Goal: Information Seeking & Learning: Learn about a topic

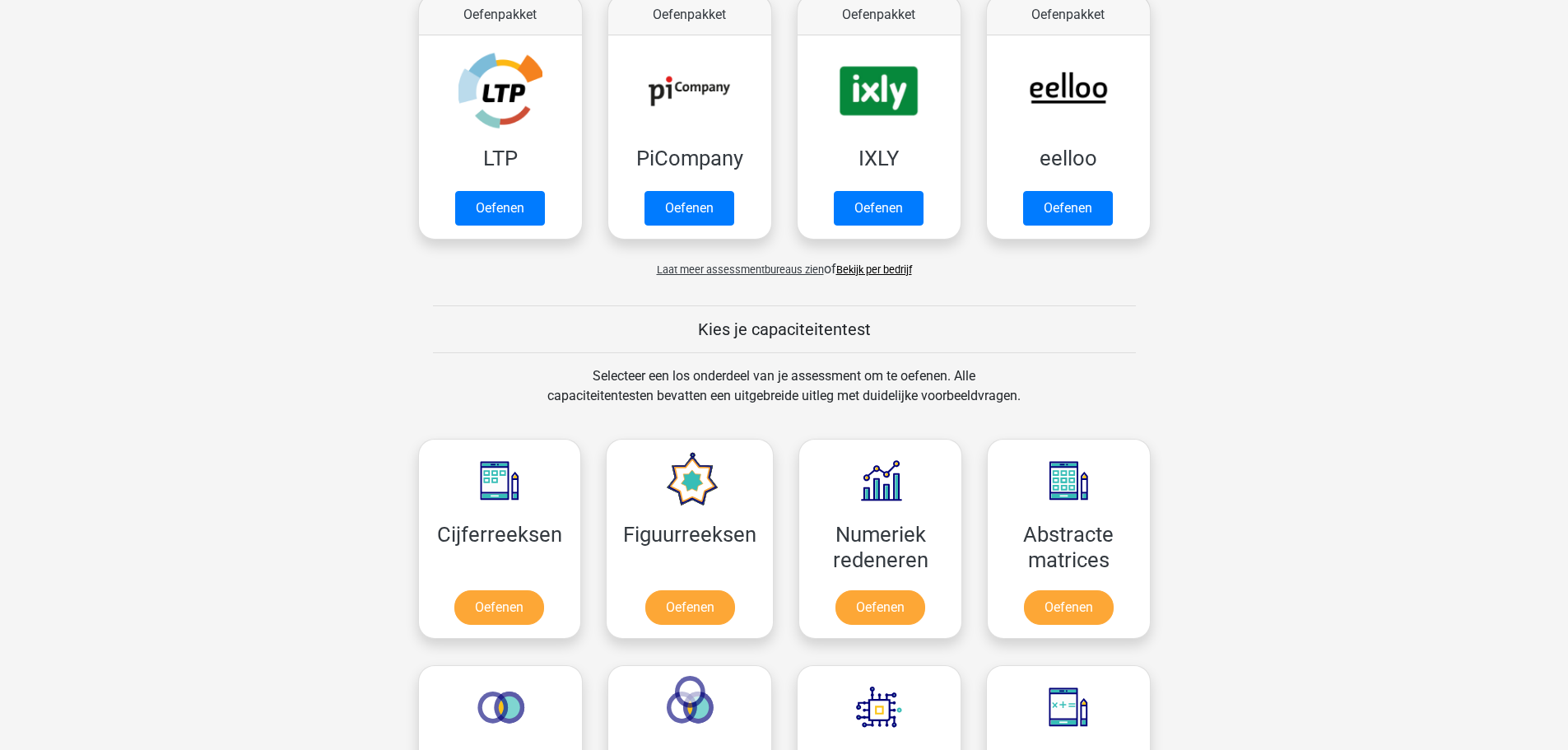
scroll to position [576, 0]
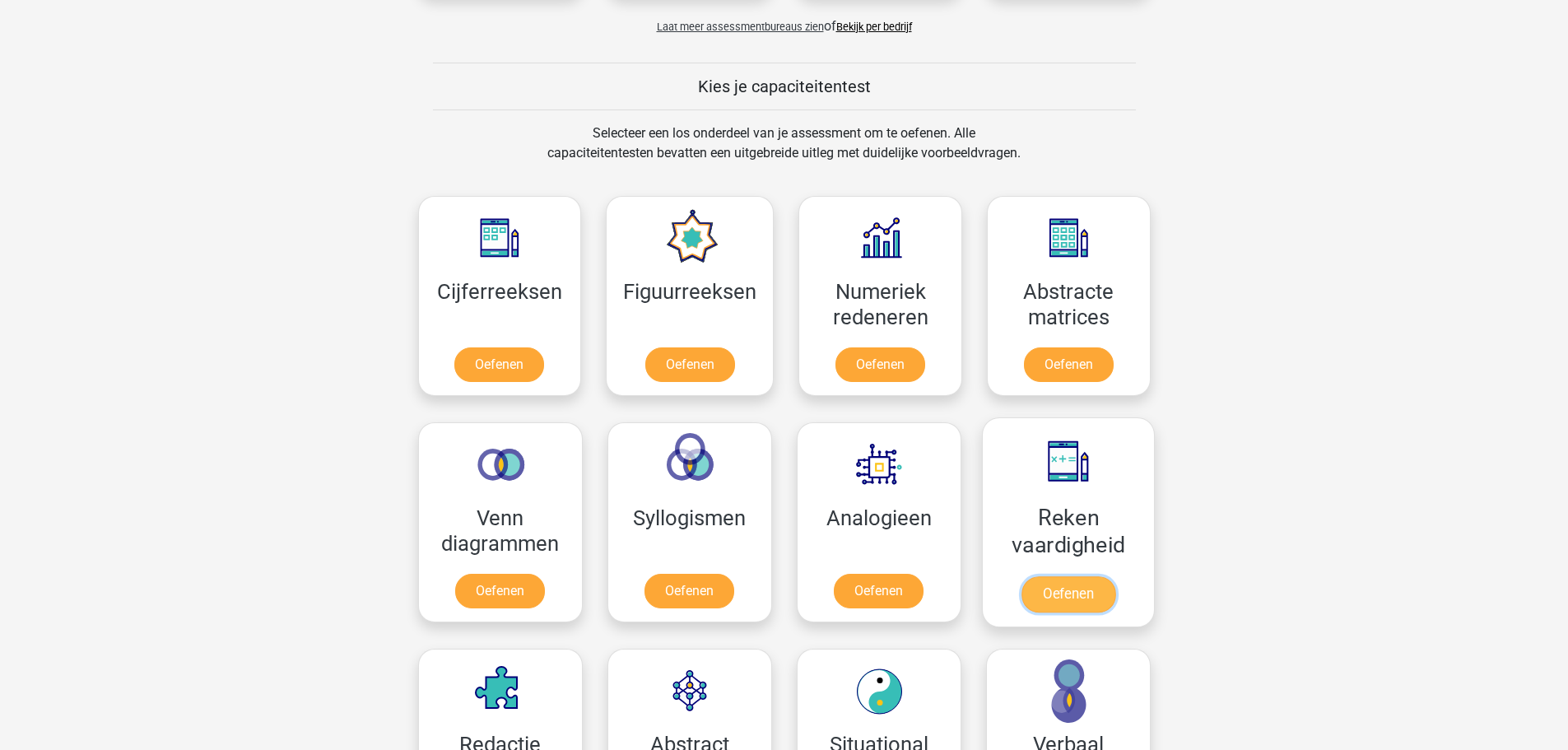
click at [1069, 593] on link "Oefenen" at bounding box center [1067, 595] width 94 height 37
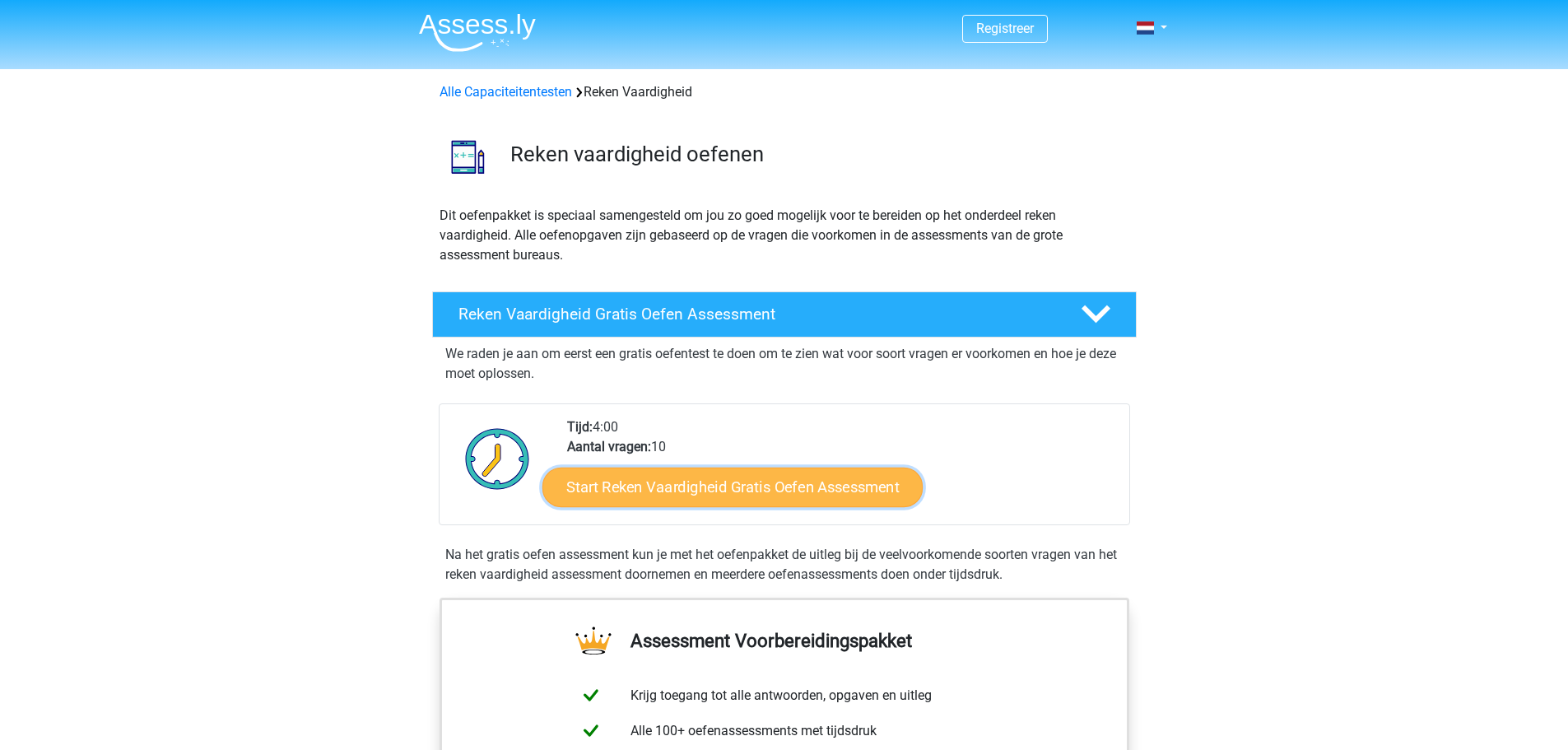
click at [750, 491] on link "Start Reken Vaardigheid Gratis Oefen Assessment" at bounding box center [732, 486] width 380 height 40
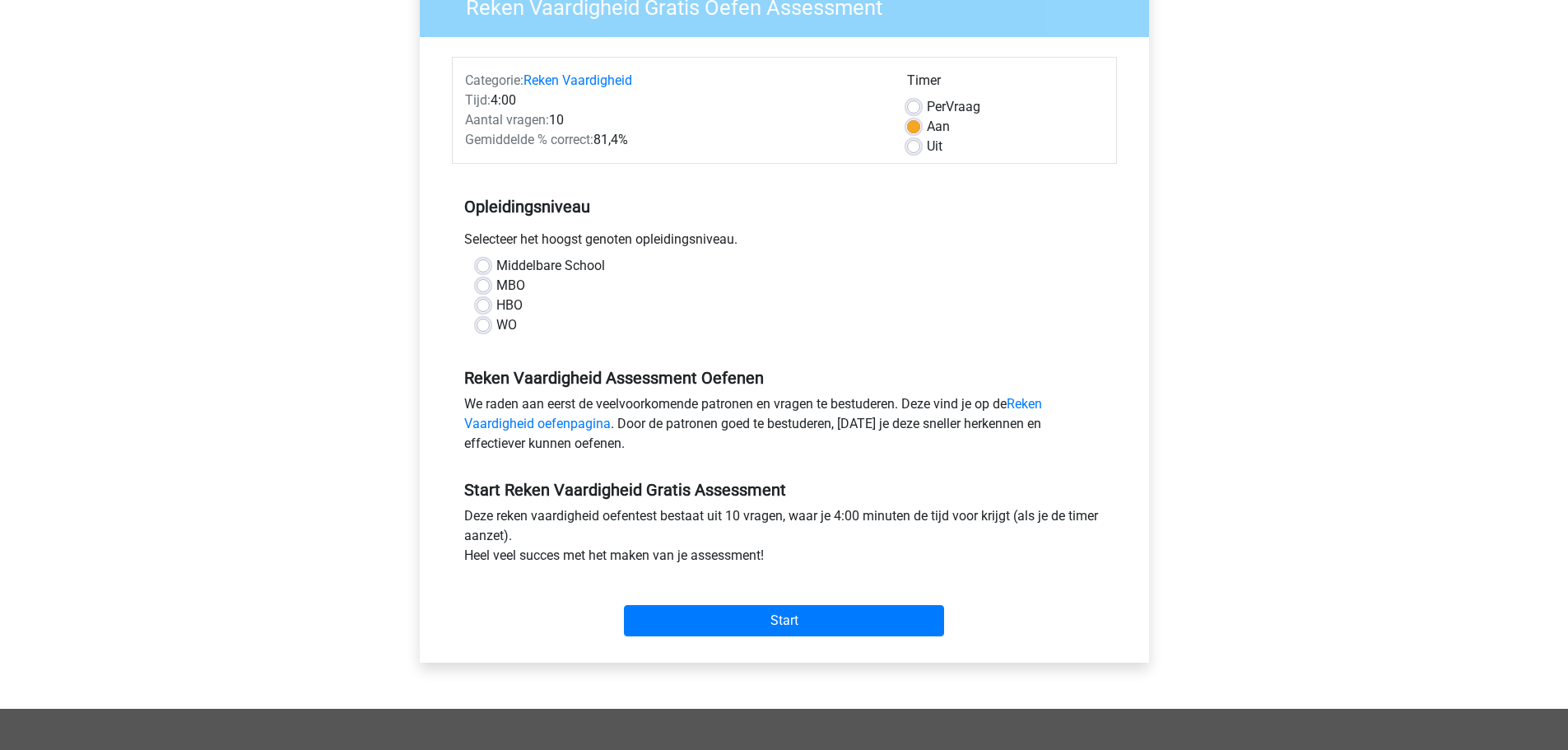
scroll to position [165, 0]
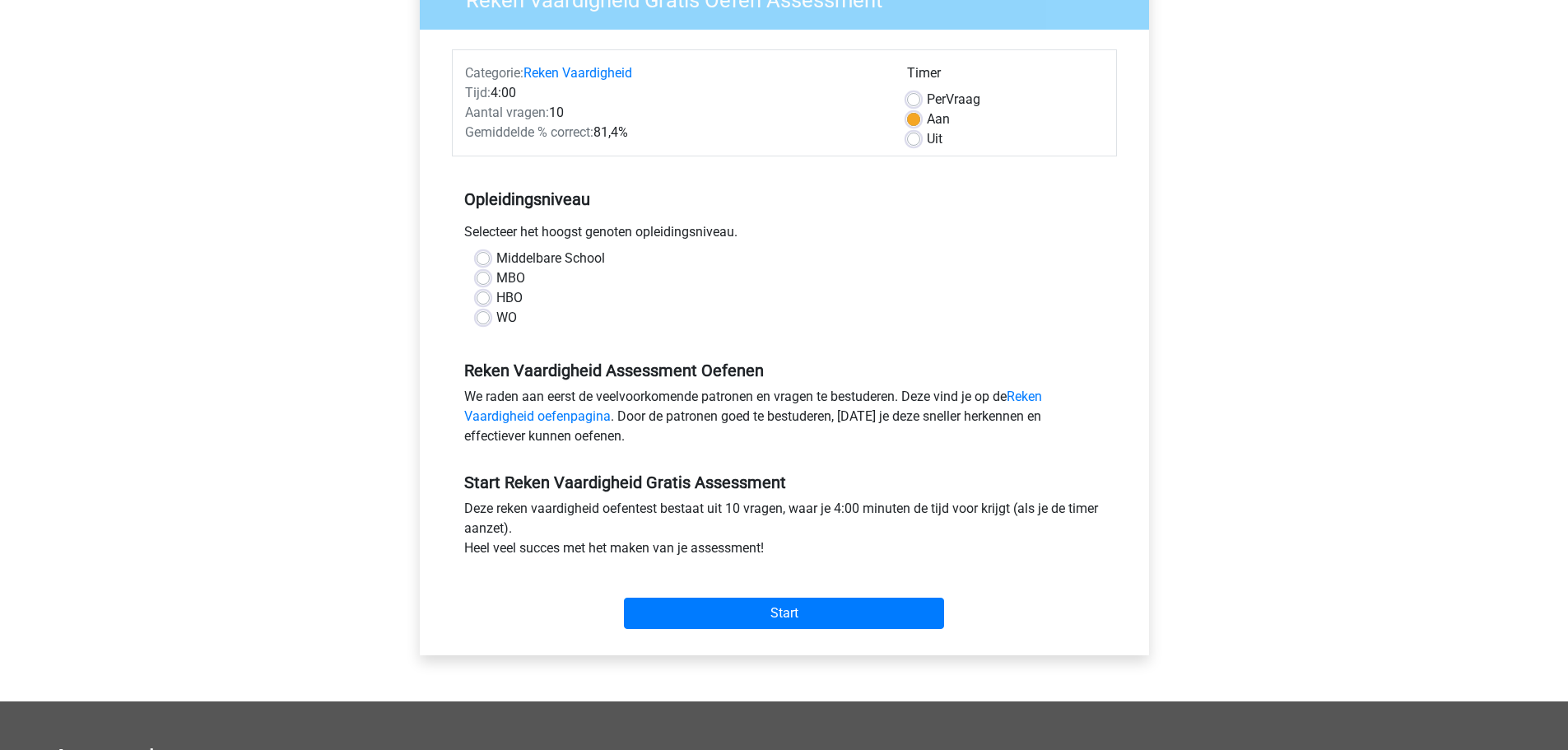
click at [496, 299] on label "HBO" at bounding box center [510, 298] width 27 height 20
click at [484, 299] on input "HBO" at bounding box center [483, 296] width 13 height 17
radio input "true"
click at [496, 277] on label "MBO" at bounding box center [510, 279] width 29 height 20
click at [486, 277] on input "MBO" at bounding box center [483, 277] width 13 height 17
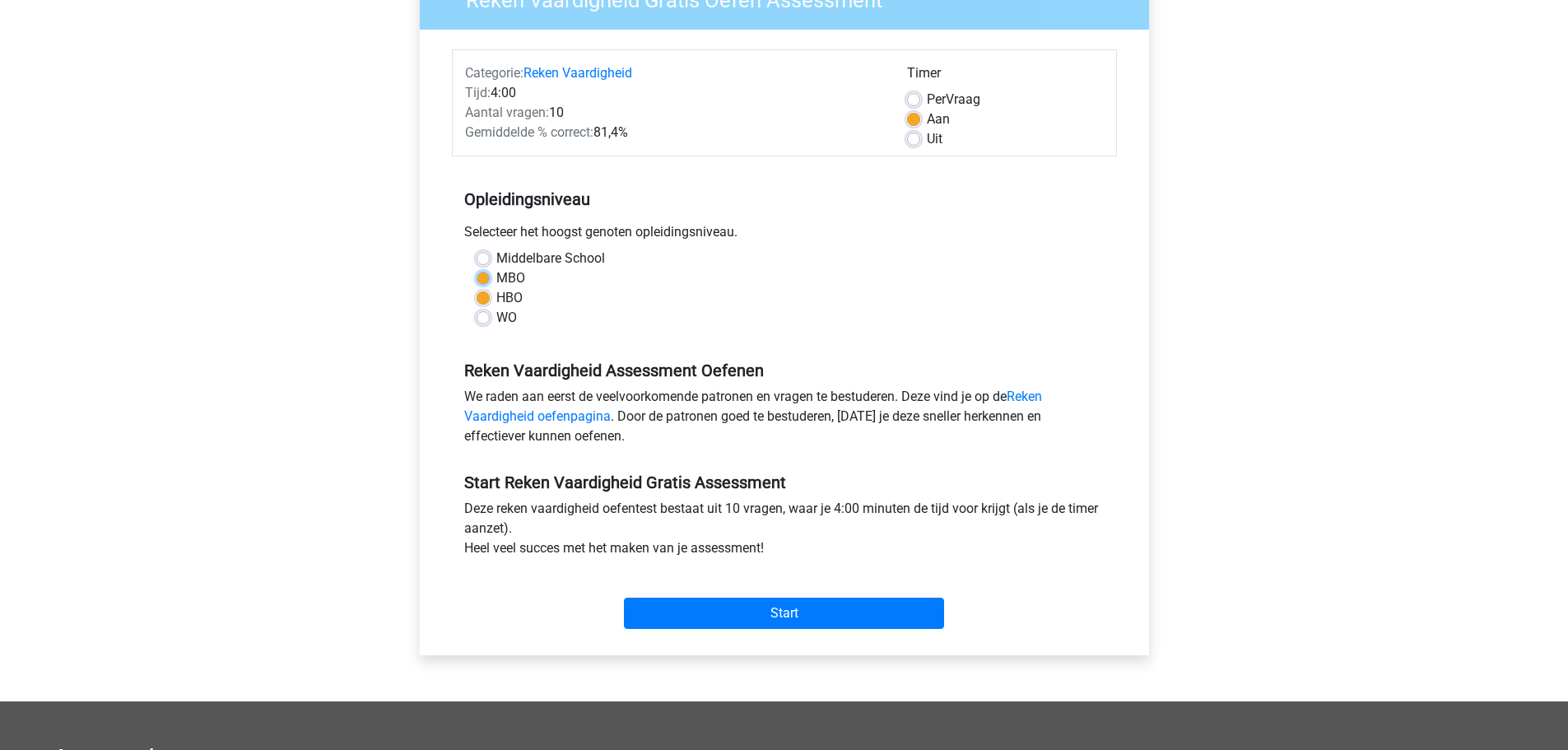
radio input "true"
click at [727, 619] on input "Start" at bounding box center [783, 614] width 320 height 32
click at [511, 299] on label "HBO" at bounding box center [510, 298] width 27 height 20
click at [490, 299] on input "HBO" at bounding box center [483, 296] width 13 height 17
radio input "true"
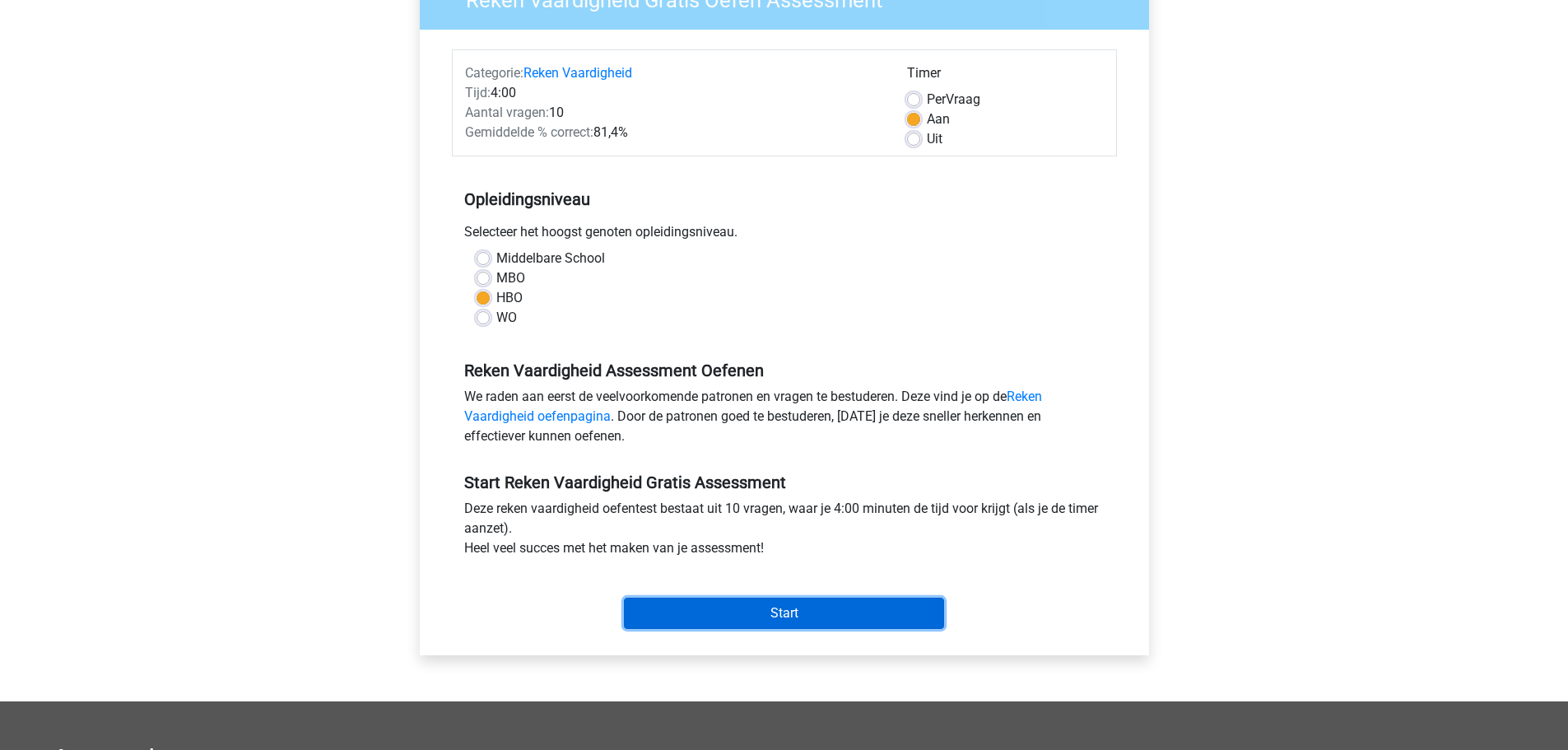
click at [787, 610] on input "Start" at bounding box center [783, 614] width 320 height 32
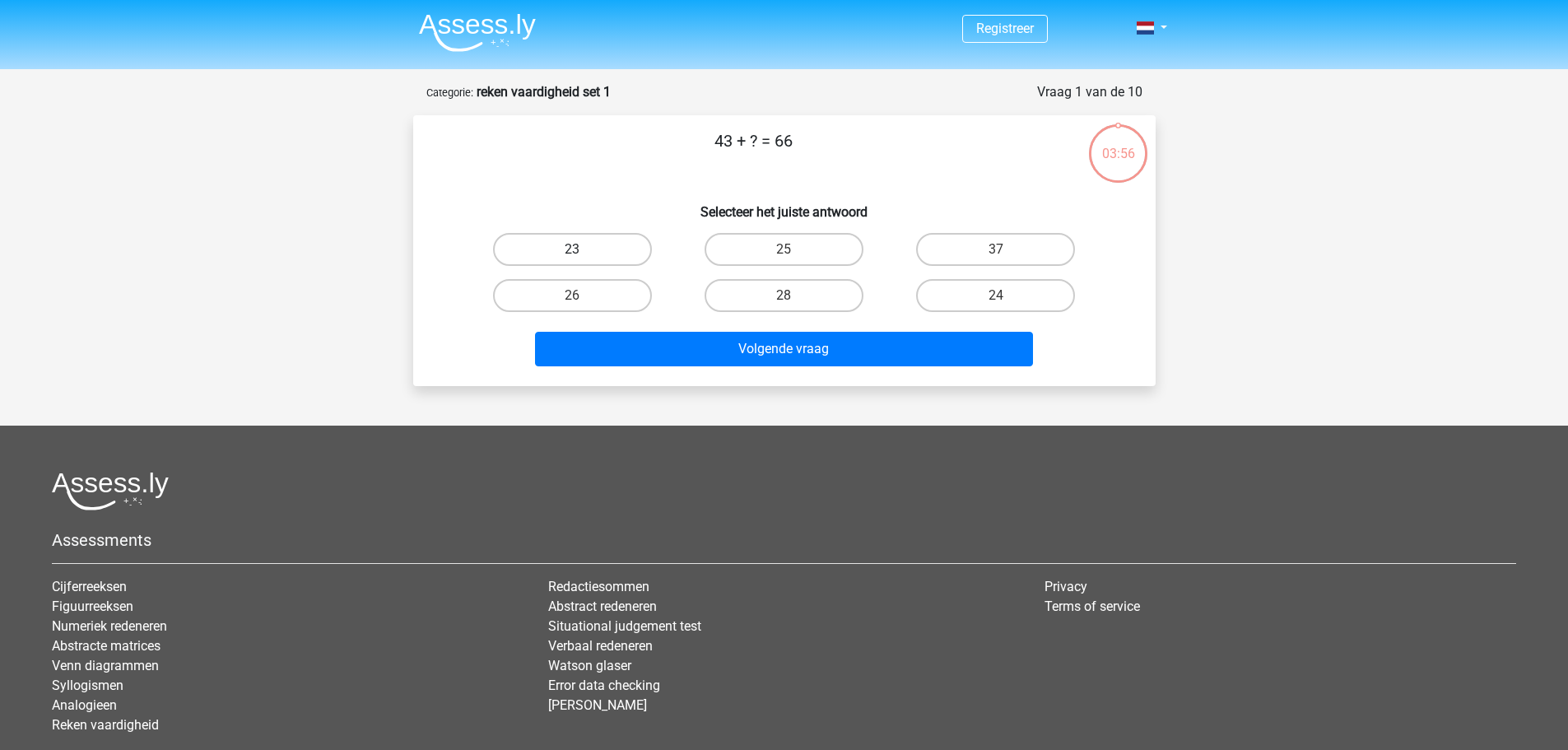
click at [604, 258] on label "23" at bounding box center [572, 249] width 159 height 33
click at [583, 258] on input "23" at bounding box center [577, 254] width 11 height 11
radio input "true"
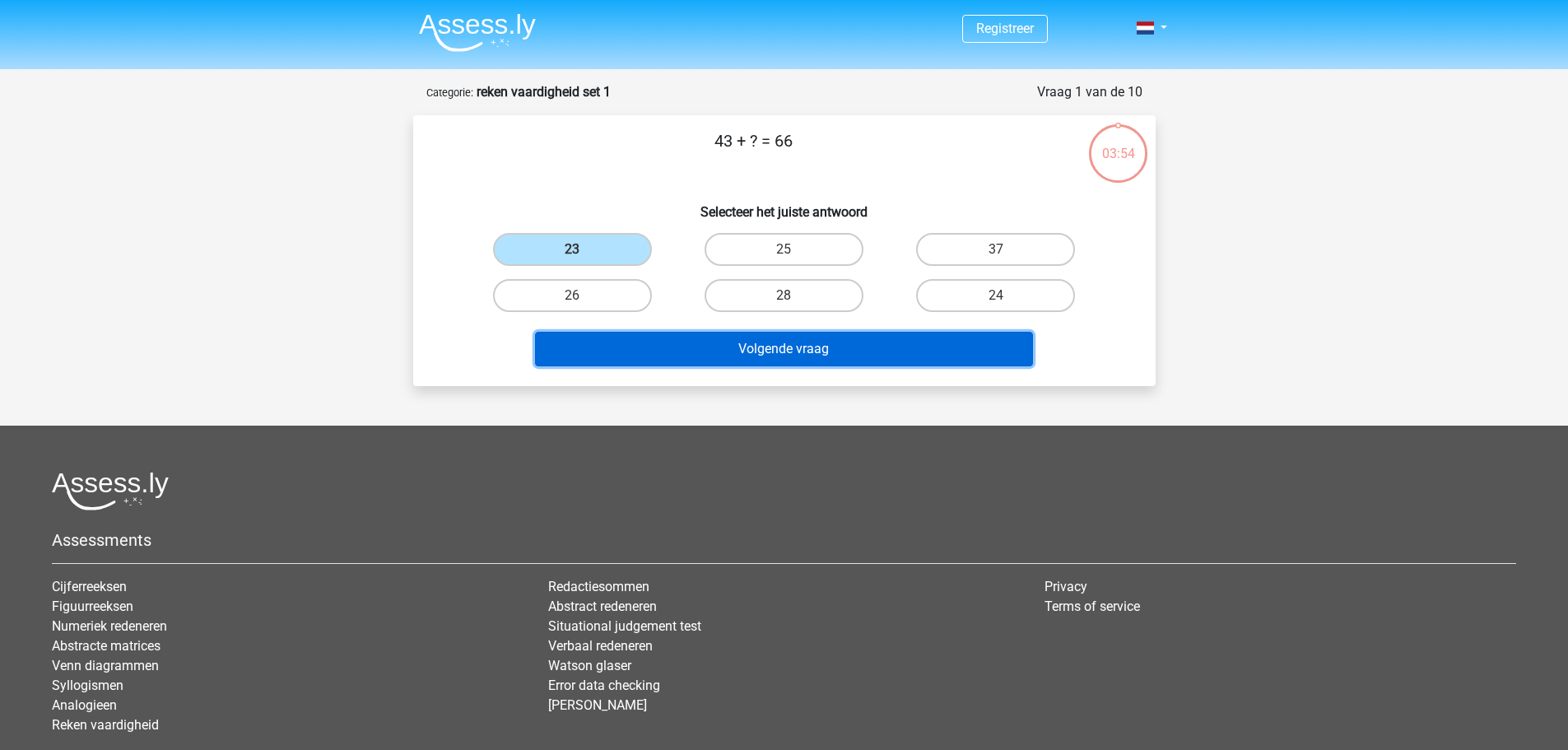
click at [813, 360] on button "Volgende vraag" at bounding box center [783, 349] width 498 height 35
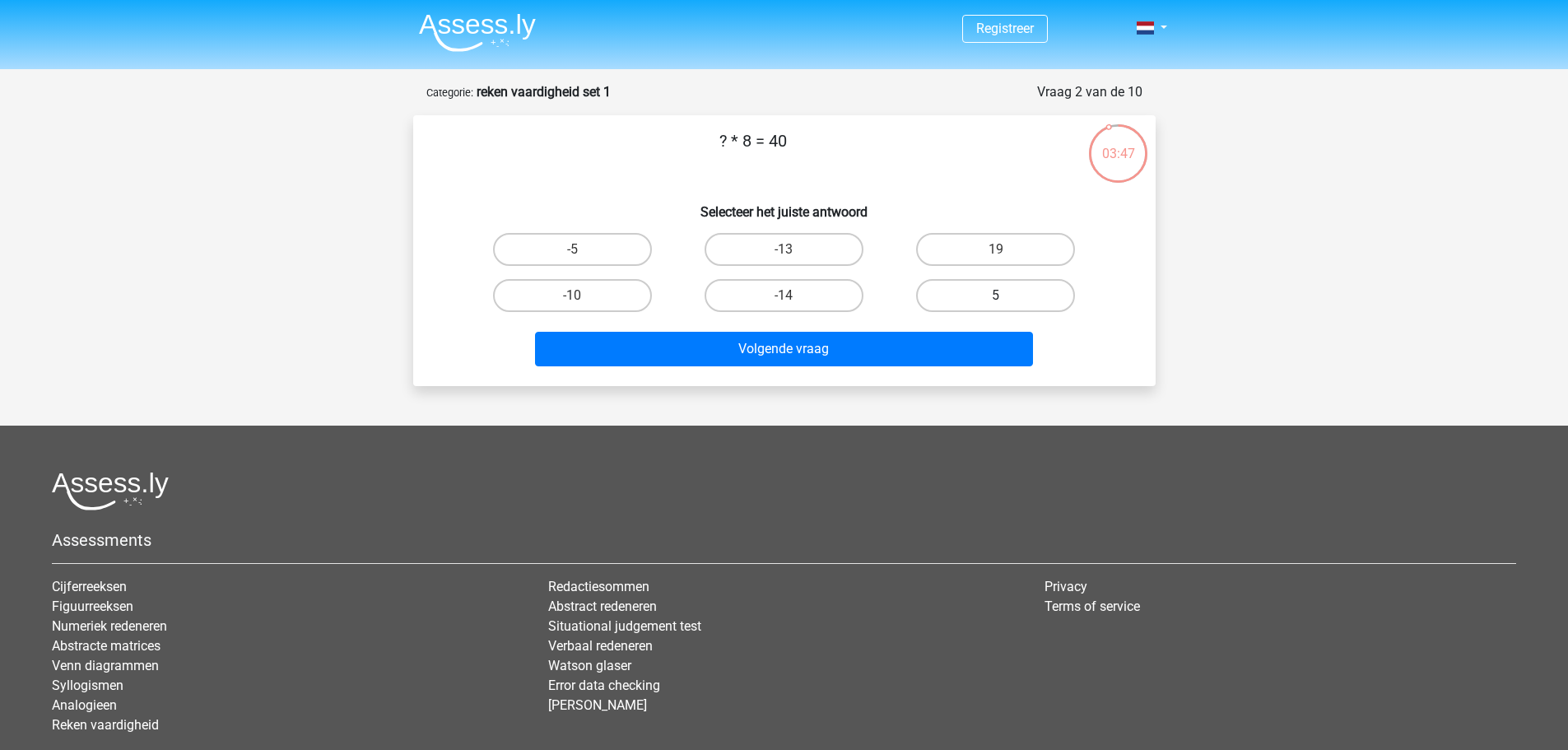
click at [1017, 293] on label "5" at bounding box center [995, 296] width 159 height 33
click at [1006, 295] on input "5" at bounding box center [1001, 300] width 11 height 11
radio input "true"
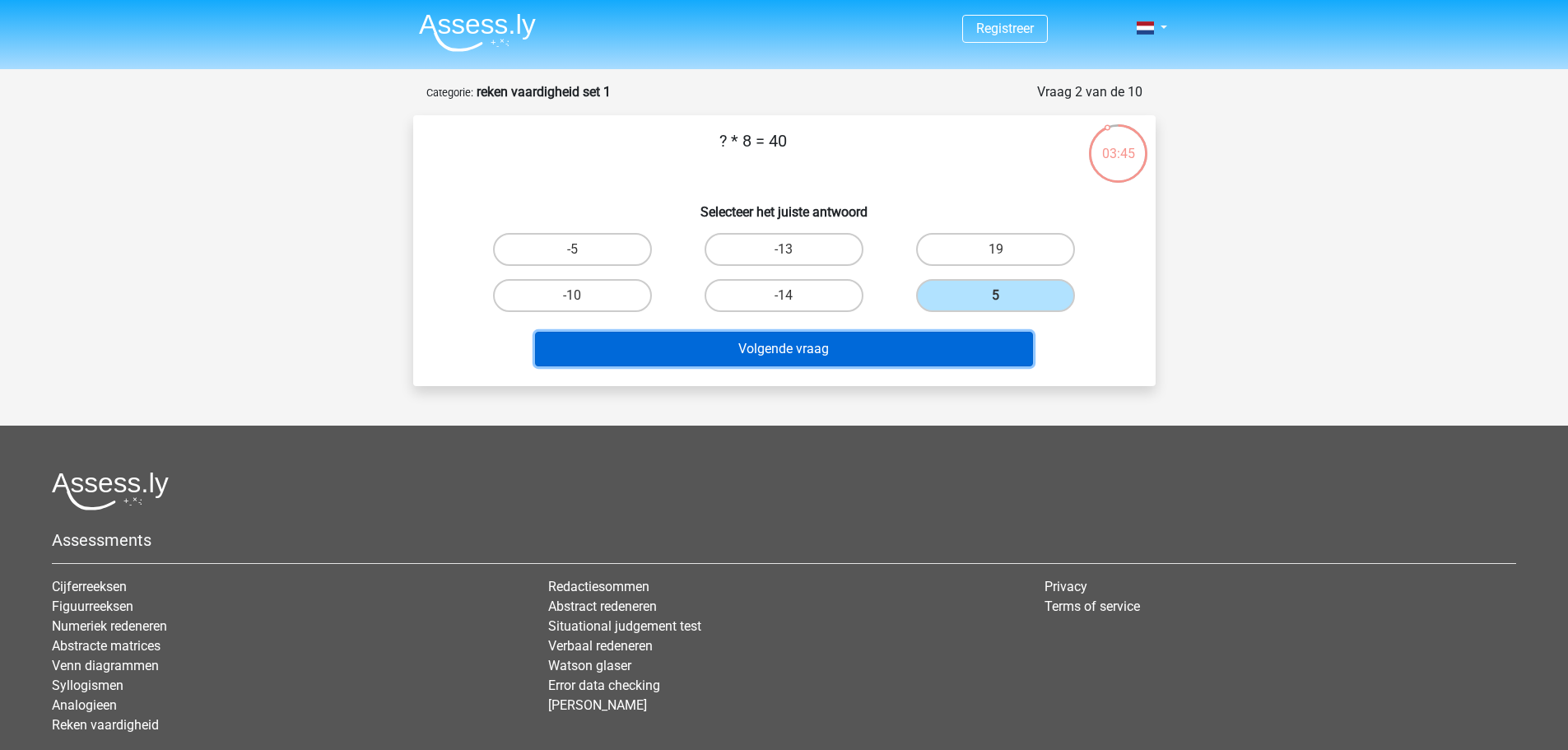
click at [816, 350] on button "Volgende vraag" at bounding box center [783, 349] width 498 height 35
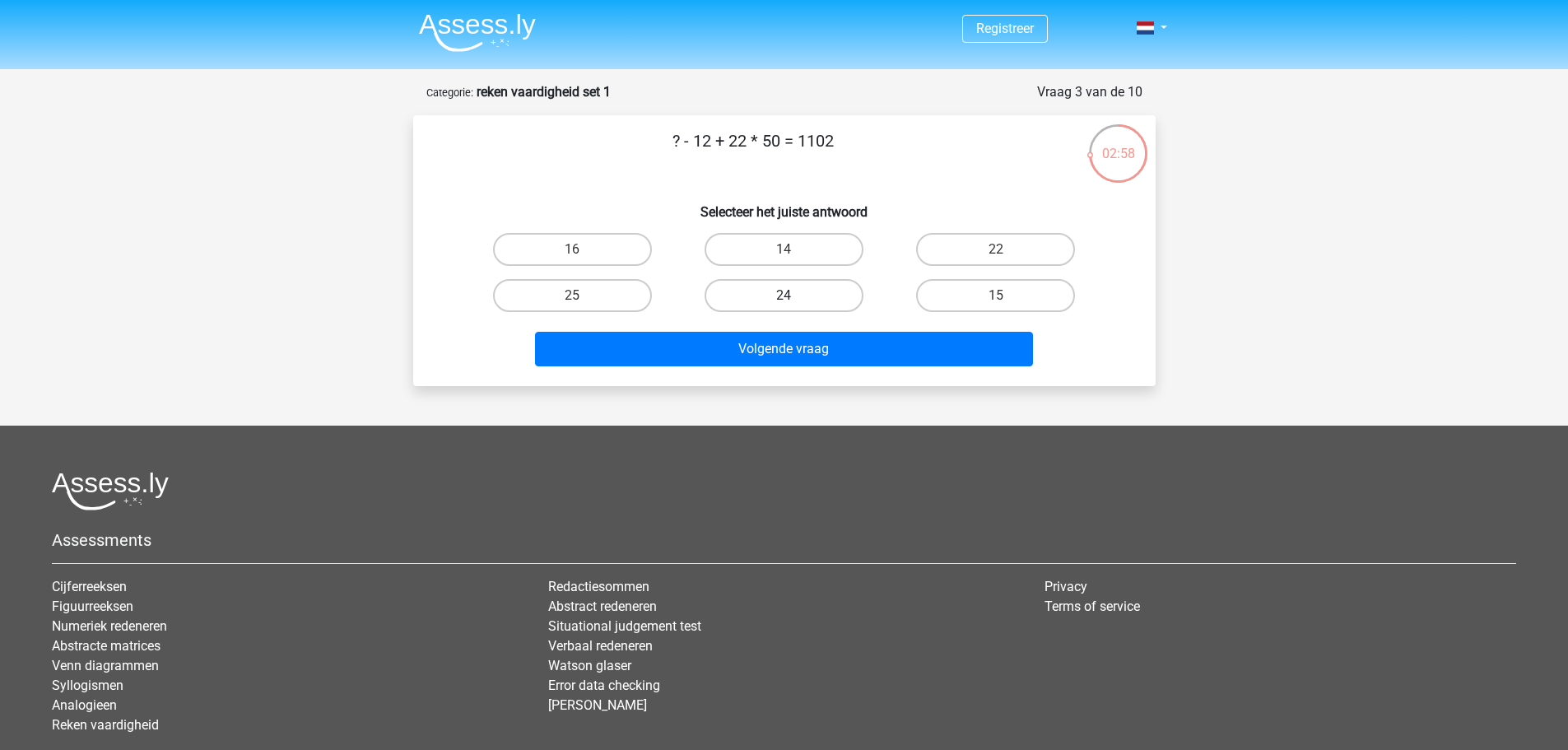
click at [822, 303] on label "24" at bounding box center [783, 296] width 159 height 33
click at [794, 303] on input "24" at bounding box center [788, 300] width 11 height 11
radio input "true"
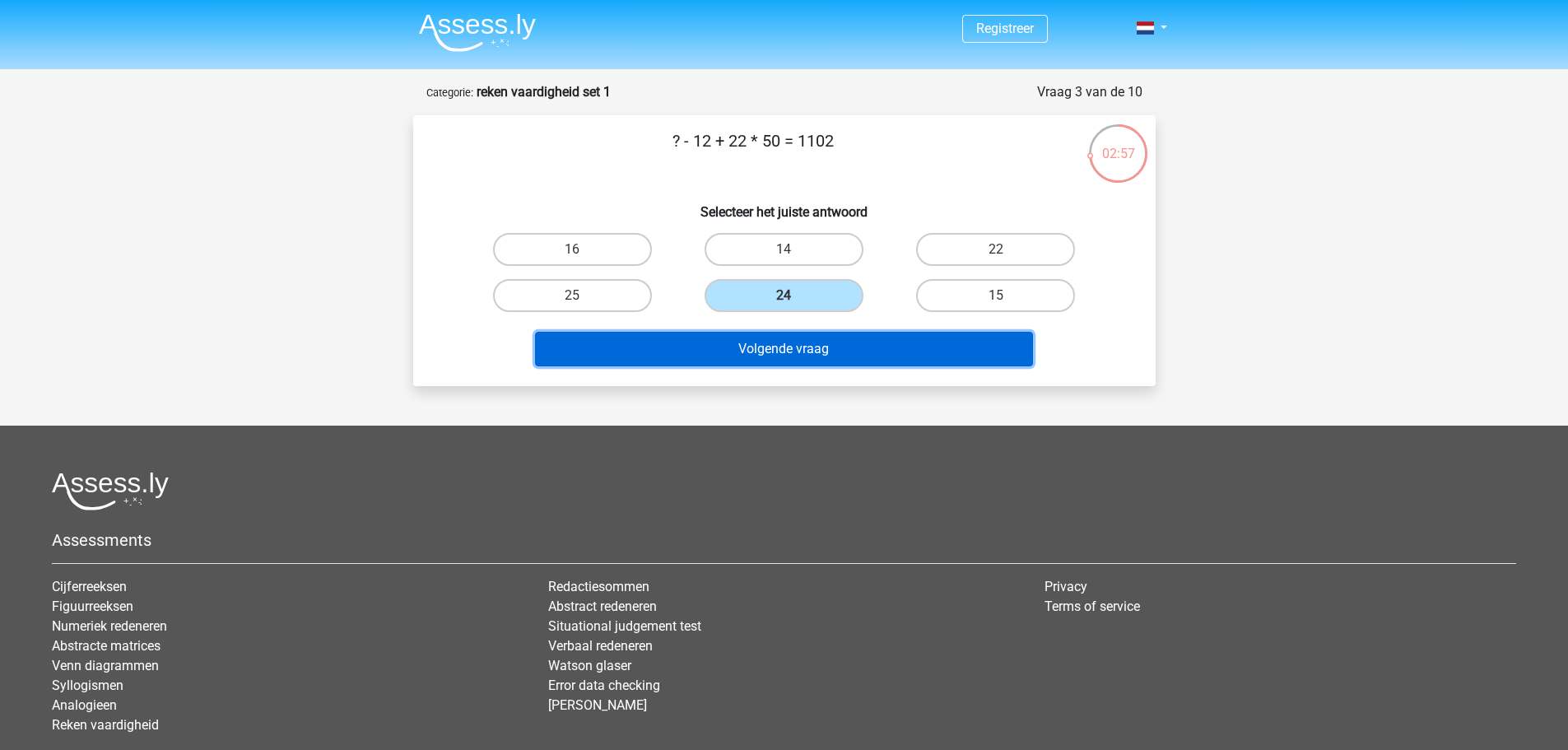
click at [807, 355] on button "Volgende vraag" at bounding box center [783, 349] width 498 height 35
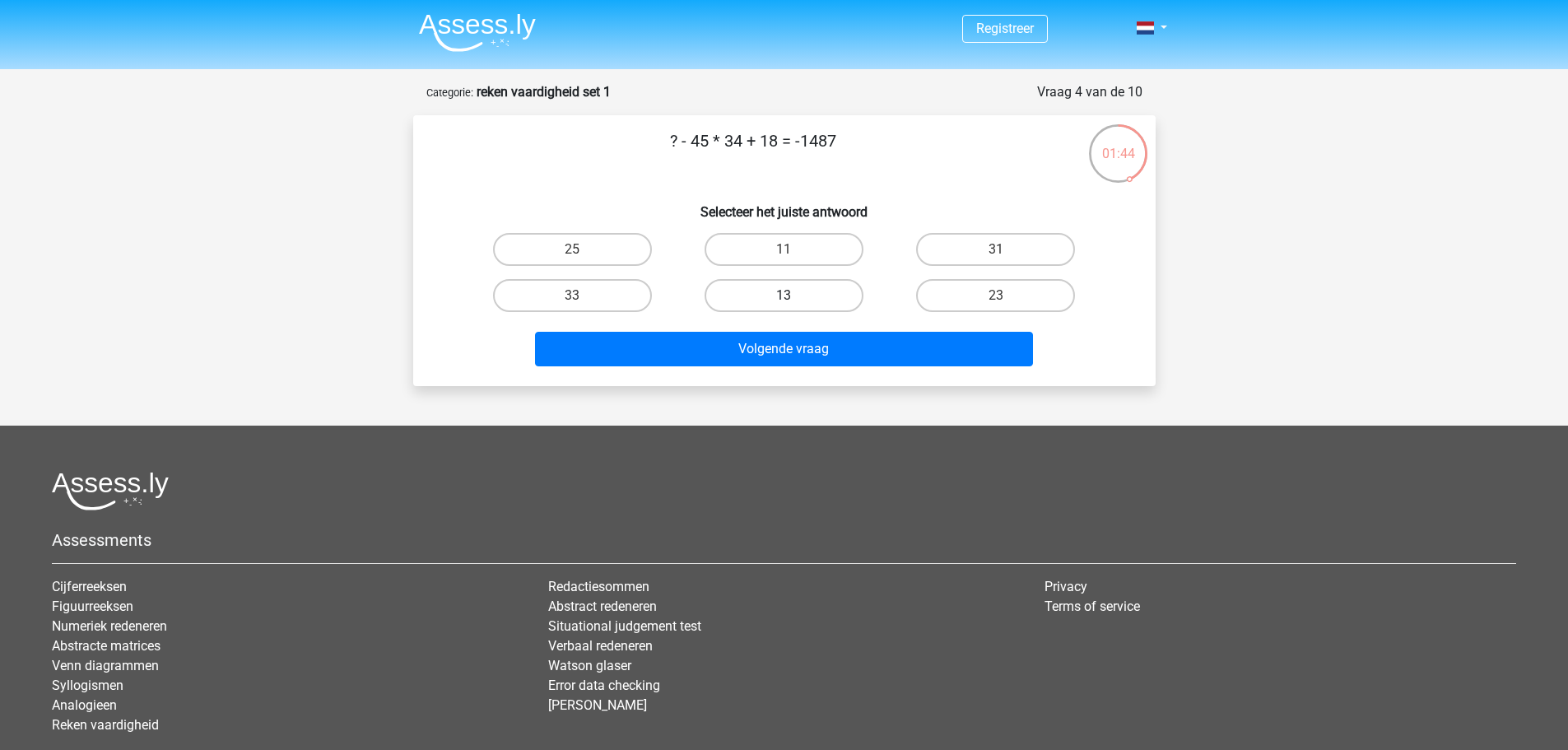
click at [720, 302] on label "13" at bounding box center [783, 296] width 159 height 33
click at [783, 302] on input "13" at bounding box center [788, 300] width 11 height 11
radio input "true"
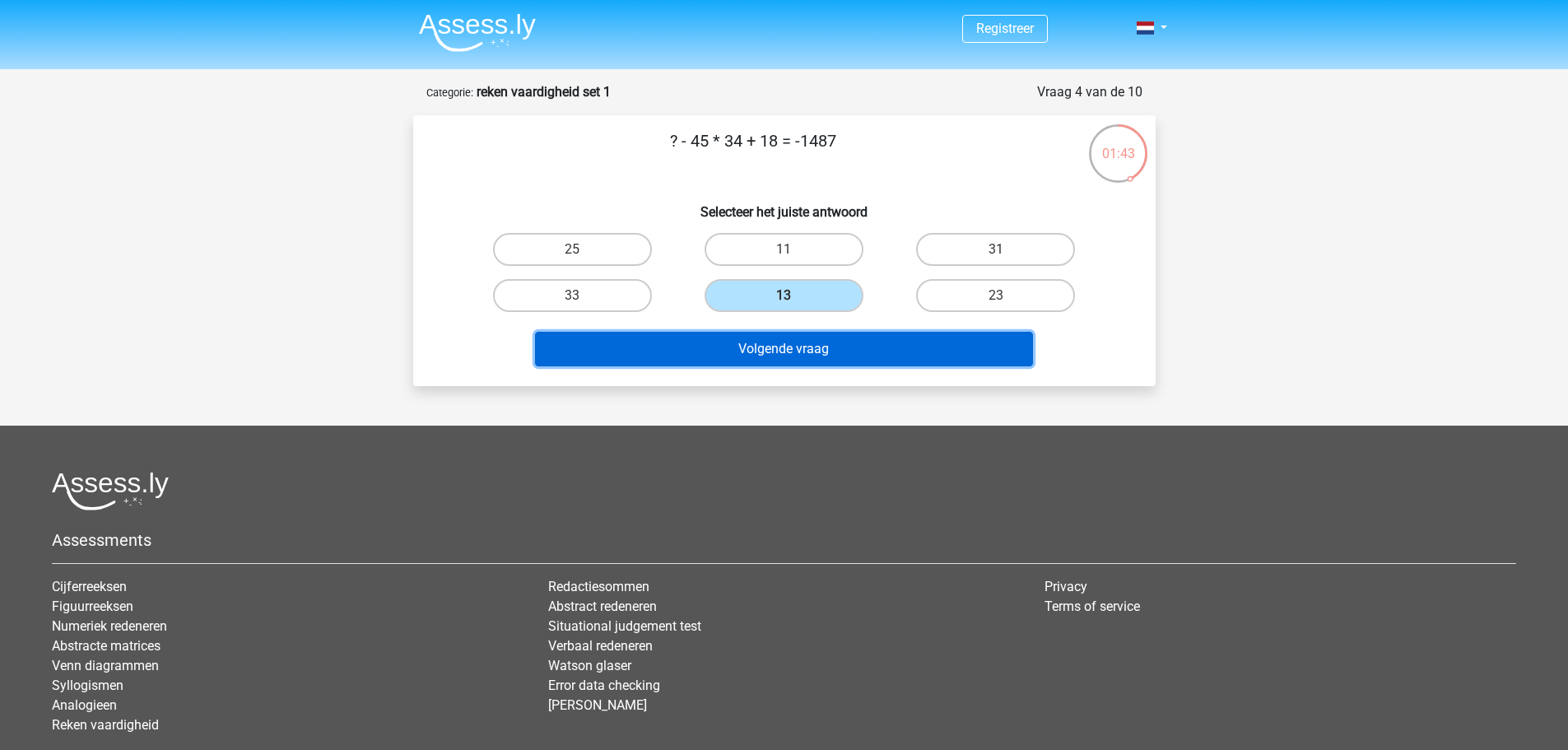
click at [737, 356] on button "Volgende vraag" at bounding box center [783, 349] width 498 height 35
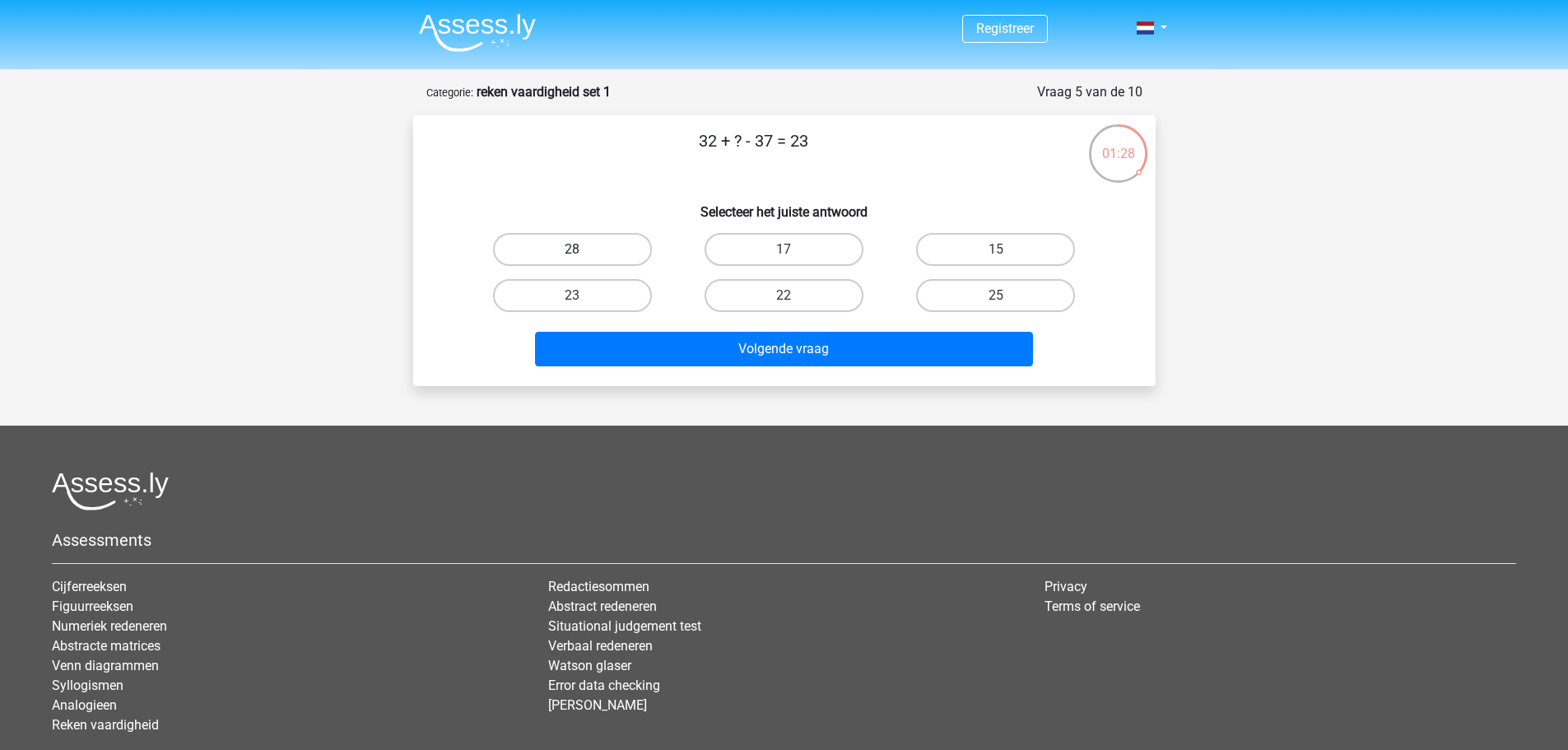
click at [627, 252] on label "28" at bounding box center [572, 249] width 159 height 33
click at [583, 252] on input "28" at bounding box center [577, 254] width 11 height 11
radio input "true"
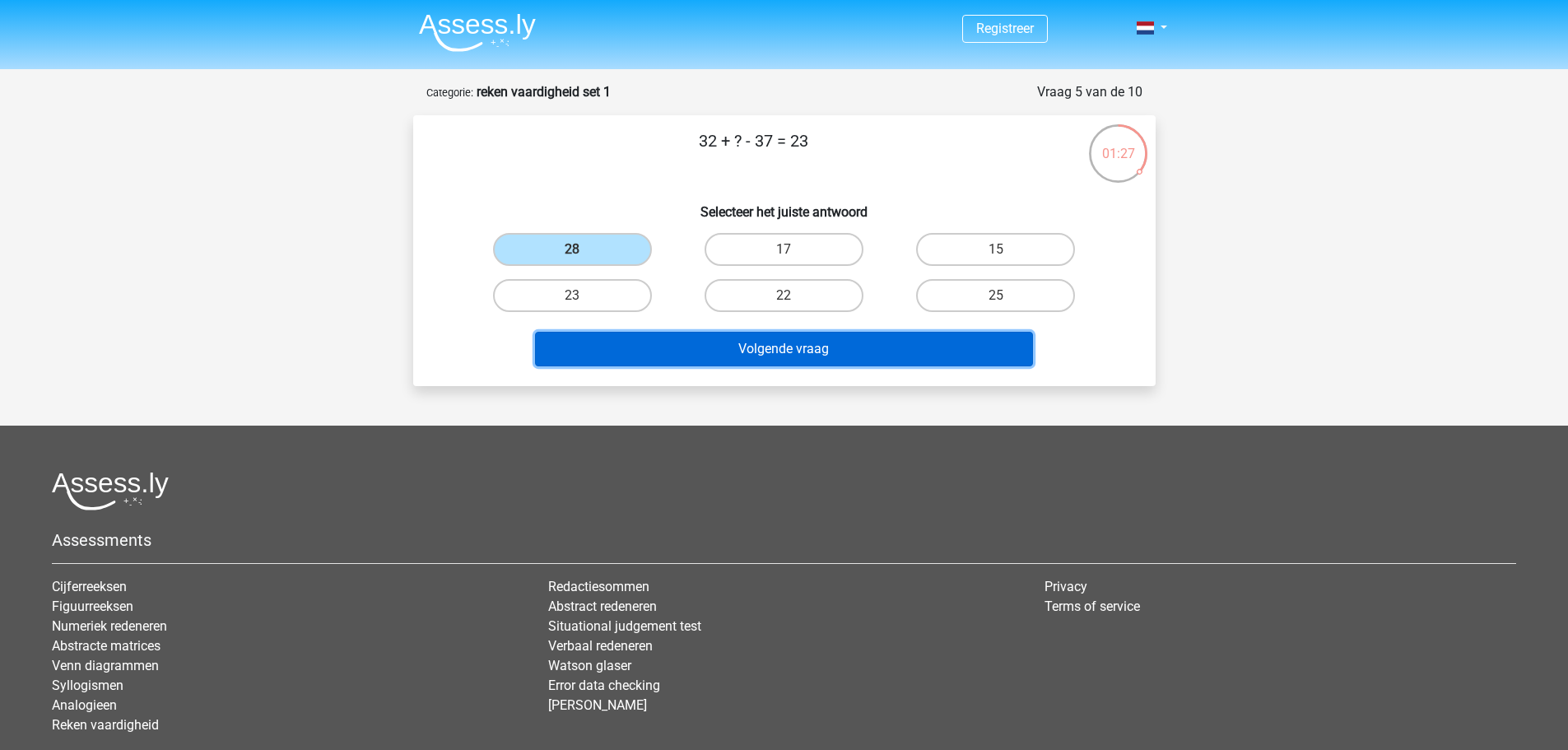
click at [676, 363] on button "Volgende vraag" at bounding box center [783, 349] width 498 height 35
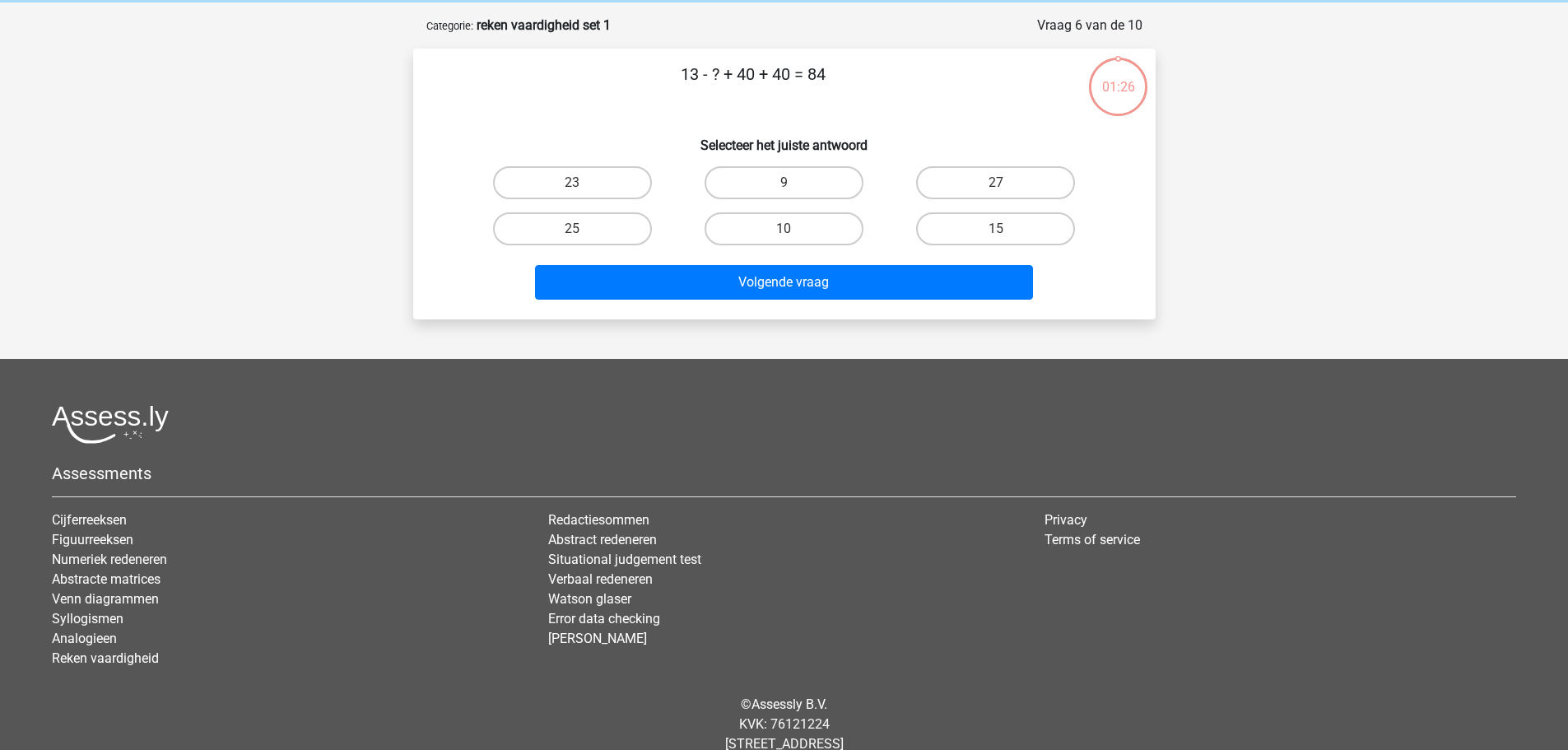
scroll to position [82, 0]
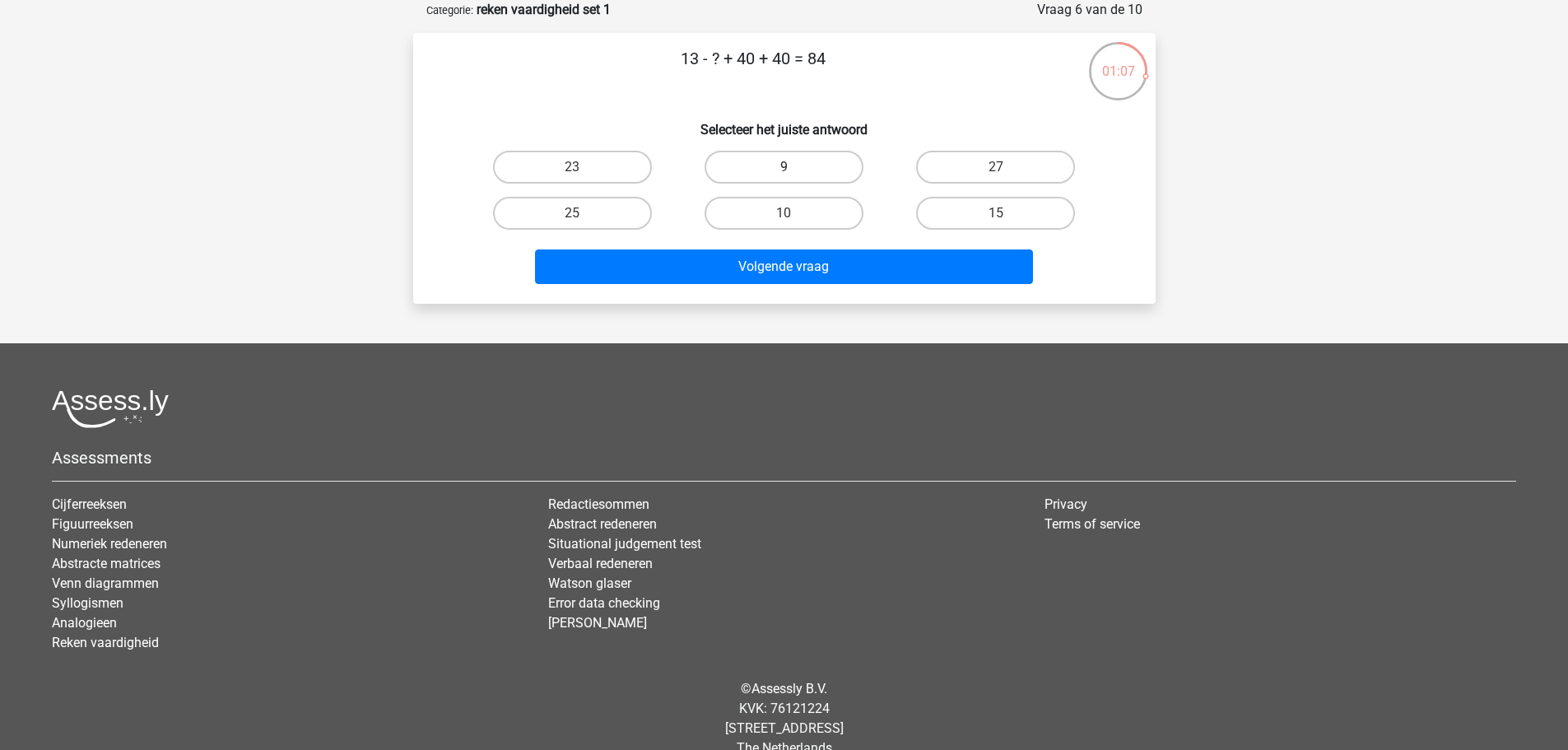
click at [764, 172] on label "9" at bounding box center [783, 167] width 159 height 33
click at [783, 172] on input "9" at bounding box center [788, 172] width 11 height 11
radio input "true"
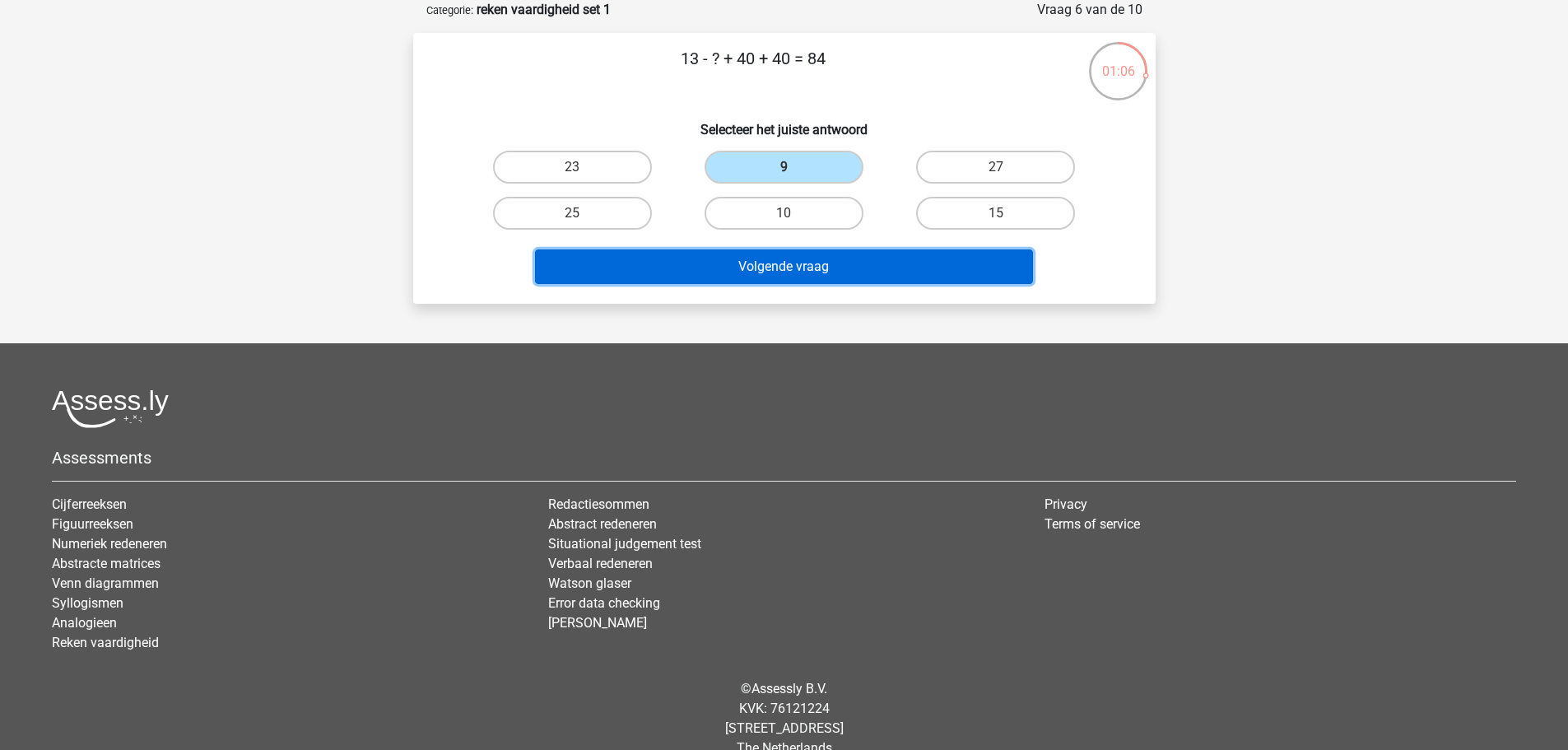
click at [772, 269] on button "Volgende vraag" at bounding box center [783, 267] width 498 height 35
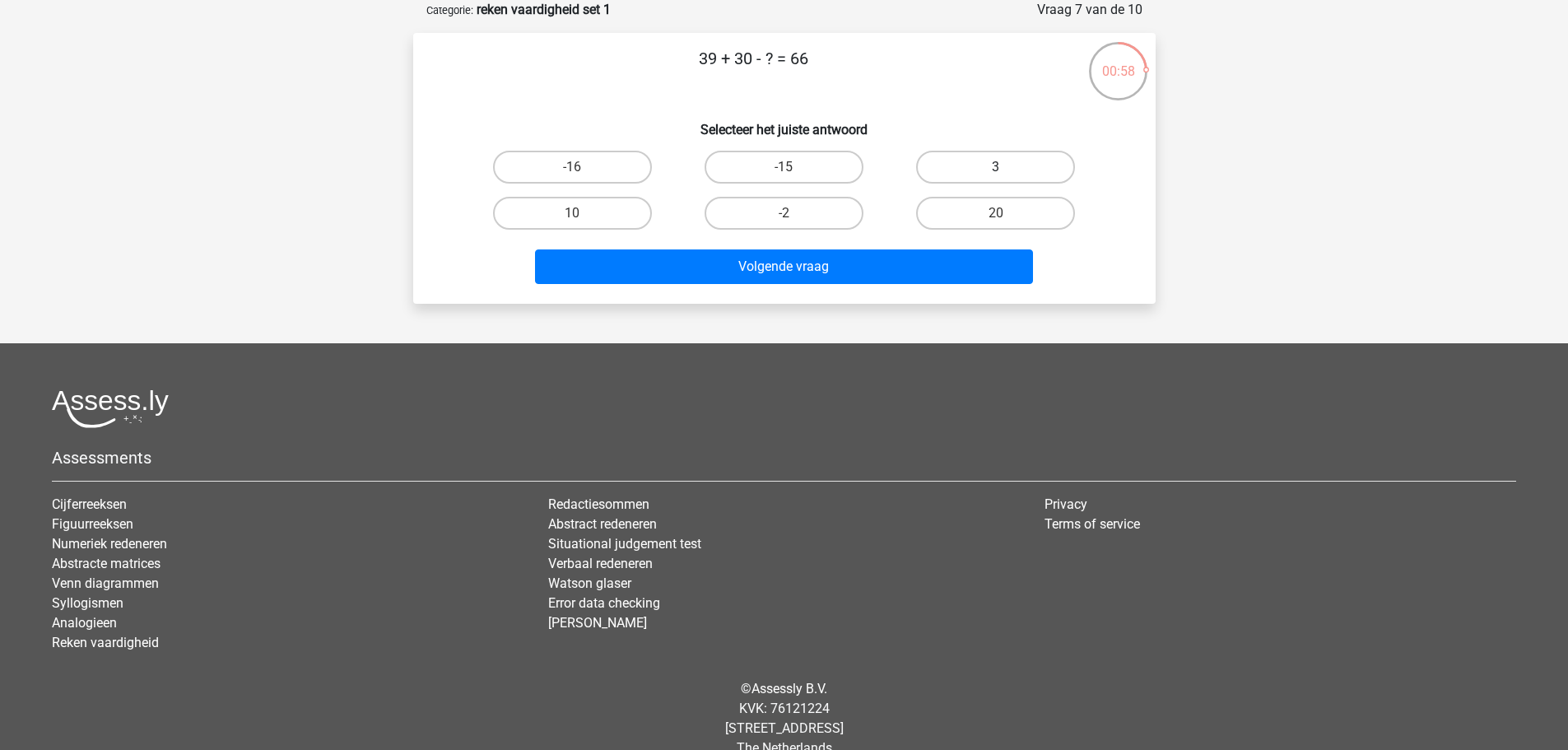
click at [972, 165] on label "3" at bounding box center [995, 167] width 159 height 33
click at [996, 167] on input "3" at bounding box center [1001, 172] width 11 height 11
radio input "true"
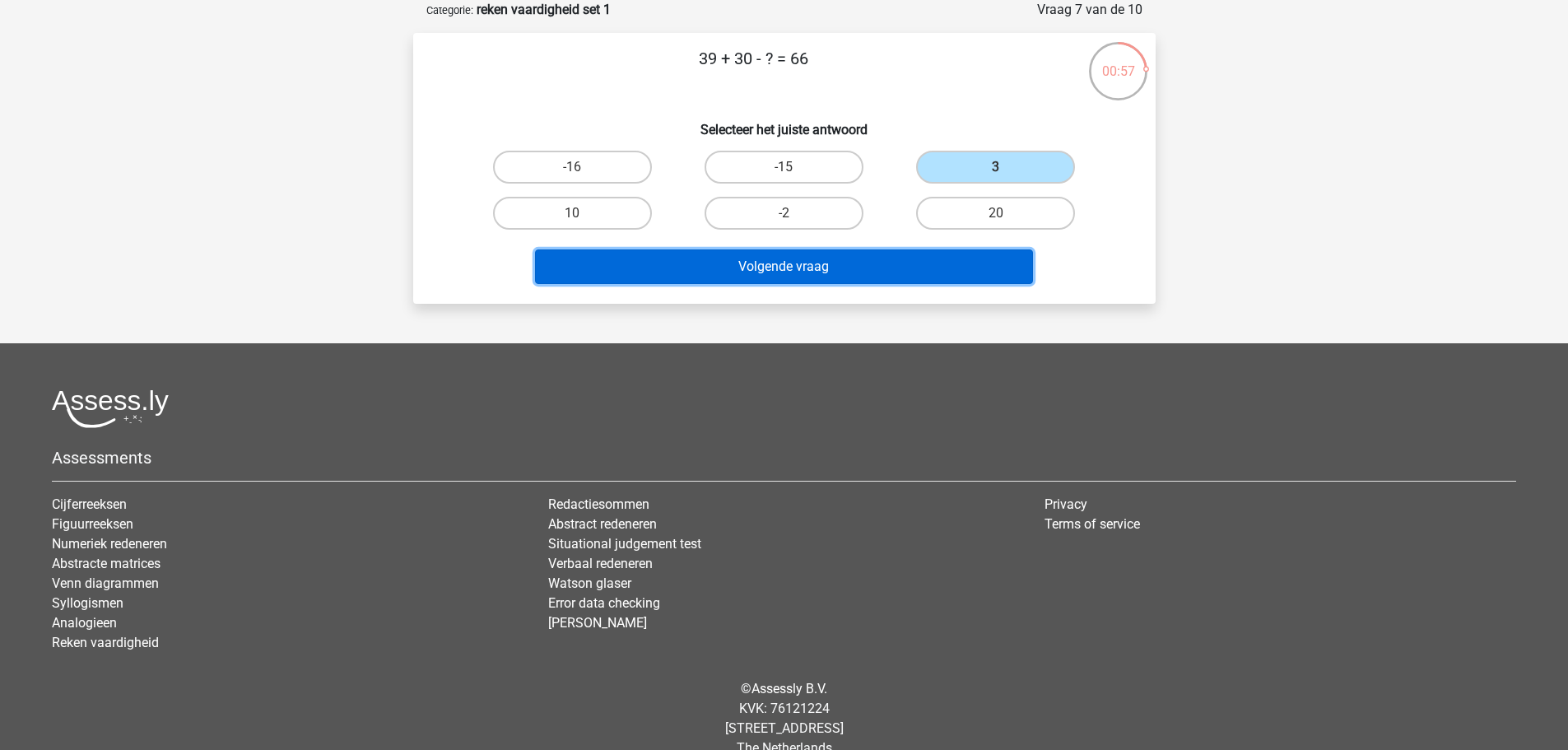
click at [899, 265] on button "Volgende vraag" at bounding box center [783, 267] width 498 height 35
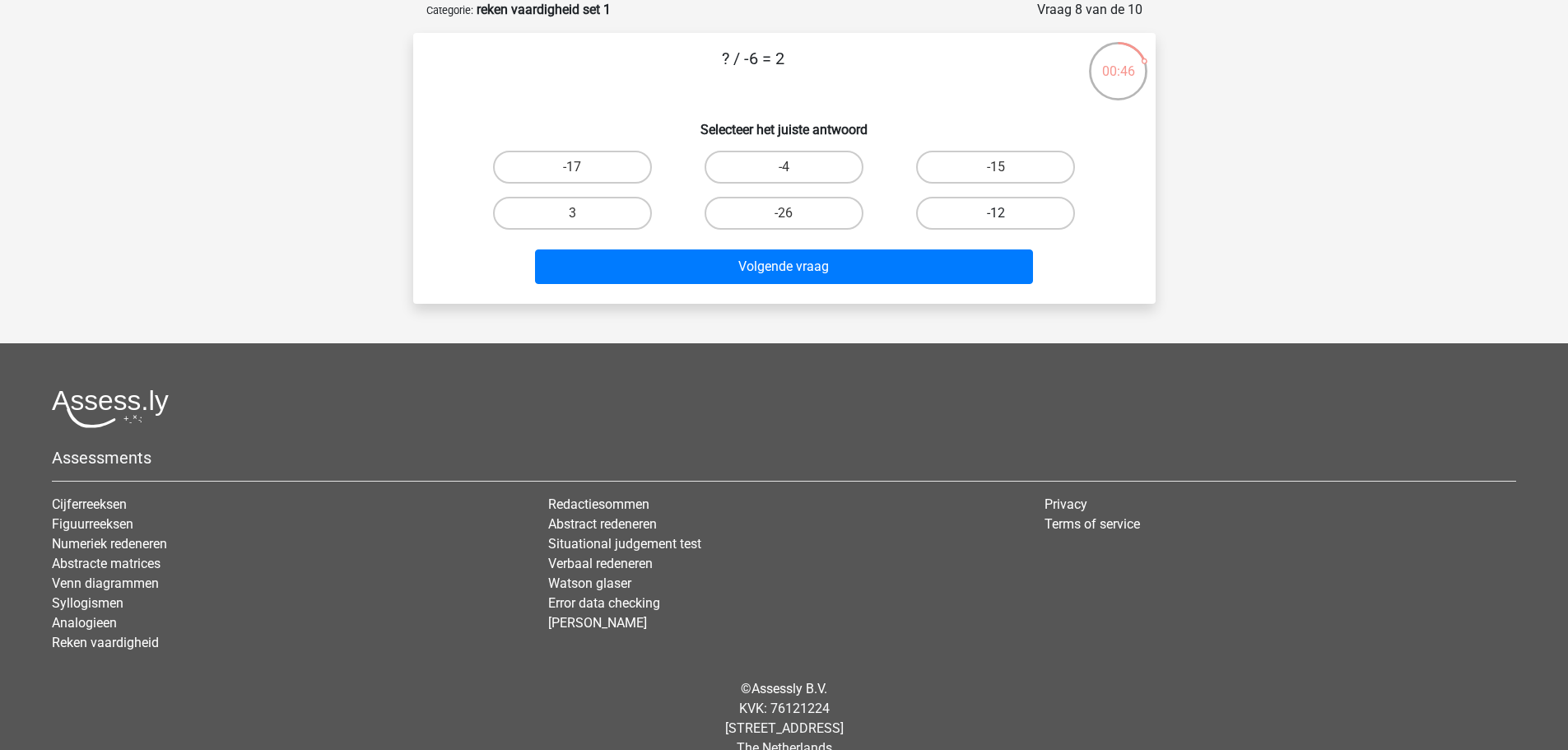
click at [1031, 211] on label "-12" at bounding box center [995, 214] width 159 height 33
click at [1006, 213] on input "-12" at bounding box center [1001, 218] width 11 height 11
radio input "true"
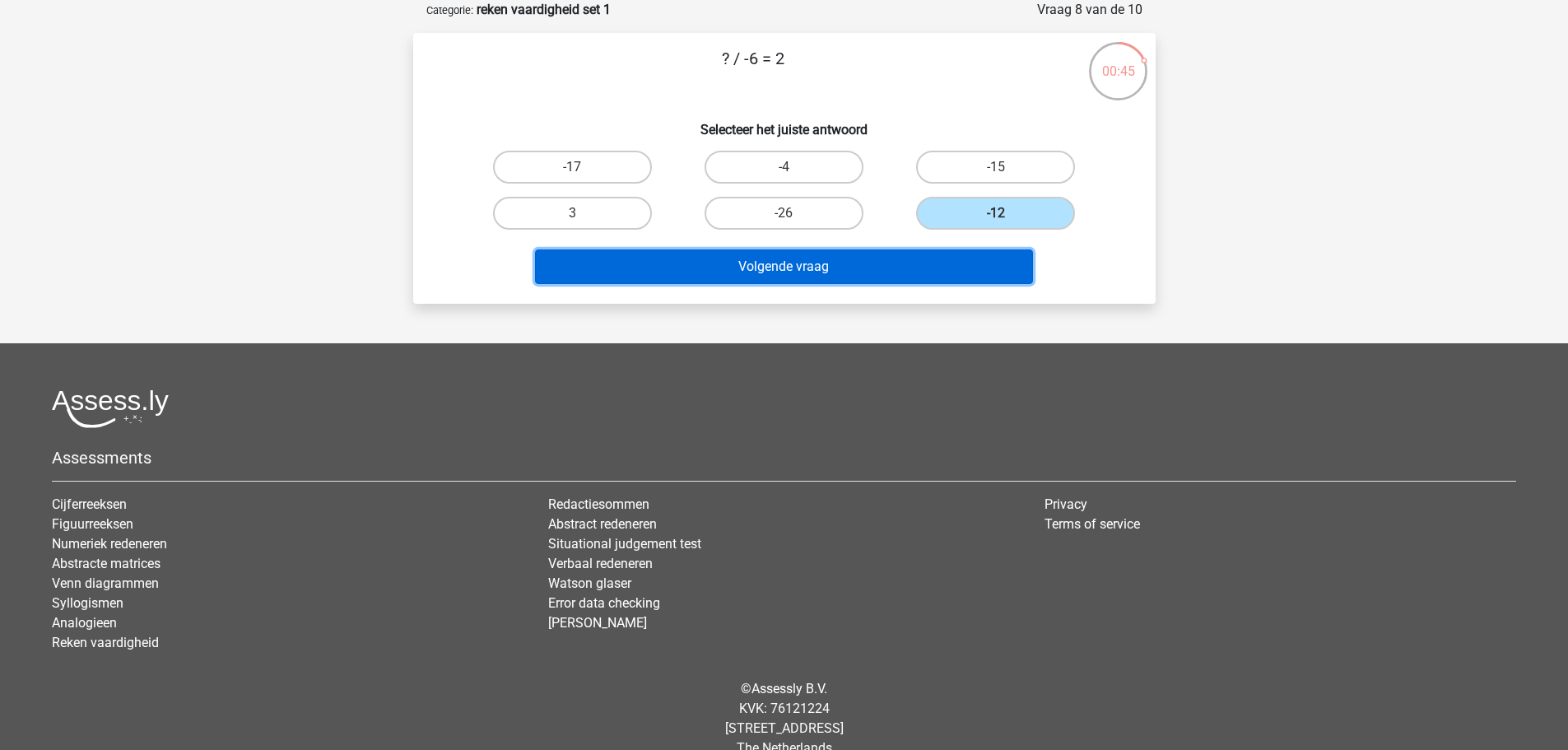
click at [951, 270] on button "Volgende vraag" at bounding box center [783, 267] width 498 height 35
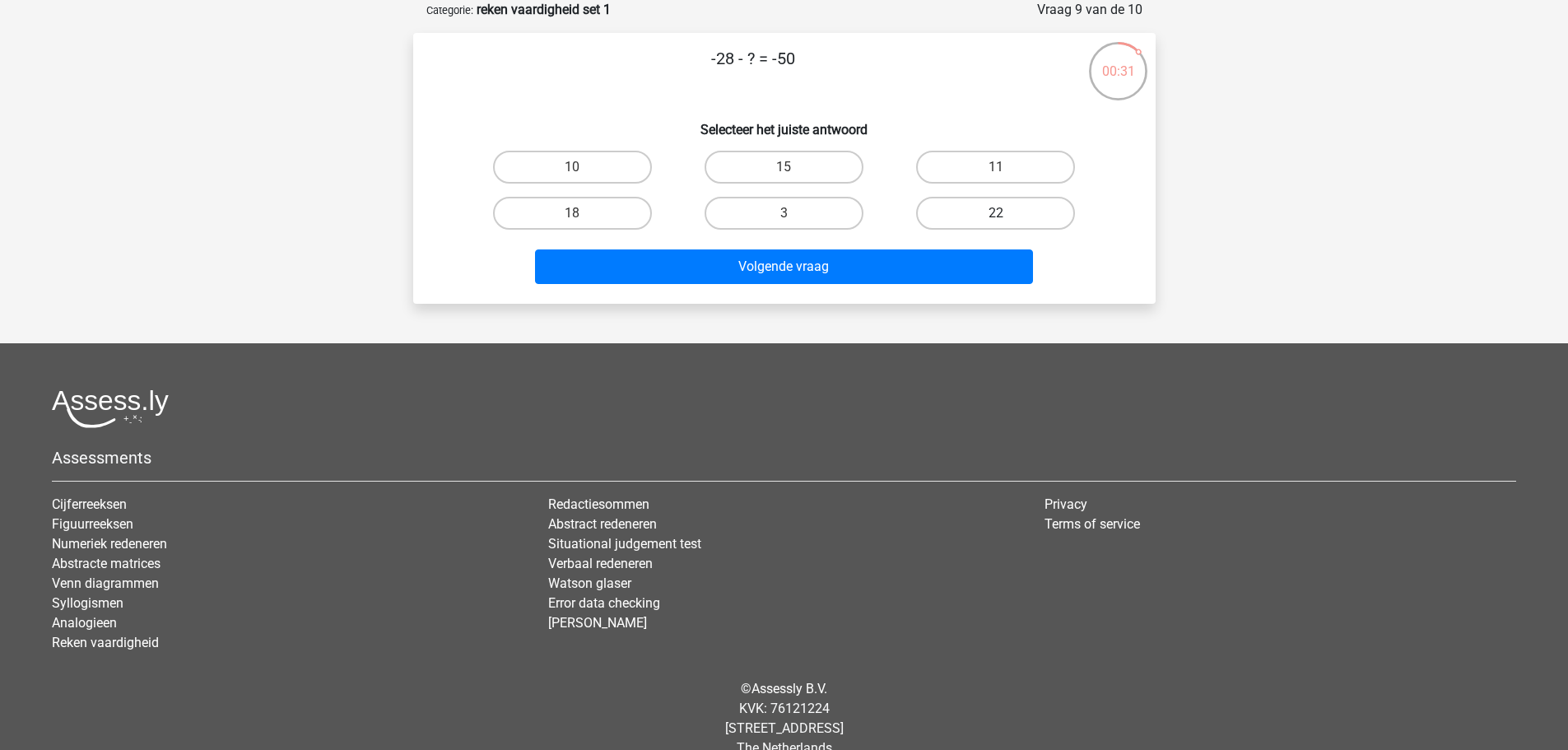
click at [1032, 219] on label "22" at bounding box center [995, 214] width 159 height 33
click at [1006, 219] on input "22" at bounding box center [1001, 218] width 11 height 11
radio input "true"
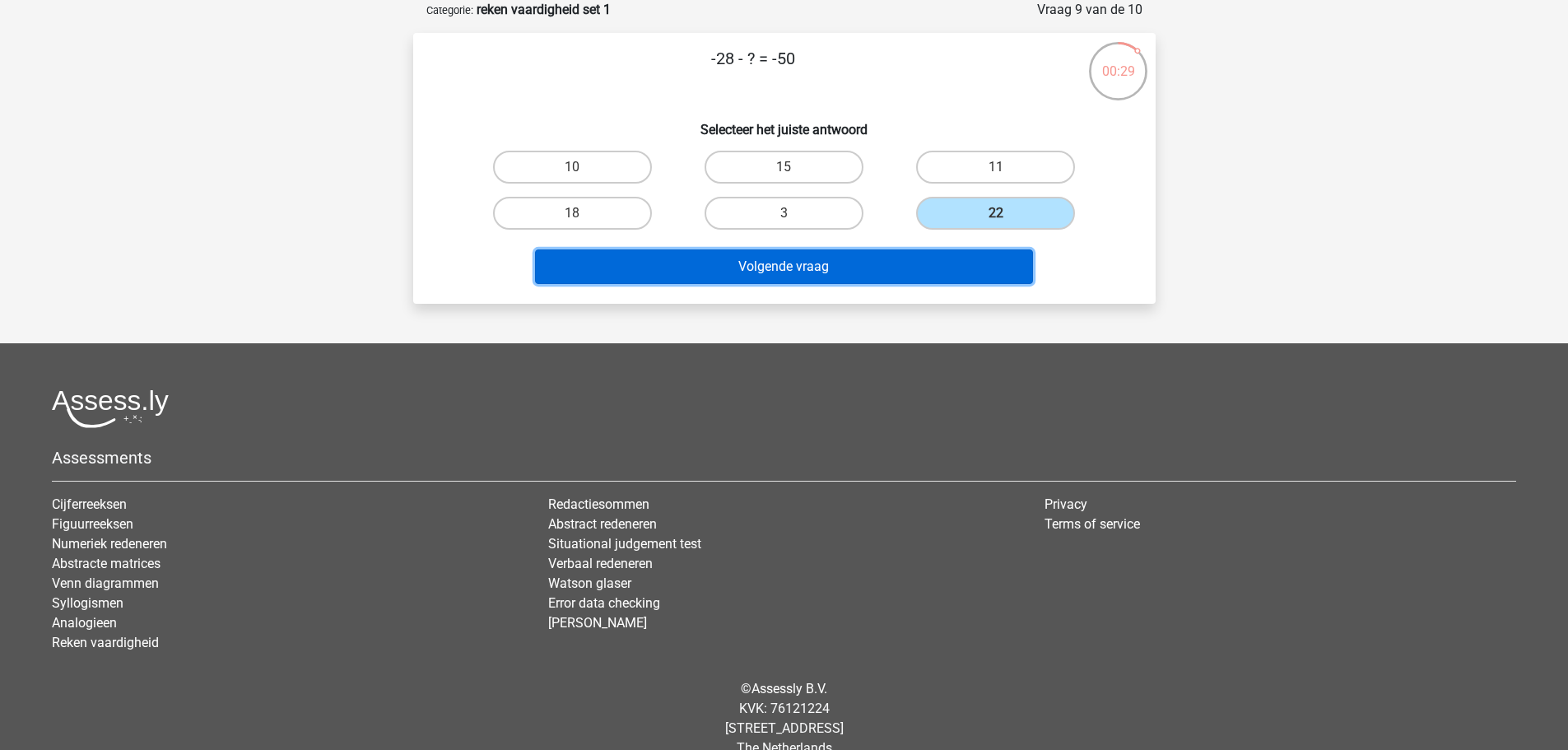
click at [948, 273] on button "Volgende vraag" at bounding box center [783, 267] width 498 height 35
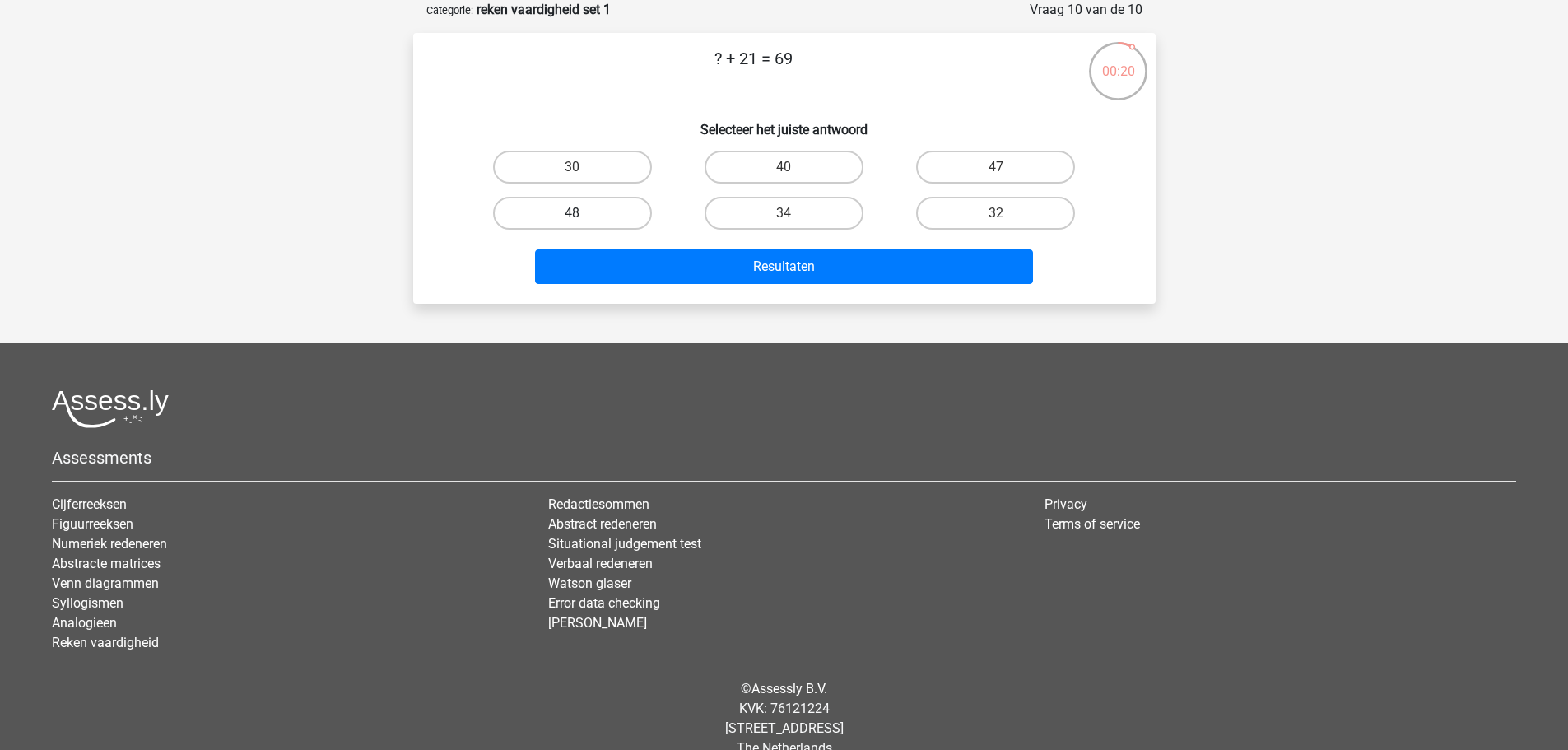
click at [565, 222] on label "48" at bounding box center [572, 214] width 159 height 33
click at [572, 222] on input "48" at bounding box center [577, 218] width 11 height 11
radio input "true"
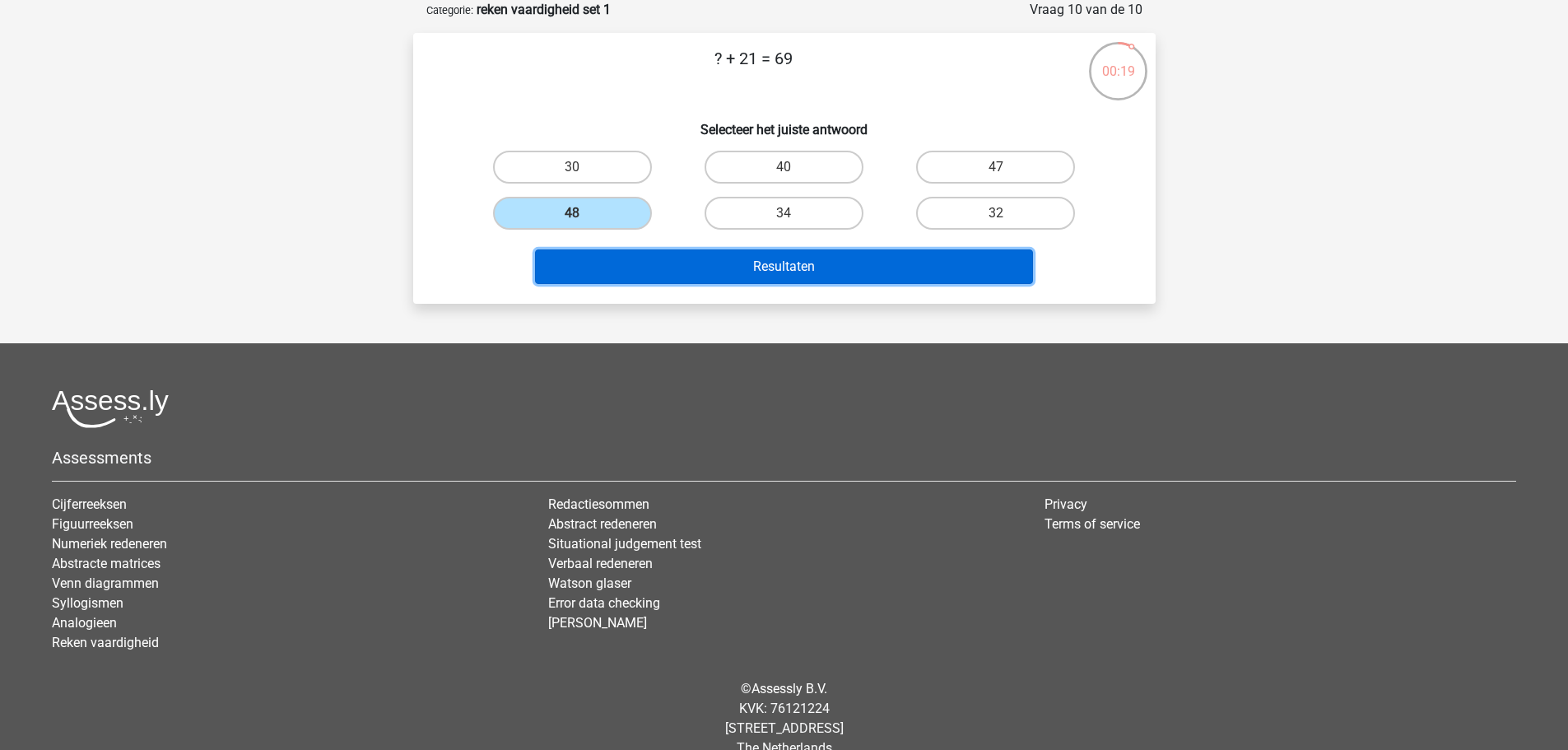
click at [688, 269] on button "Resultaten" at bounding box center [783, 267] width 498 height 35
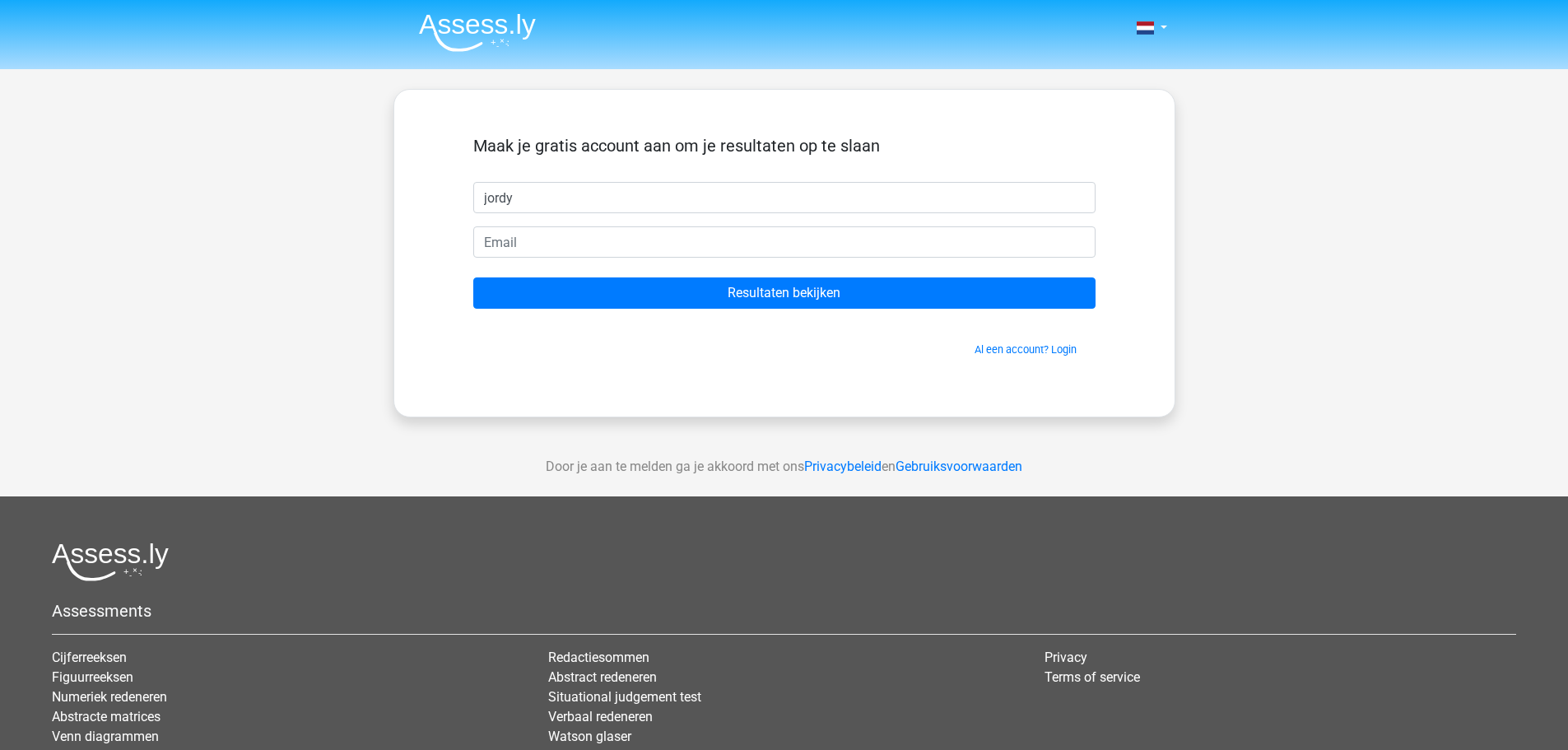
type input "jordy"
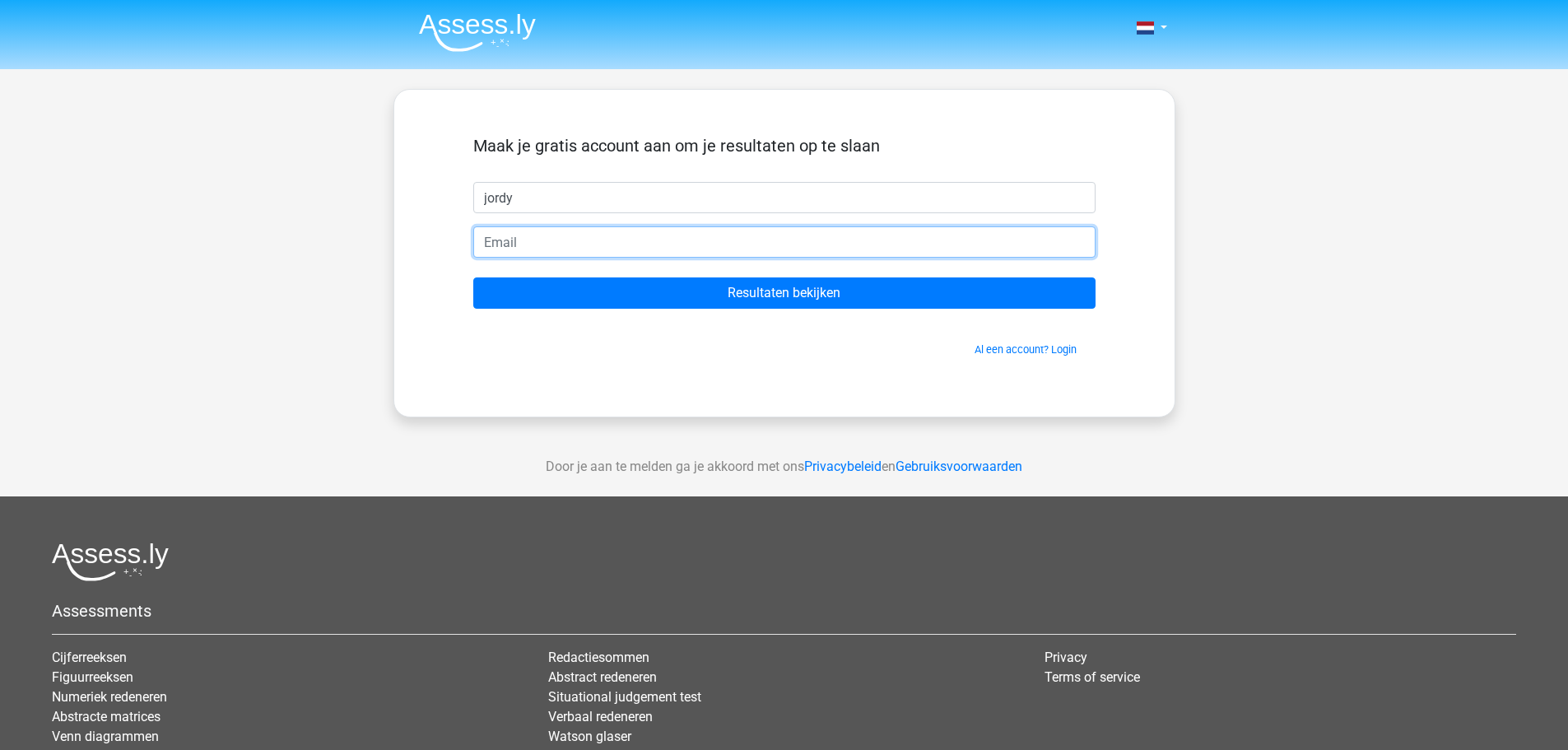
click at [782, 232] on input "email" at bounding box center [784, 242] width 622 height 32
type input "jordytry5@gmail.com"
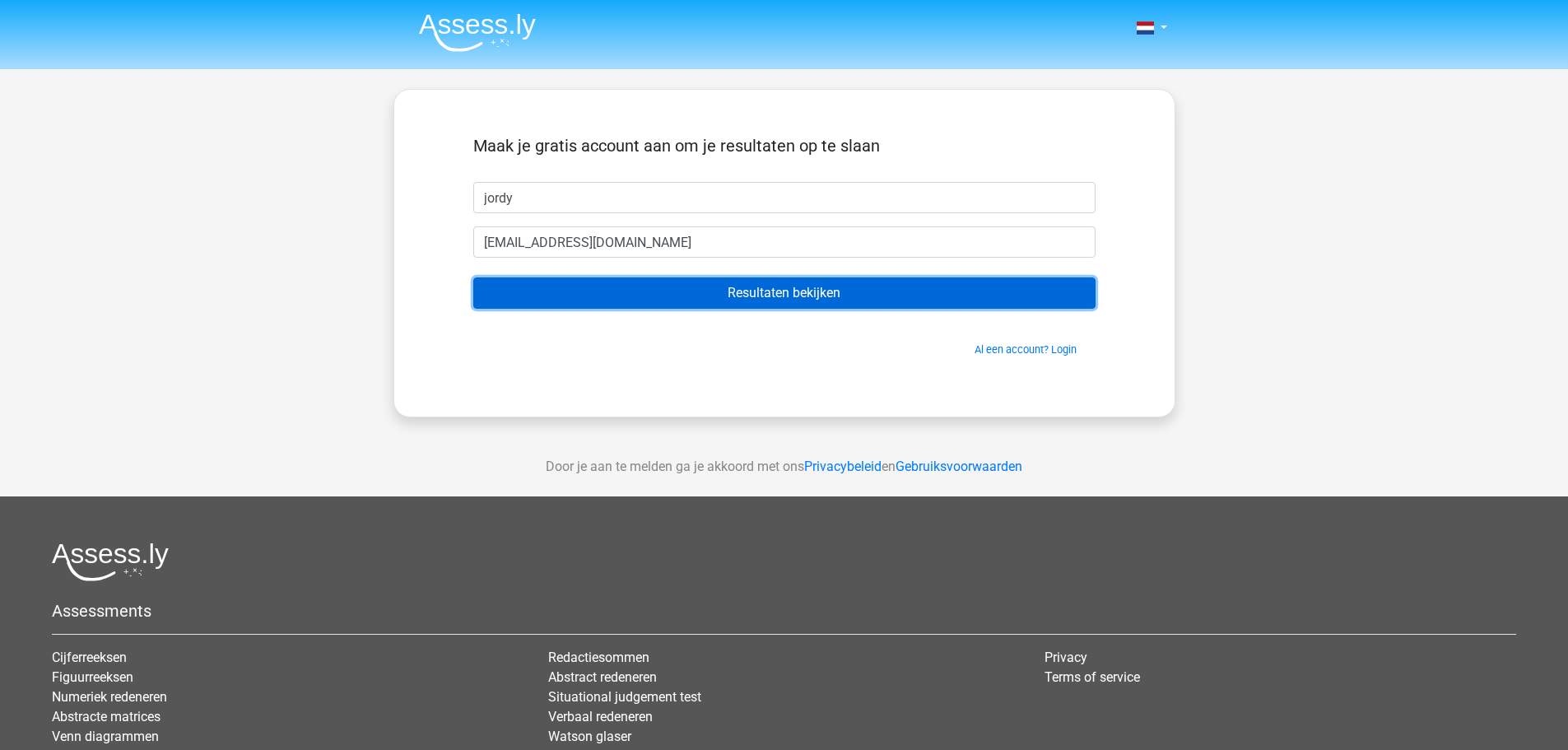
click at [708, 291] on input "Resultaten bekijken" at bounding box center [784, 294] width 622 height 32
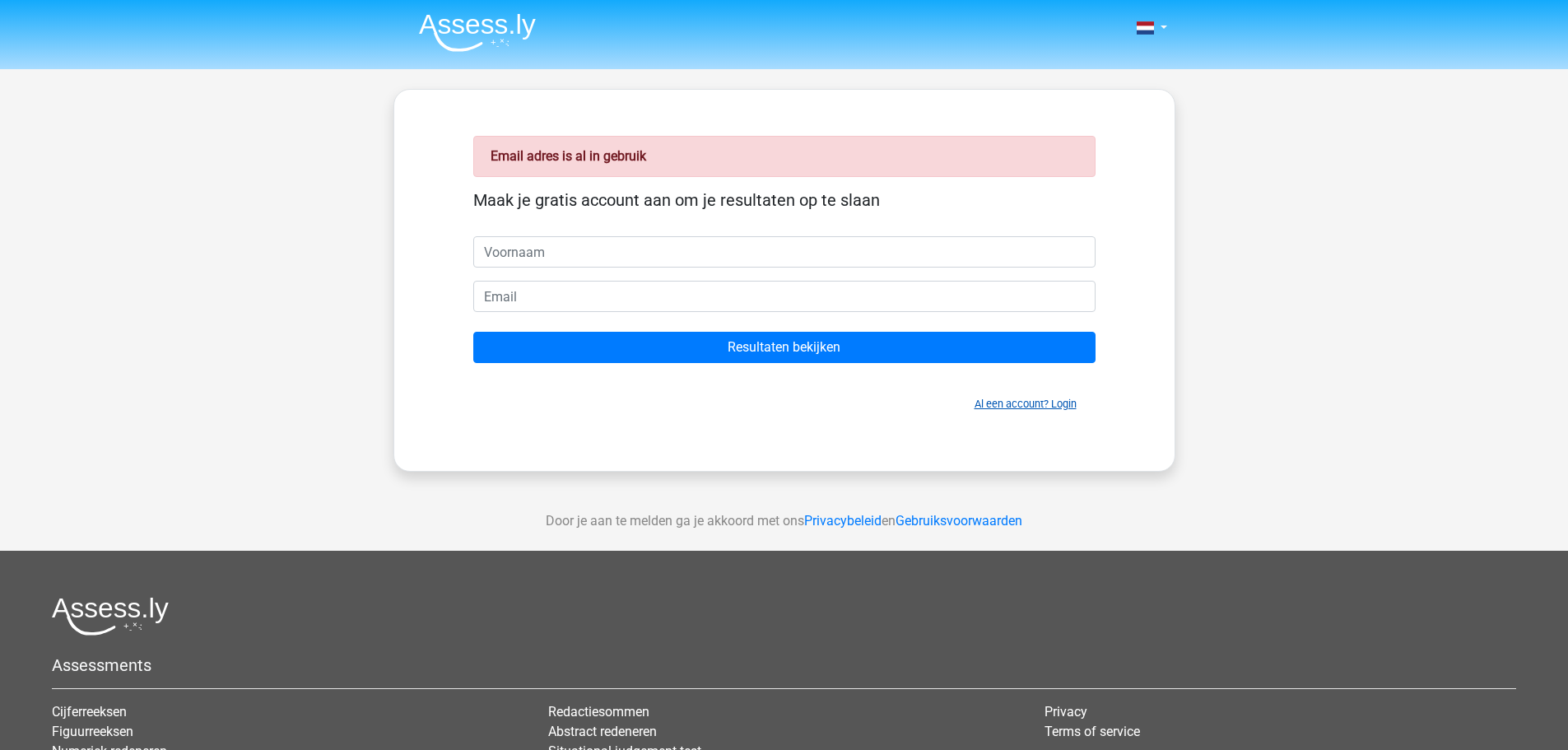
click at [1039, 408] on link "Al een account? Login" at bounding box center [1025, 403] width 102 height 12
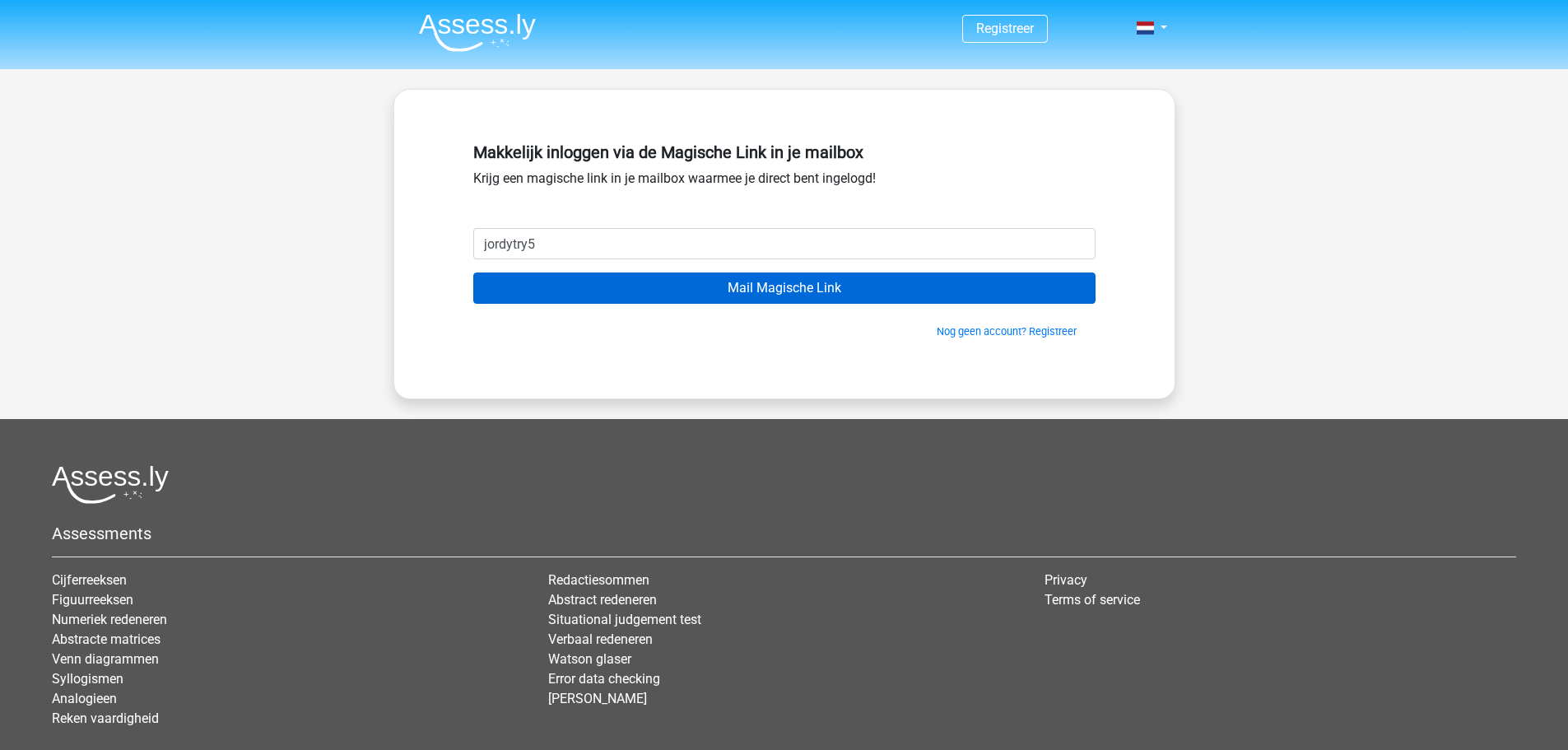
type input "[EMAIL_ADDRESS][DOMAIN_NAME]"
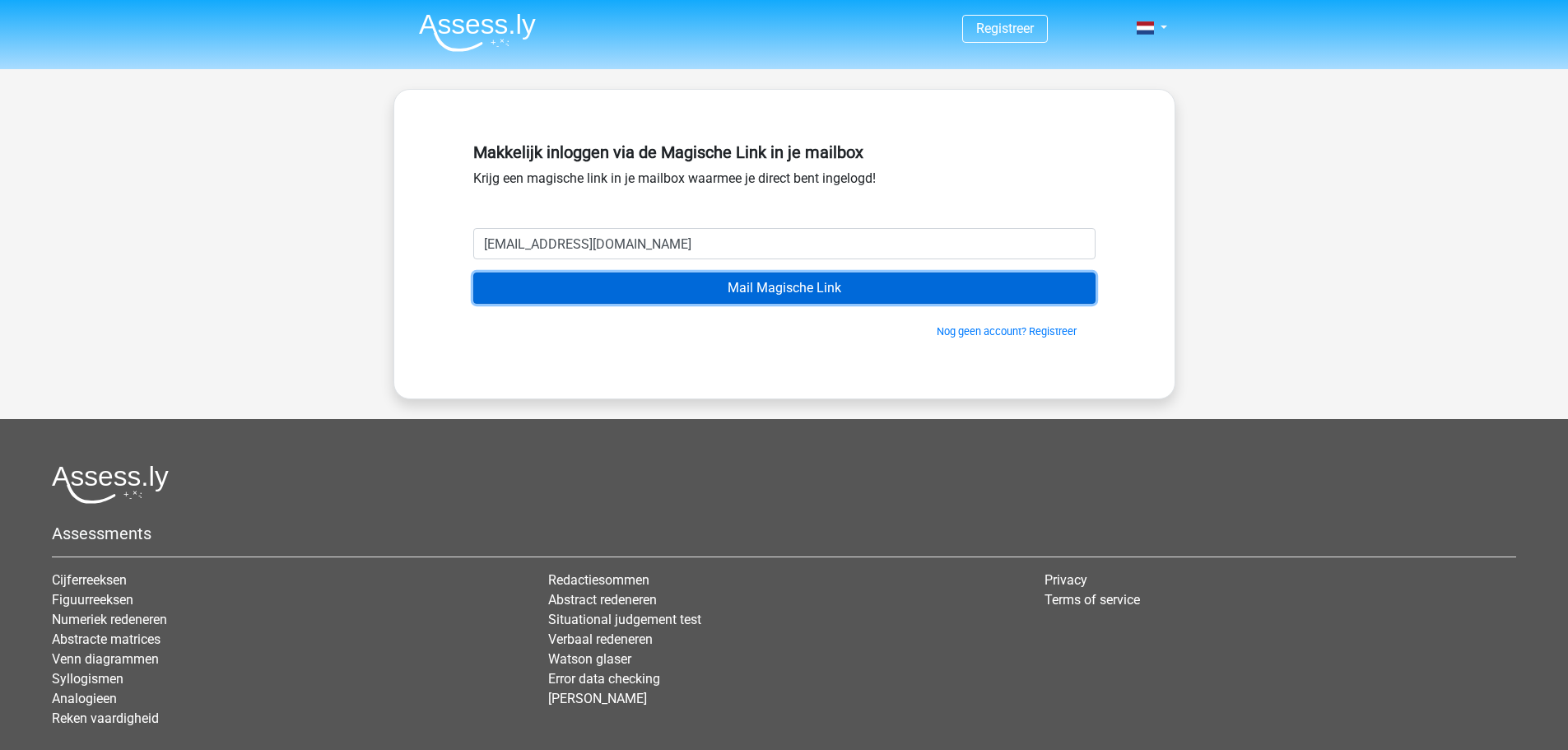
click at [668, 289] on input "Mail Magische Link" at bounding box center [784, 289] width 622 height 32
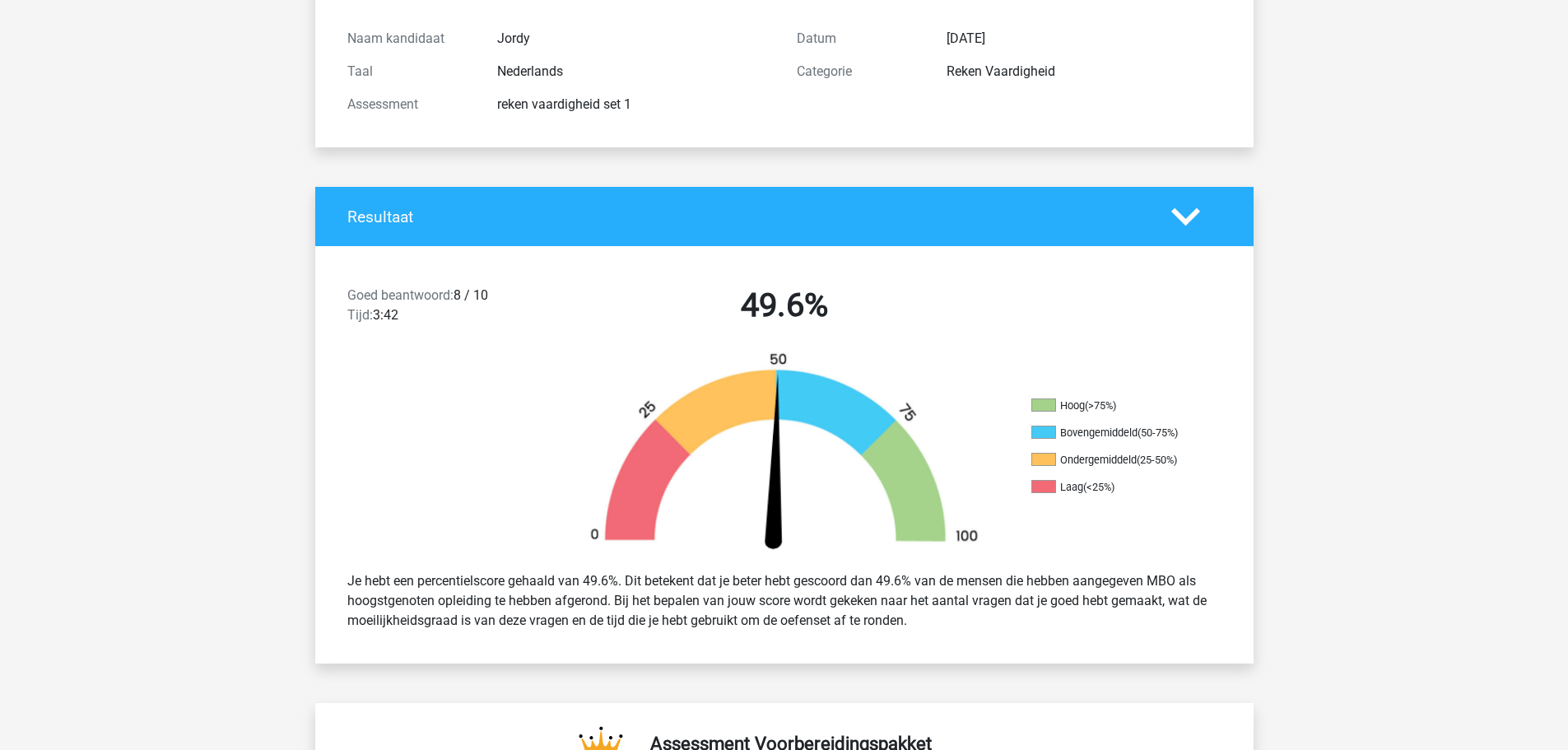
scroll to position [82, 0]
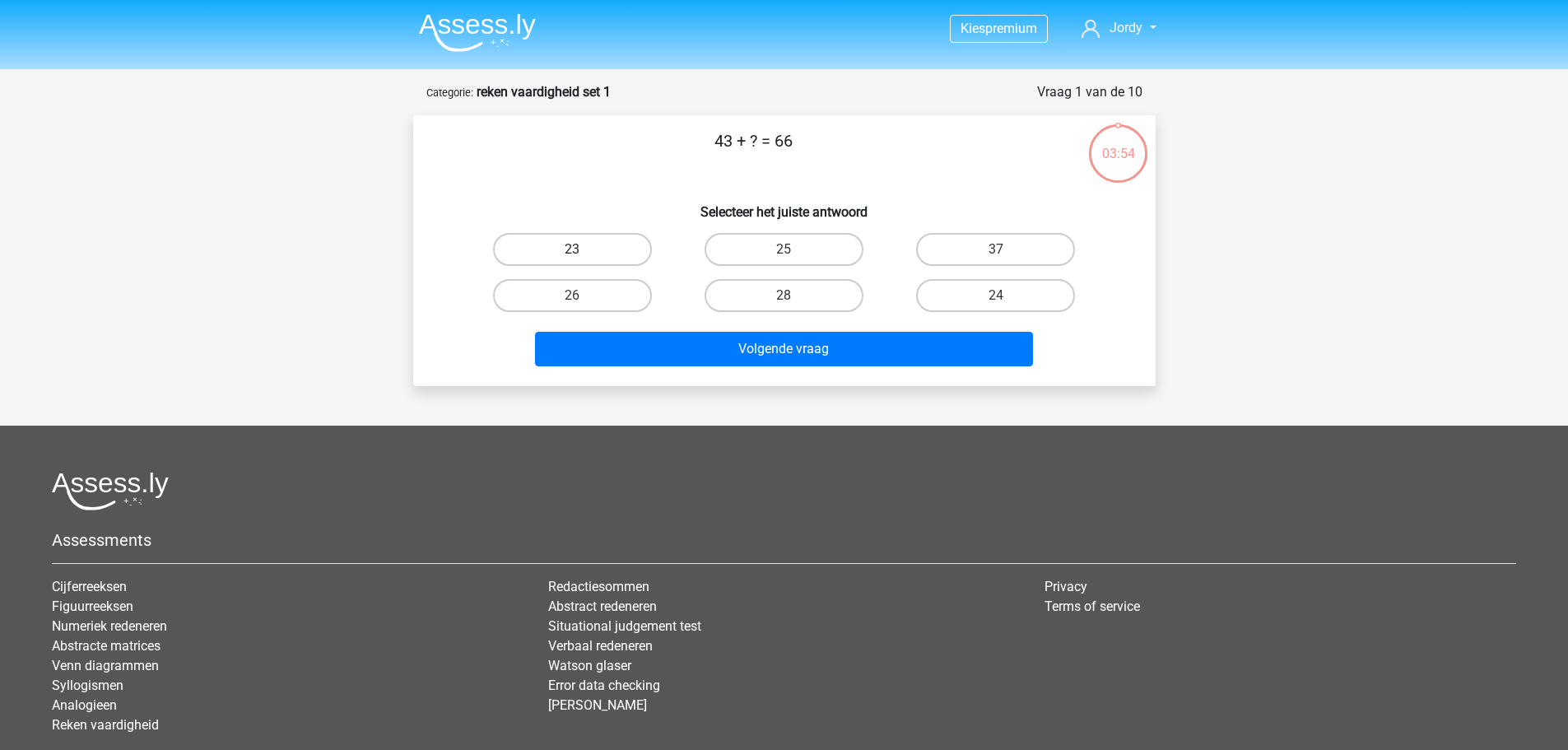
click at [589, 244] on label "23" at bounding box center [572, 249] width 159 height 33
click at [583, 249] on input "23" at bounding box center [577, 254] width 11 height 11
radio input "true"
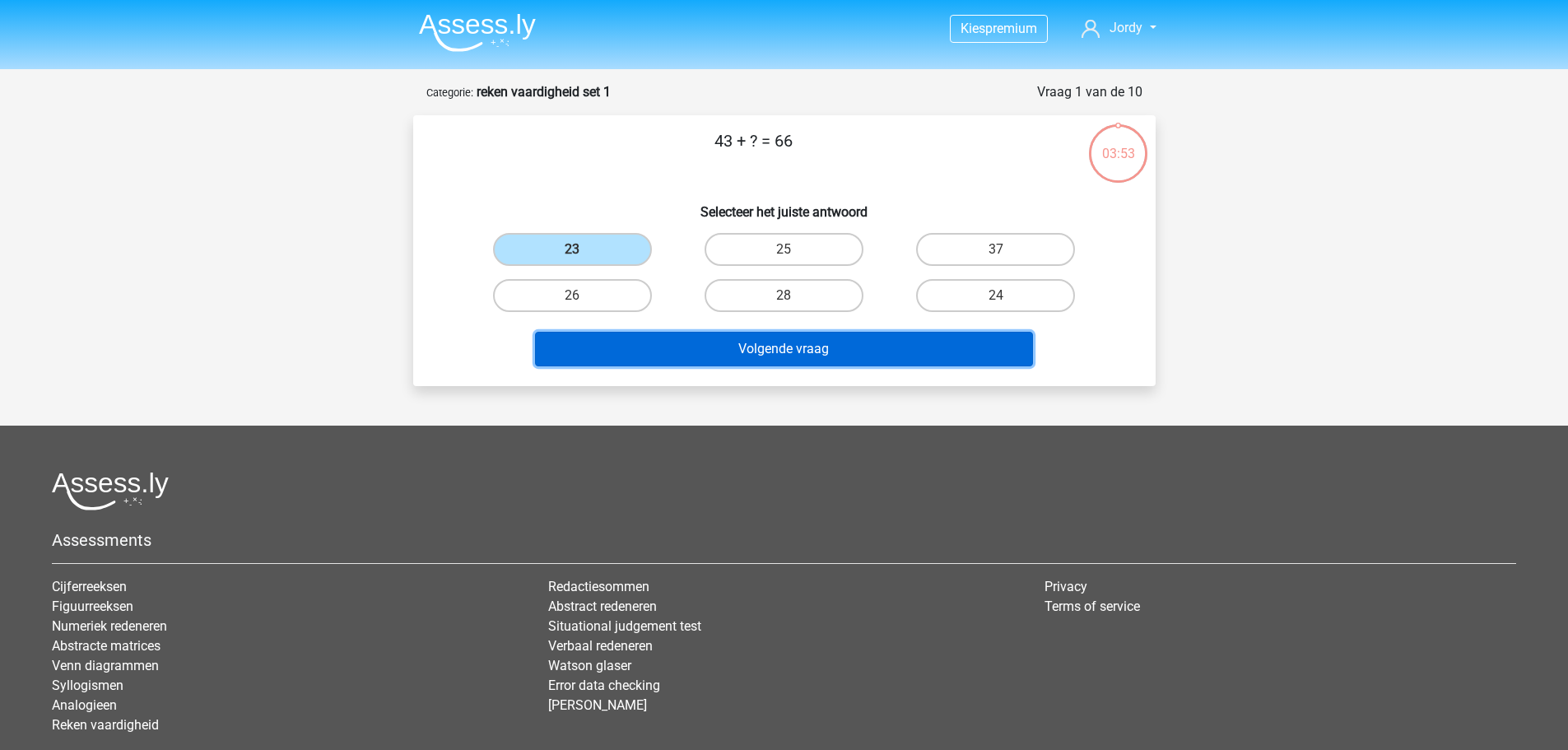
click at [790, 344] on button "Volgende vraag" at bounding box center [783, 349] width 498 height 35
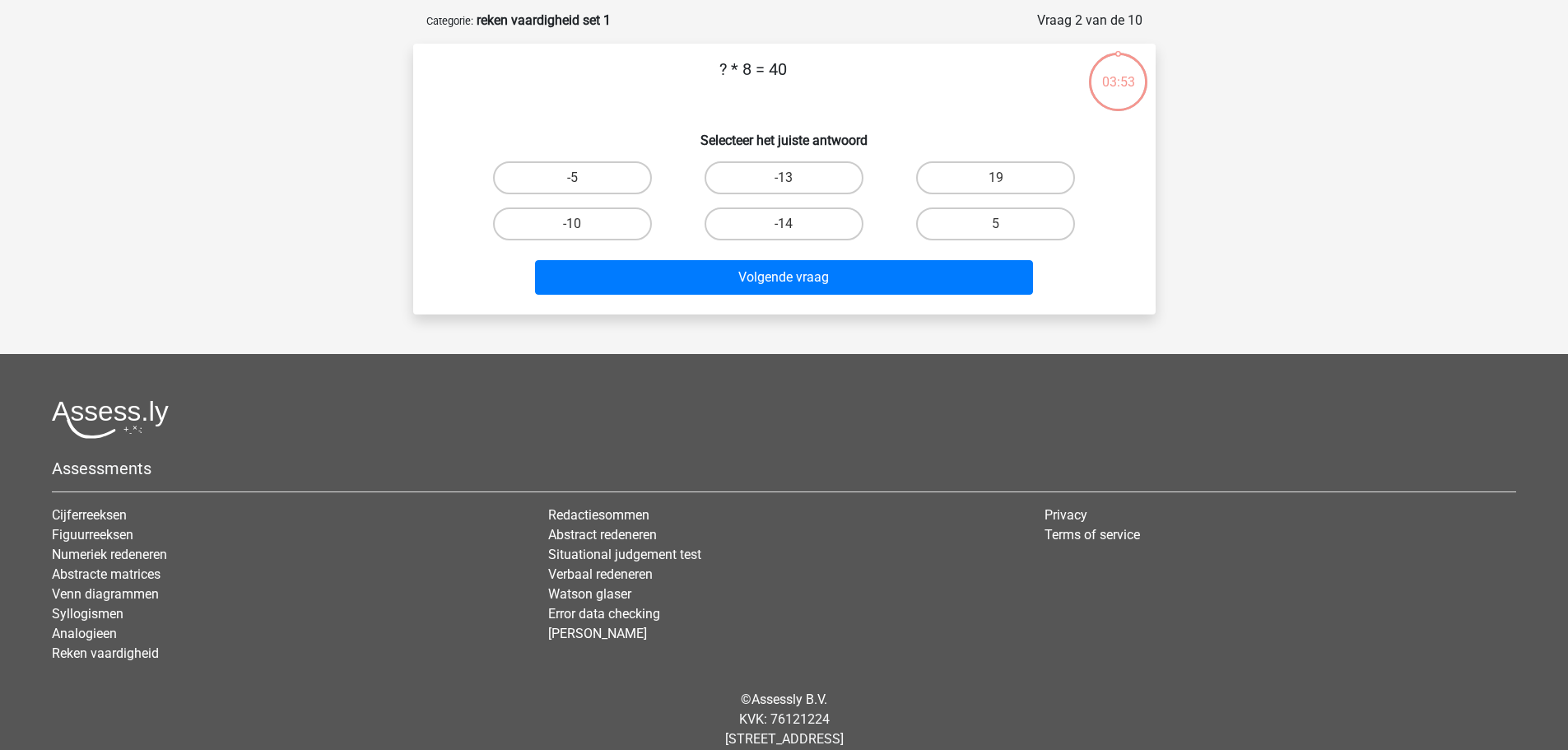
scroll to position [82, 0]
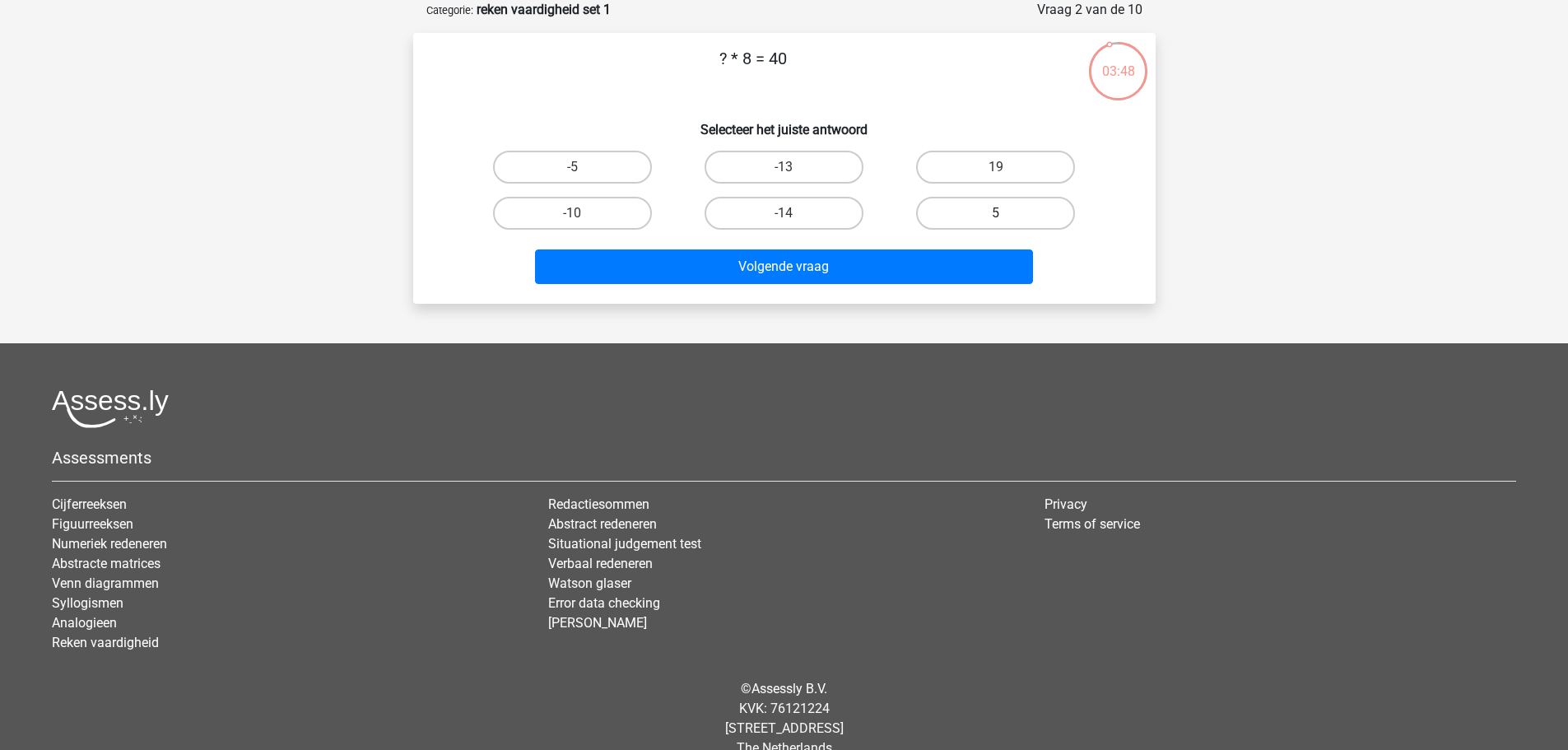
click at [986, 211] on label "5" at bounding box center [995, 214] width 159 height 33
click at [996, 213] on input "5" at bounding box center [1001, 218] width 11 height 11
radio input "true"
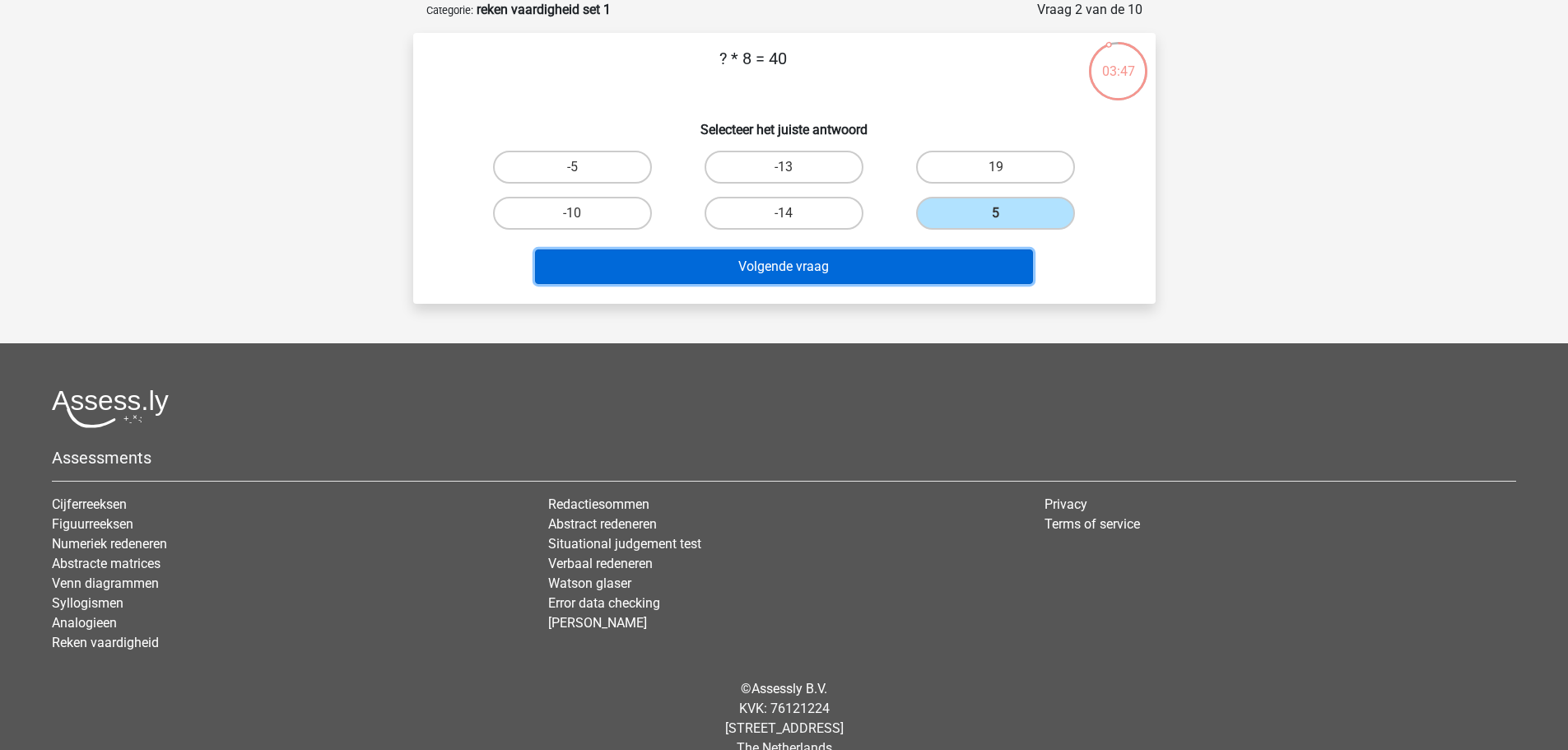
click at [893, 269] on button "Volgende vraag" at bounding box center [783, 267] width 498 height 35
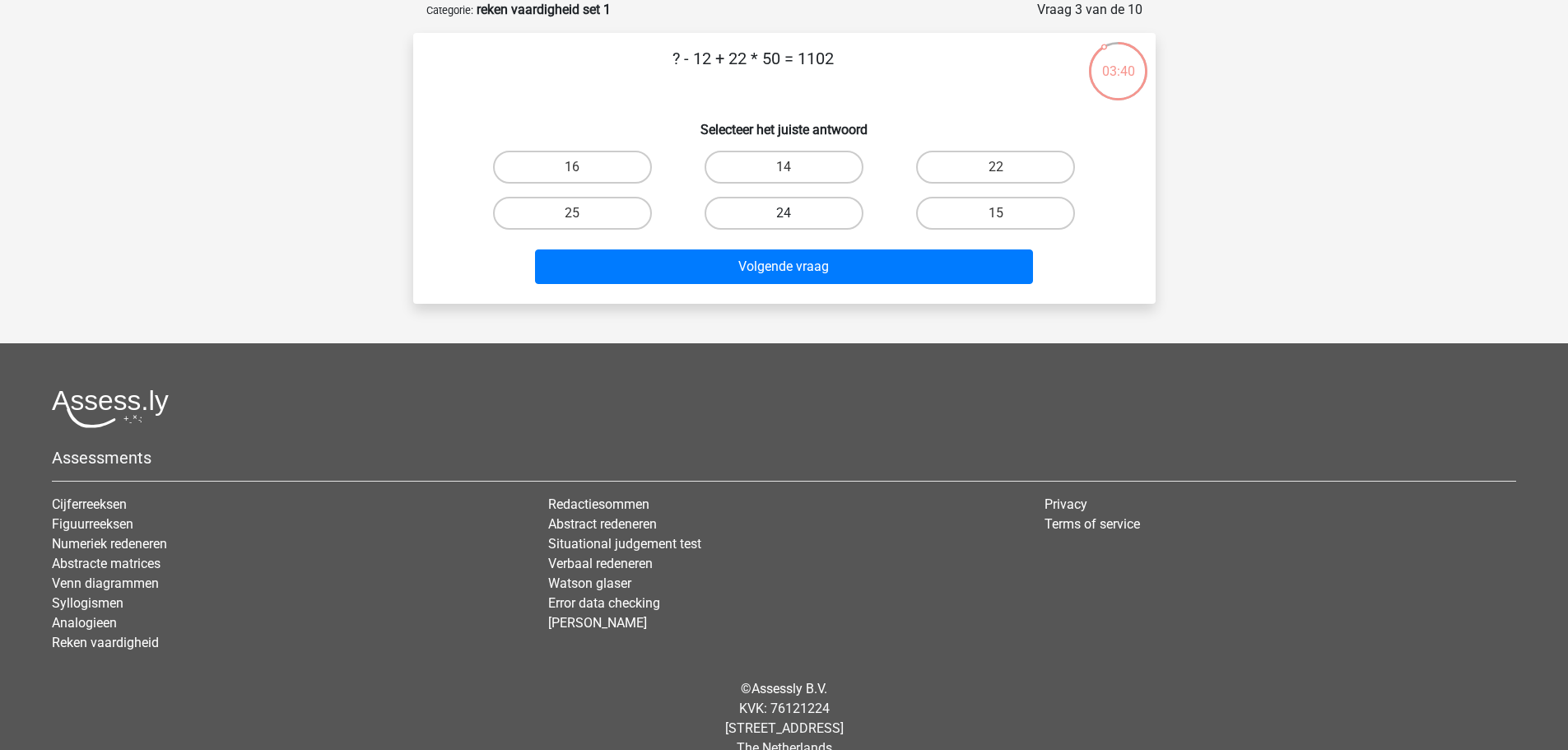
click at [826, 214] on label "24" at bounding box center [783, 214] width 159 height 33
click at [794, 214] on input "24" at bounding box center [788, 218] width 11 height 11
radio input "true"
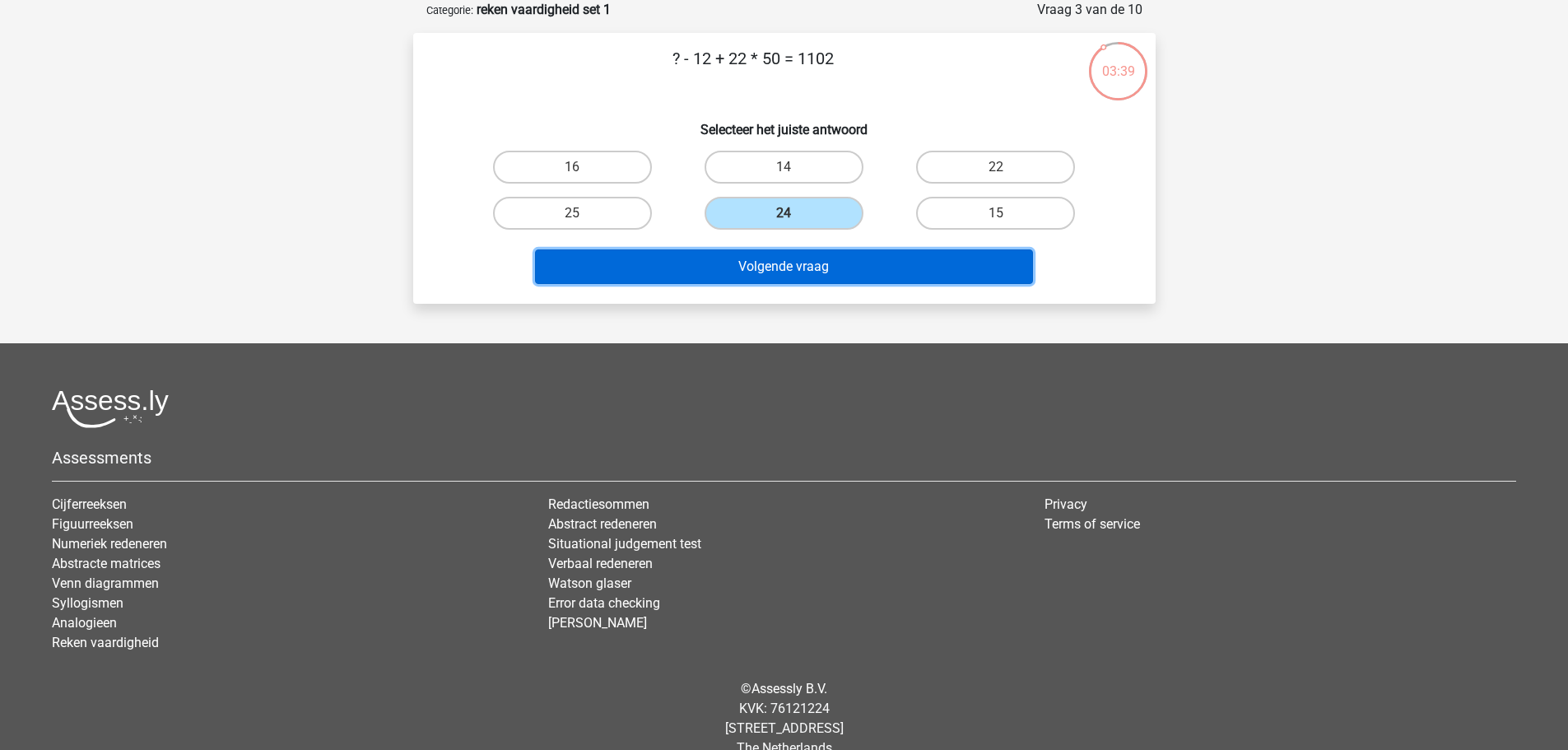
click at [812, 260] on button "Volgende vraag" at bounding box center [783, 267] width 498 height 35
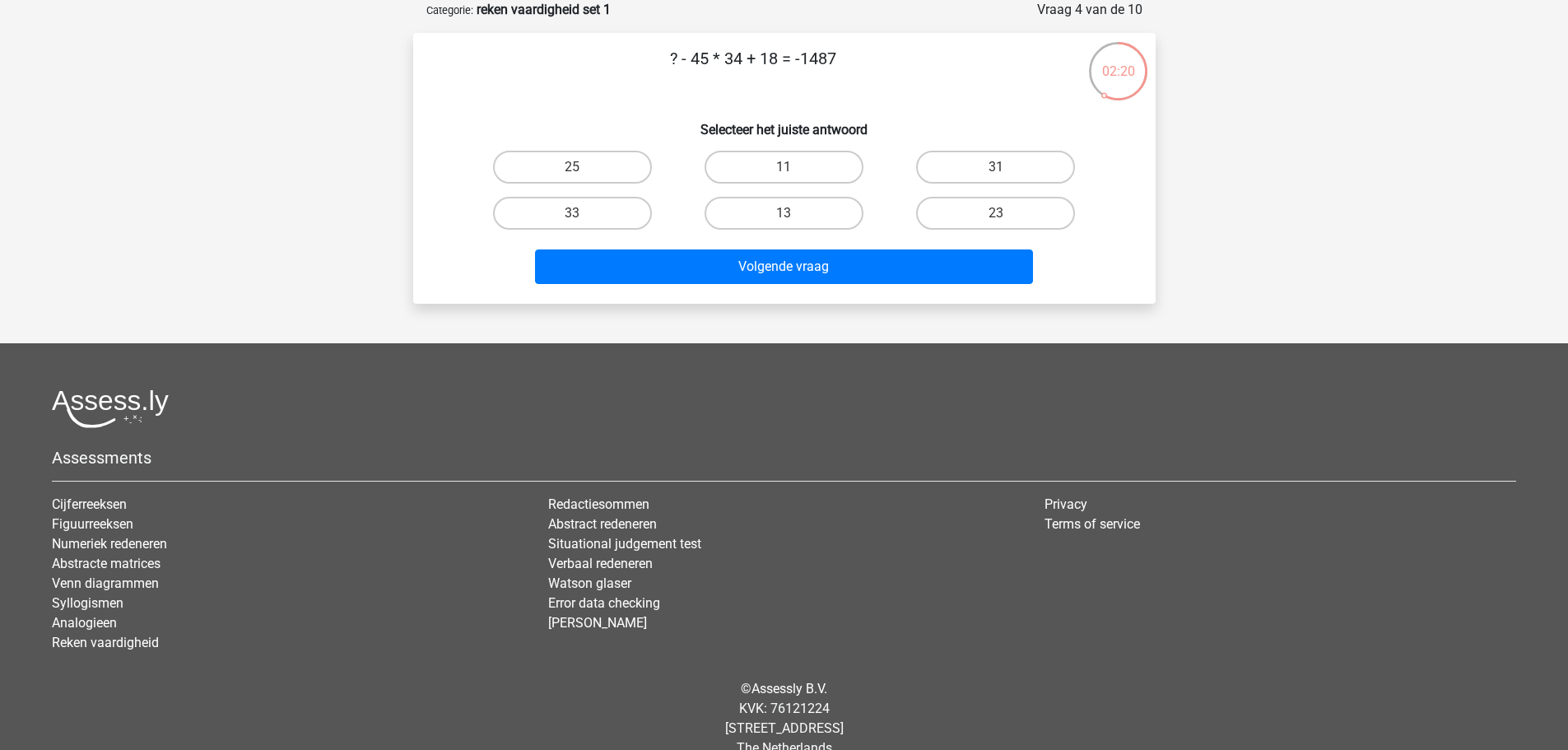
drag, startPoint x: 685, startPoint y: 59, endPoint x: 762, endPoint y: 76, distance: 78.9
click at [764, 72] on p "? - 45 * 34 + 18 = -1487" at bounding box center [753, 70] width 628 height 49
click at [724, 82] on p "? - 45 * 34 + 18 = -1487" at bounding box center [753, 70] width 628 height 49
click at [742, 61] on p "? - 45 * 34 + 18 = -1487" at bounding box center [753, 70] width 628 height 49
click at [797, 153] on label "11" at bounding box center [783, 167] width 159 height 33
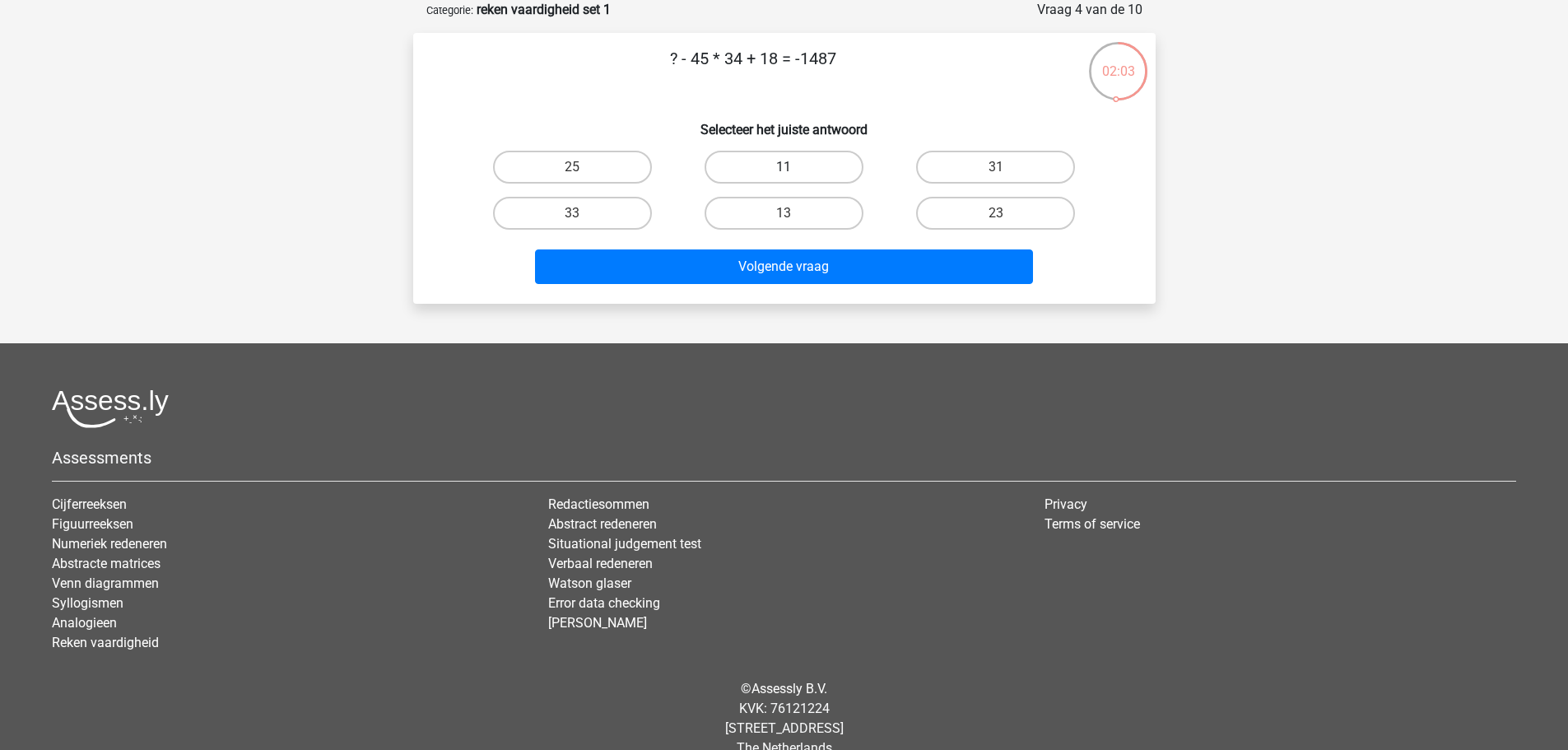
click at [794, 167] on input "11" at bounding box center [788, 172] width 11 height 11
radio input "true"
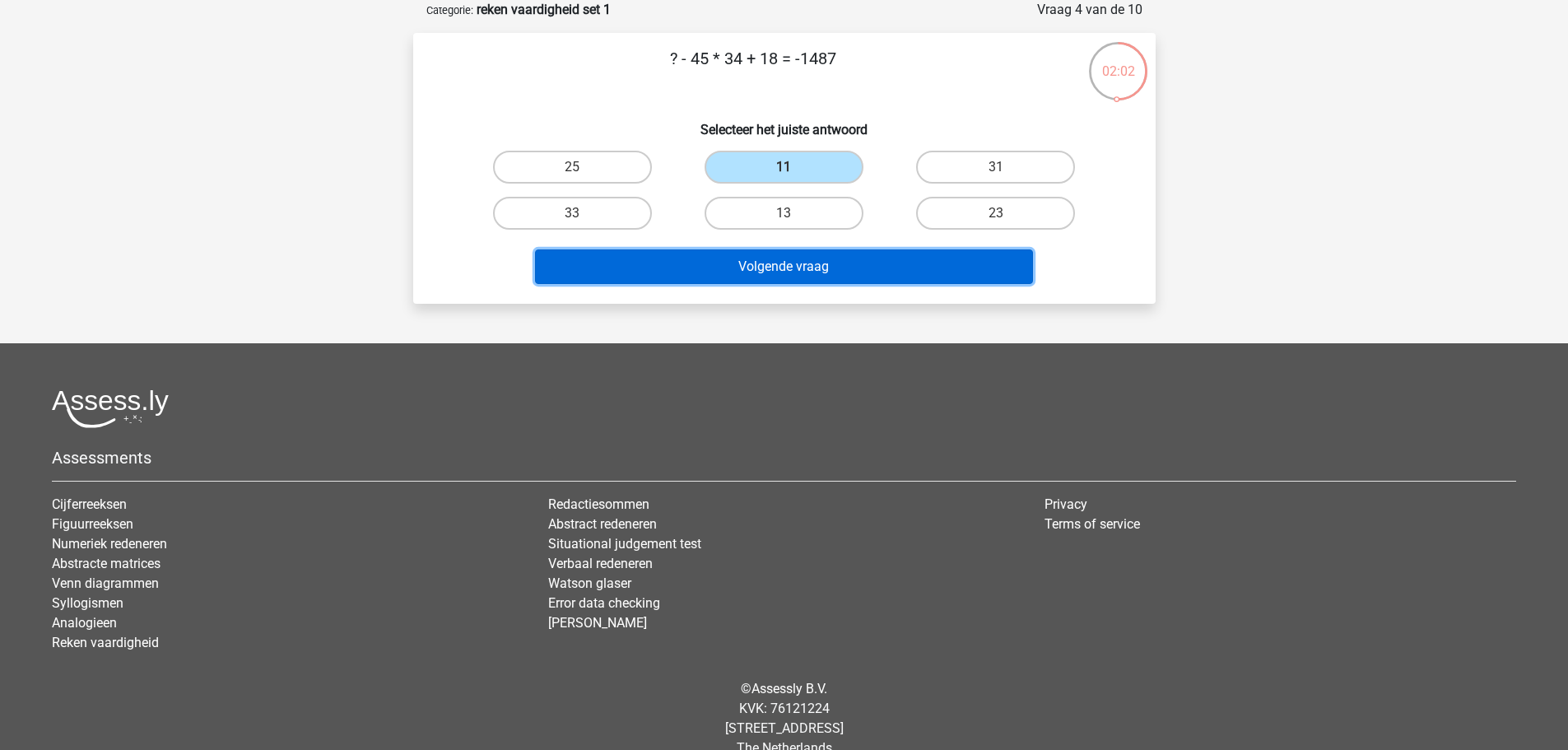
click at [782, 264] on button "Volgende vraag" at bounding box center [783, 267] width 498 height 35
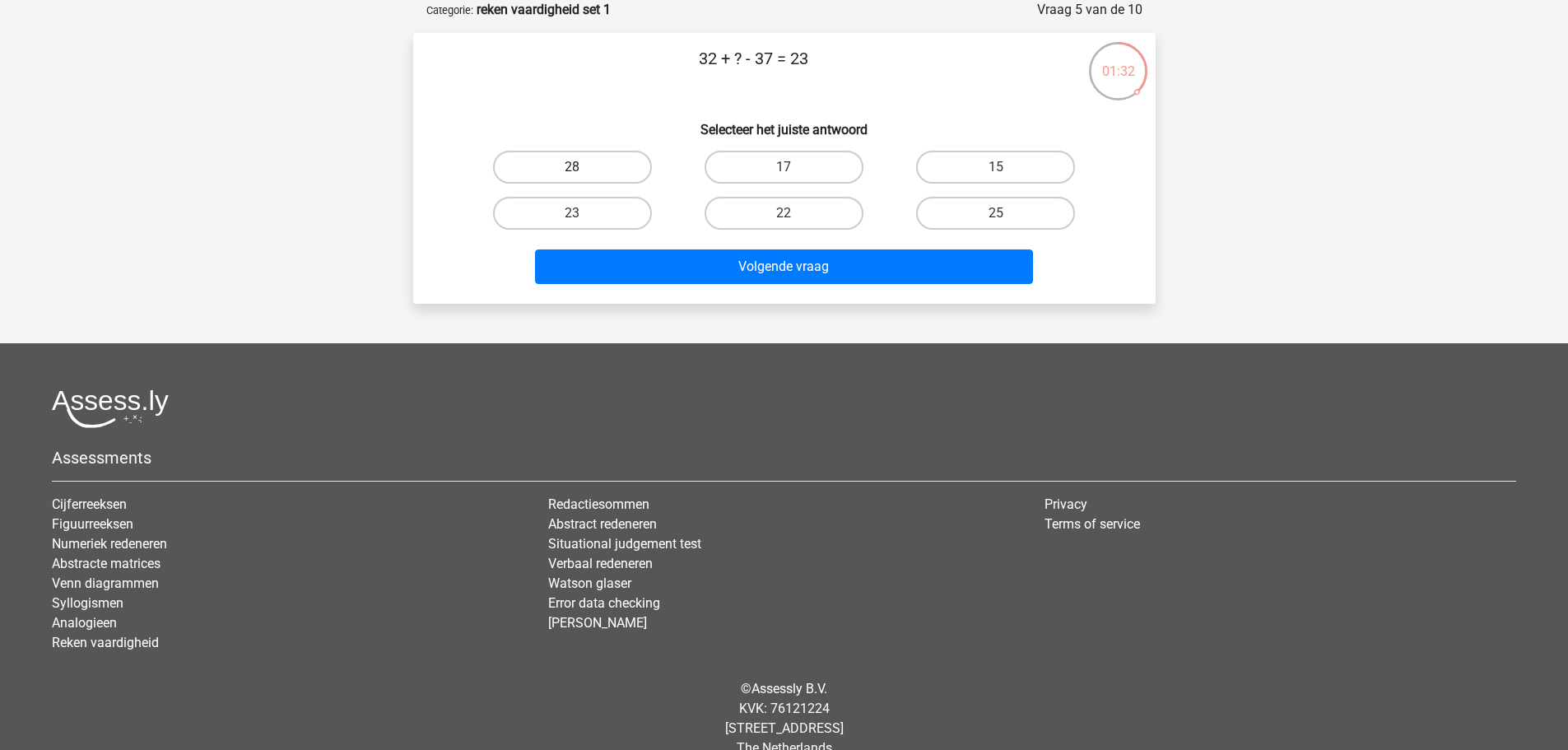
click at [637, 161] on label "28" at bounding box center [572, 167] width 159 height 33
click at [583, 167] on input "28" at bounding box center [577, 172] width 11 height 11
radio input "true"
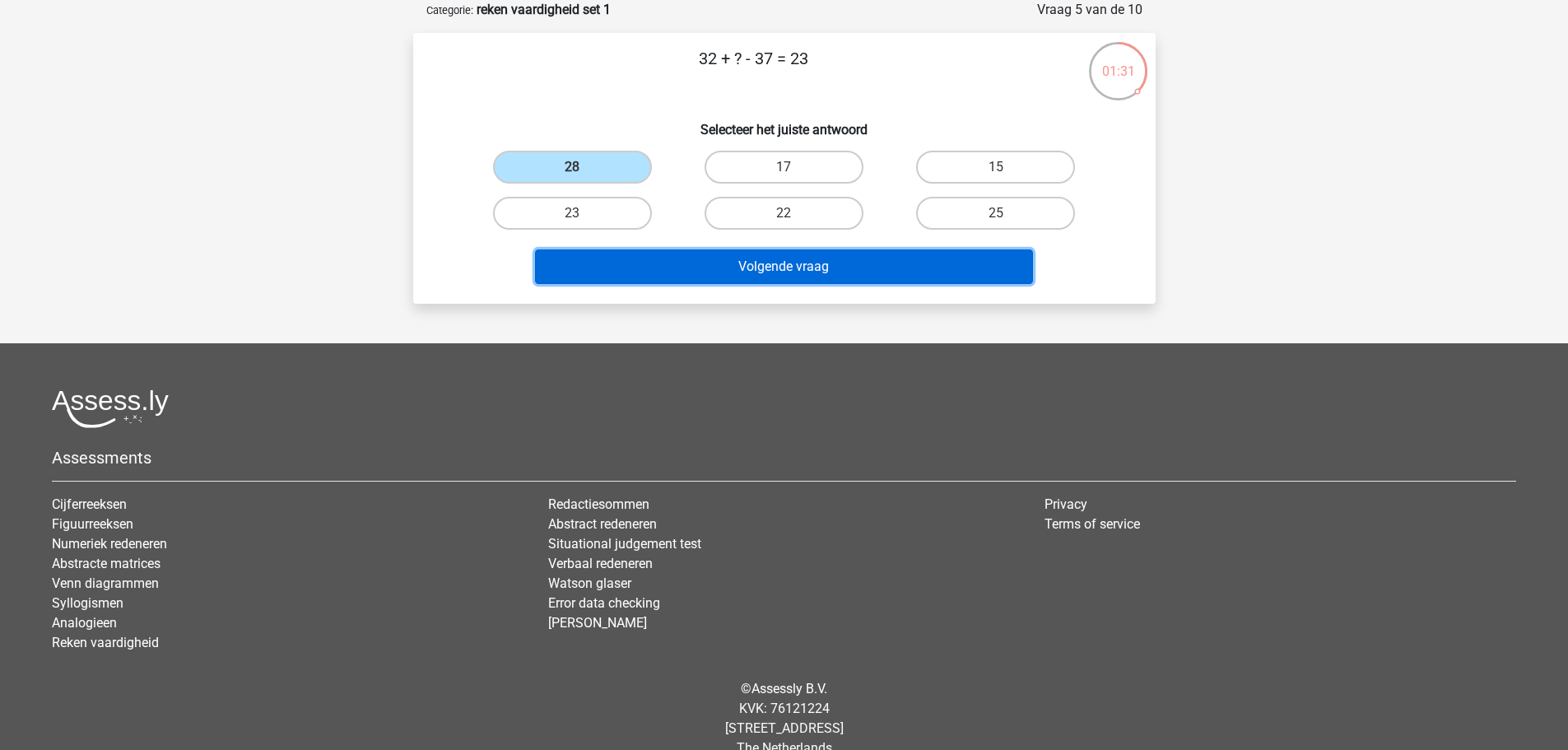
click at [668, 269] on button "Volgende vraag" at bounding box center [783, 267] width 498 height 35
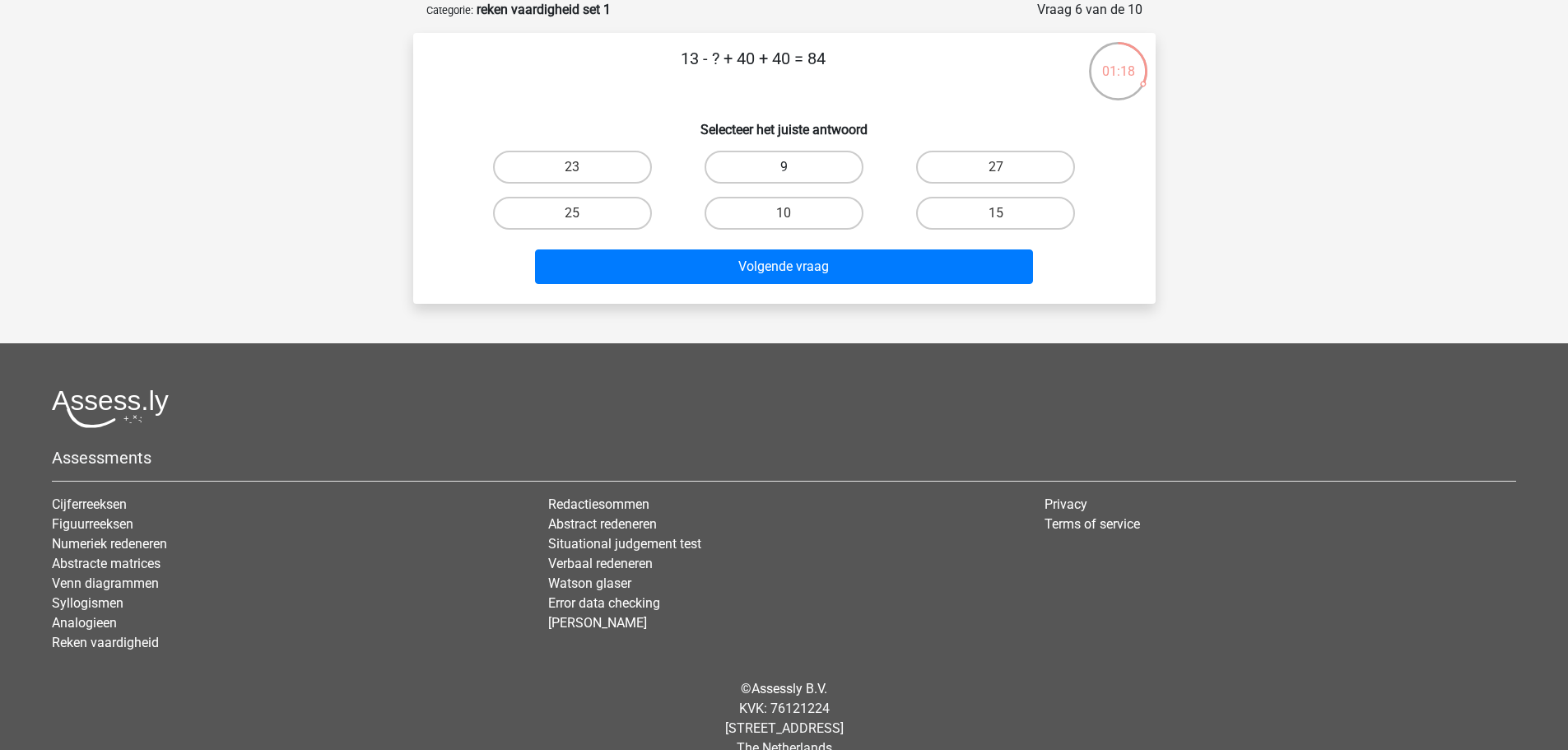
click at [799, 168] on label "9" at bounding box center [783, 167] width 159 height 33
click at [794, 168] on input "9" at bounding box center [788, 172] width 11 height 11
radio input "true"
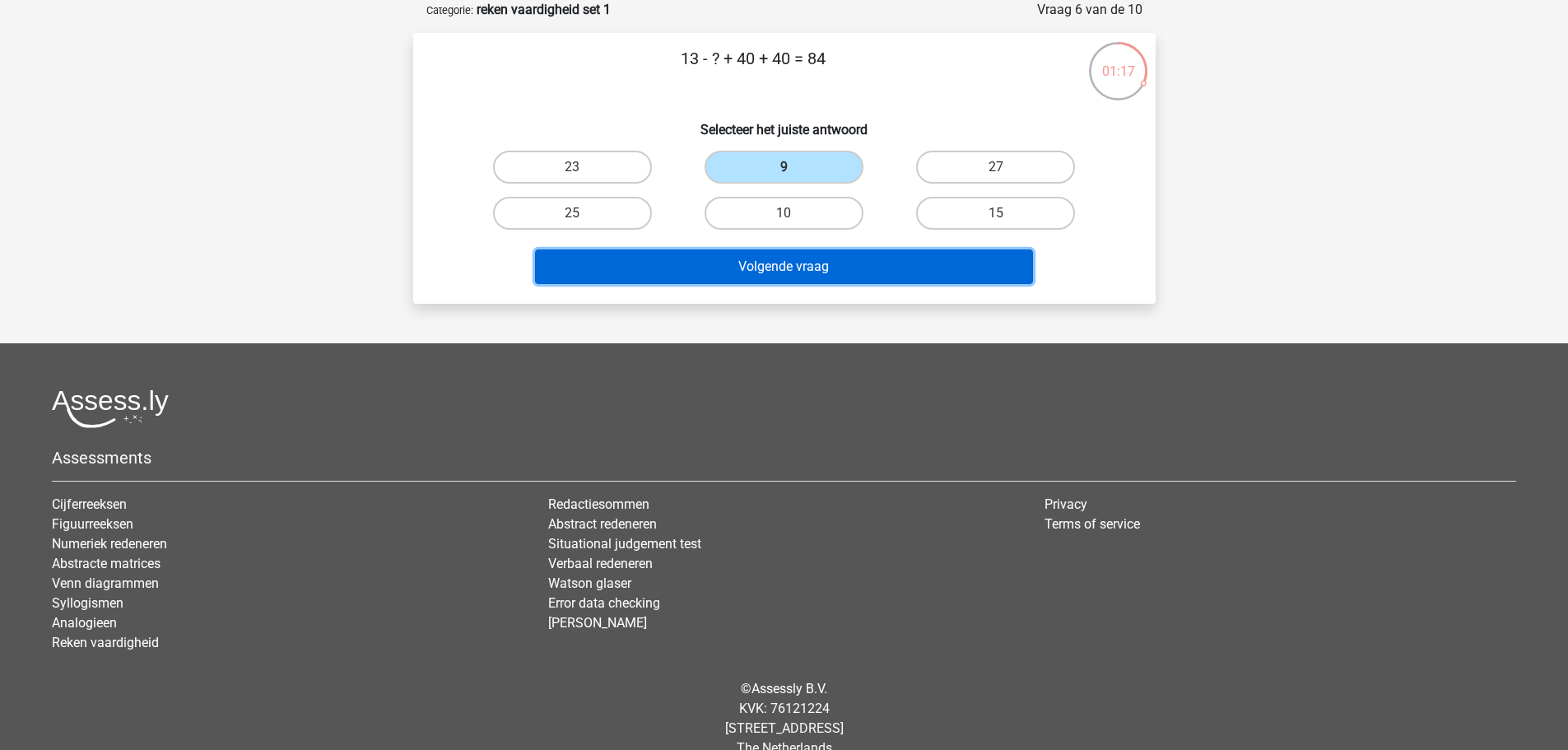
click at [801, 269] on button "Volgende vraag" at bounding box center [783, 267] width 498 height 35
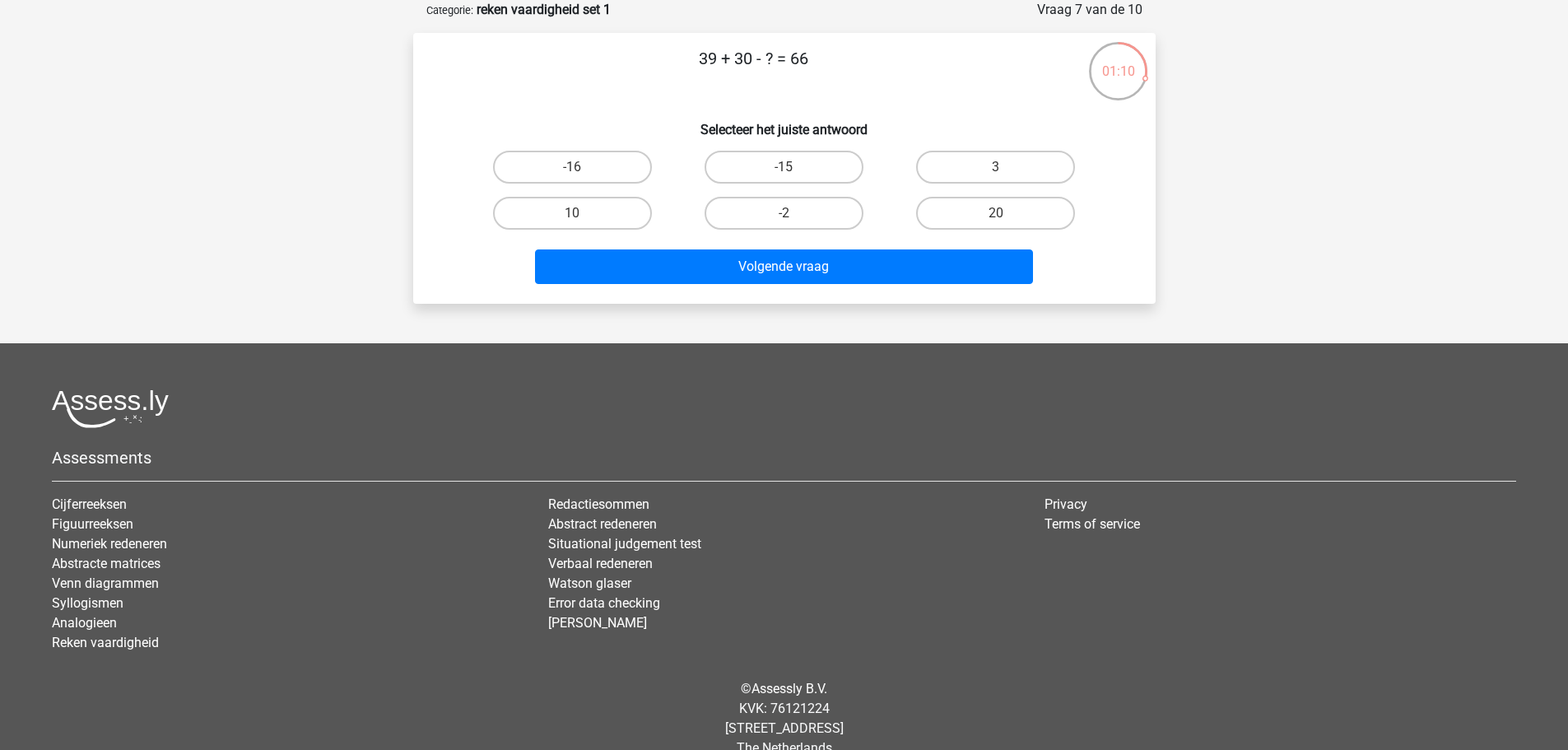
drag, startPoint x: 997, startPoint y: 162, endPoint x: 976, endPoint y: 192, distance: 36.6
click at [996, 162] on label "3" at bounding box center [995, 167] width 159 height 33
click at [996, 167] on input "3" at bounding box center [1001, 172] width 11 height 11
radio input "true"
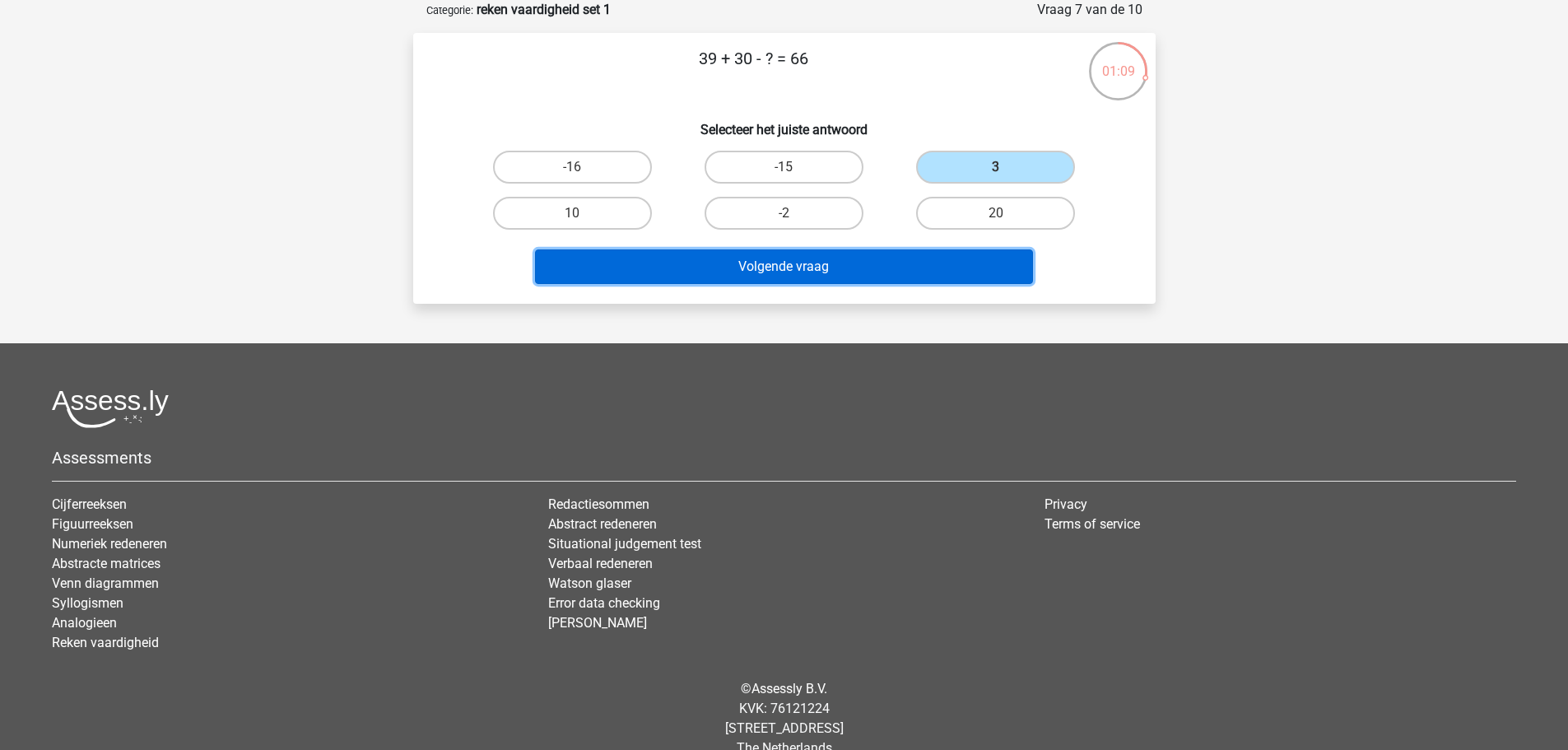
click at [909, 253] on button "Volgende vraag" at bounding box center [783, 267] width 498 height 35
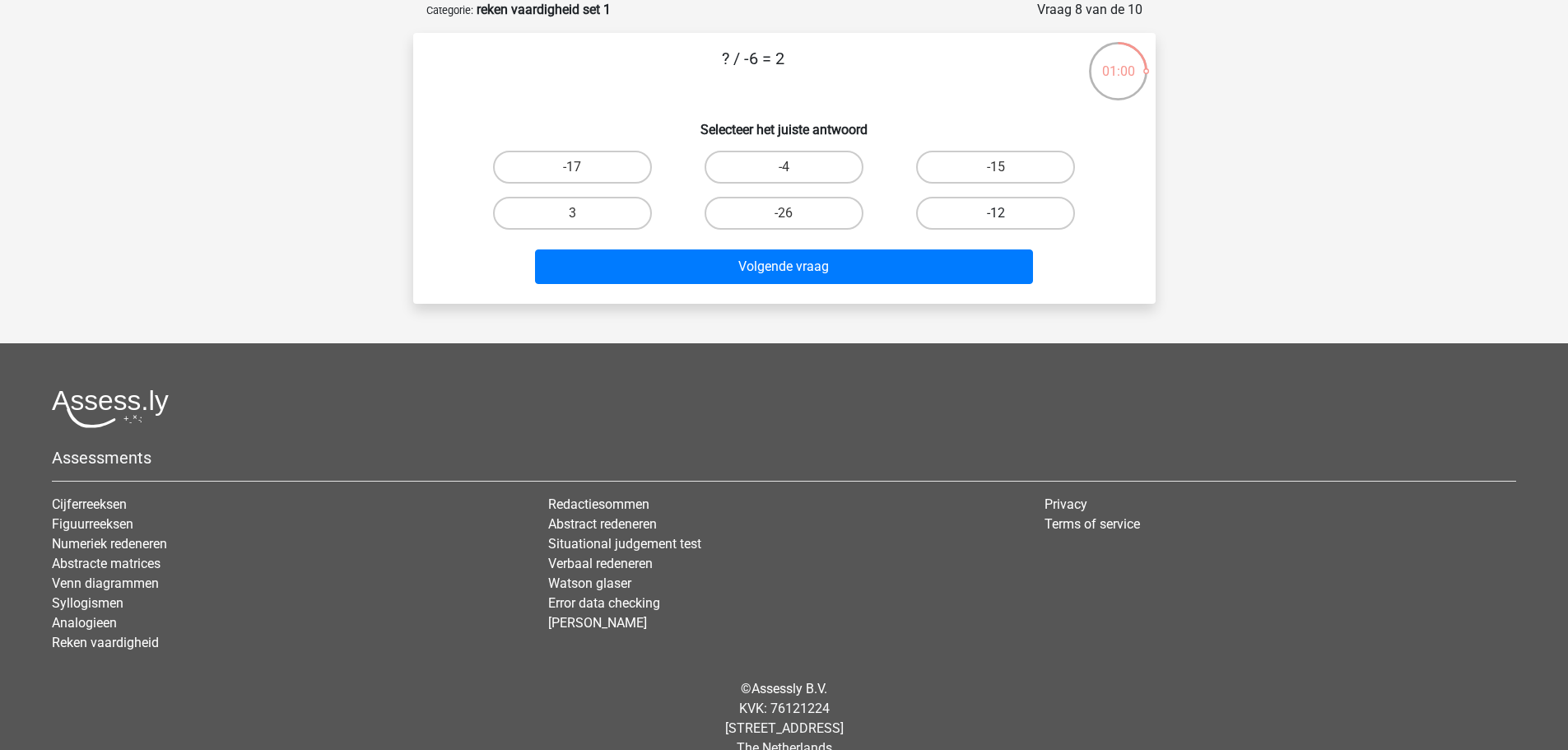
click at [972, 211] on label "-12" at bounding box center [995, 214] width 159 height 33
click at [996, 213] on input "-12" at bounding box center [1001, 218] width 11 height 11
radio input "true"
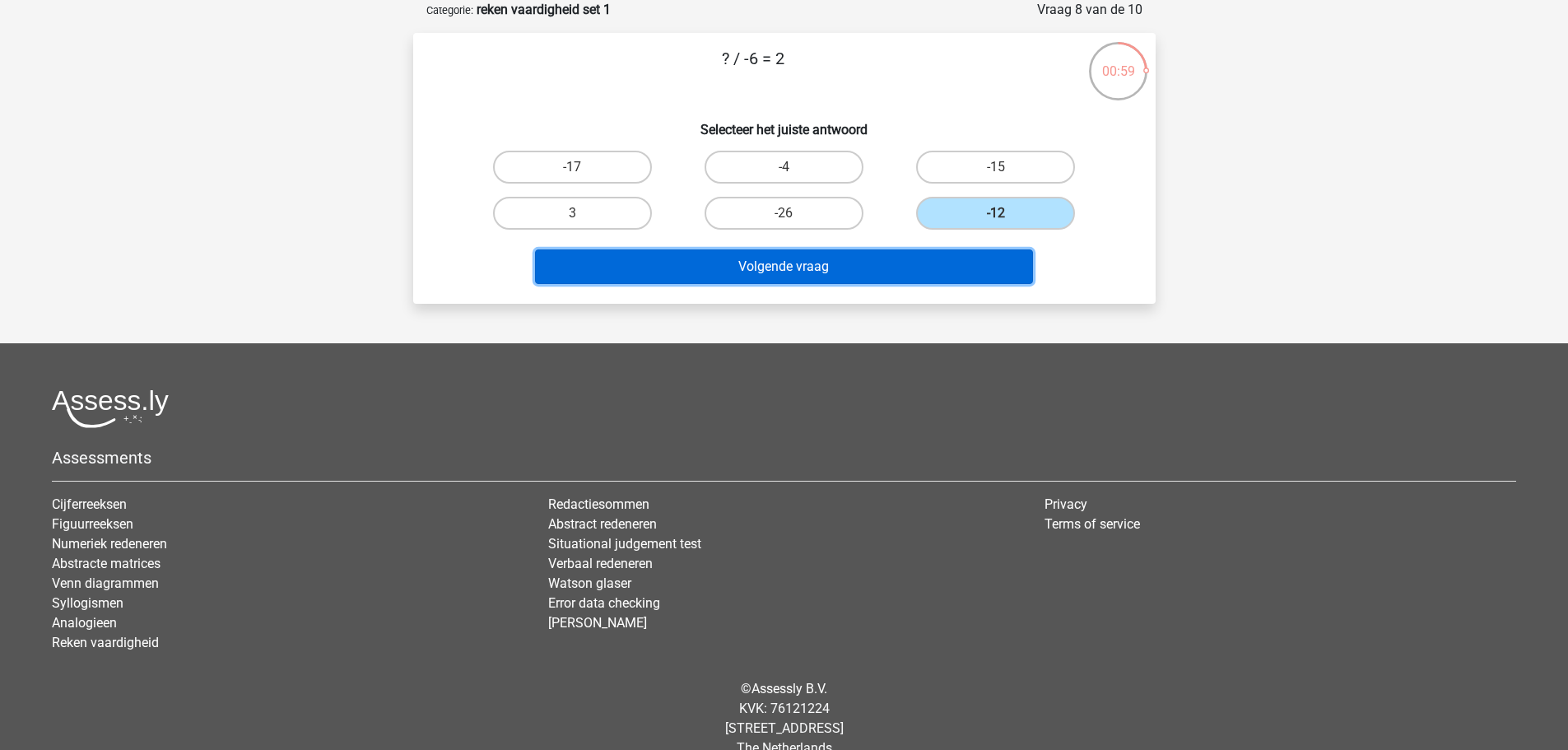
click at [857, 269] on button "Volgende vraag" at bounding box center [783, 267] width 498 height 35
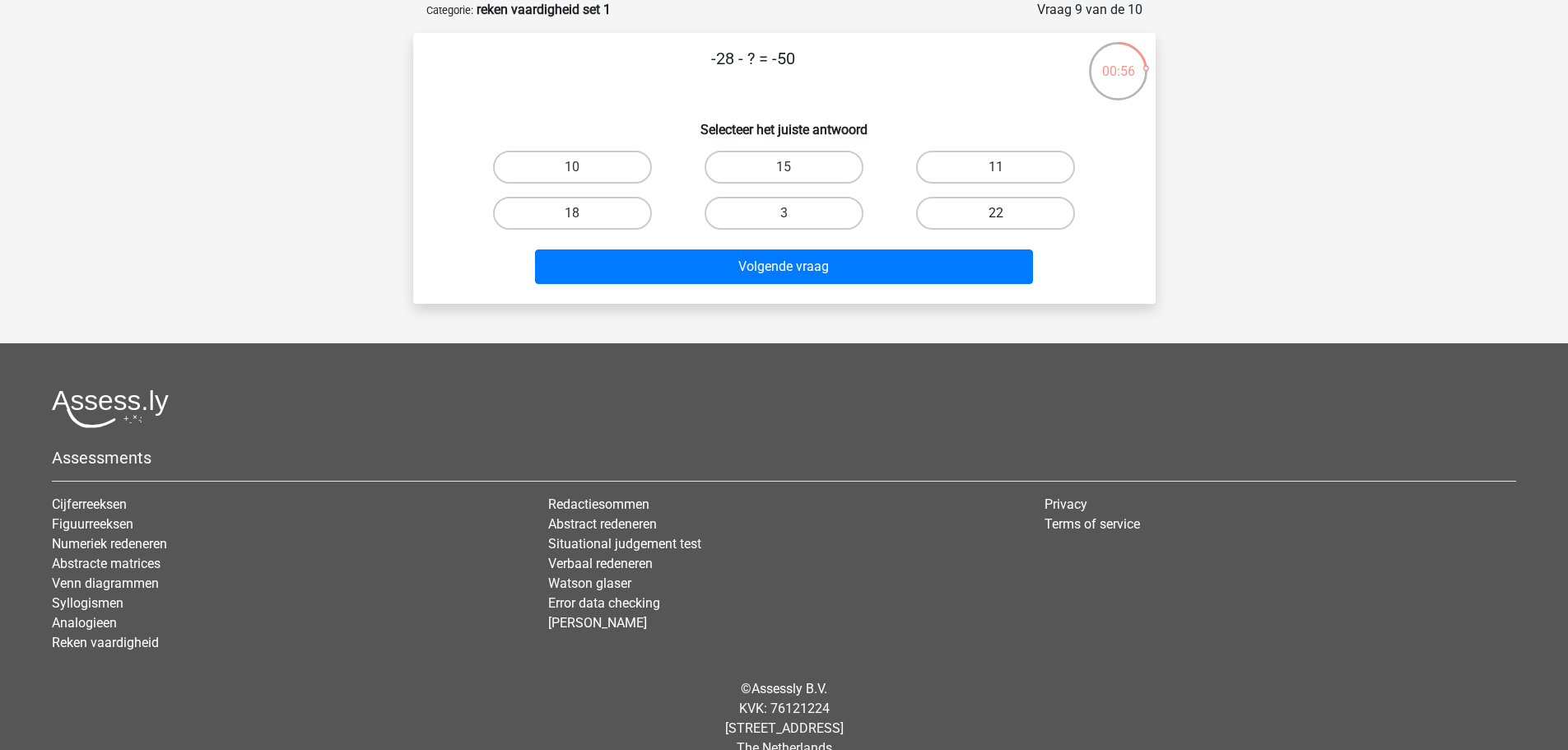
click at [940, 210] on label "22" at bounding box center [995, 214] width 159 height 33
click at [996, 213] on input "22" at bounding box center [1001, 218] width 11 height 11
radio input "true"
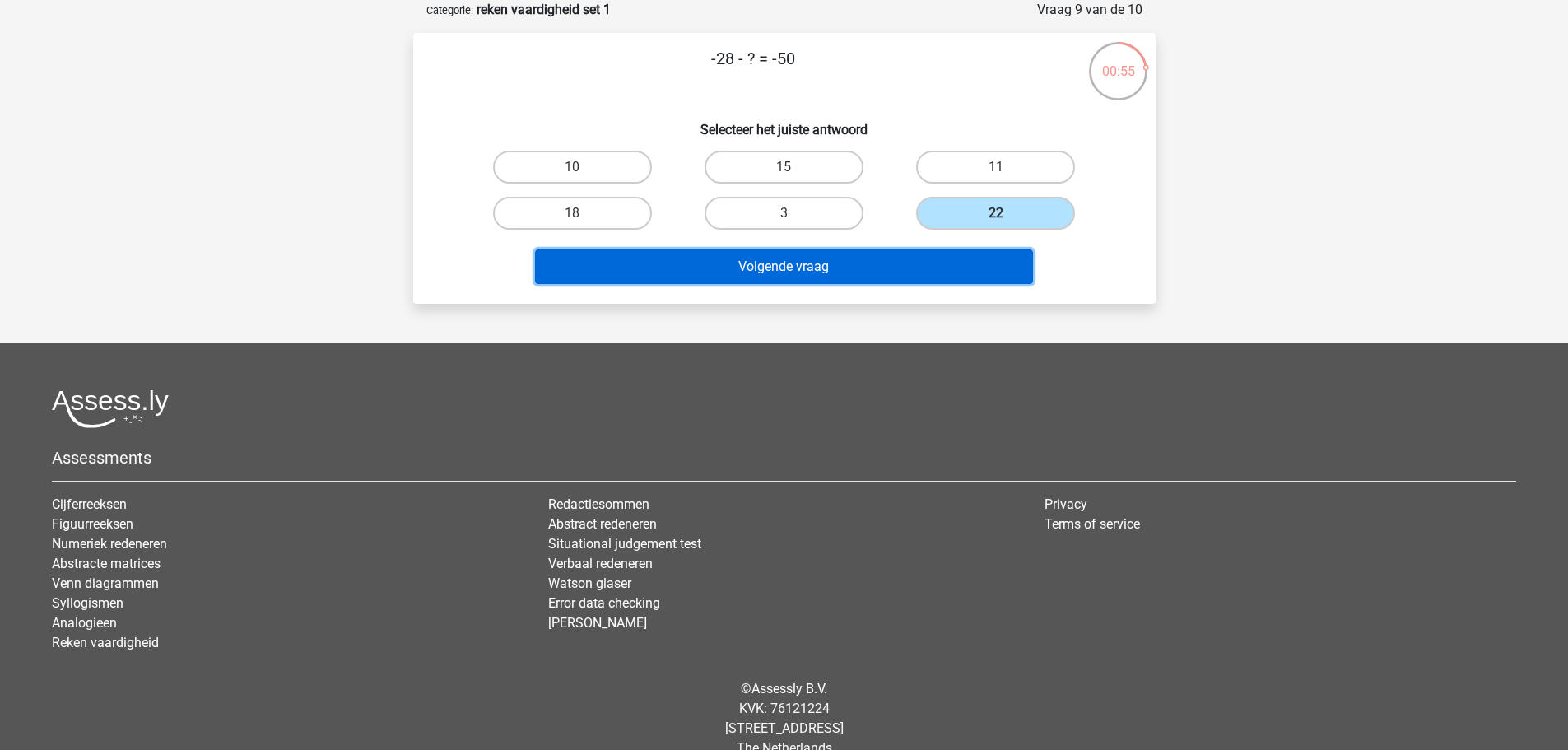
click at [858, 251] on button "Volgende vraag" at bounding box center [783, 267] width 498 height 35
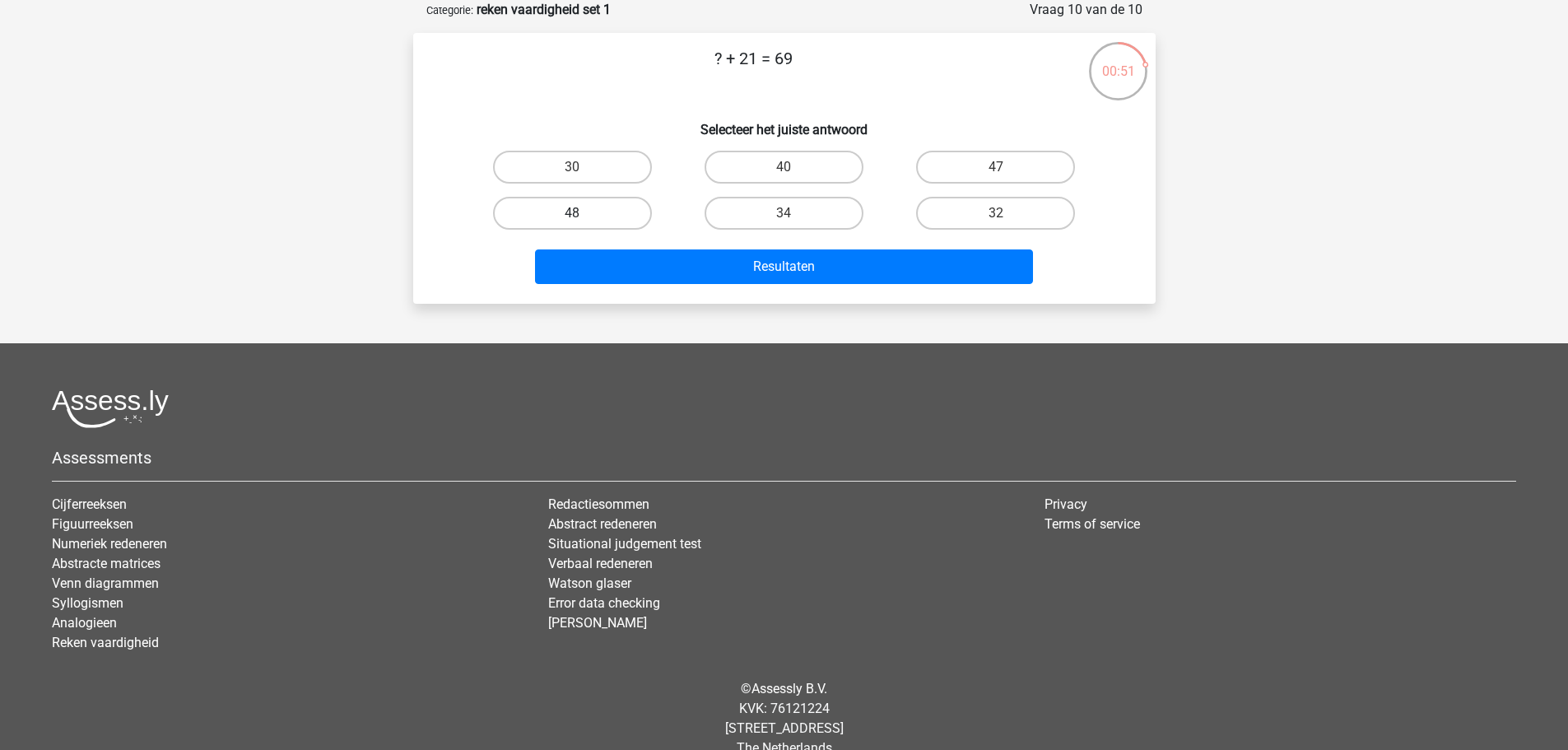
click at [636, 210] on label "48" at bounding box center [572, 214] width 159 height 33
click at [583, 213] on input "48" at bounding box center [577, 218] width 11 height 11
radio input "true"
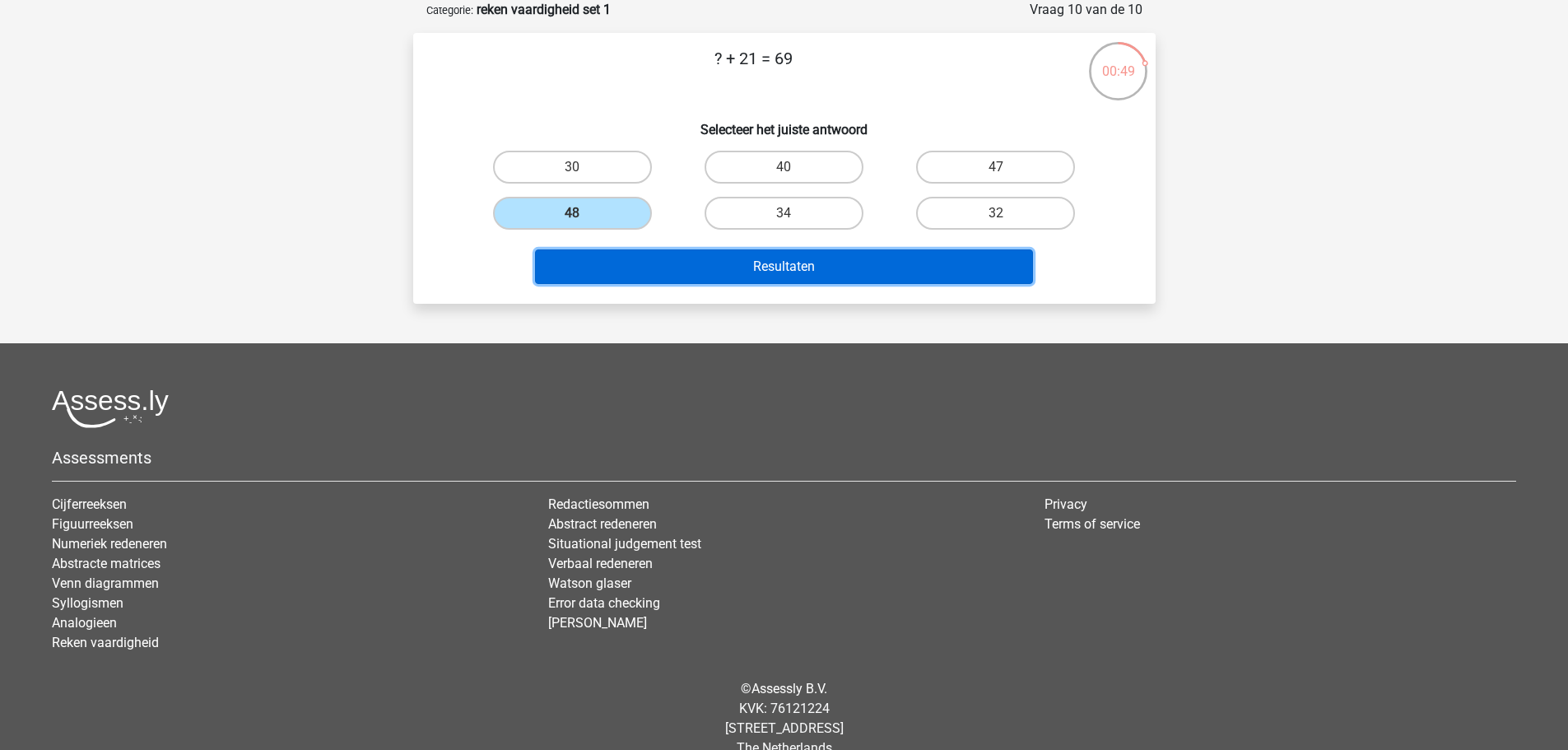
click at [708, 266] on button "Resultaten" at bounding box center [783, 267] width 498 height 35
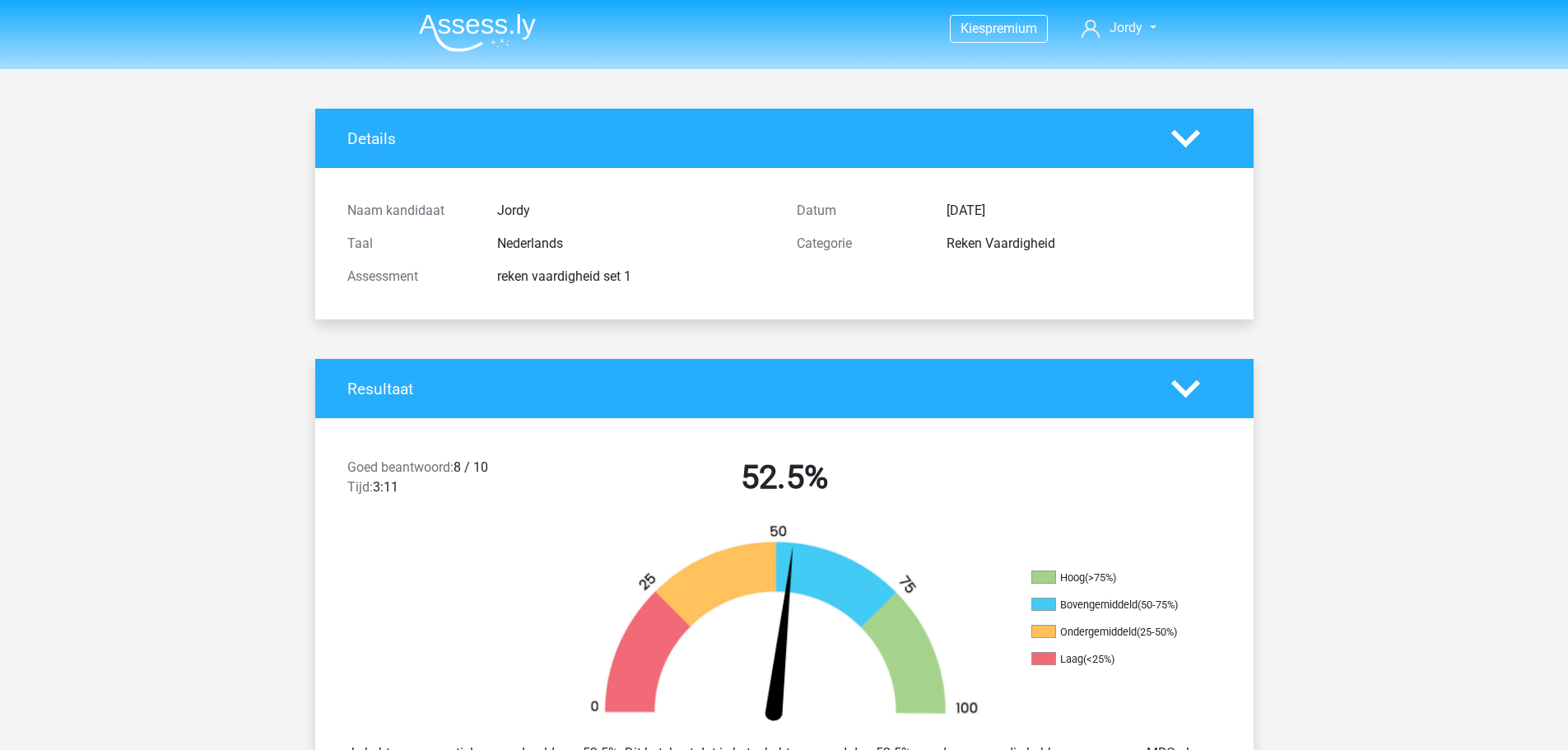
click at [520, 33] on img at bounding box center [477, 32] width 117 height 39
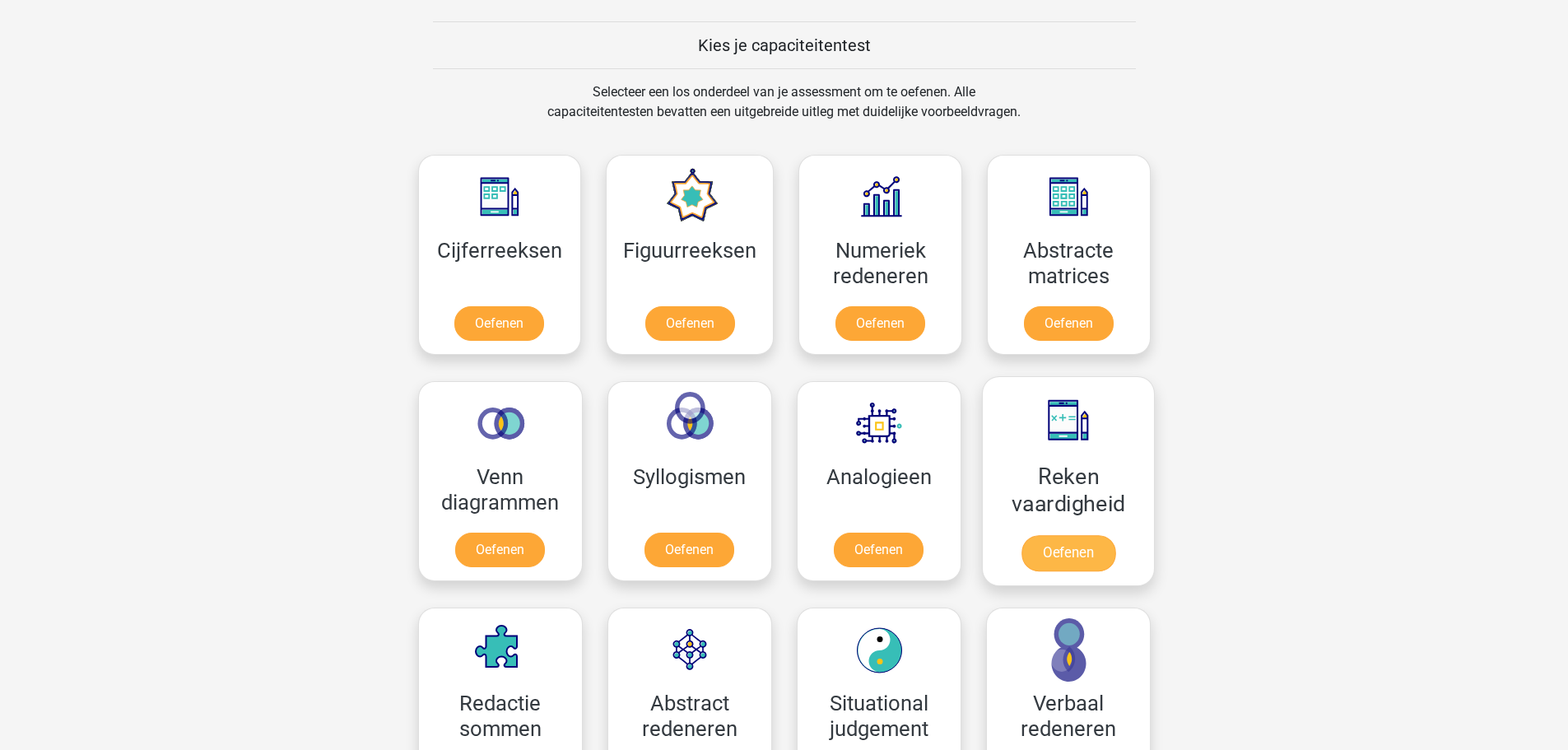
scroll to position [659, 0]
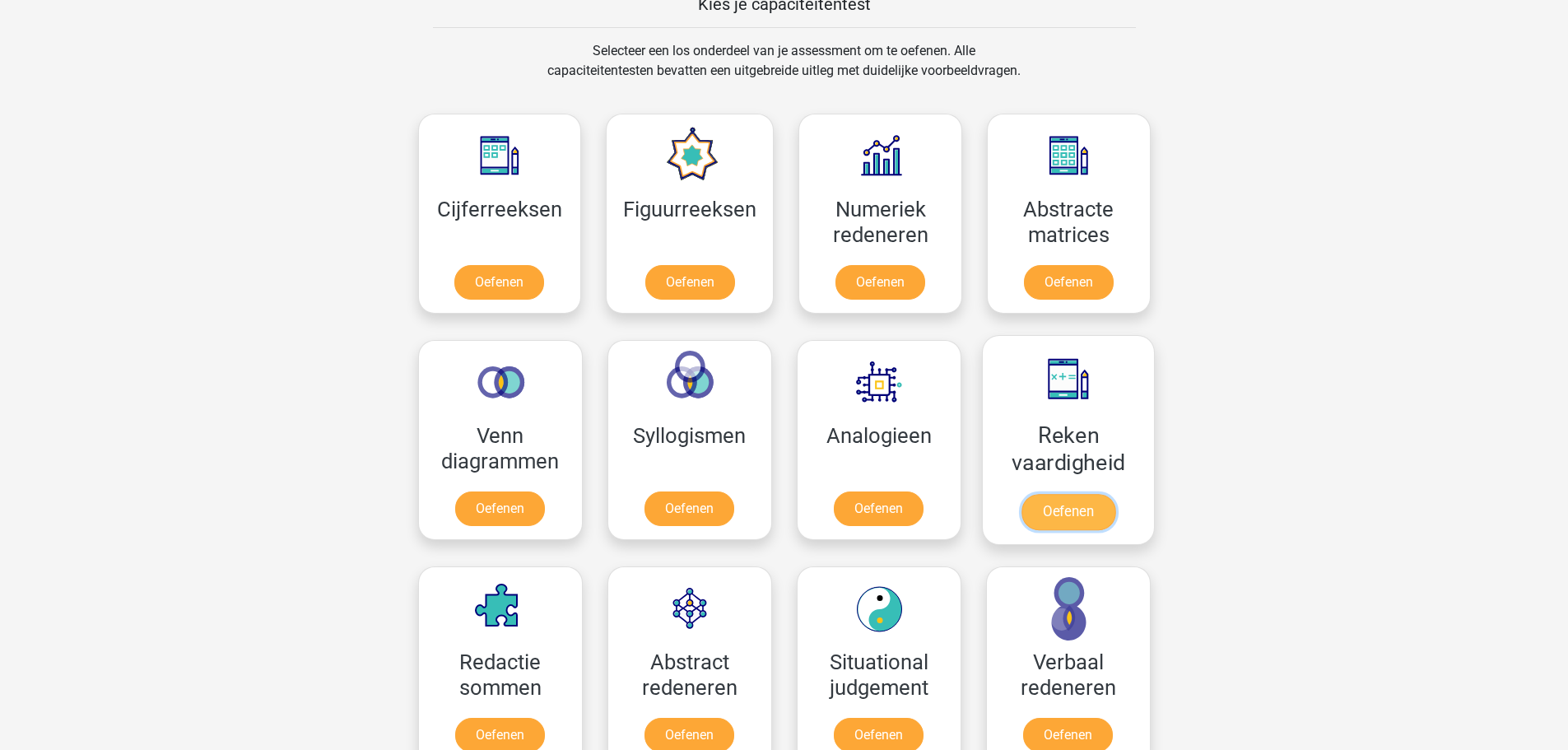
click at [1065, 502] on link "Oefenen" at bounding box center [1067, 512] width 94 height 37
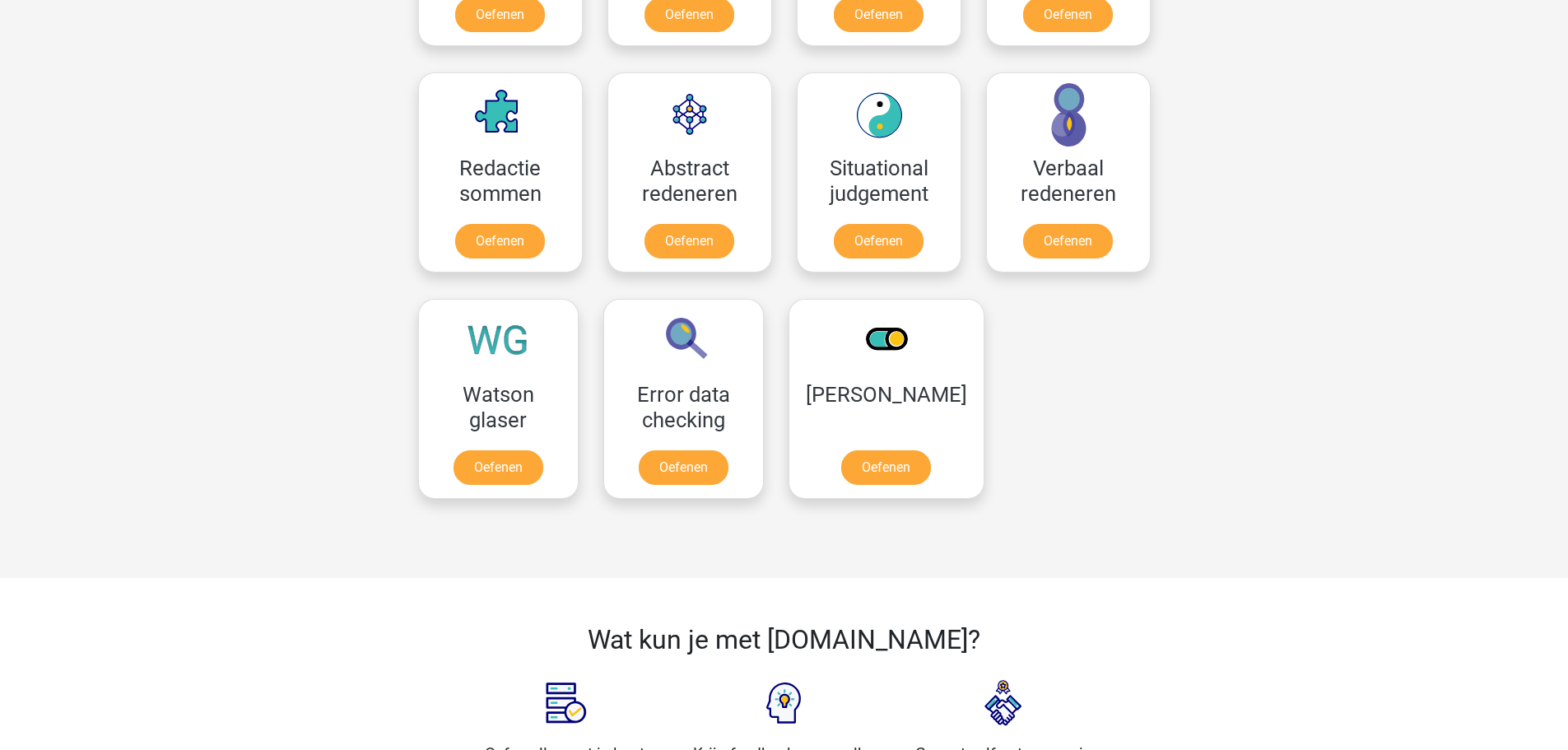
scroll to position [741, 0]
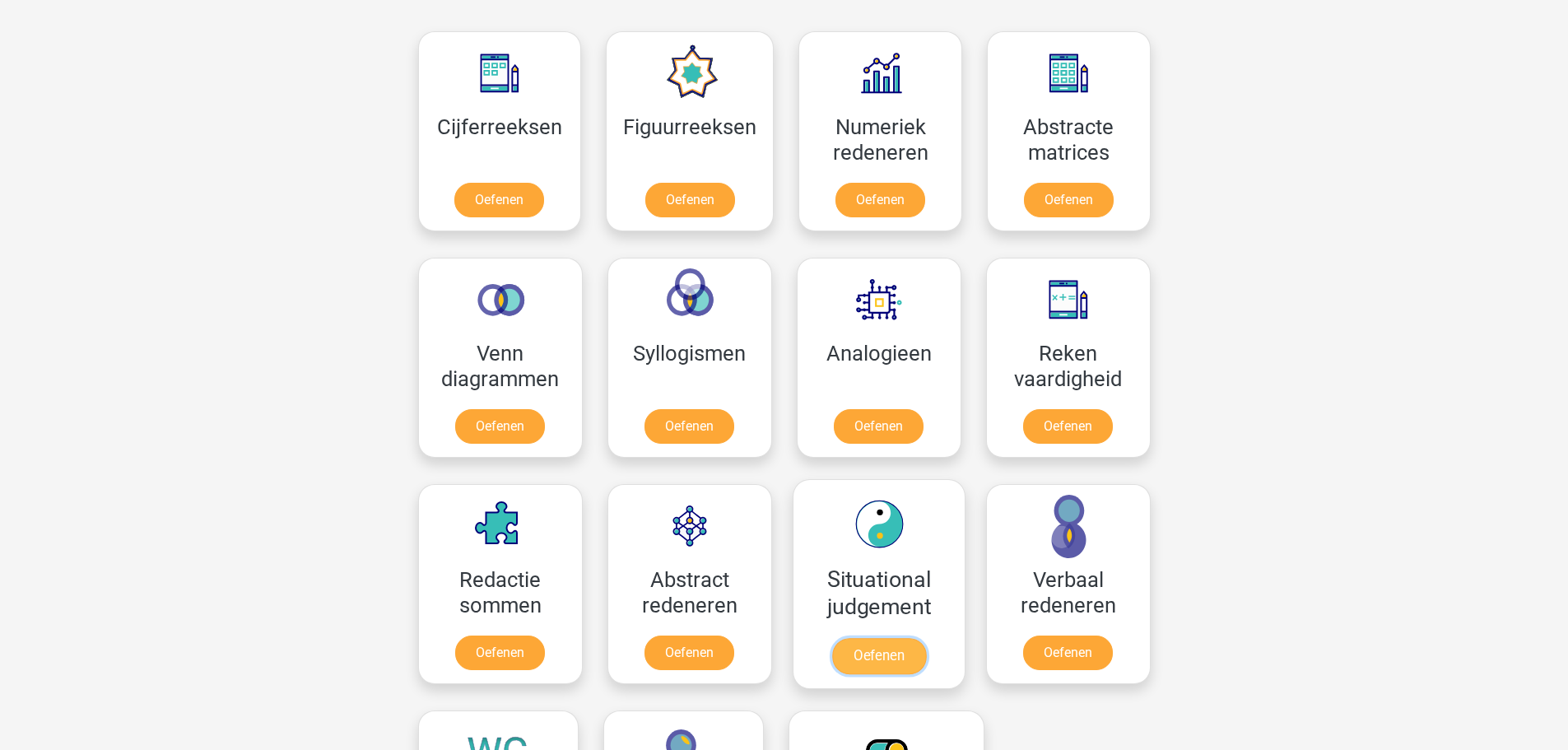
click at [905, 666] on link "Oefenen" at bounding box center [878, 656] width 94 height 37
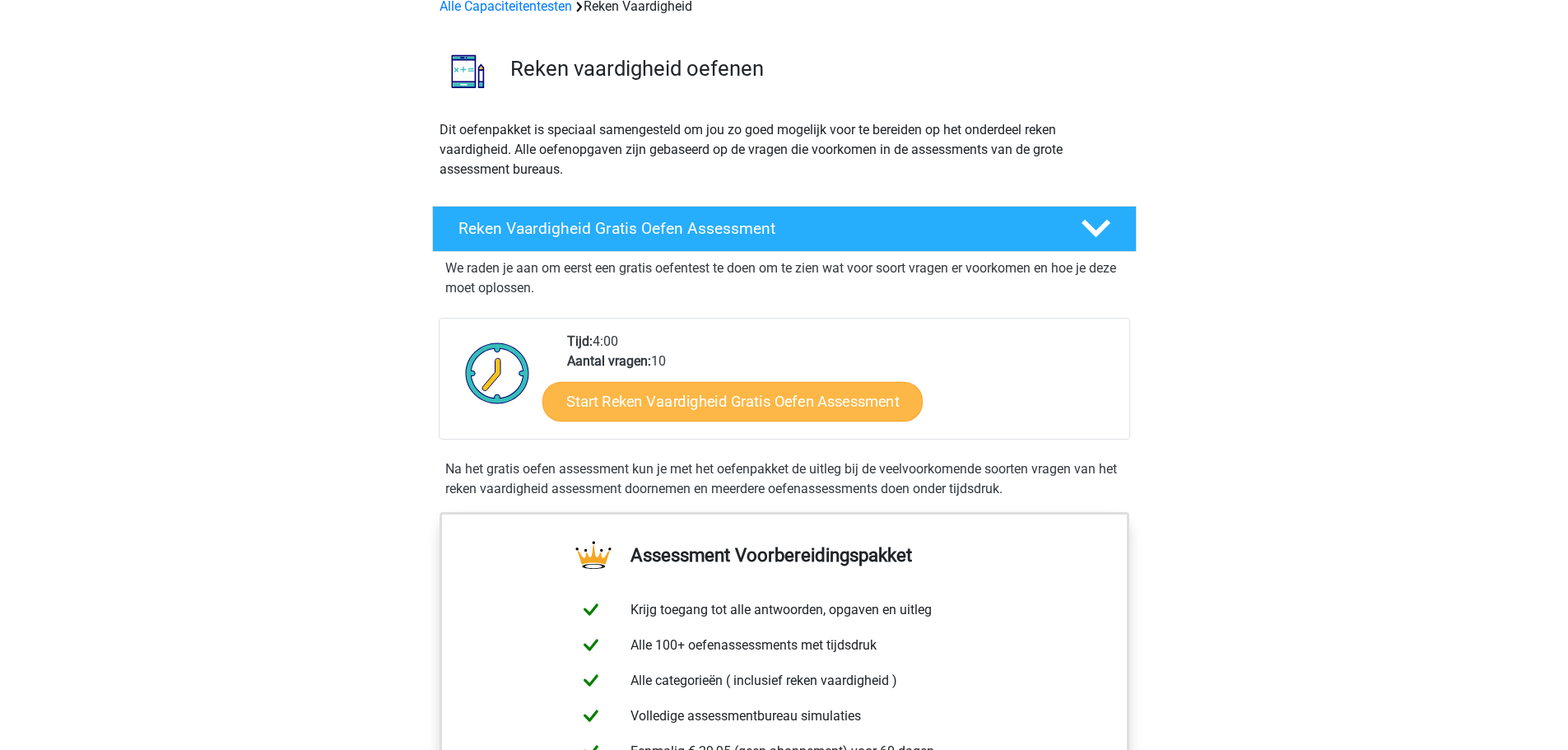
scroll to position [82, 0]
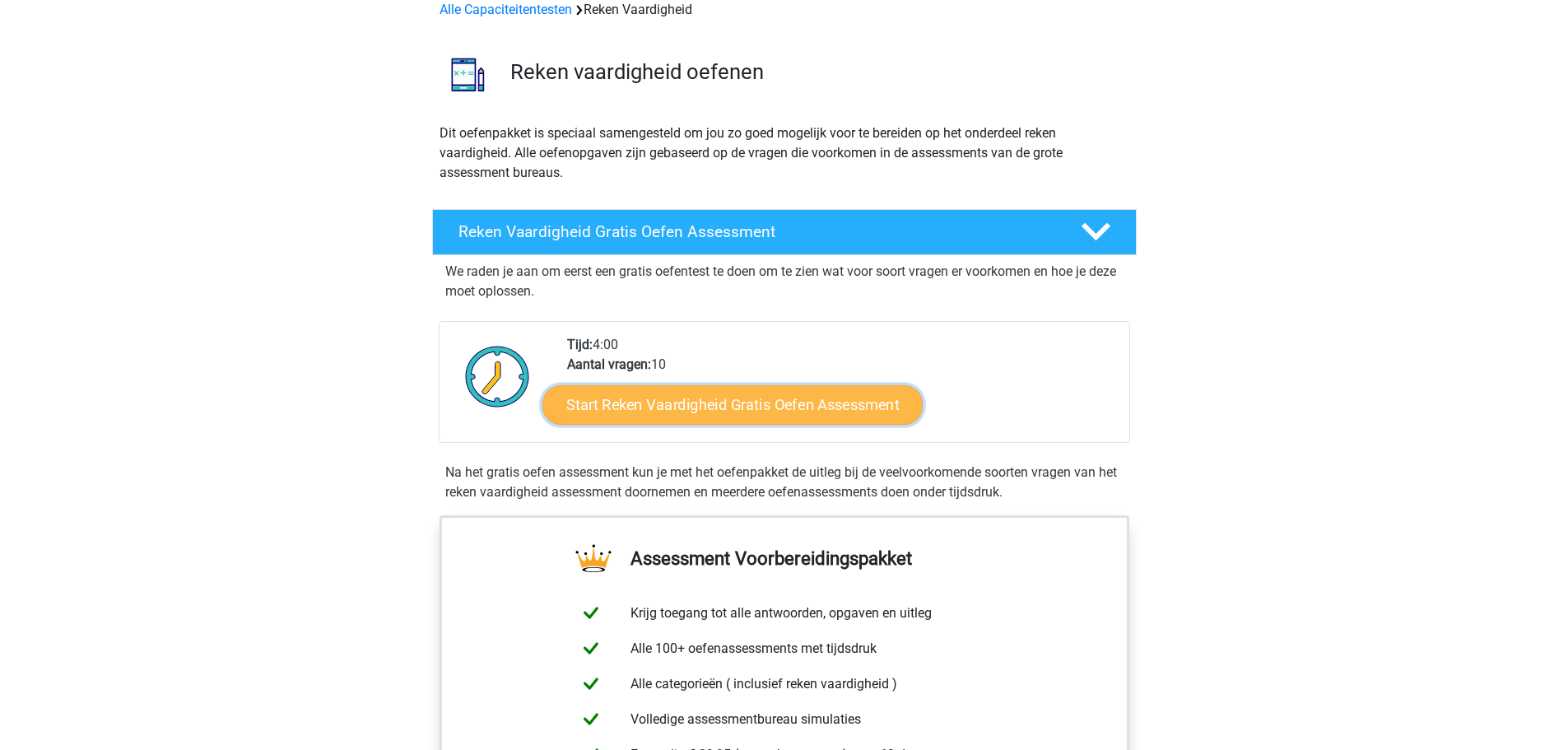
click at [832, 407] on link "Start Reken Vaardigheid Gratis Oefen Assessment" at bounding box center [732, 404] width 380 height 40
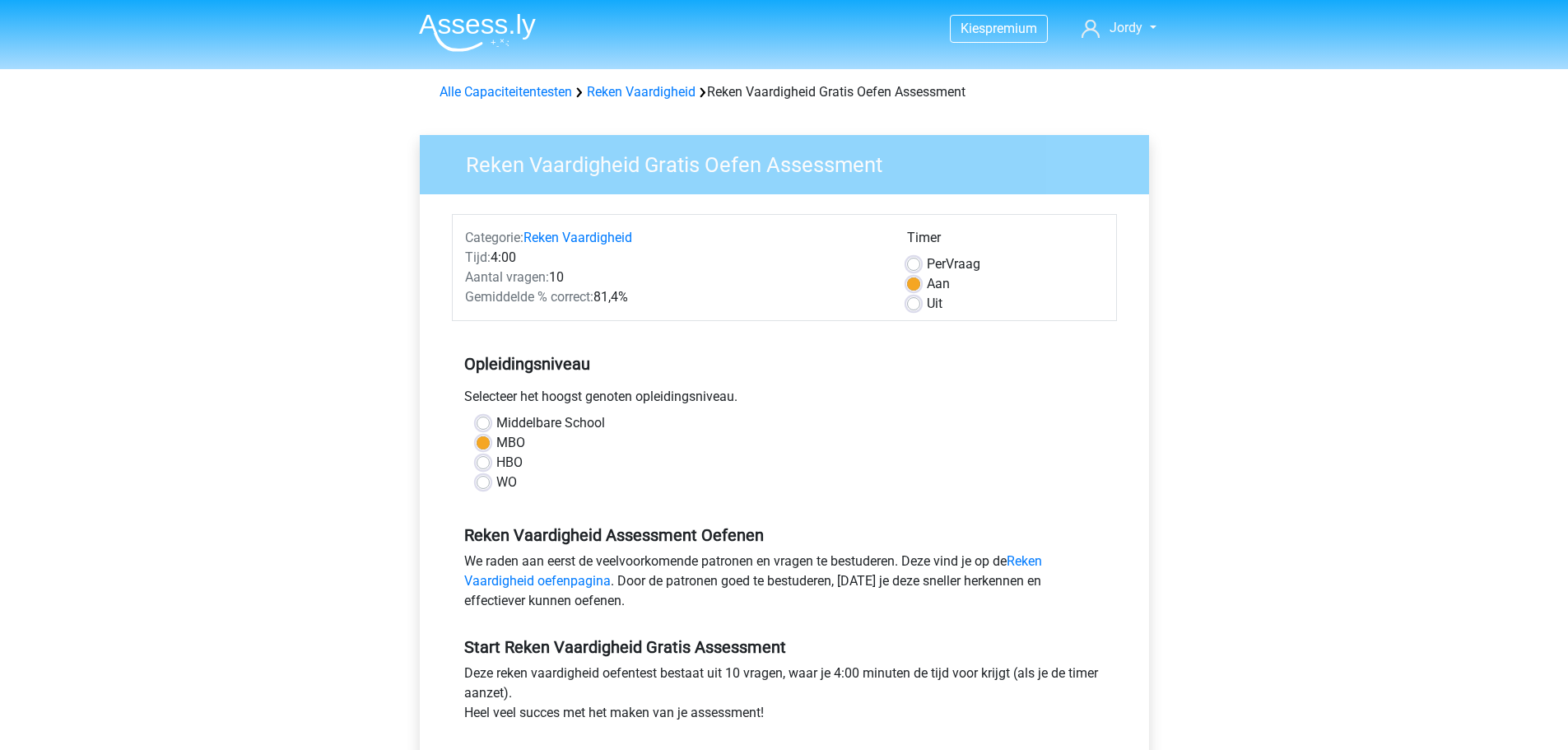
click at [496, 461] on label "HBO" at bounding box center [510, 462] width 27 height 20
click at [486, 461] on input "HBO" at bounding box center [483, 461] width 13 height 17
radio input "true"
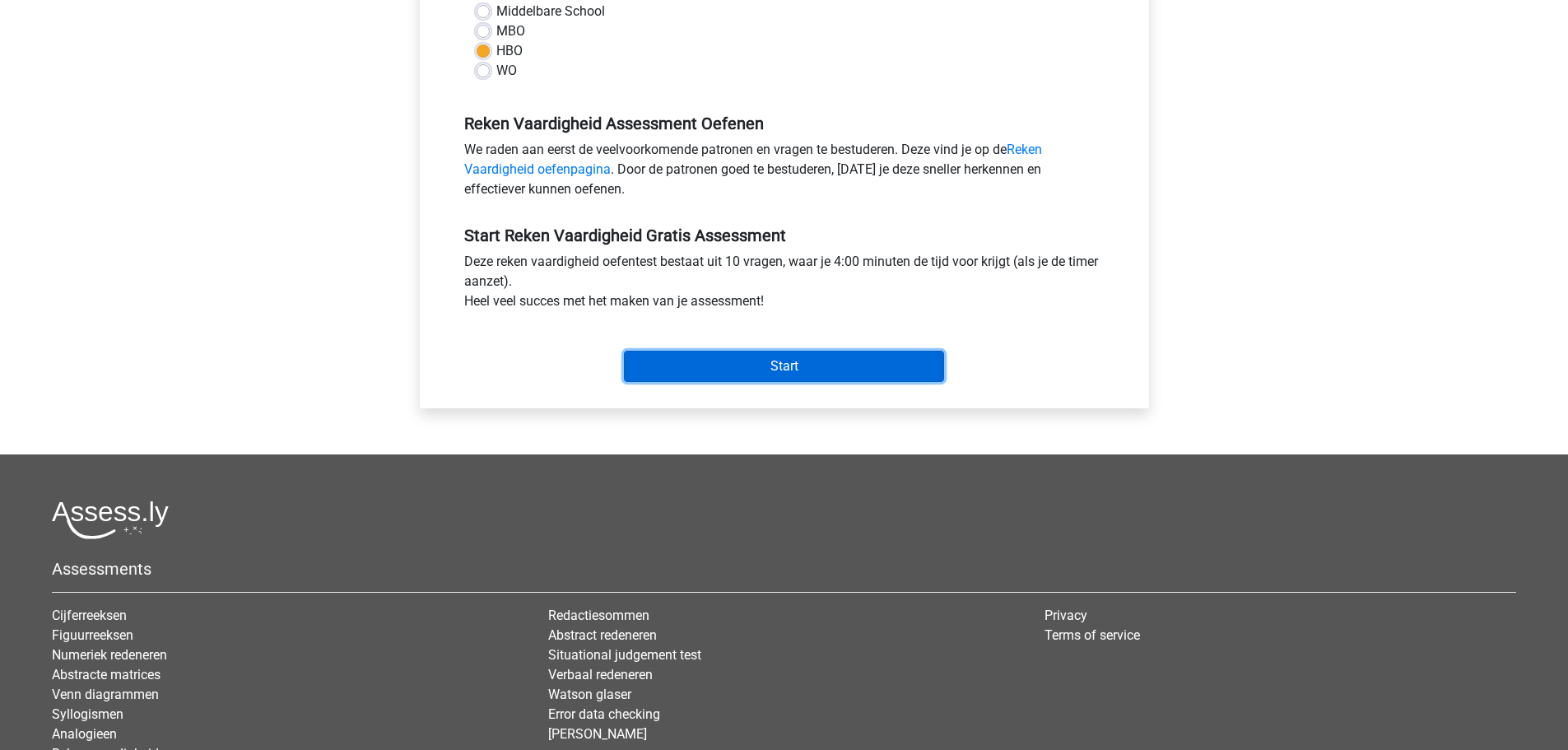
click at [791, 371] on input "Start" at bounding box center [783, 367] width 320 height 32
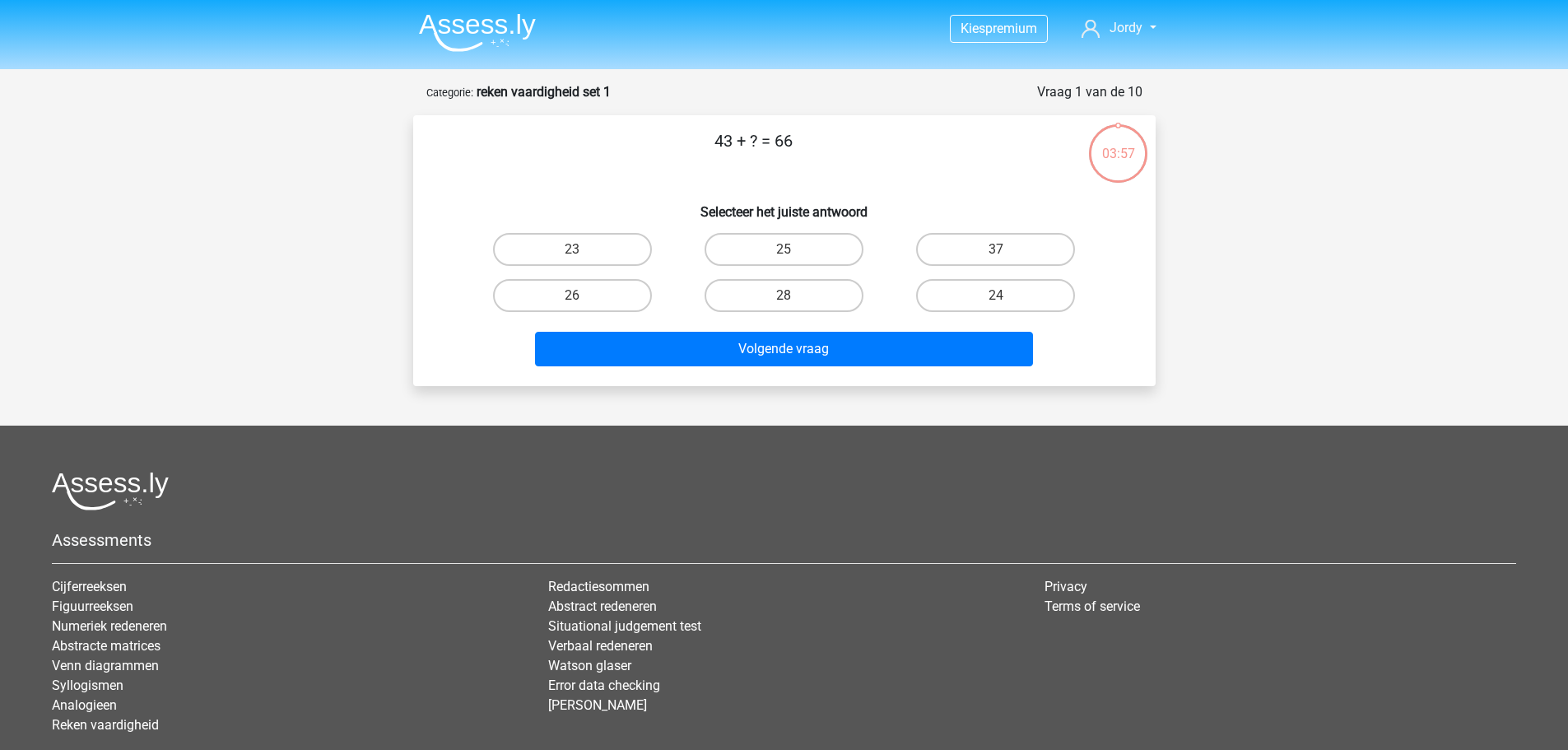
click at [580, 253] on input "23" at bounding box center [577, 254] width 11 height 11
radio input "true"
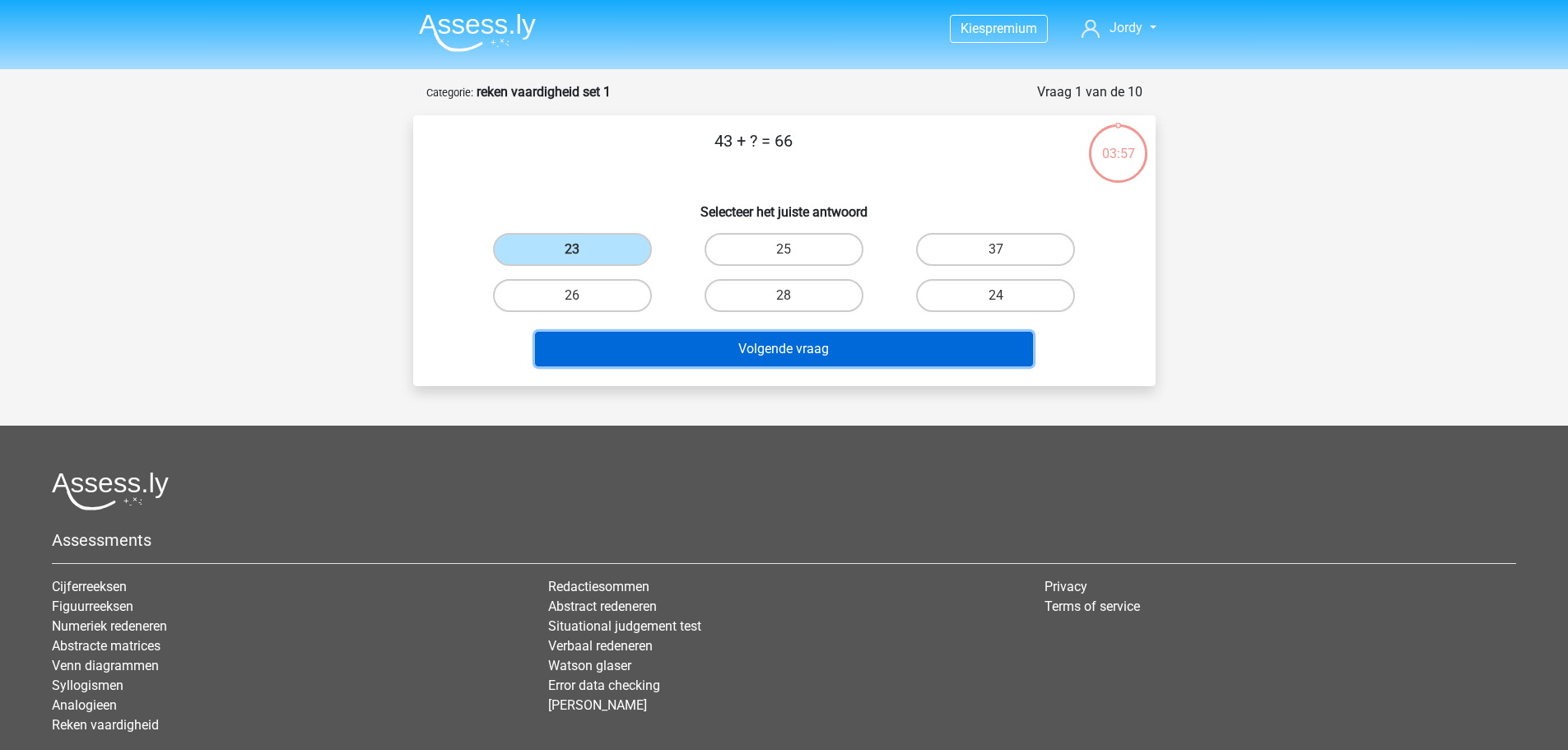
click at [665, 345] on button "Volgende vraag" at bounding box center [783, 349] width 498 height 35
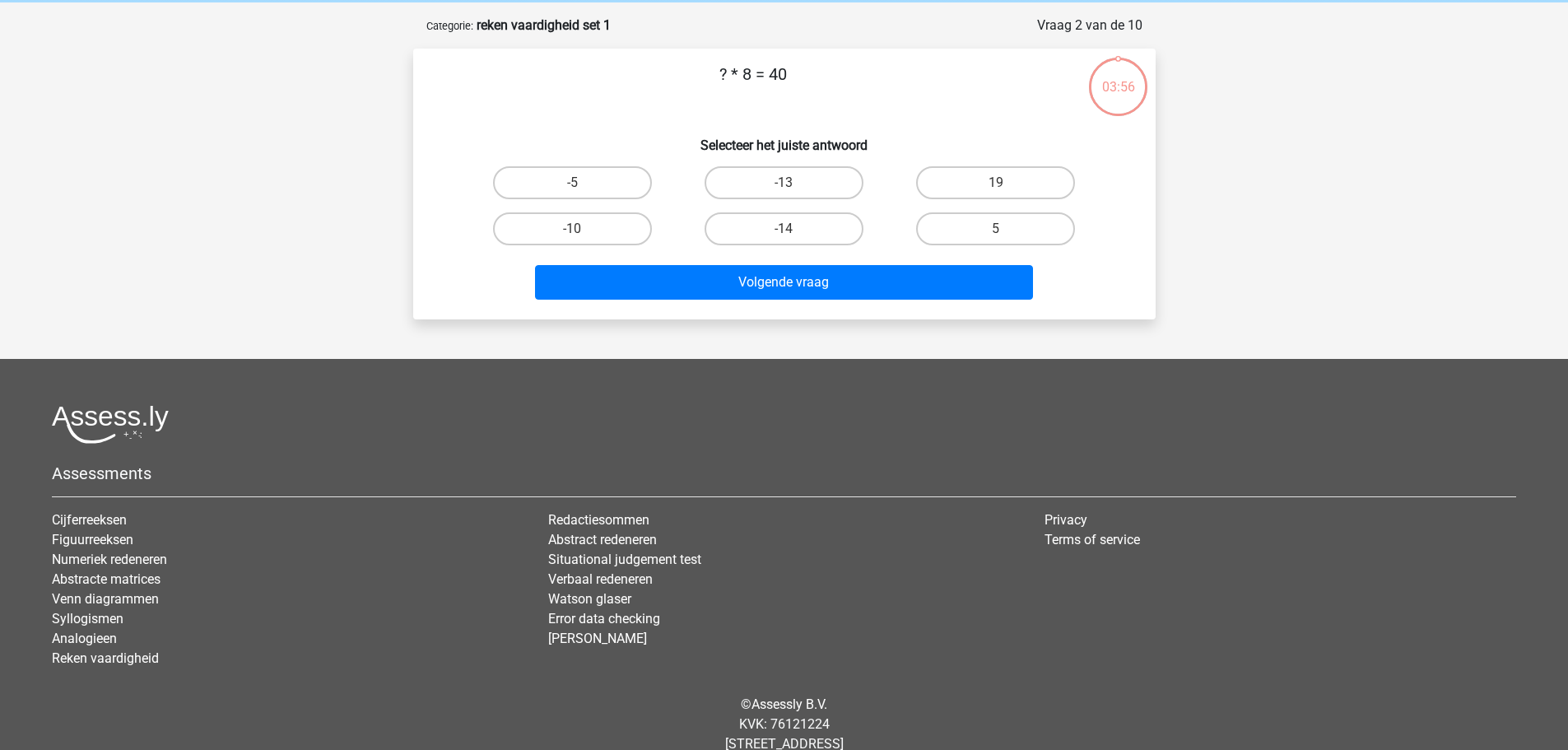
scroll to position [82, 0]
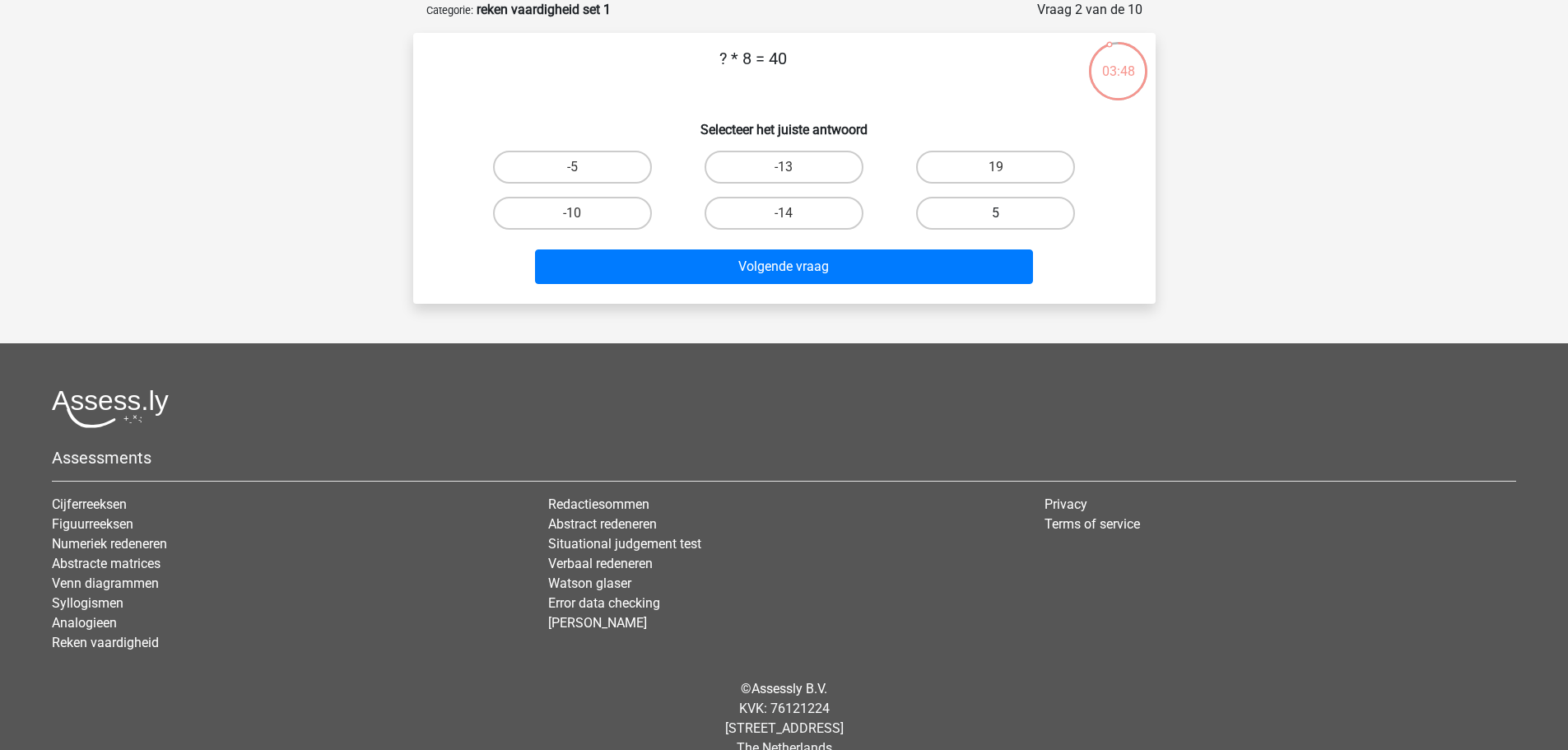
click at [947, 208] on label "5" at bounding box center [995, 214] width 159 height 33
click at [996, 213] on input "5" at bounding box center [1001, 218] width 11 height 11
radio input "true"
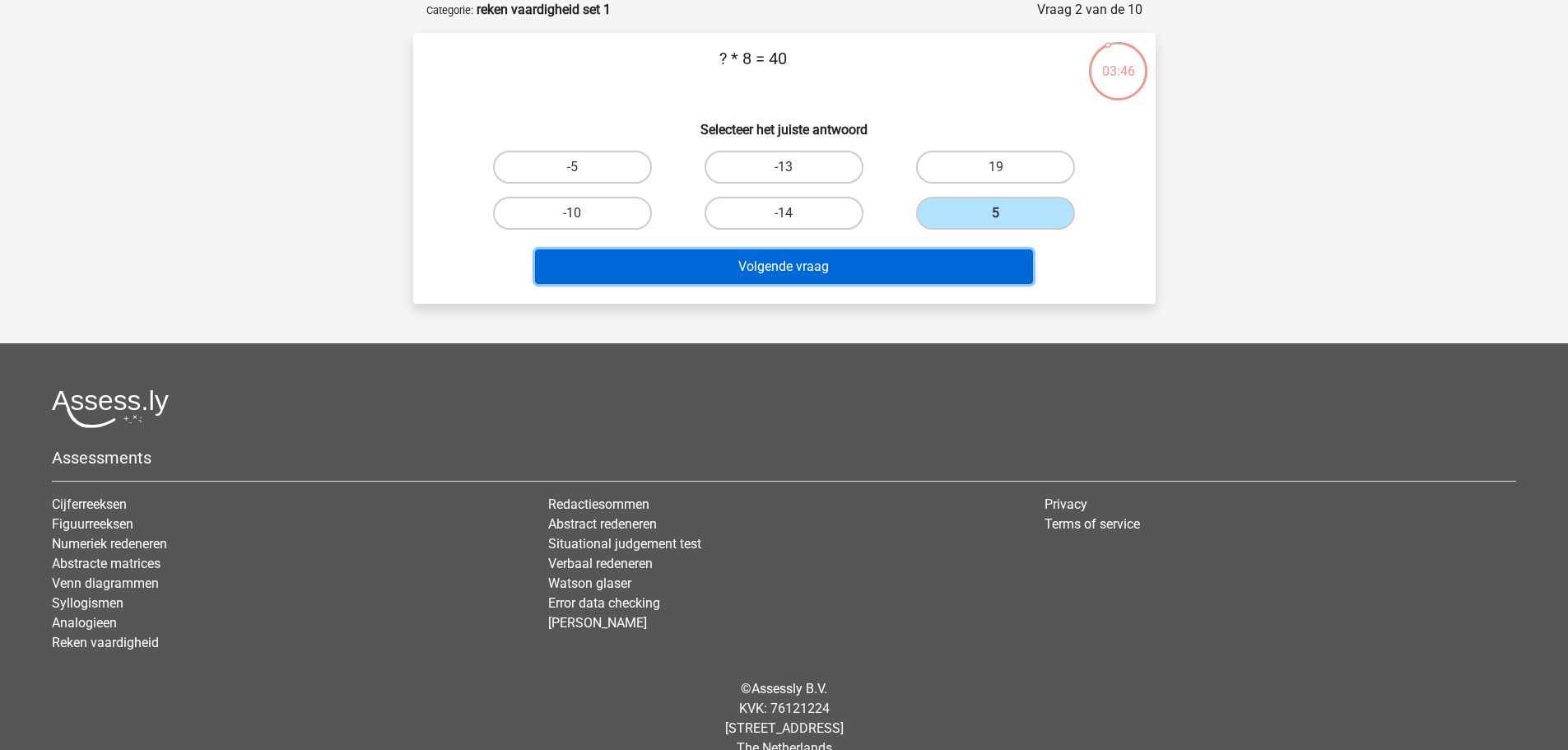
click at [865, 270] on button "Volgende vraag" at bounding box center [783, 267] width 498 height 35
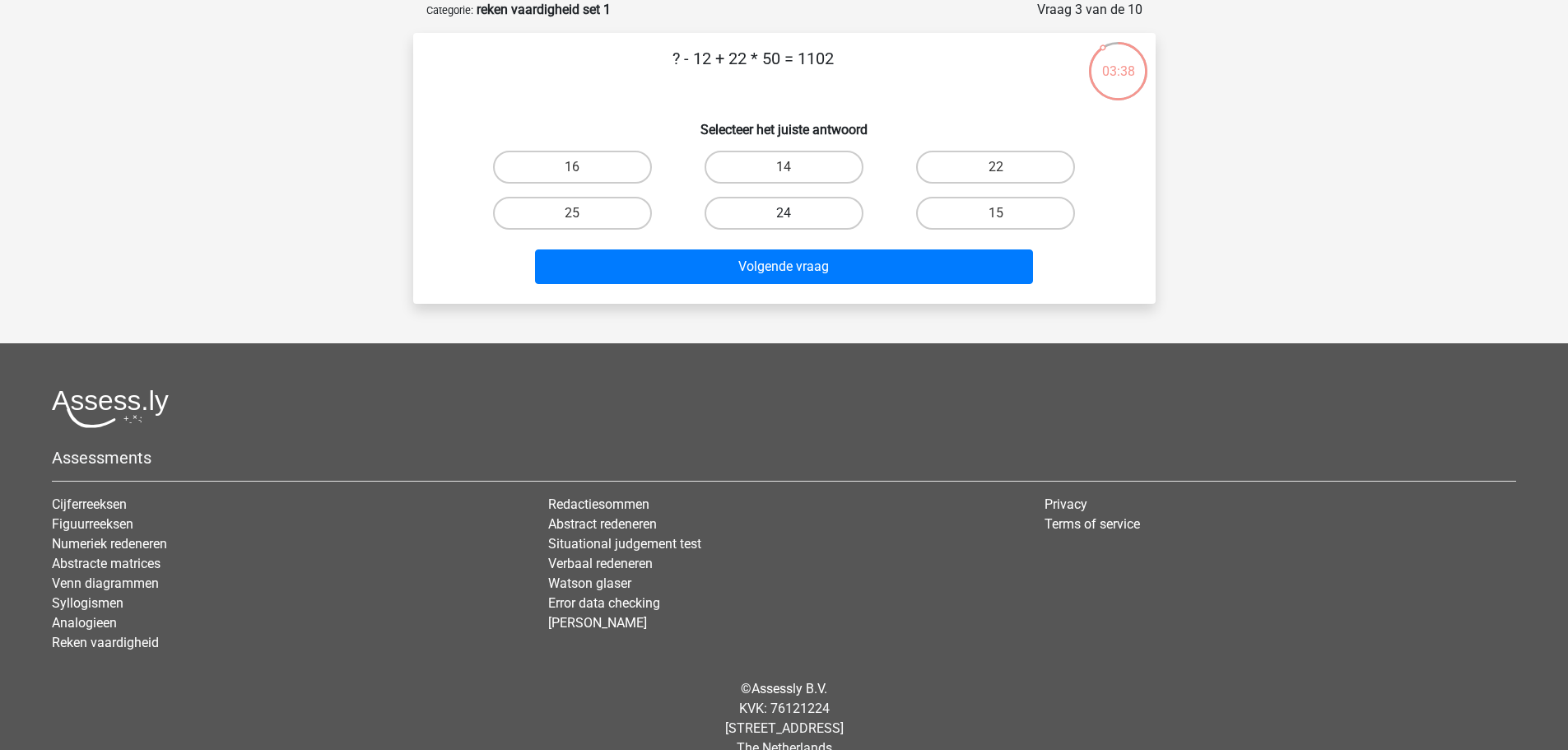
click at [816, 217] on label "24" at bounding box center [783, 214] width 159 height 33
click at [794, 217] on input "24" at bounding box center [788, 218] width 11 height 11
radio input "true"
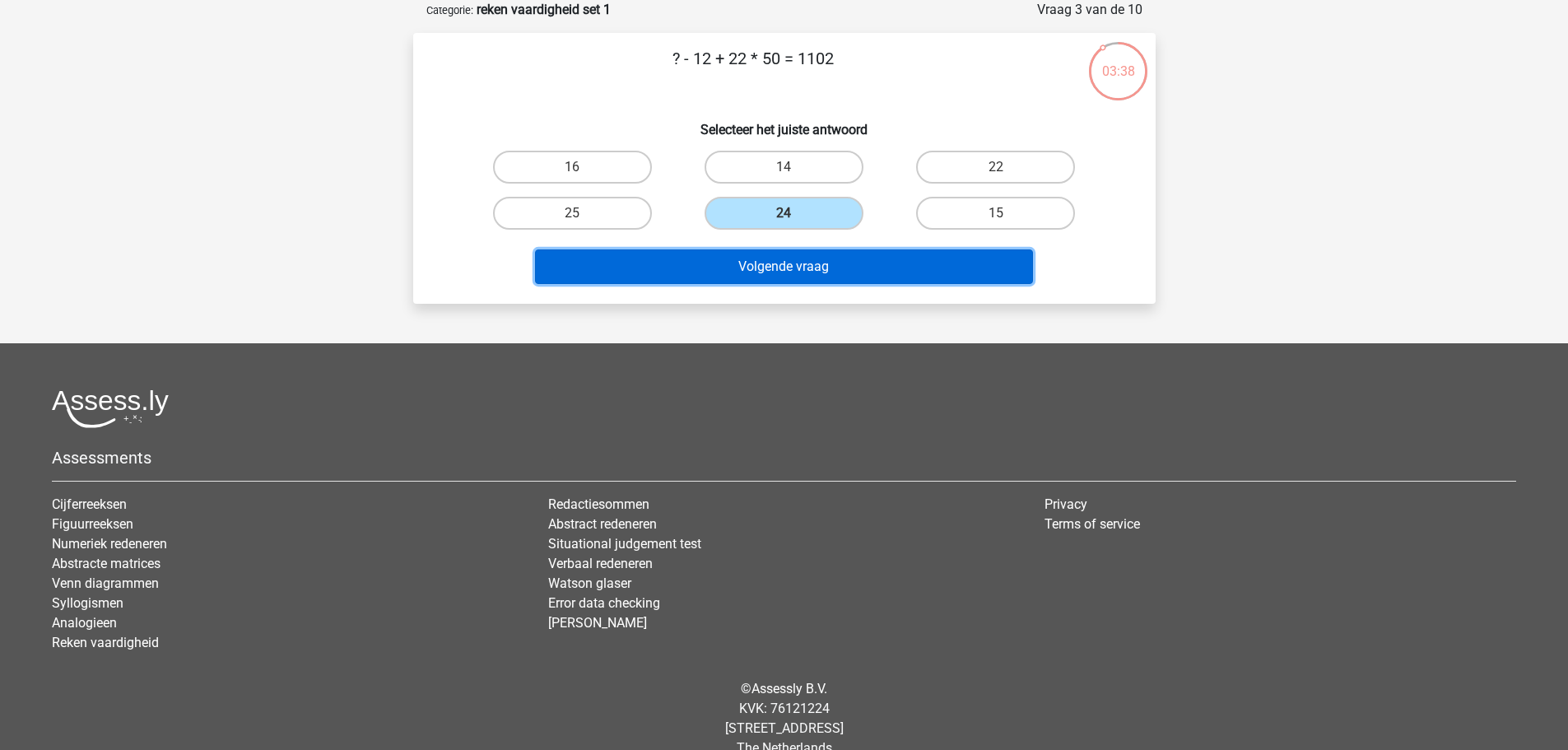
click at [818, 265] on button "Volgende vraag" at bounding box center [783, 267] width 498 height 35
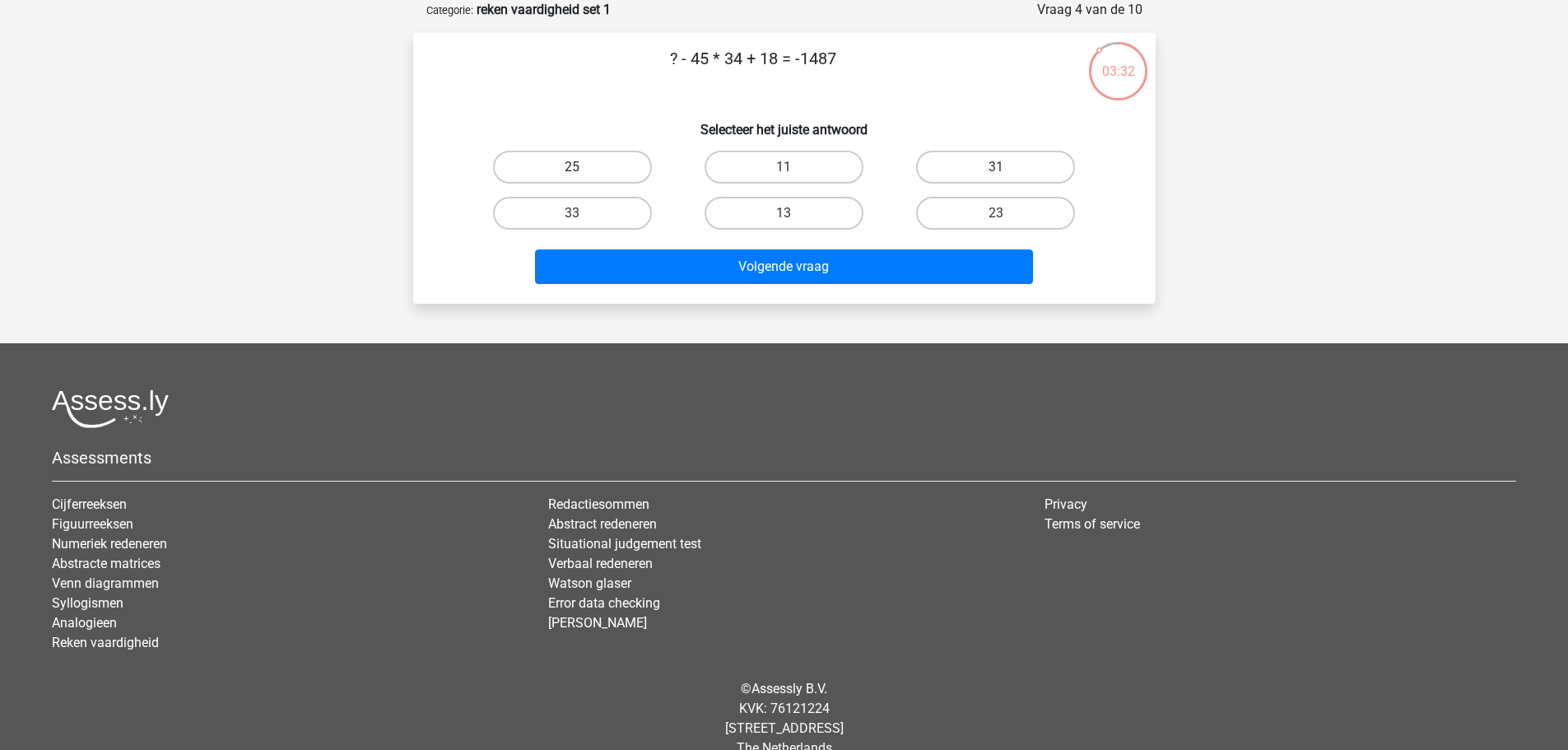
click at [640, 167] on label "25" at bounding box center [572, 167] width 159 height 33
click at [583, 167] on input "25" at bounding box center [577, 172] width 11 height 11
radio input "true"
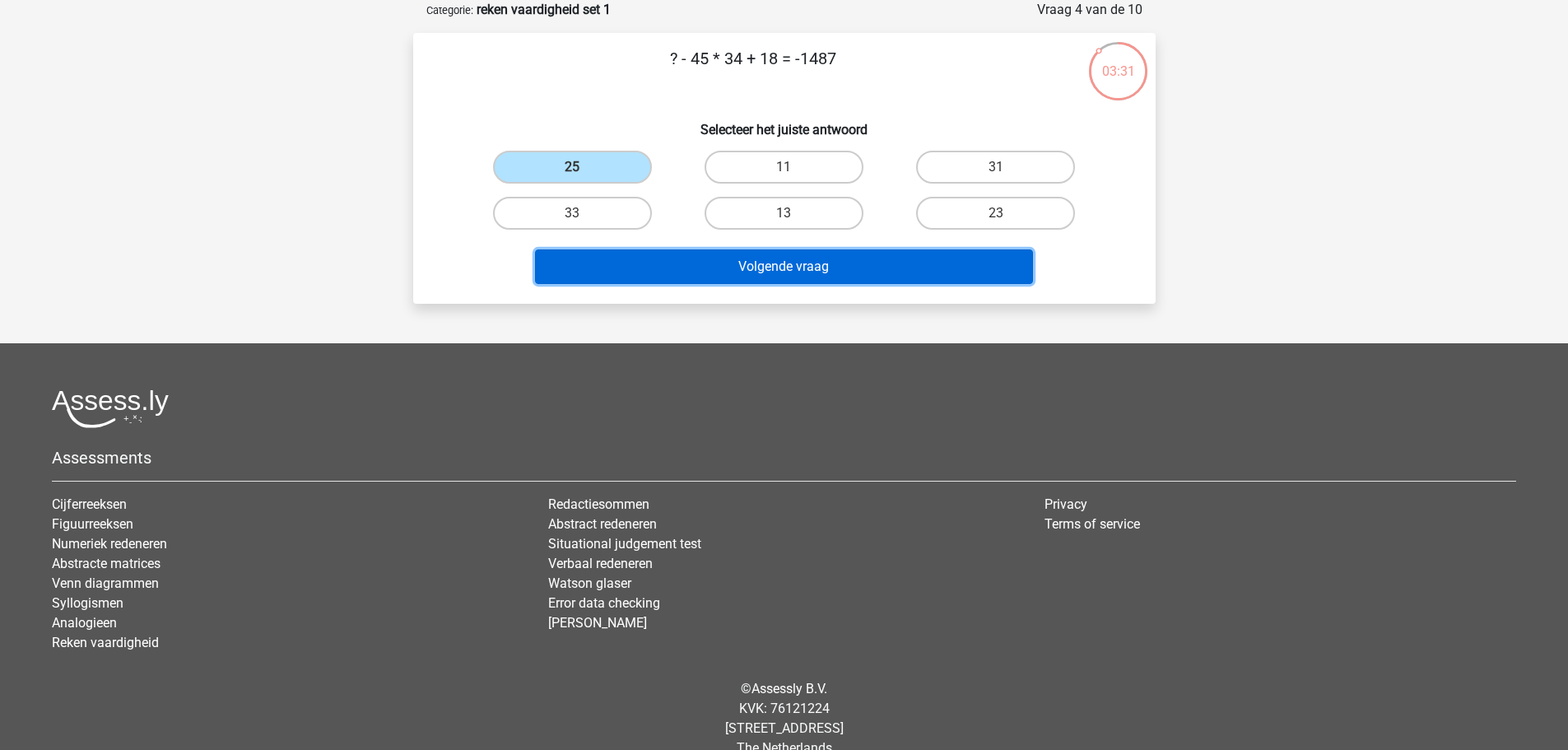
click at [734, 276] on button "Volgende vraag" at bounding box center [783, 267] width 498 height 35
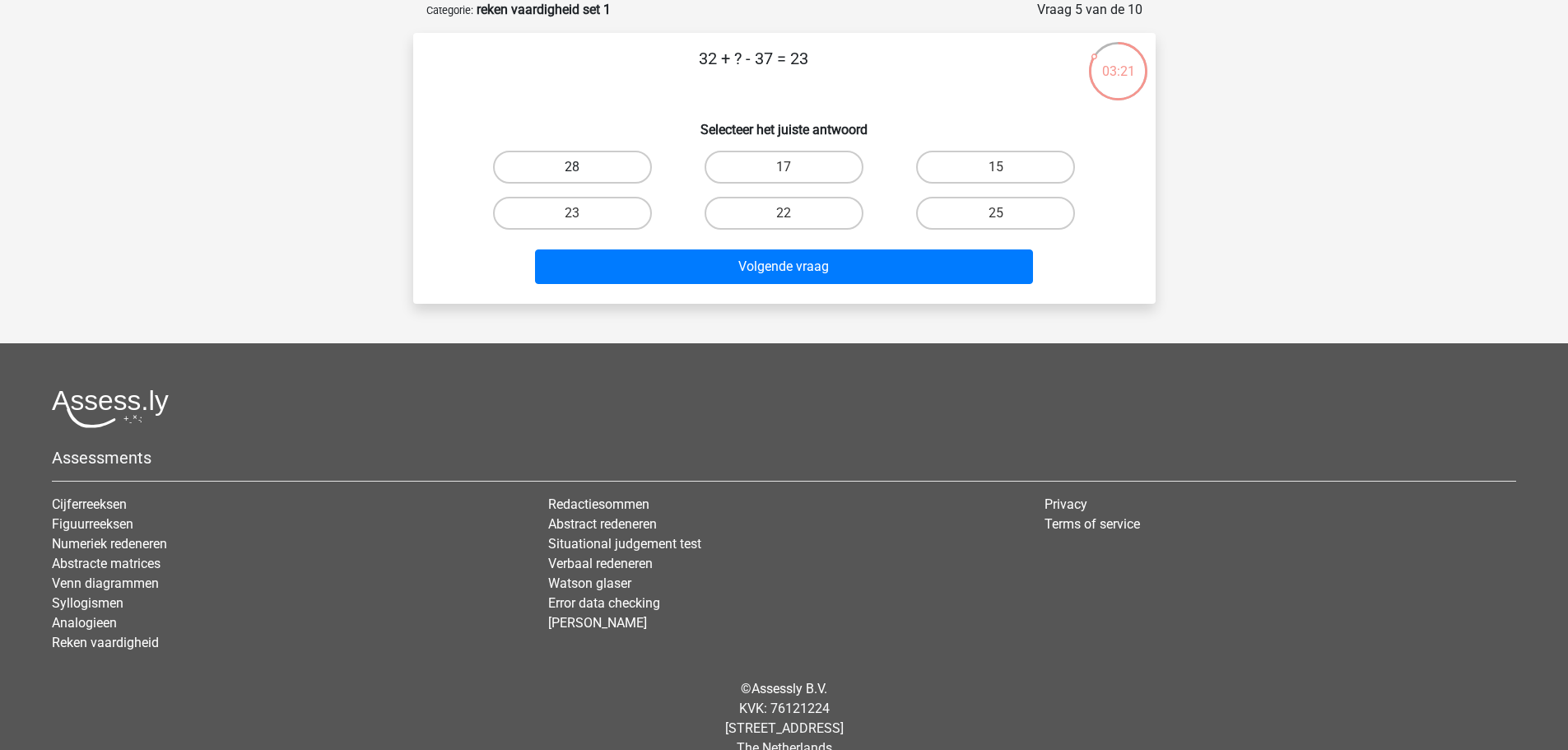
click at [624, 167] on label "28" at bounding box center [572, 167] width 159 height 33
click at [583, 167] on input "28" at bounding box center [577, 172] width 11 height 11
radio input "true"
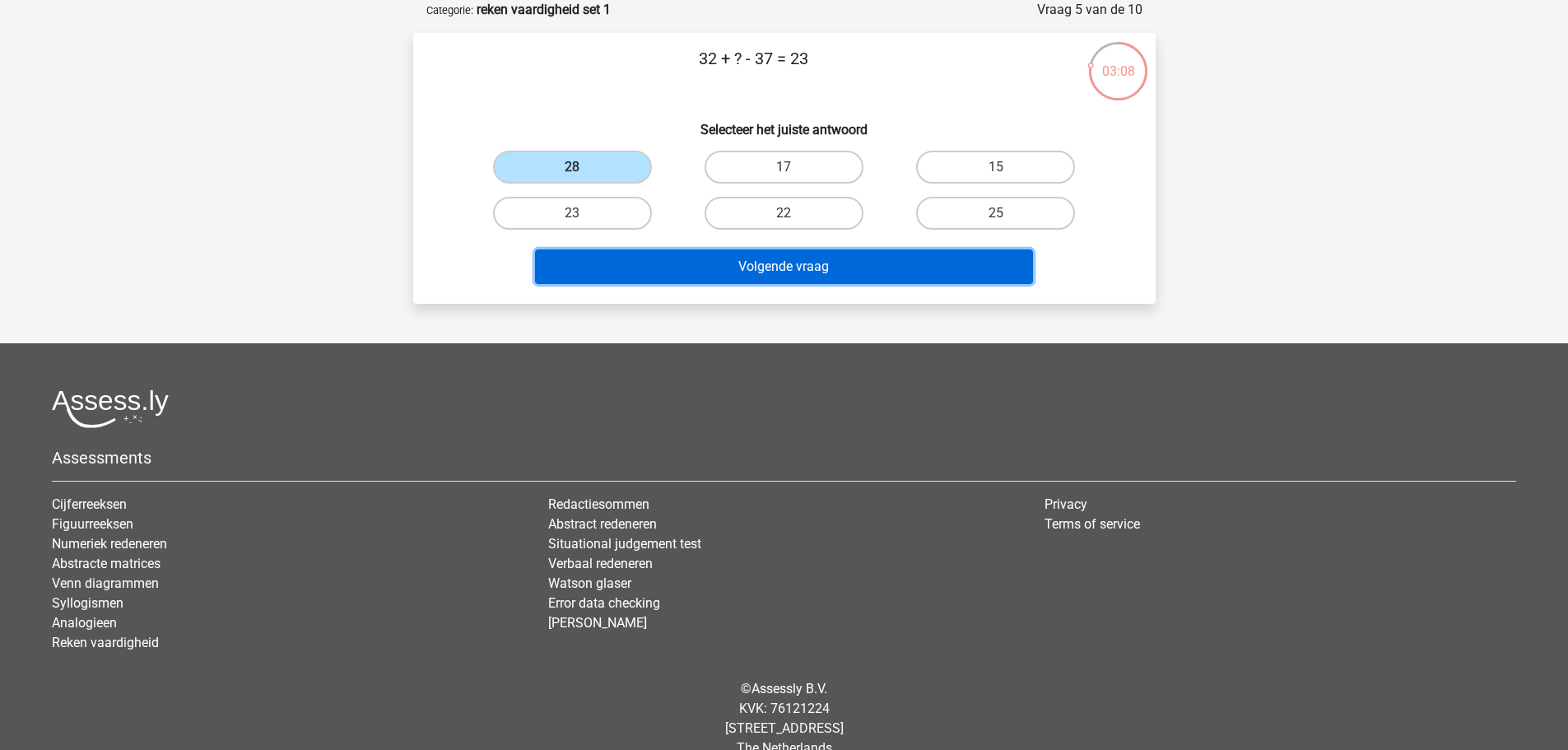
click at [698, 266] on button "Volgende vraag" at bounding box center [783, 267] width 498 height 35
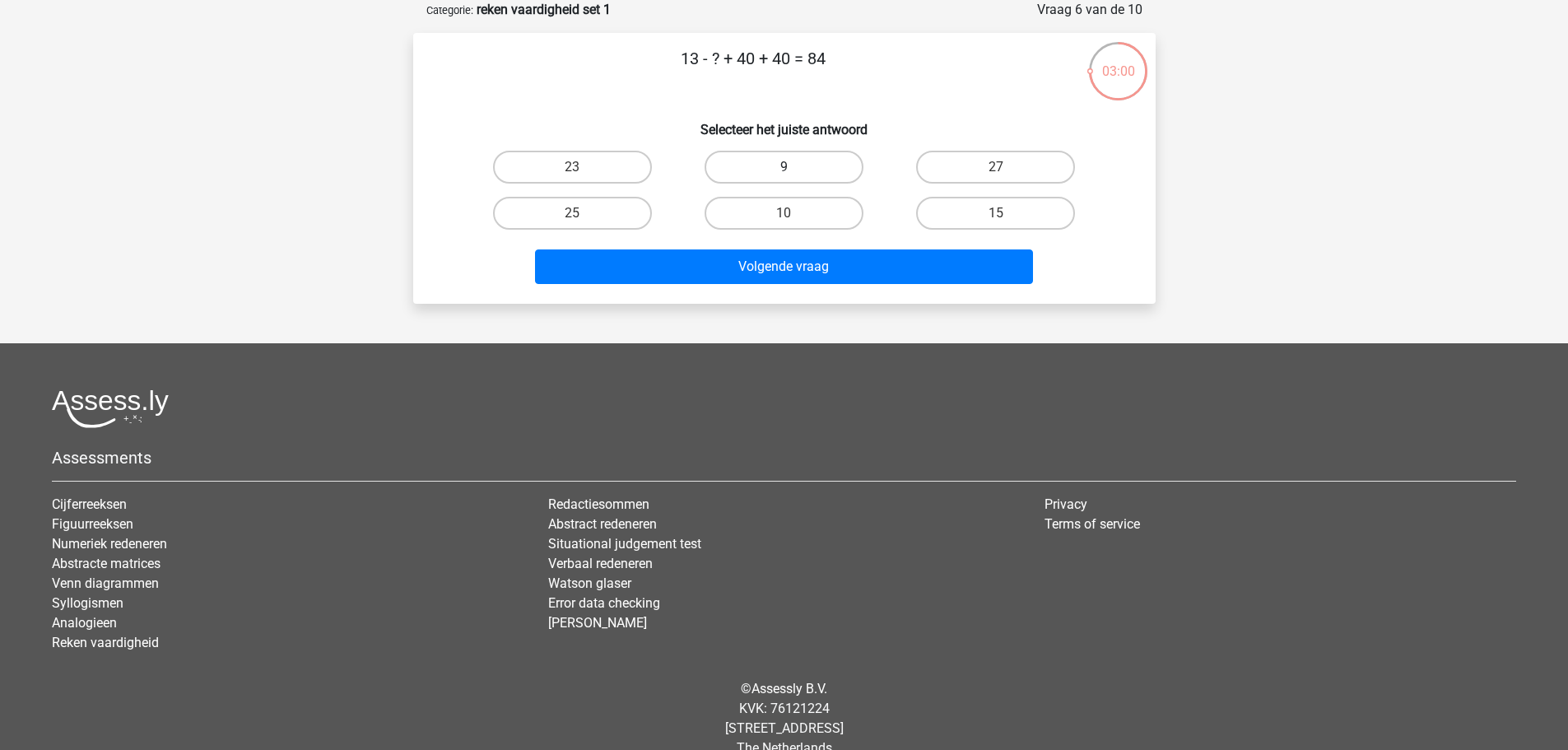
click at [736, 169] on label "9" at bounding box center [783, 167] width 159 height 33
click at [783, 169] on input "9" at bounding box center [788, 172] width 11 height 11
radio input "true"
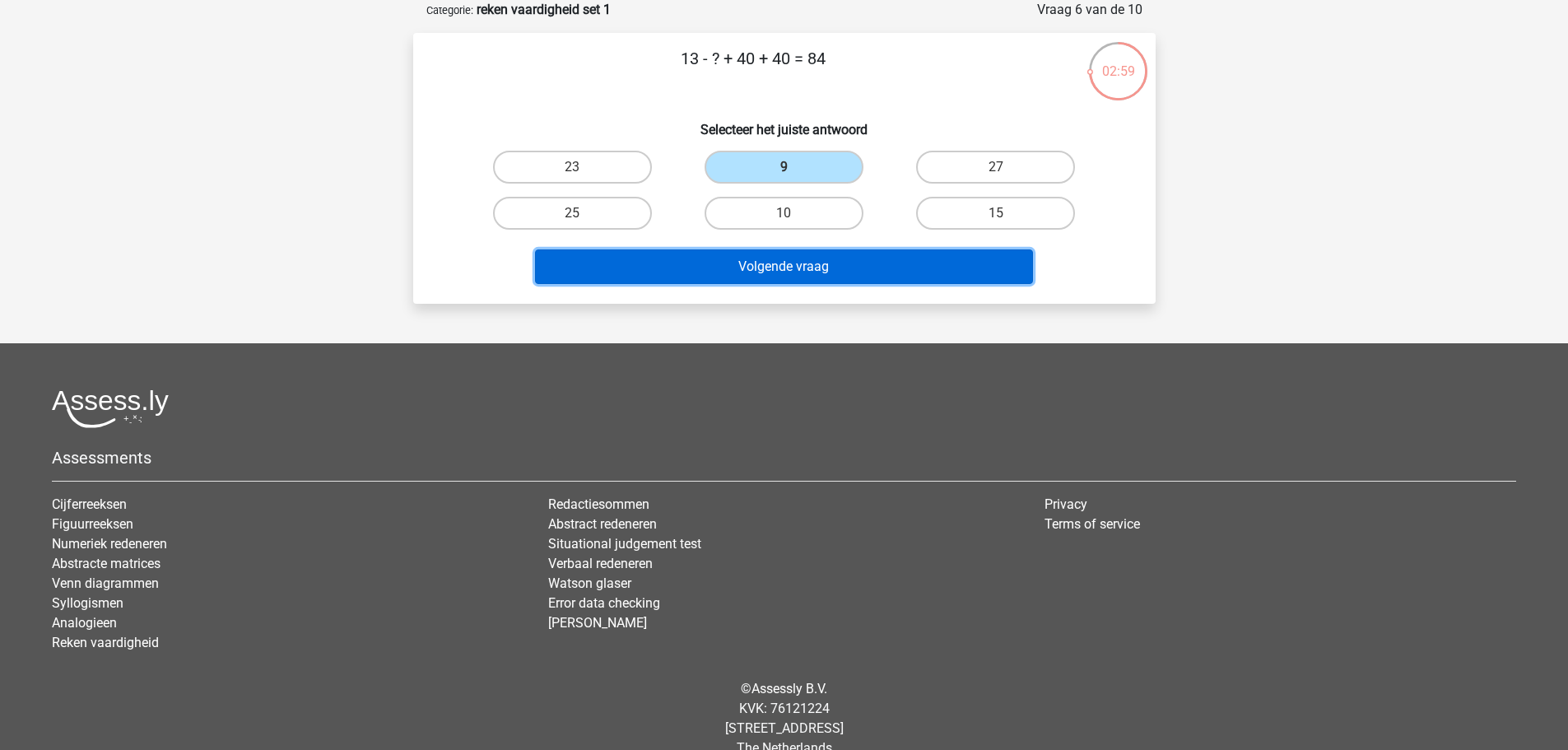
click at [734, 260] on button "Volgende vraag" at bounding box center [783, 267] width 498 height 35
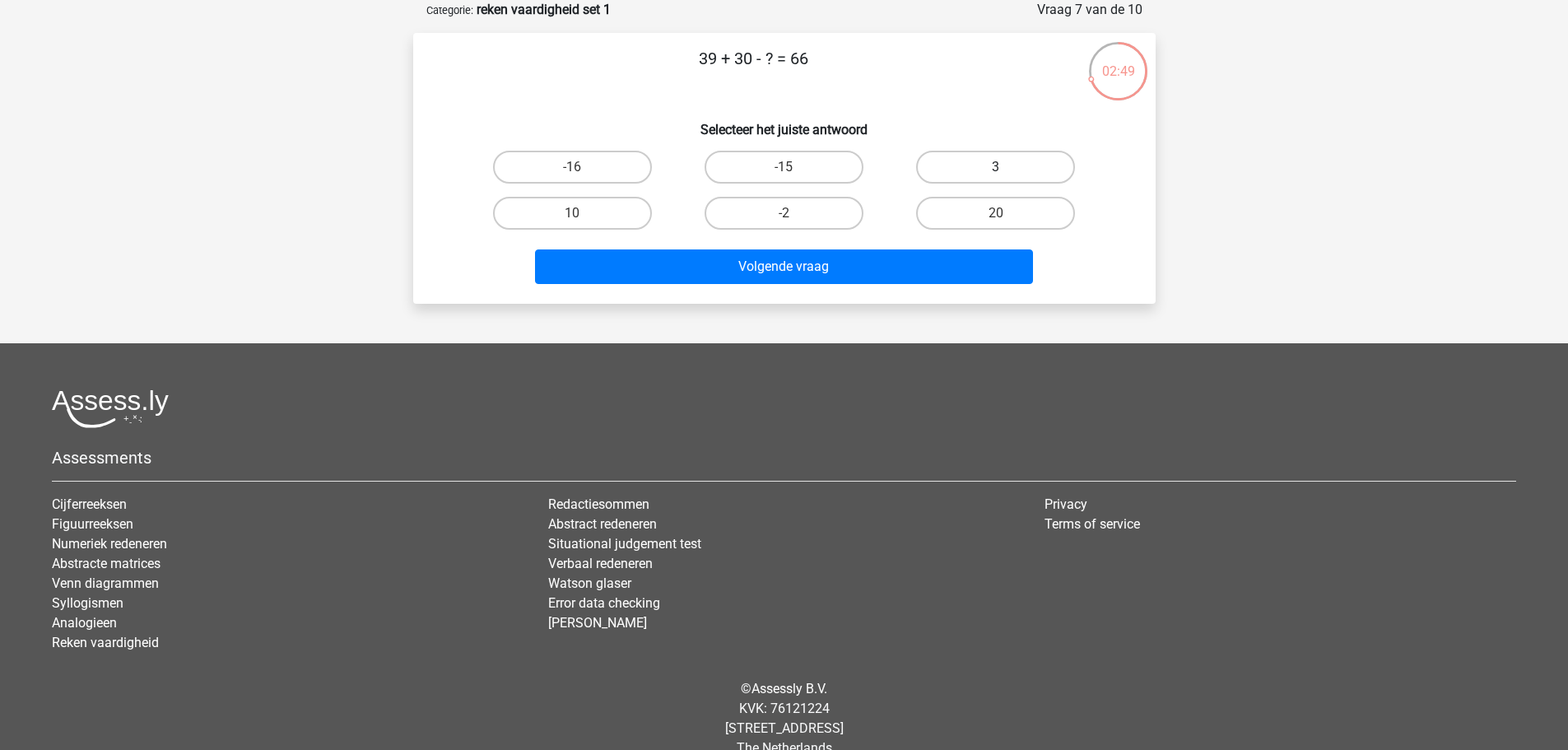
click at [975, 177] on label "3" at bounding box center [995, 167] width 159 height 33
click at [996, 177] on input "3" at bounding box center [1001, 172] width 11 height 11
radio input "true"
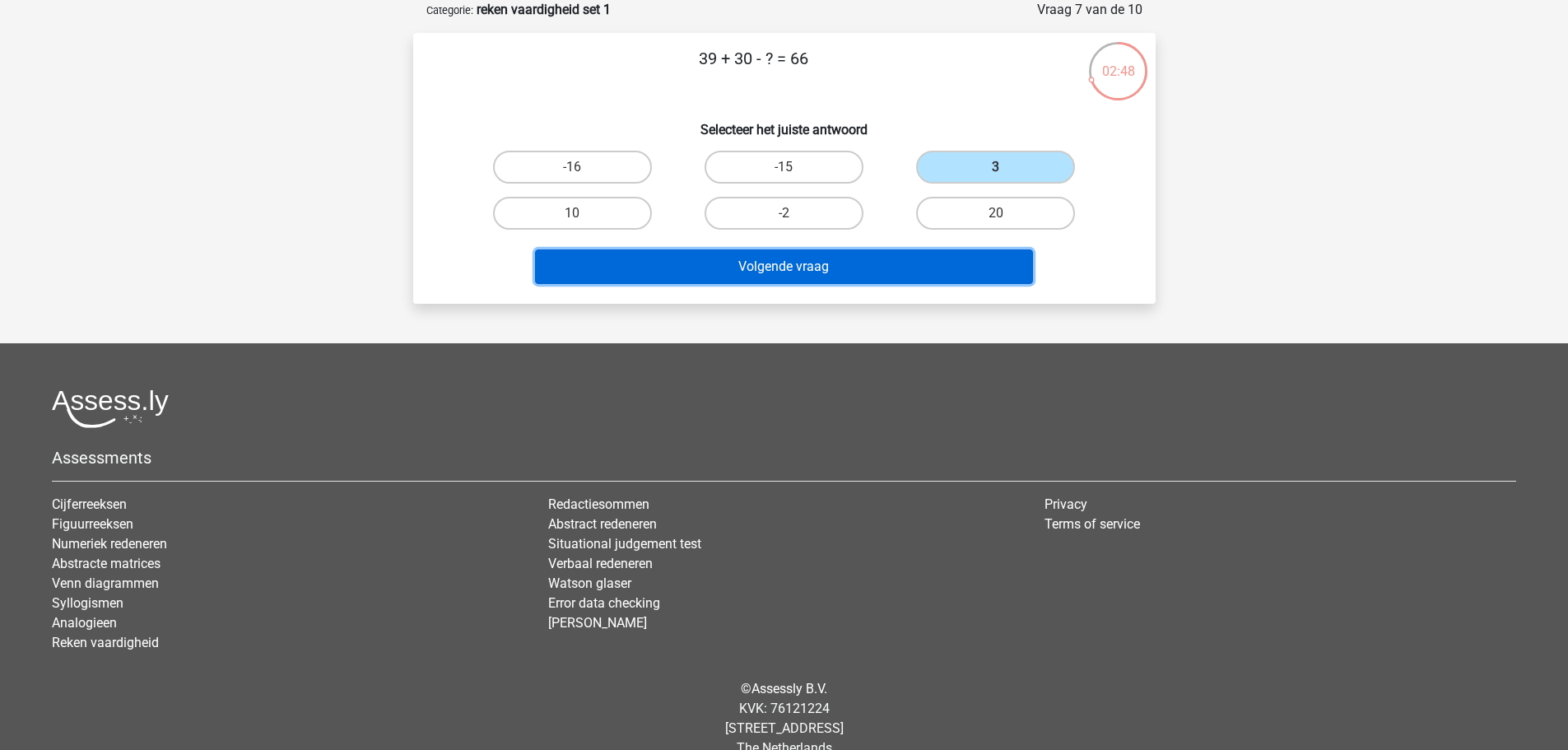
click at [857, 266] on button "Volgende vraag" at bounding box center [783, 267] width 498 height 35
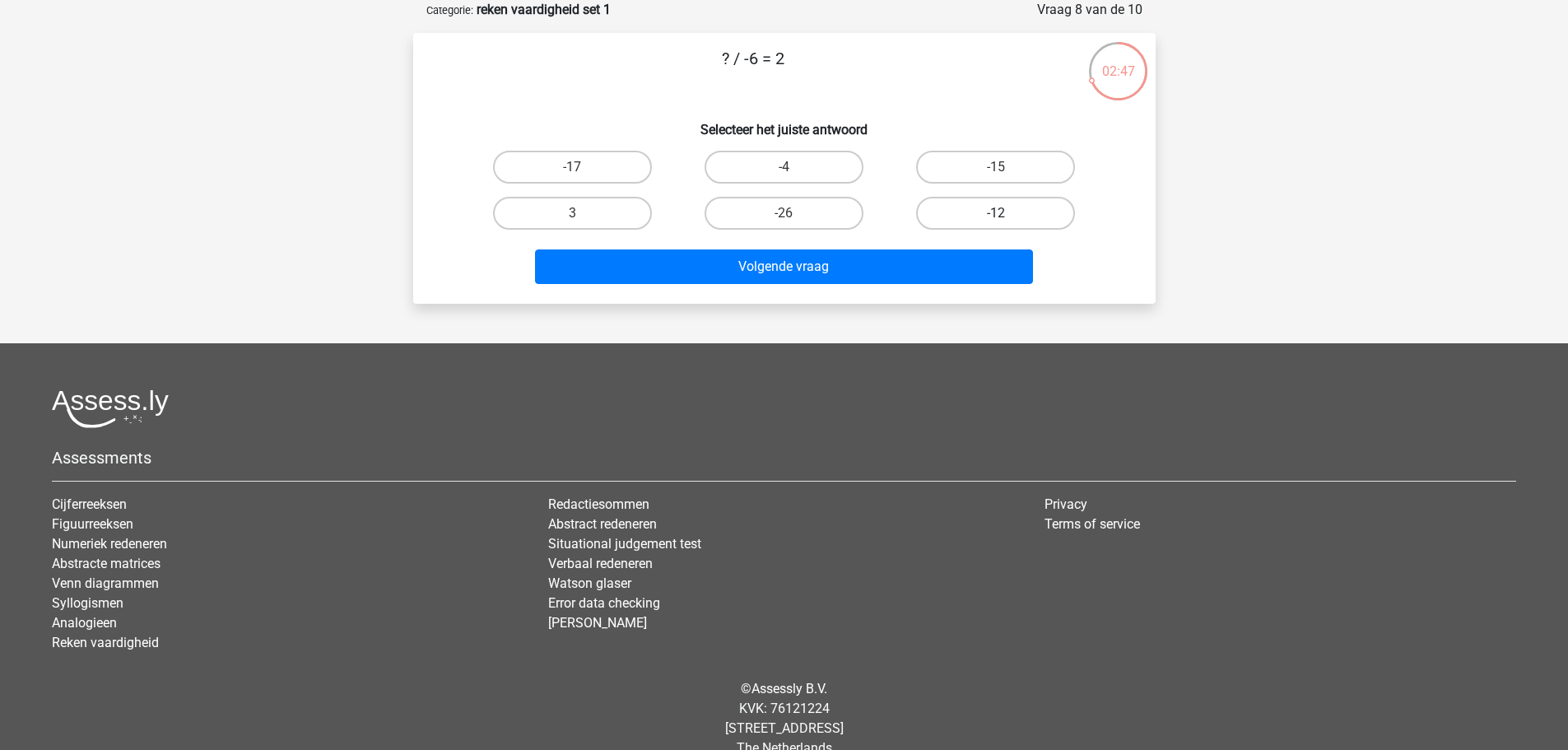
click at [969, 213] on label "-12" at bounding box center [995, 214] width 159 height 33
click at [996, 213] on input "-12" at bounding box center [1001, 218] width 11 height 11
radio input "true"
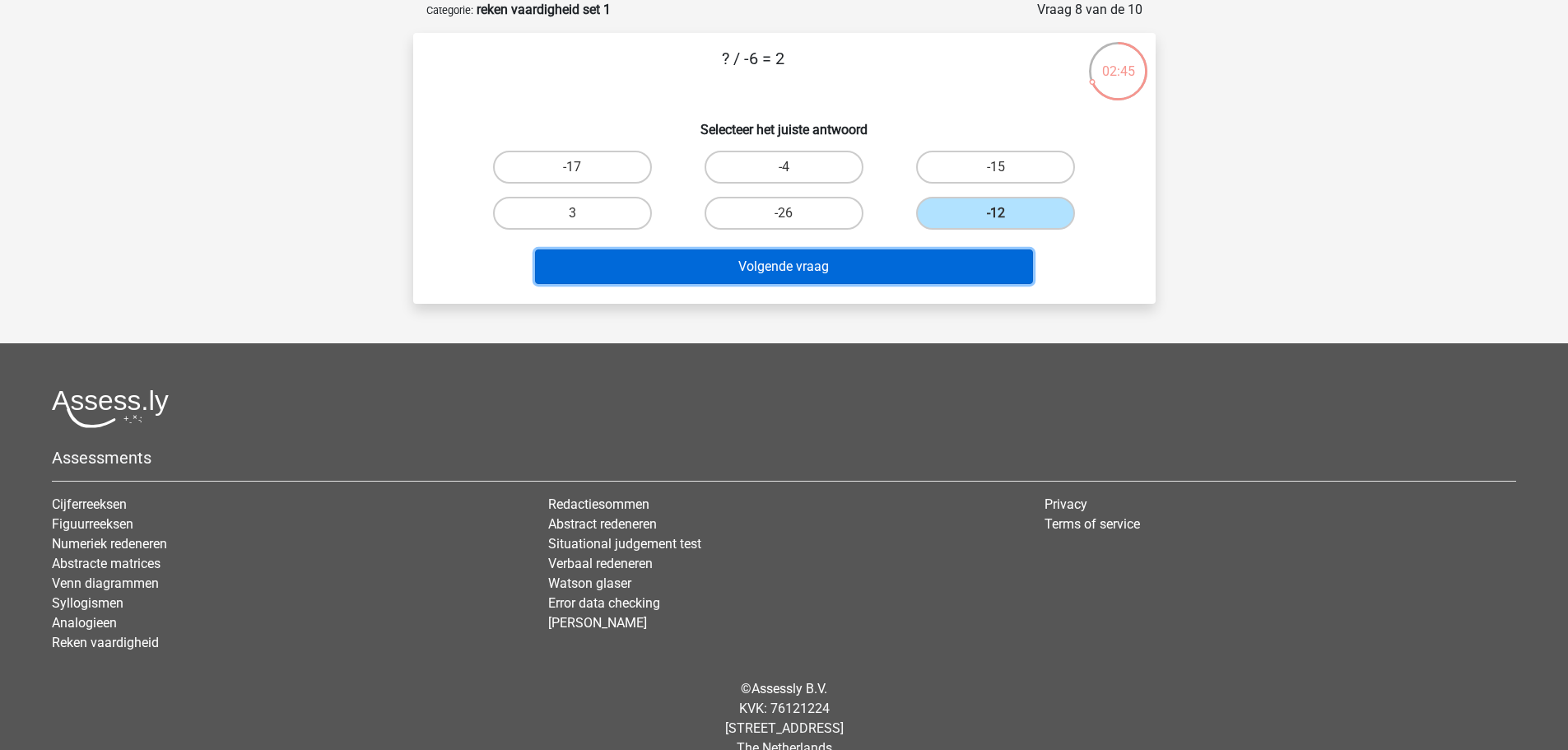
click at [882, 262] on button "Volgende vraag" at bounding box center [783, 267] width 498 height 35
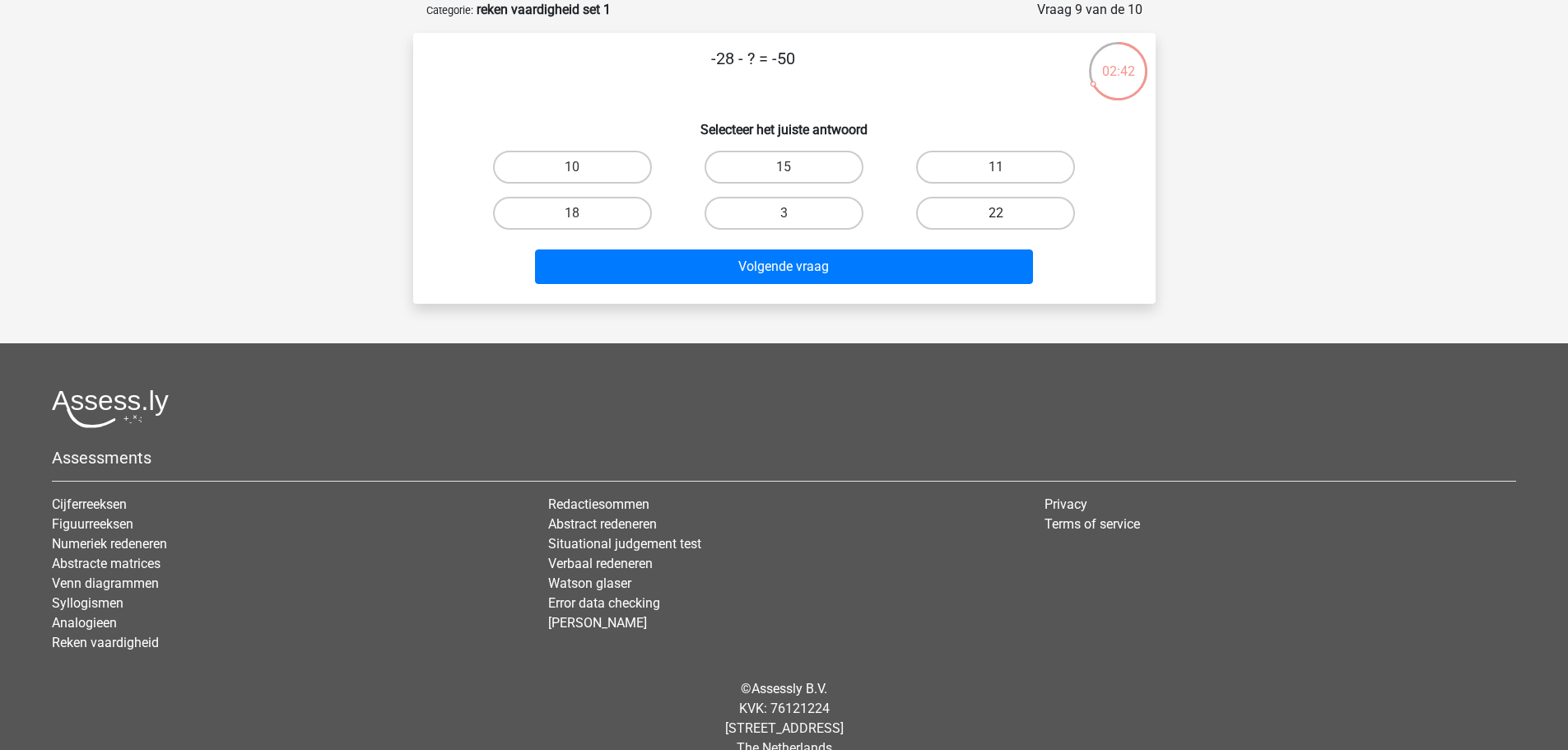
click at [985, 215] on label "22" at bounding box center [995, 214] width 159 height 33
click at [996, 215] on input "22" at bounding box center [1001, 218] width 11 height 11
radio input "true"
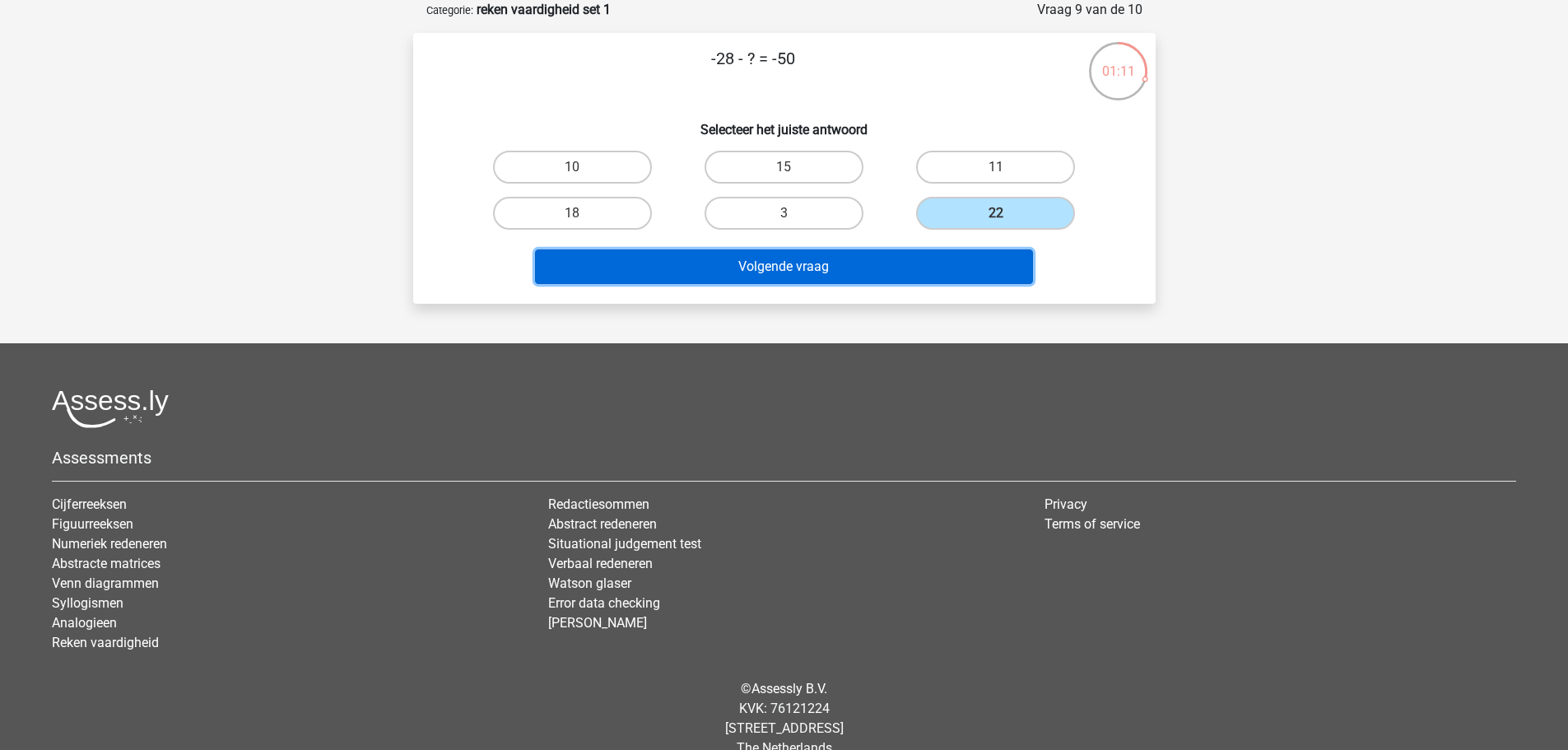
click at [826, 268] on button "Volgende vraag" at bounding box center [783, 267] width 498 height 35
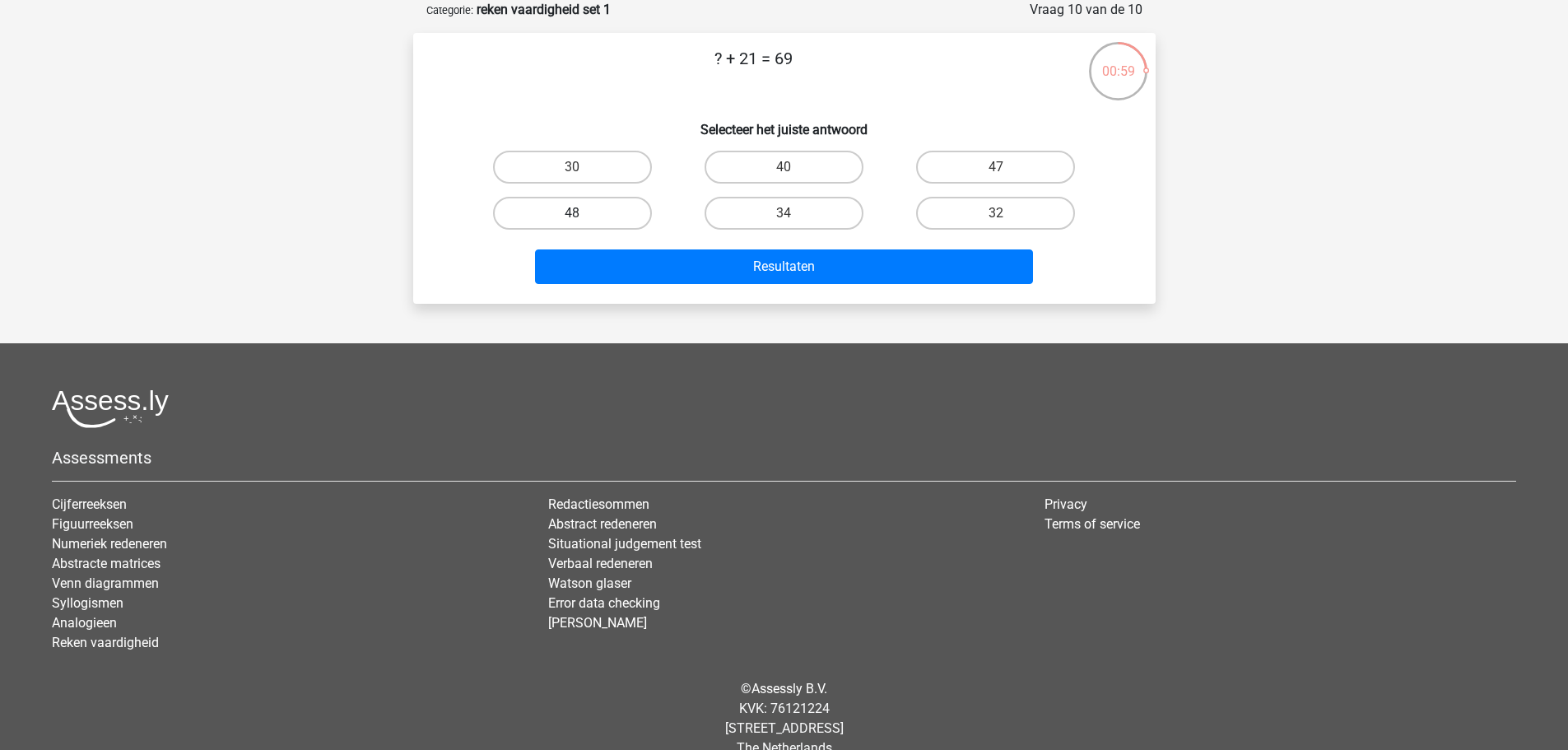
click at [554, 216] on label "48" at bounding box center [572, 214] width 159 height 33
click at [572, 216] on input "48" at bounding box center [577, 218] width 11 height 11
radio input "true"
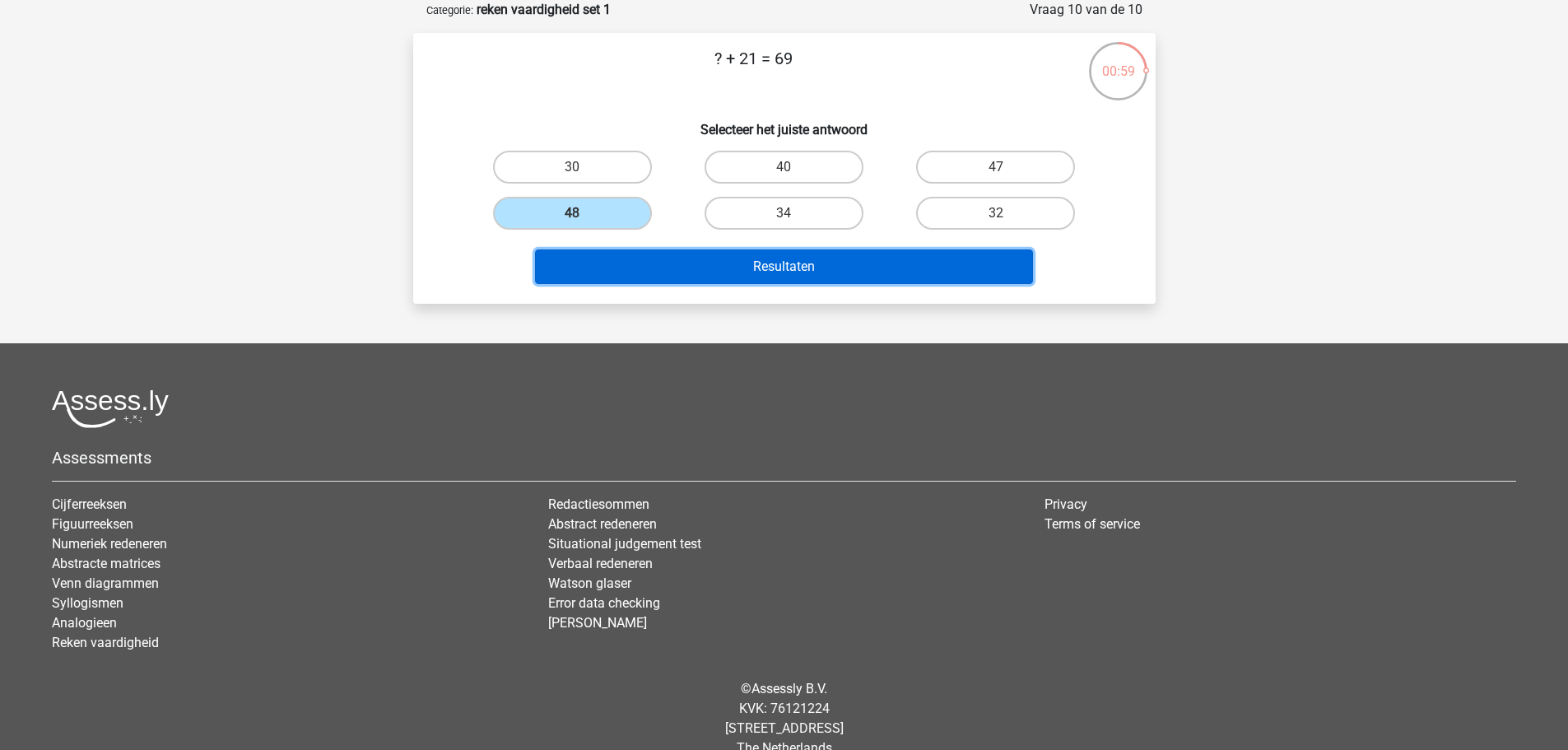
click at [629, 261] on button "Resultaten" at bounding box center [783, 267] width 498 height 35
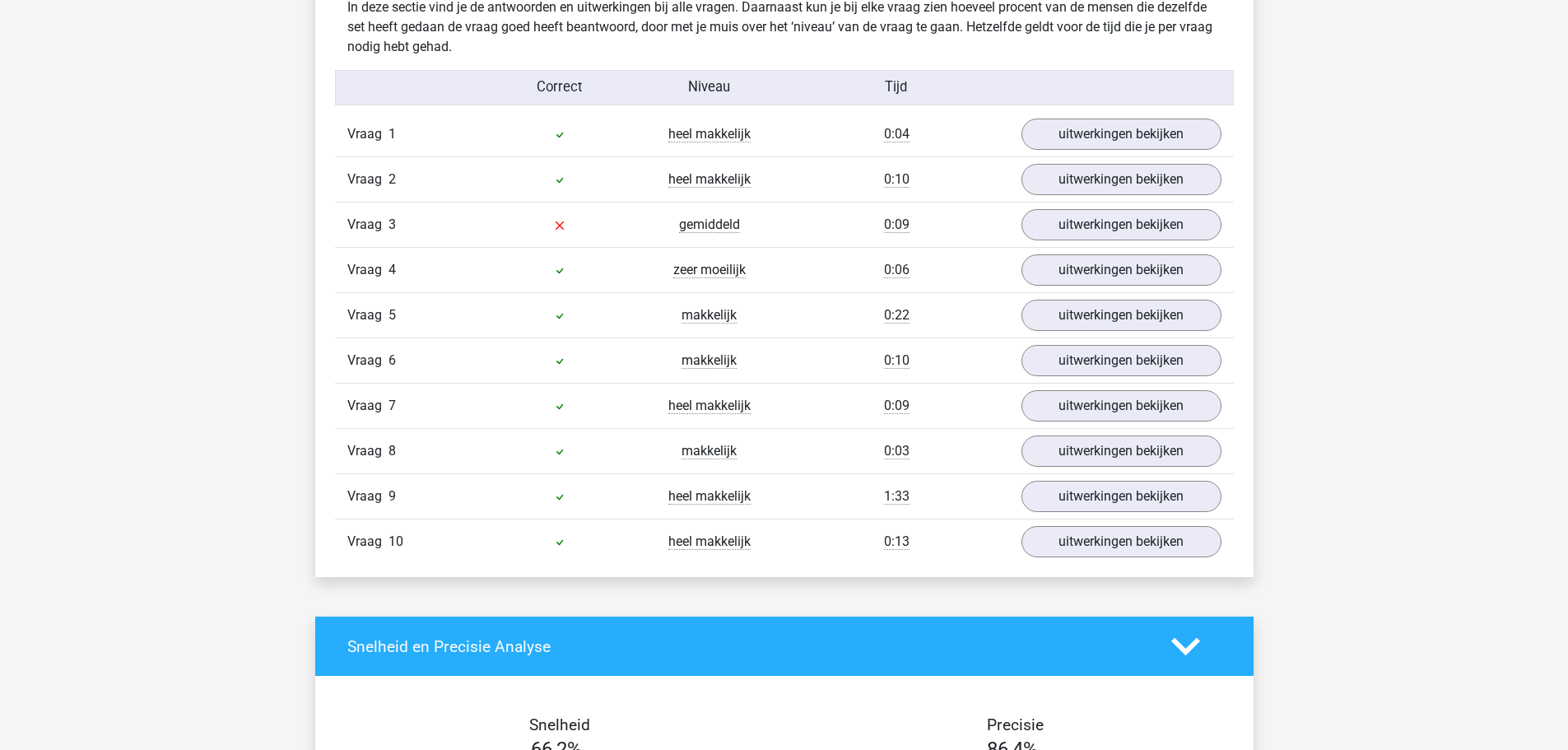
scroll to position [1317, 0]
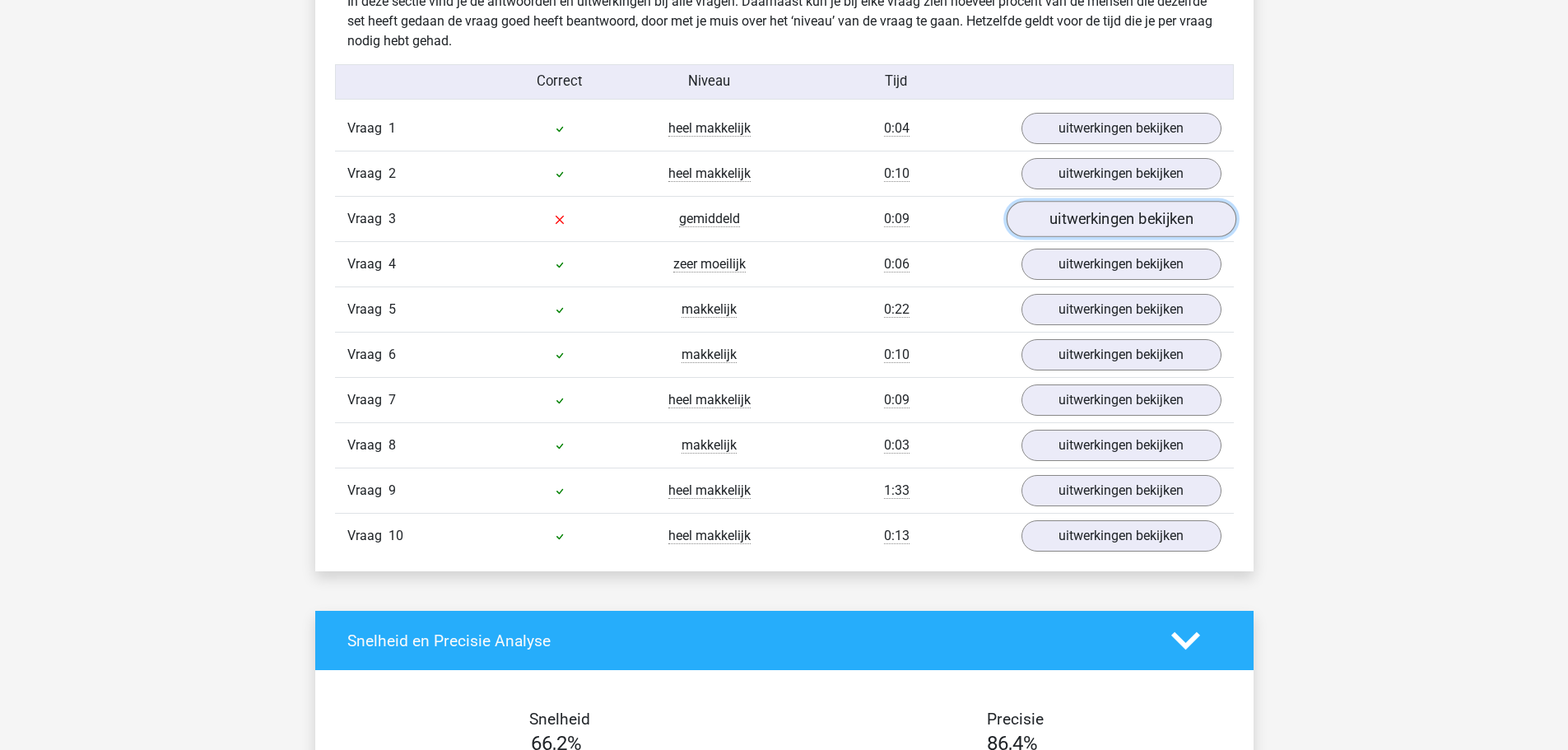
click at [1057, 224] on link "uitwerkingen bekijken" at bounding box center [1120, 220] width 229 height 37
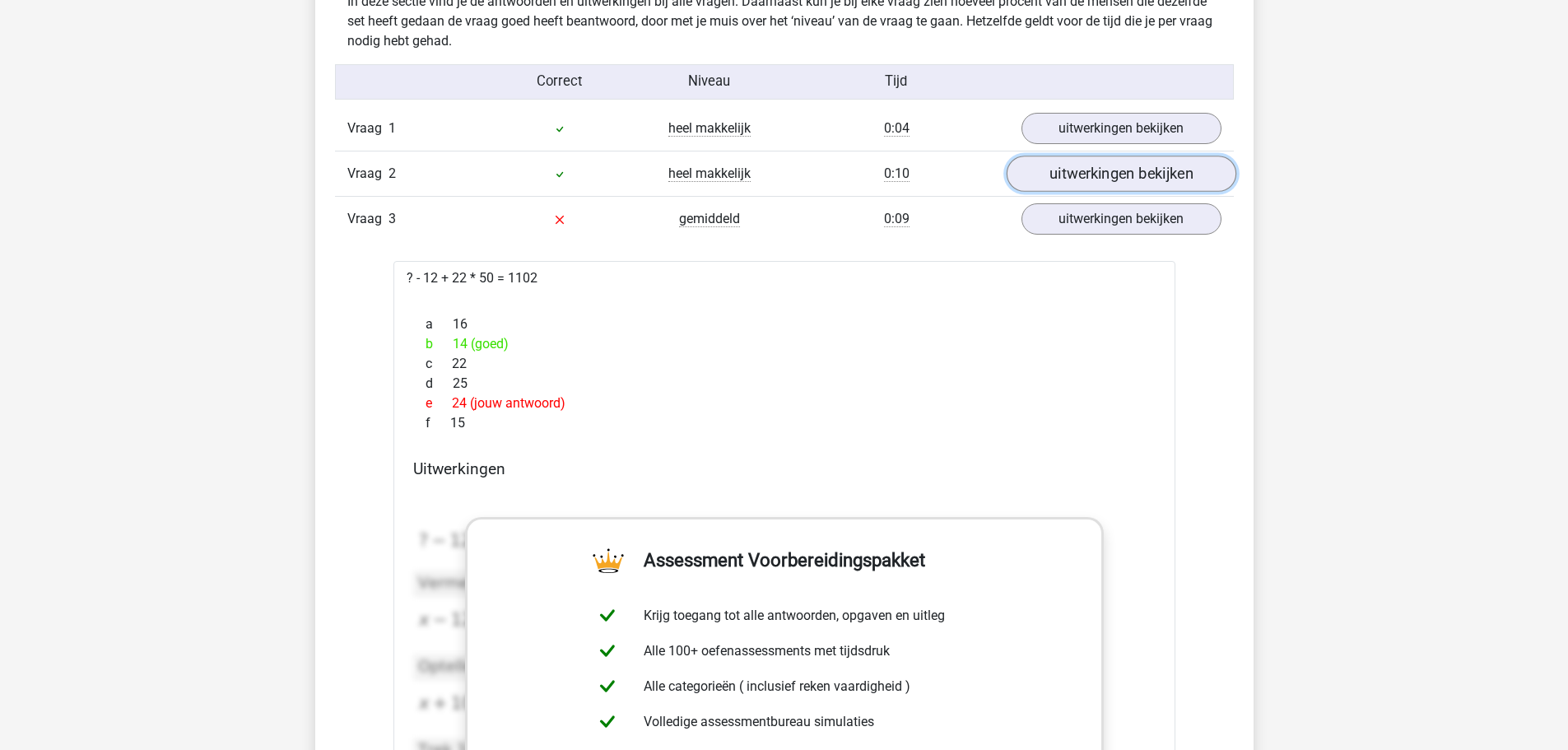
click at [1076, 179] on link "uitwerkingen bekijken" at bounding box center [1120, 175] width 229 height 37
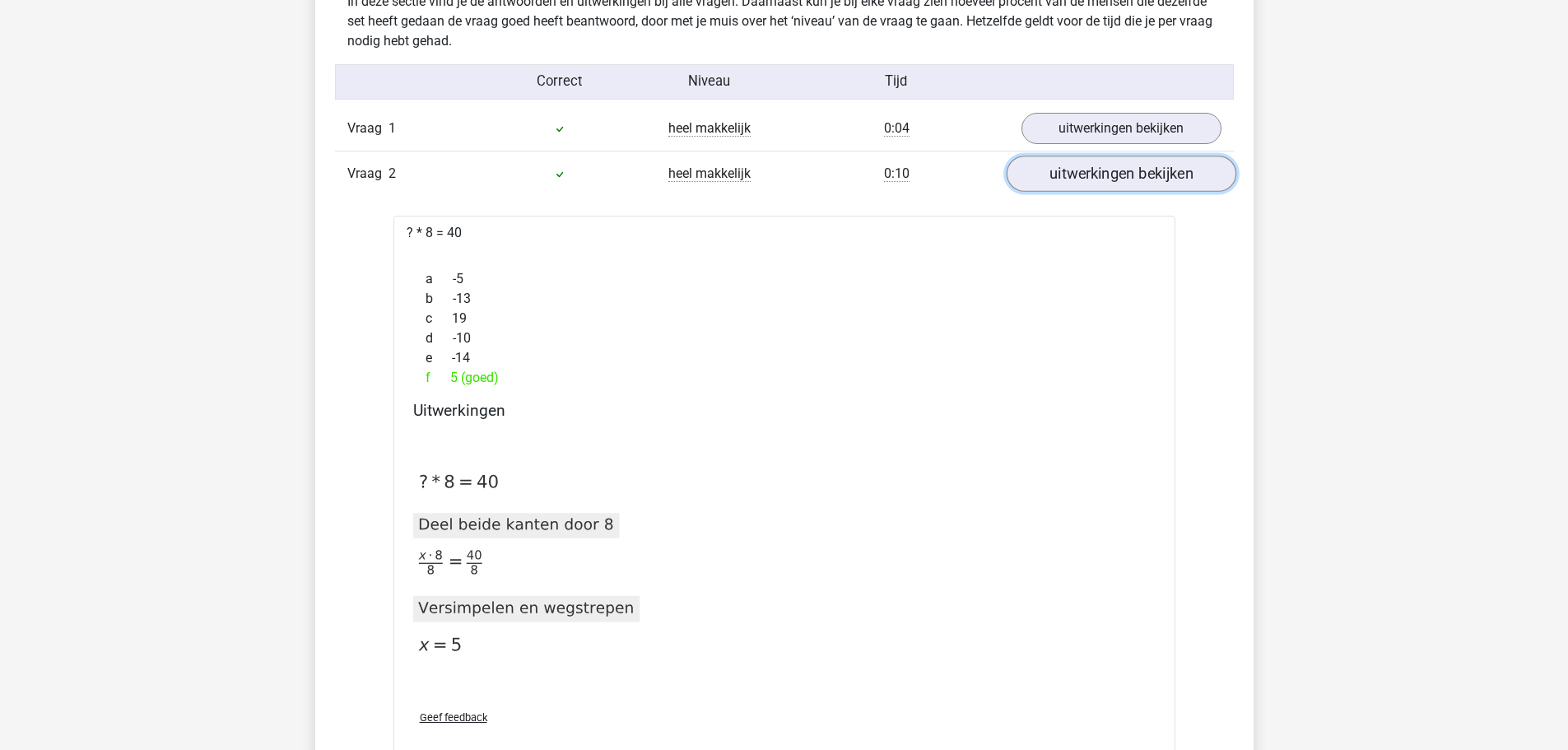
click at [1076, 179] on link "uitwerkingen bekijken" at bounding box center [1120, 175] width 229 height 37
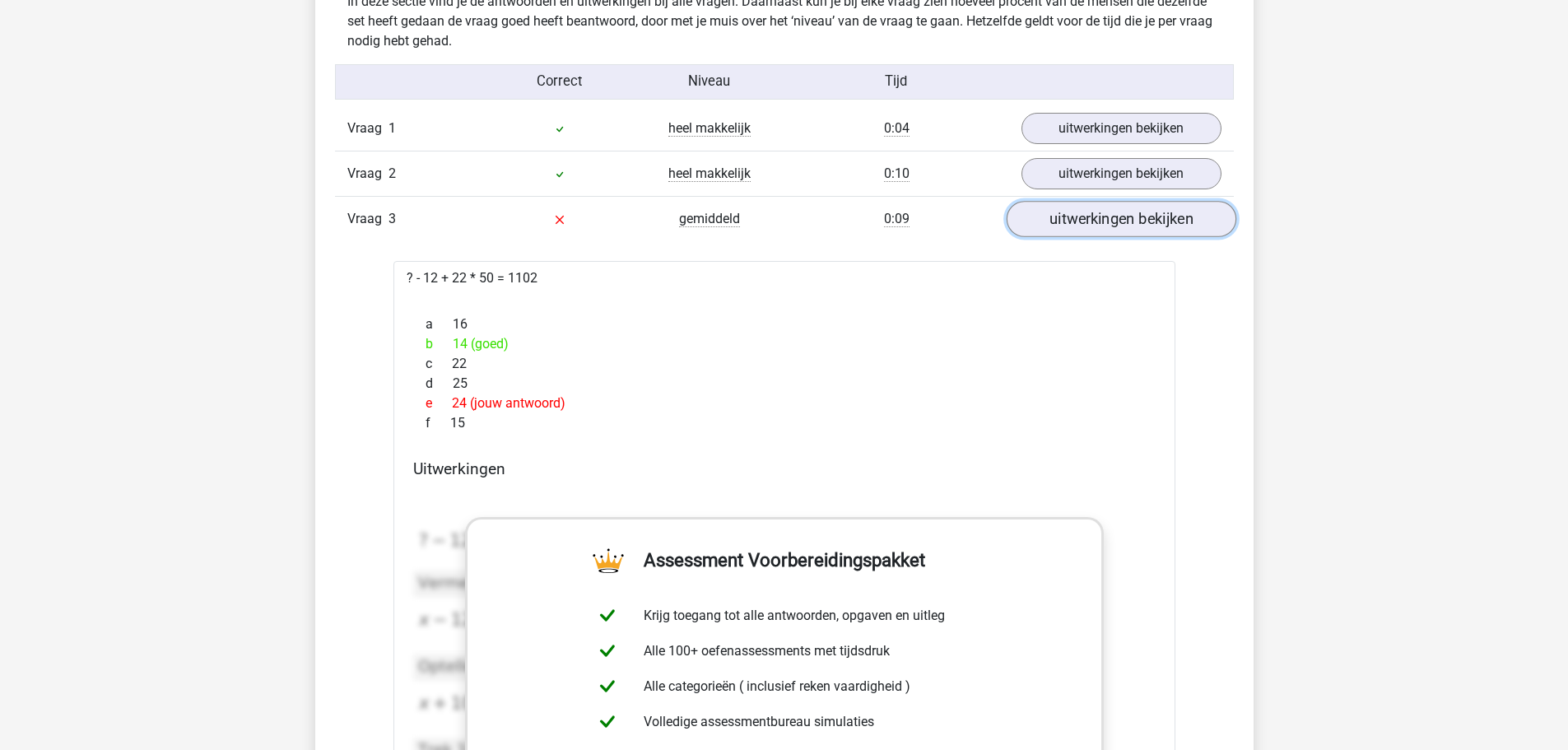
click at [1064, 210] on link "uitwerkingen bekijken" at bounding box center [1120, 220] width 229 height 37
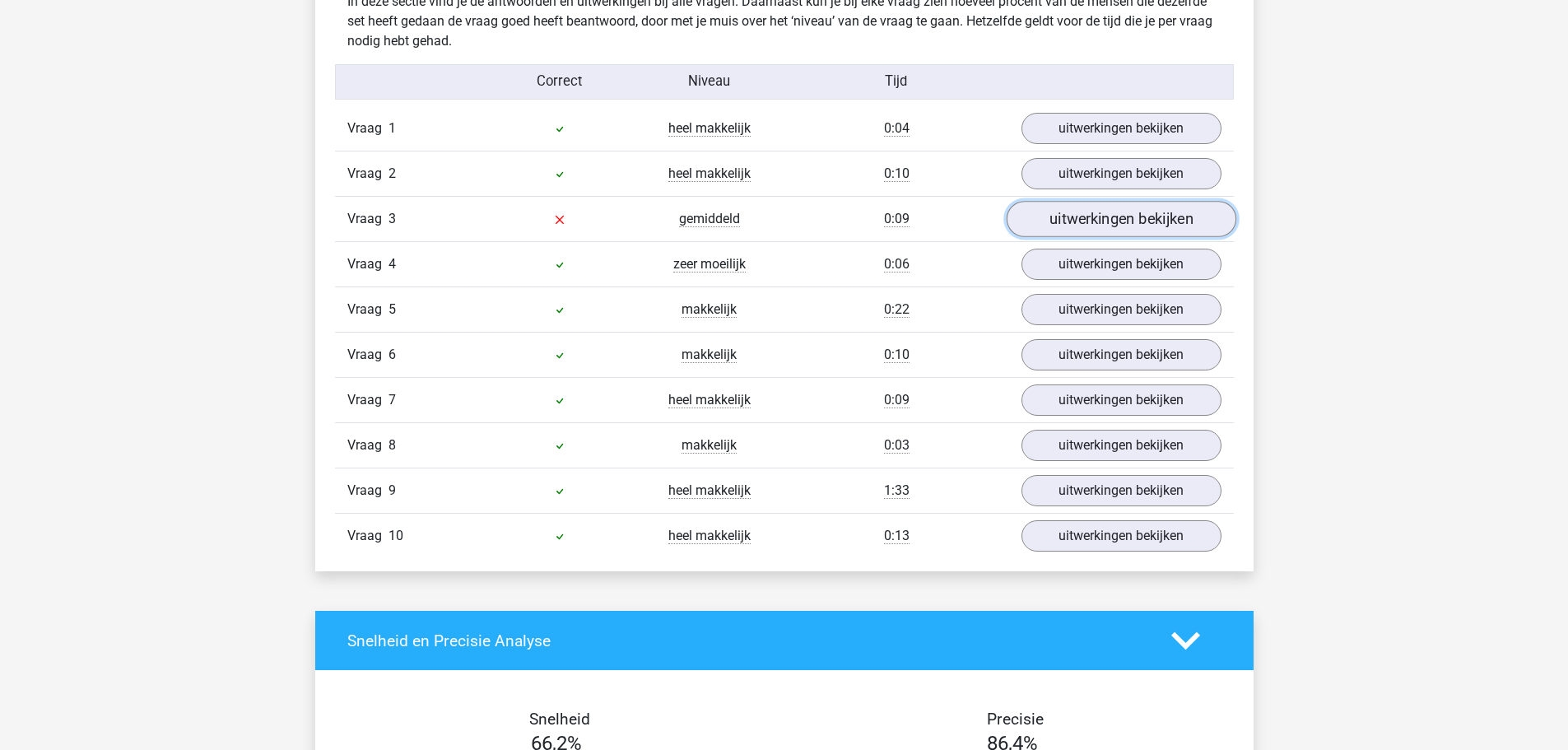
click at [1058, 221] on link "uitwerkingen bekijken" at bounding box center [1120, 220] width 229 height 37
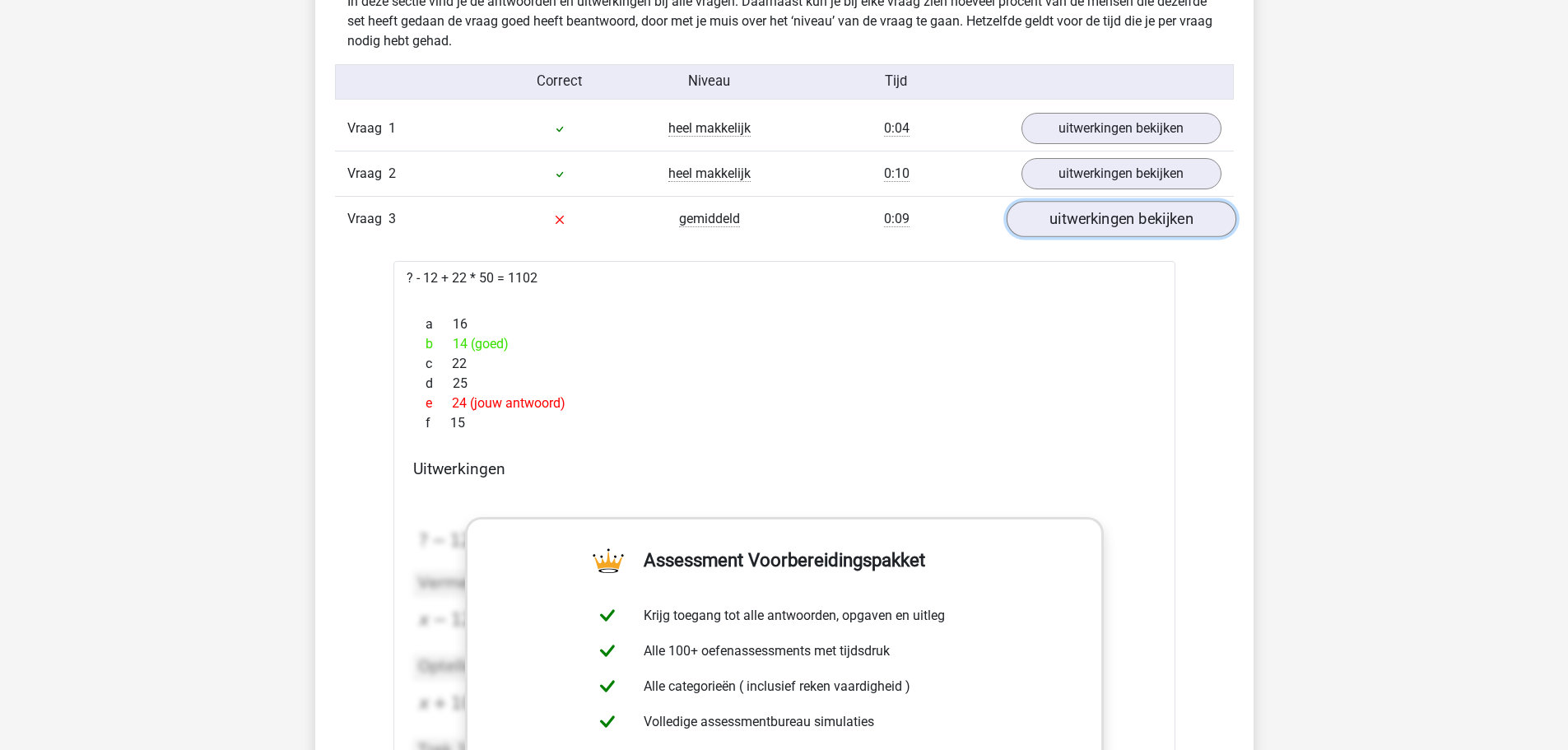
click at [1058, 220] on link "uitwerkingen bekijken" at bounding box center [1120, 220] width 229 height 37
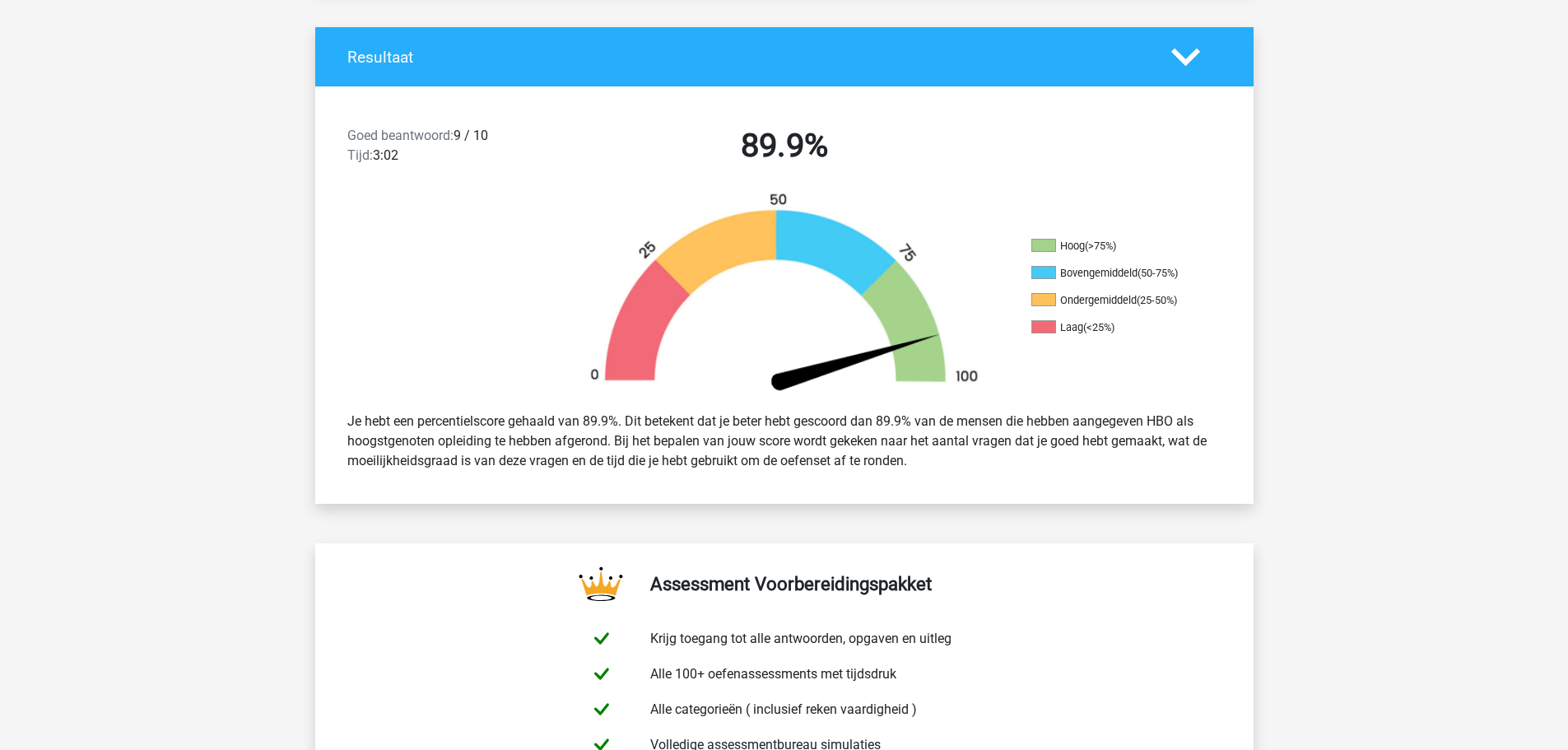
scroll to position [165, 0]
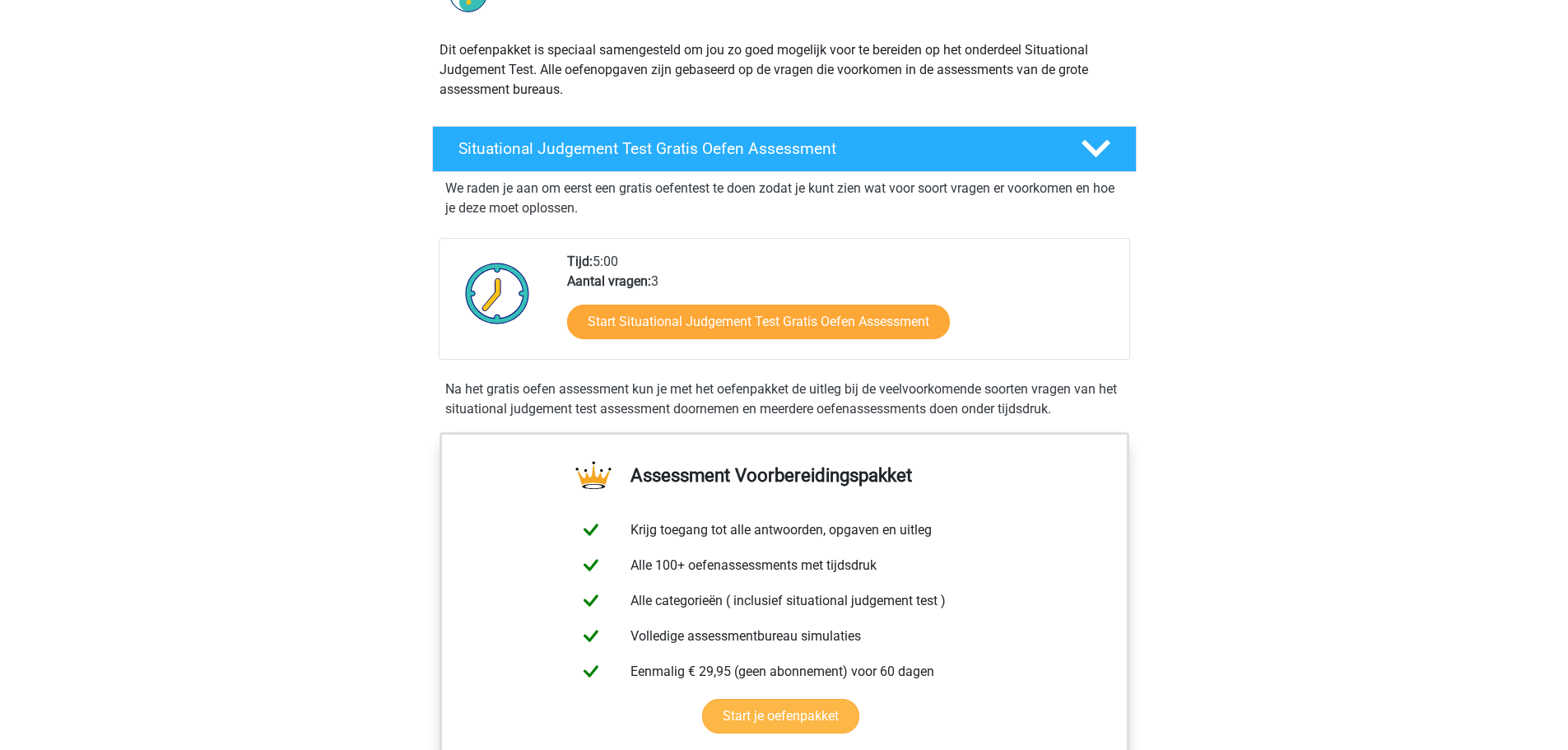
scroll to position [247, 0]
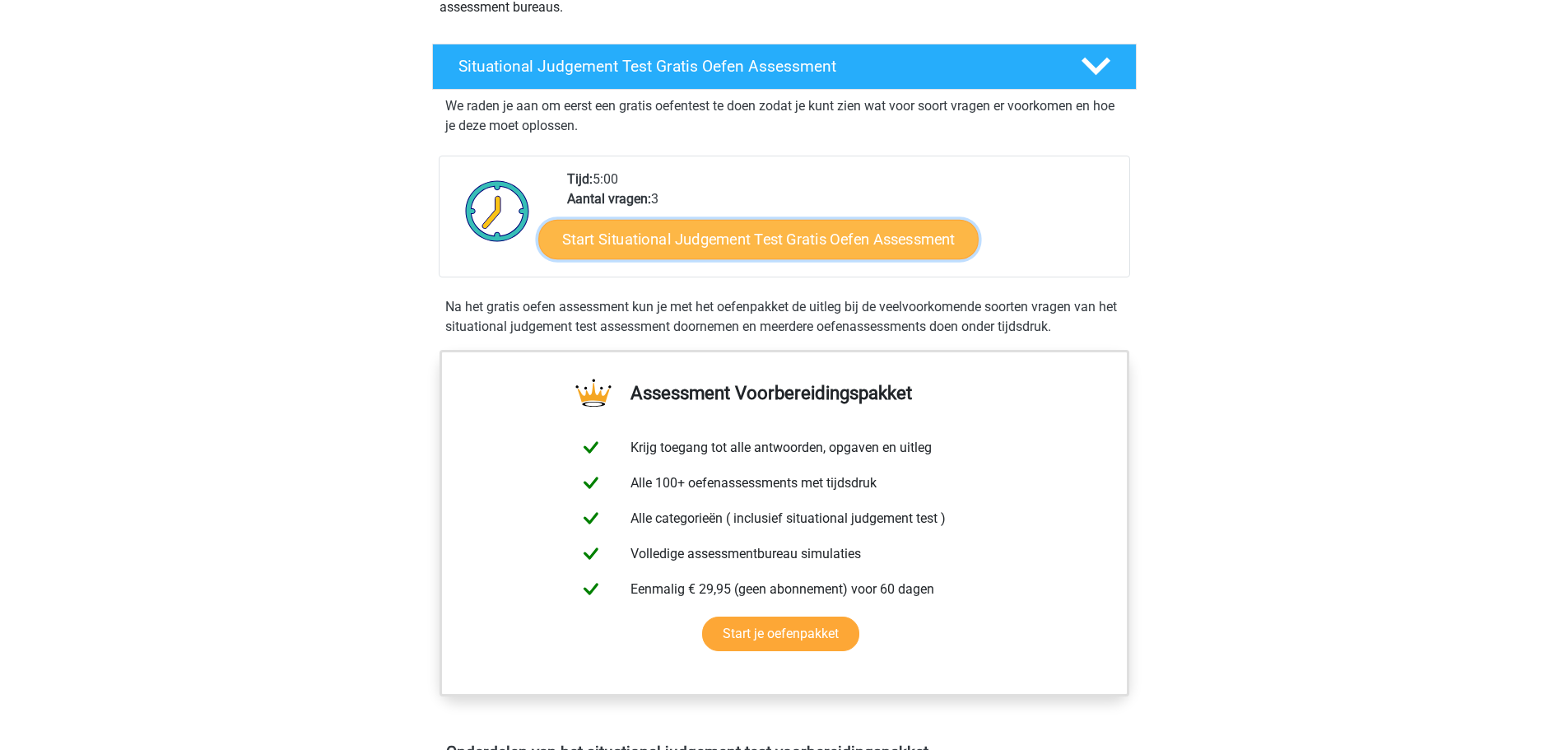
click at [758, 232] on link "Start Situational Judgement Test Gratis Oefen Assessment" at bounding box center [758, 239] width 441 height 40
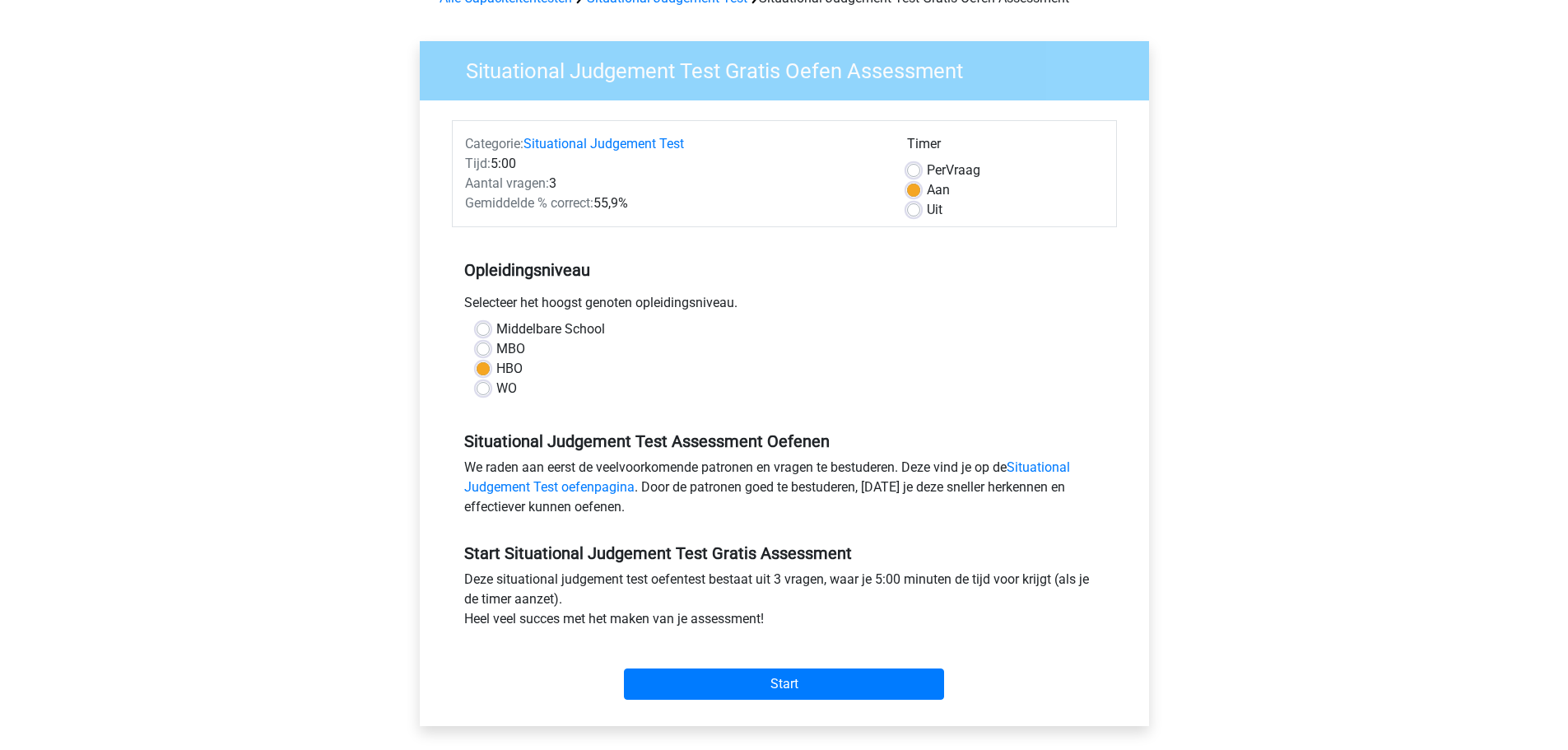
scroll to position [247, 0]
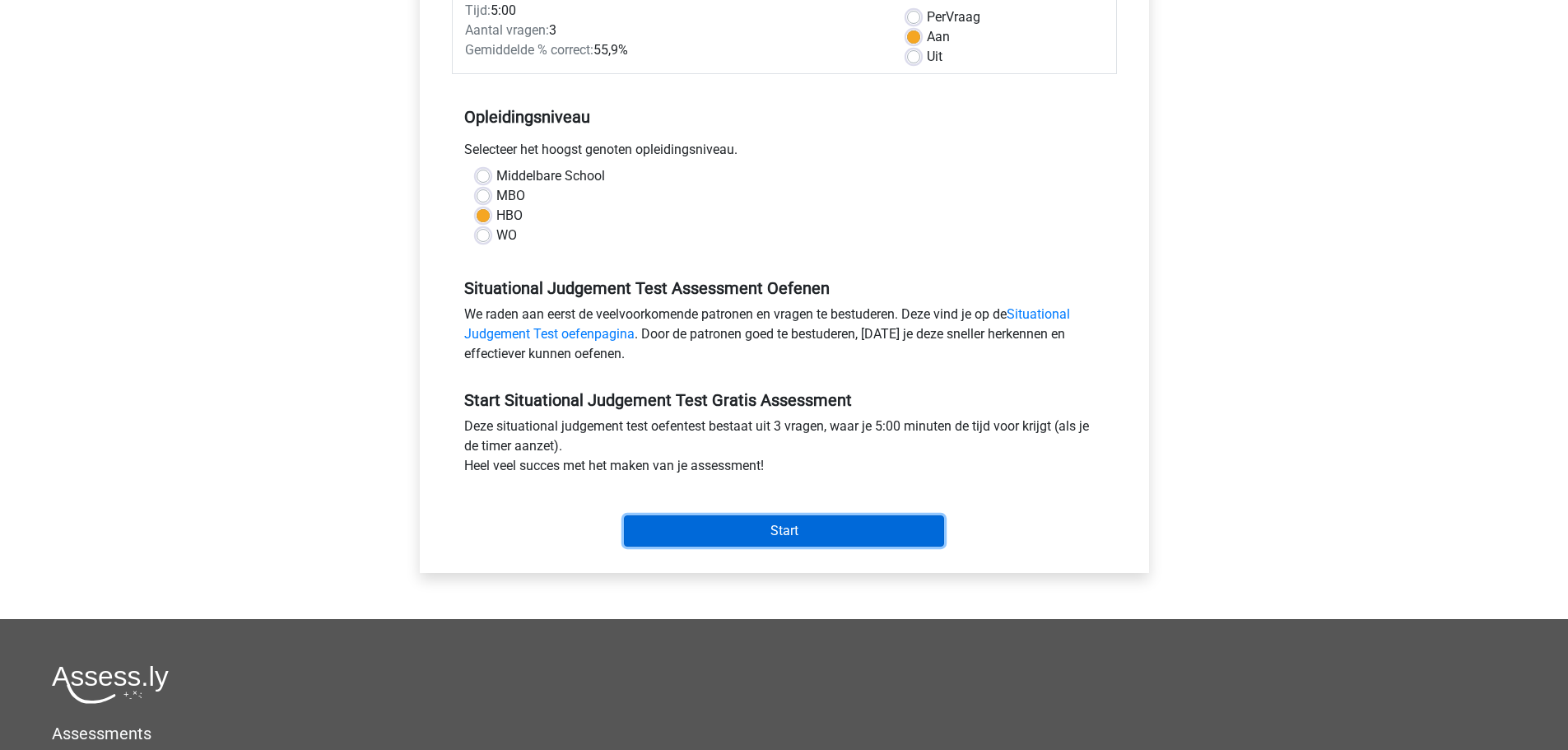
click at [791, 535] on input "Start" at bounding box center [783, 531] width 320 height 32
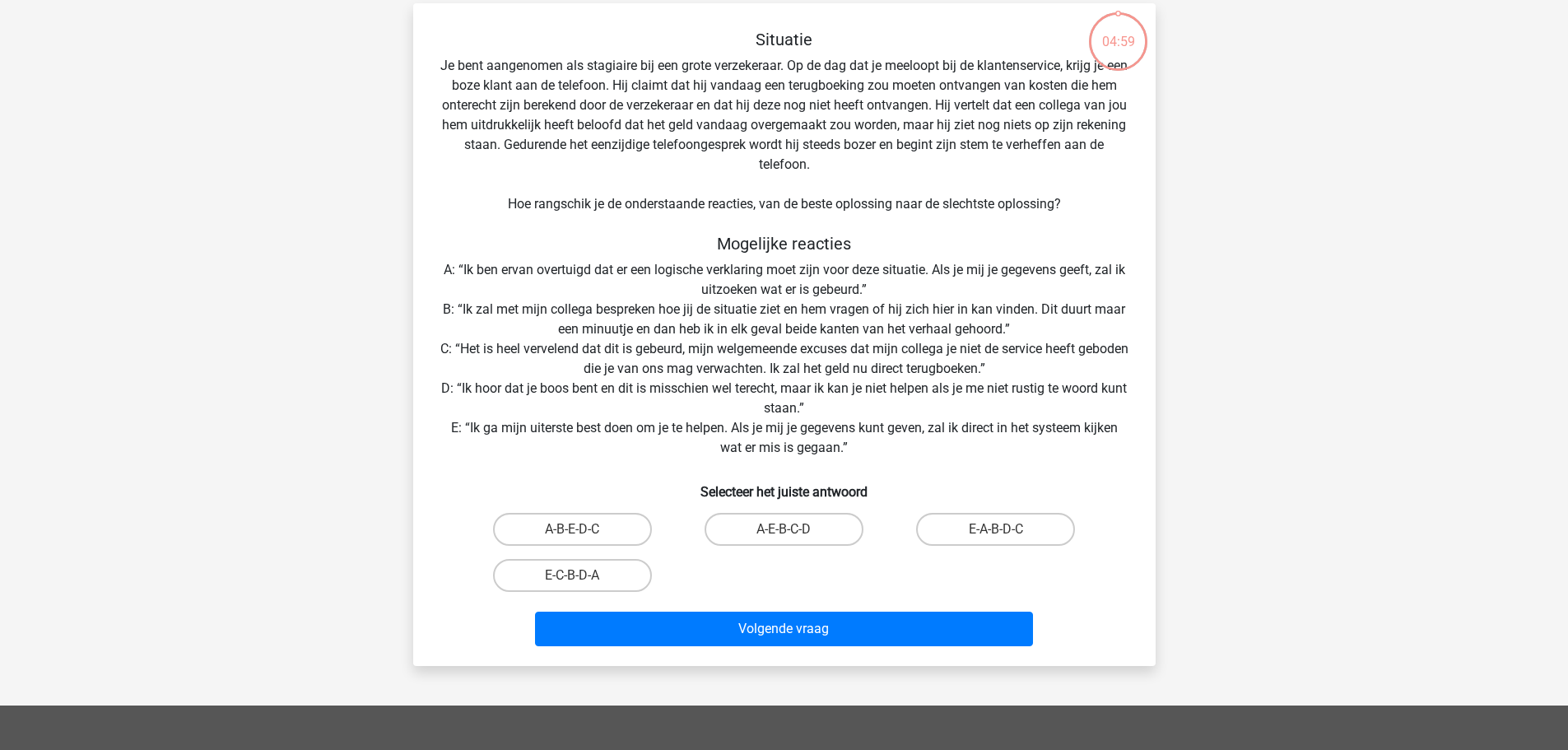
scroll to position [82, 0]
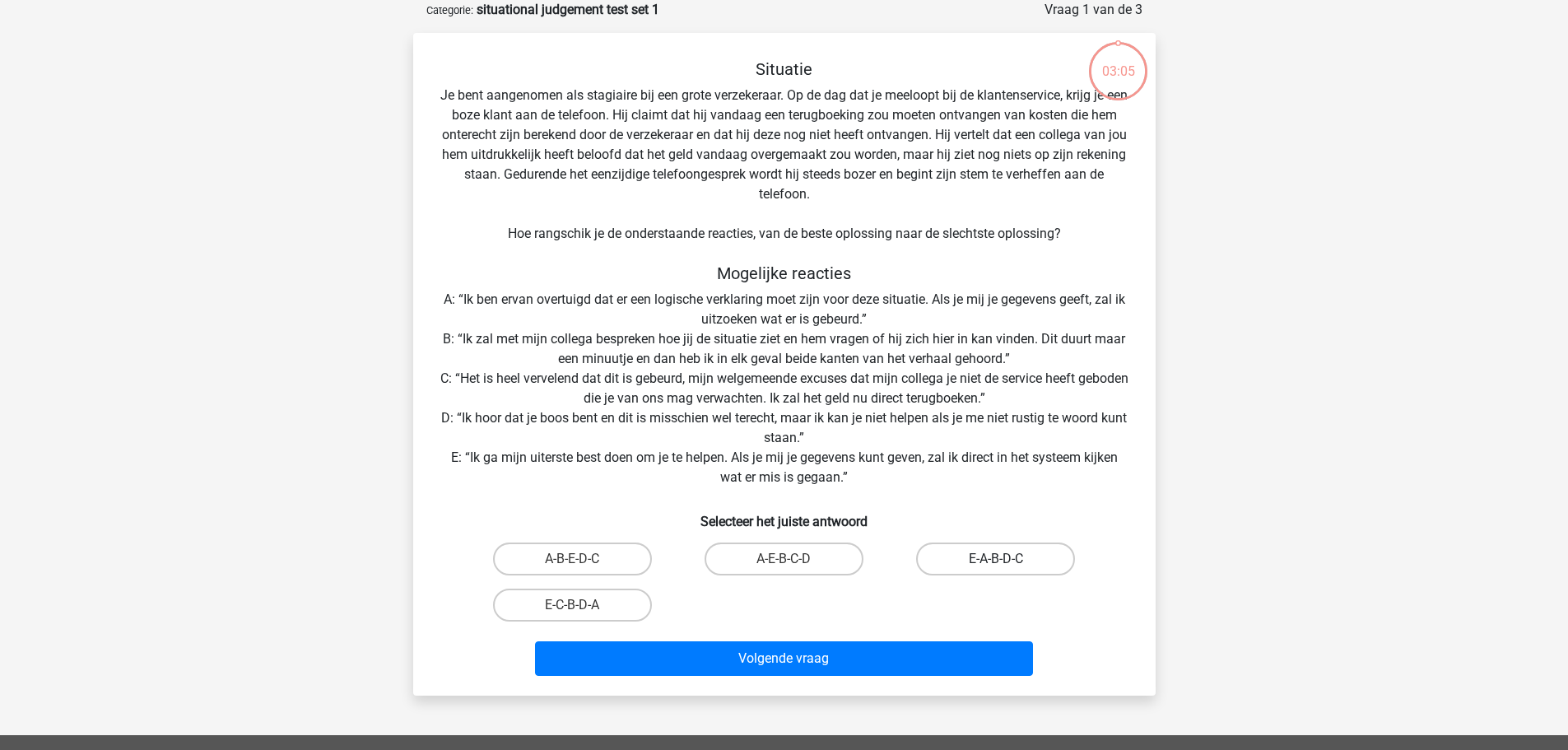
click at [977, 563] on label "E-A-B-D-C" at bounding box center [995, 559] width 159 height 33
click at [996, 563] on input "E-A-B-D-C" at bounding box center [1001, 564] width 11 height 11
radio input "true"
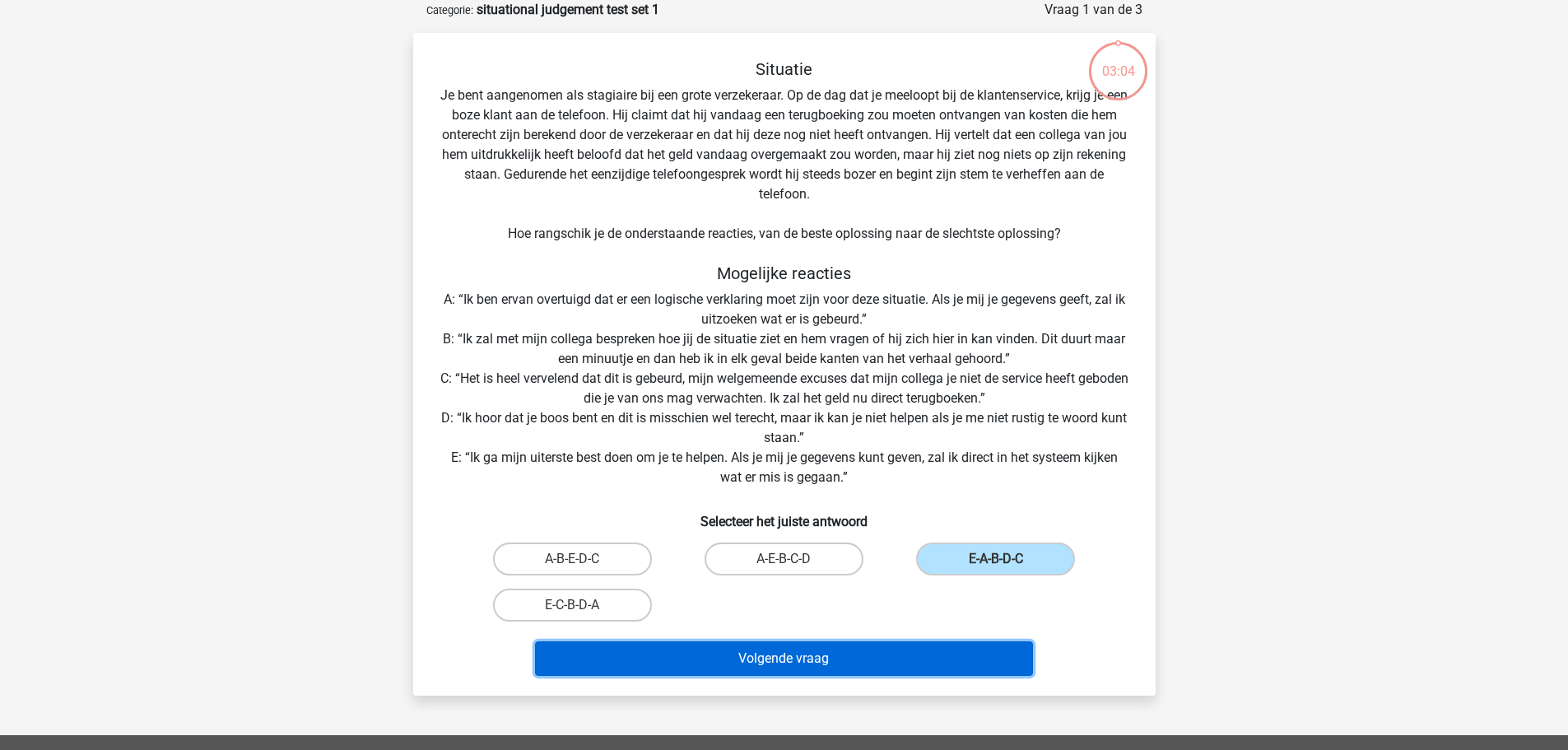
click at [874, 656] on button "Volgende vraag" at bounding box center [783, 659] width 498 height 35
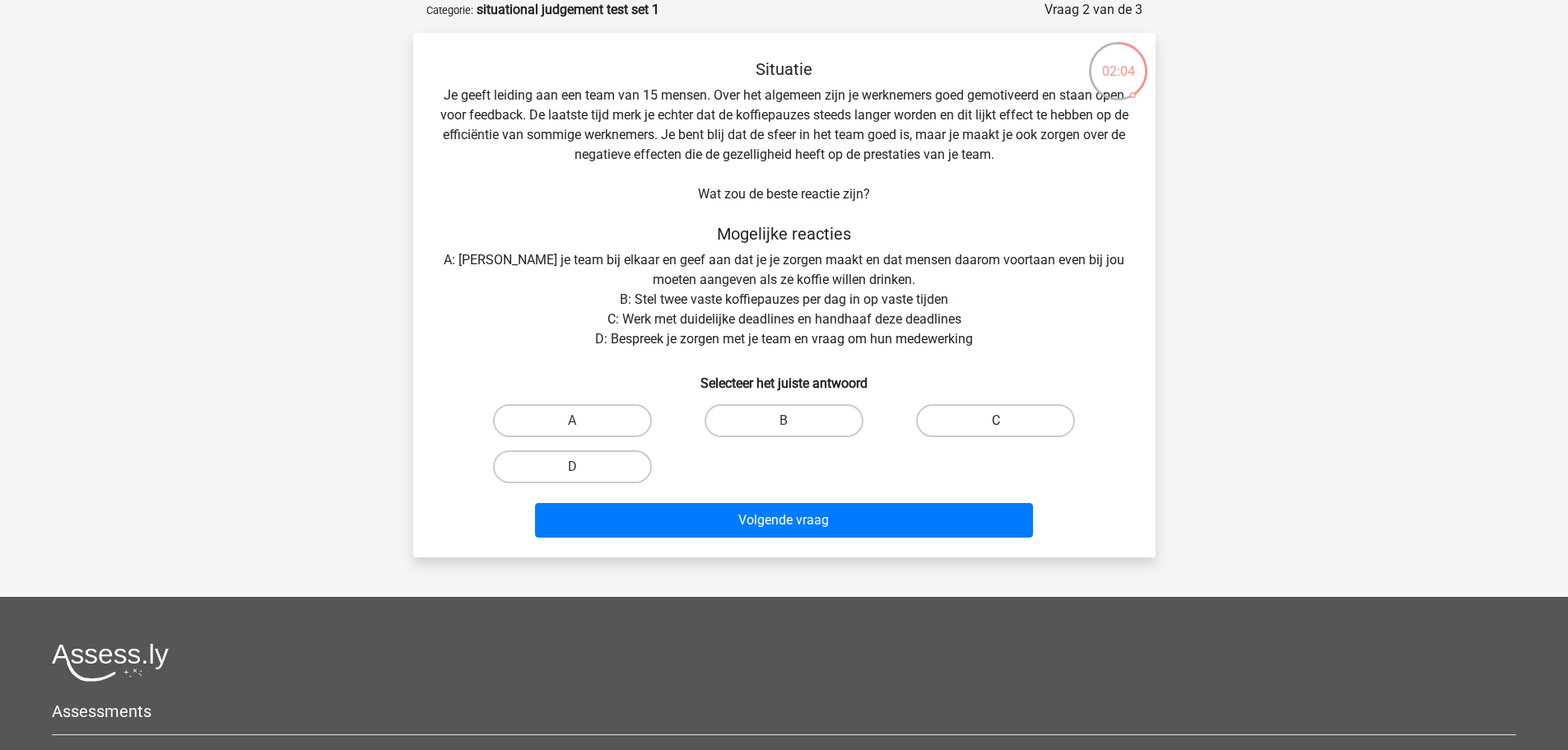
click at [985, 424] on label "C" at bounding box center [995, 421] width 159 height 33
click at [996, 424] on input "C" at bounding box center [1001, 426] width 11 height 11
radio input "true"
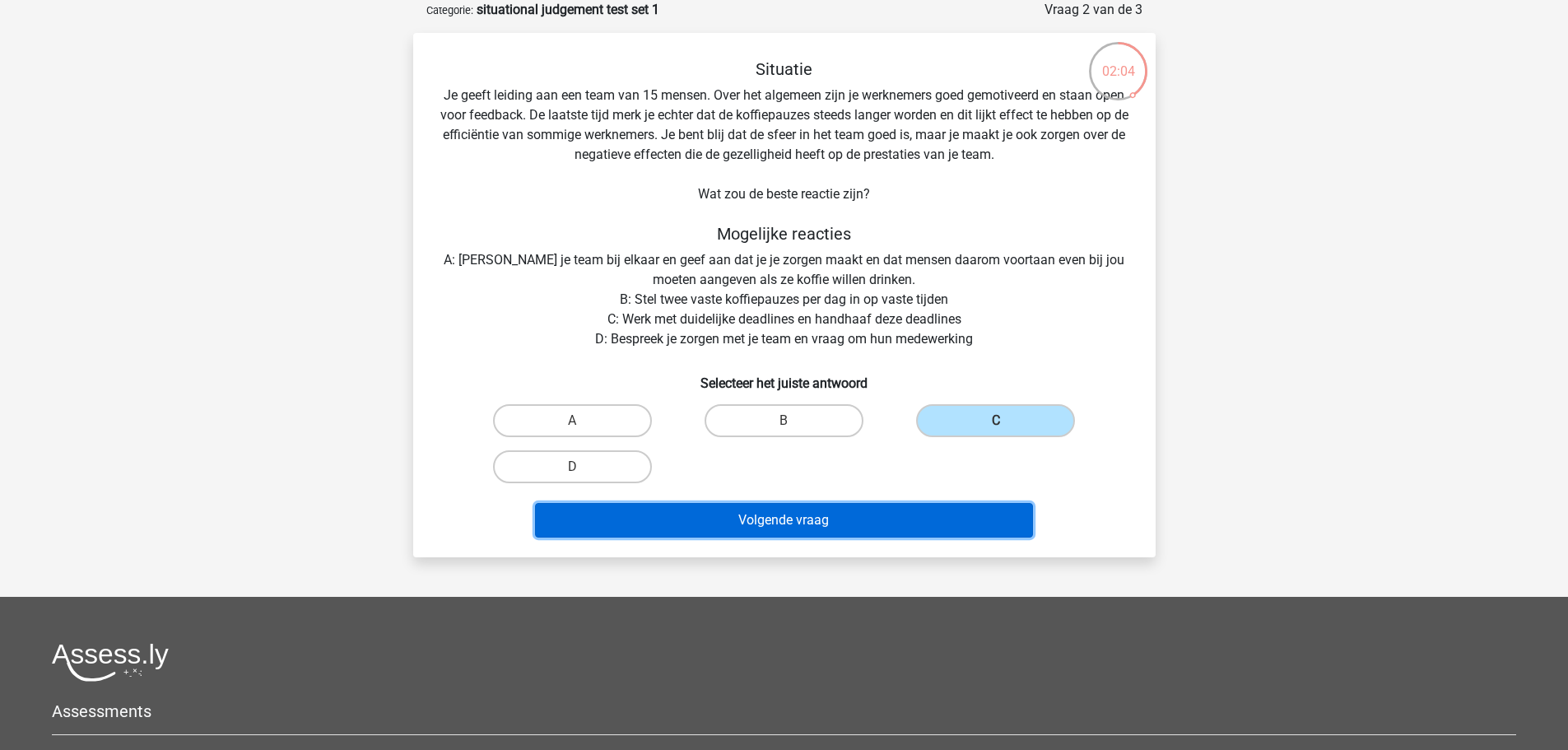
click at [919, 518] on button "Volgende vraag" at bounding box center [783, 521] width 498 height 35
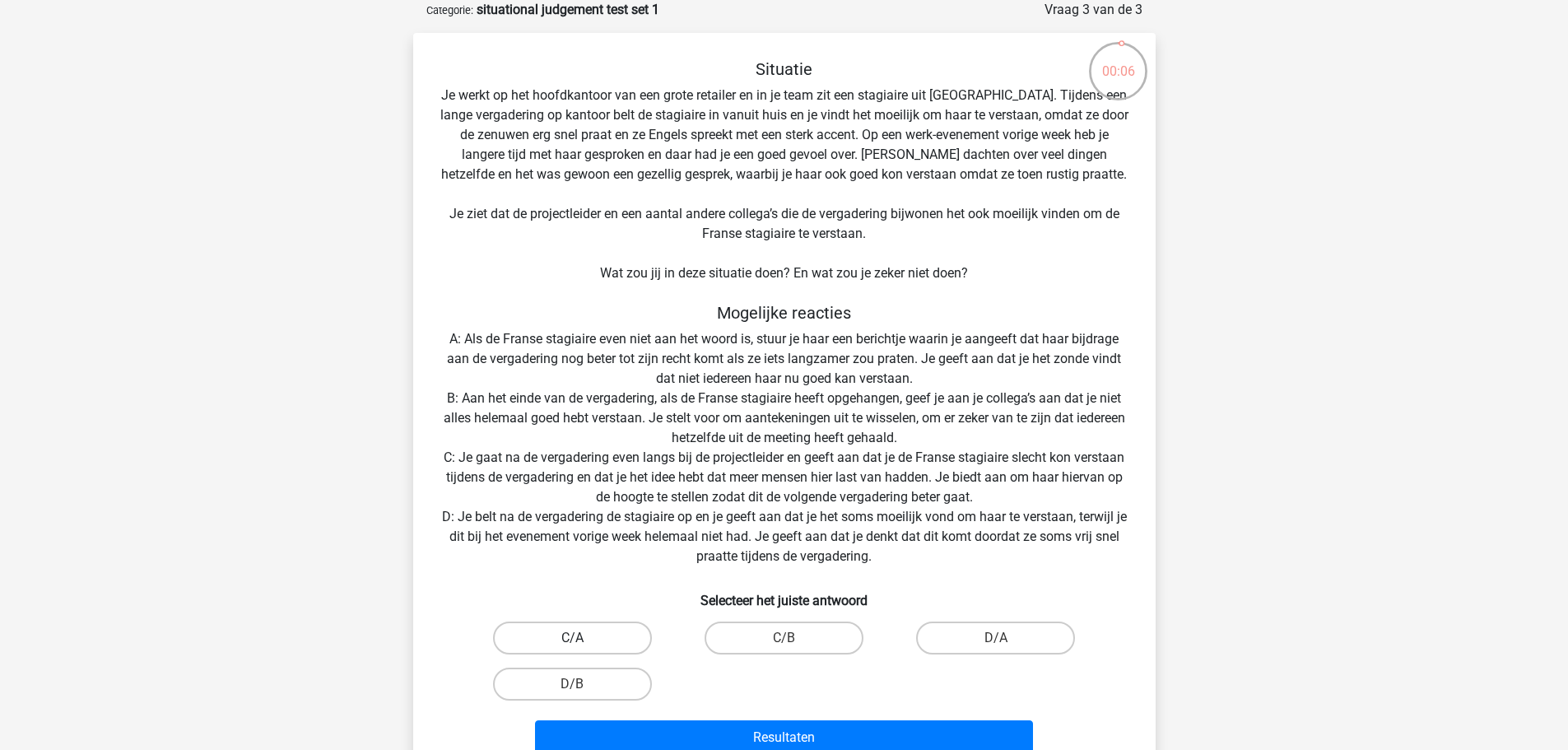
click at [605, 636] on label "C/A" at bounding box center [572, 638] width 159 height 33
click at [583, 638] on input "C/A" at bounding box center [577, 643] width 11 height 11
radio input "true"
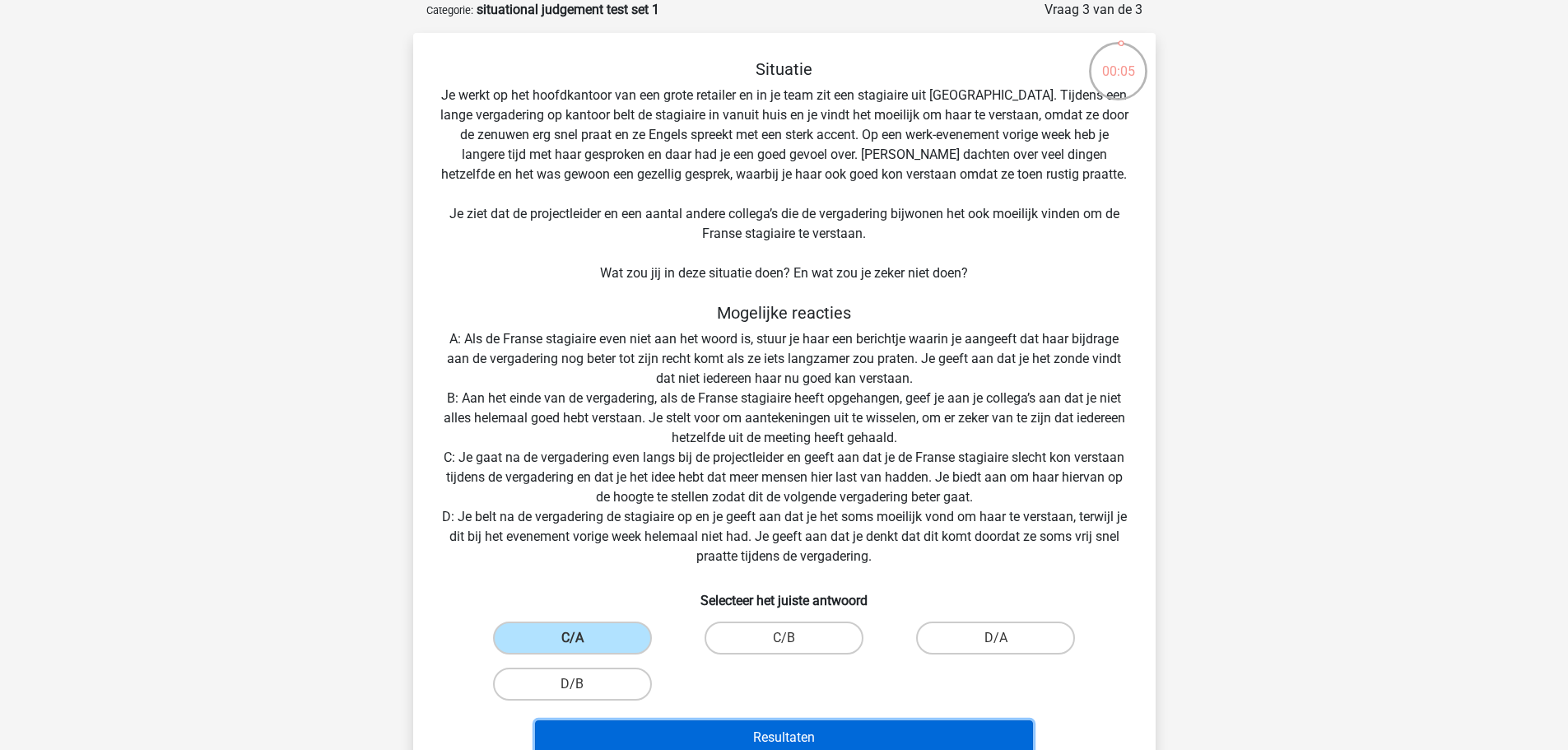
click at [730, 728] on button "Resultaten" at bounding box center [783, 738] width 498 height 35
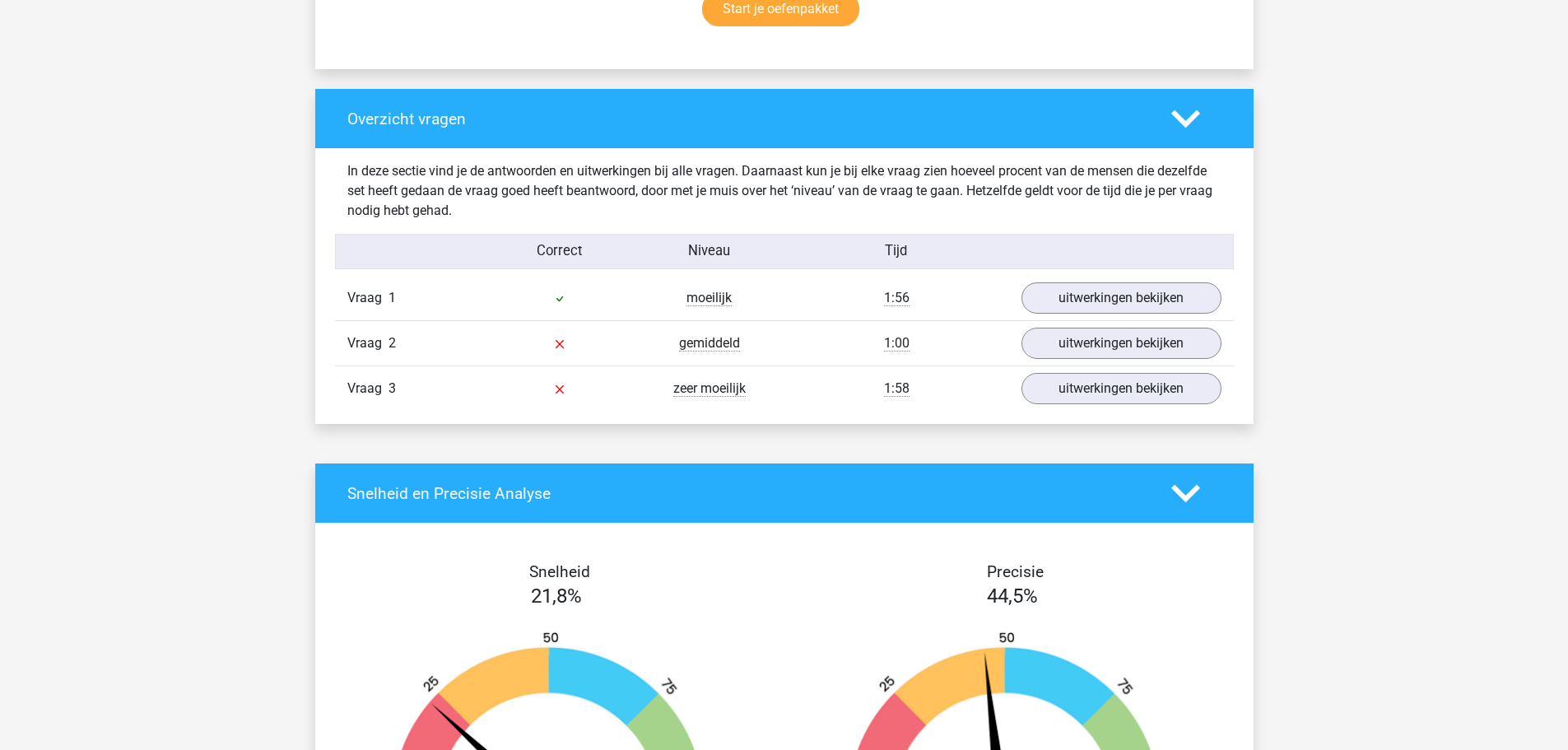
scroll to position [1152, 0]
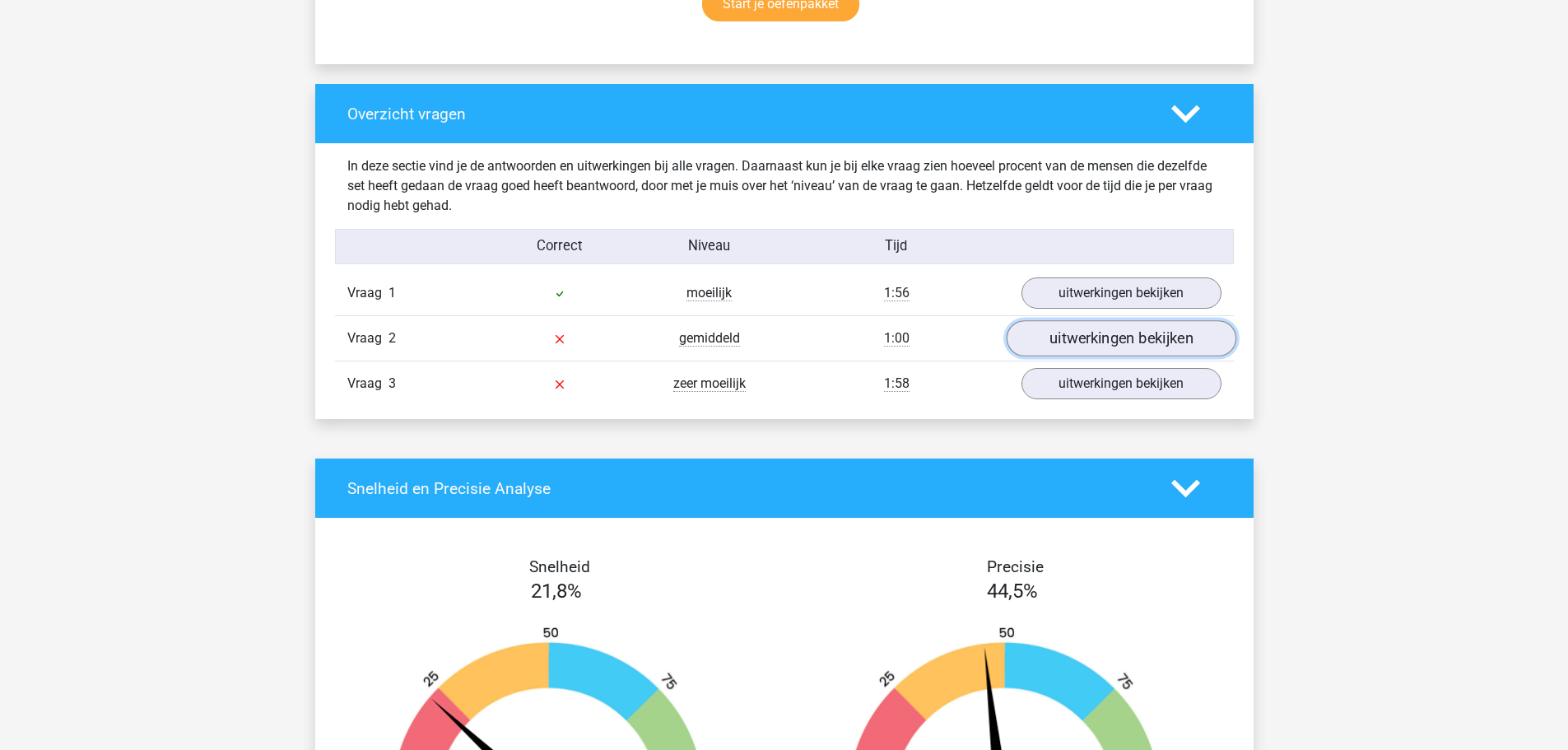
click at [1107, 333] on link "uitwerkingen bekijken" at bounding box center [1120, 339] width 229 height 37
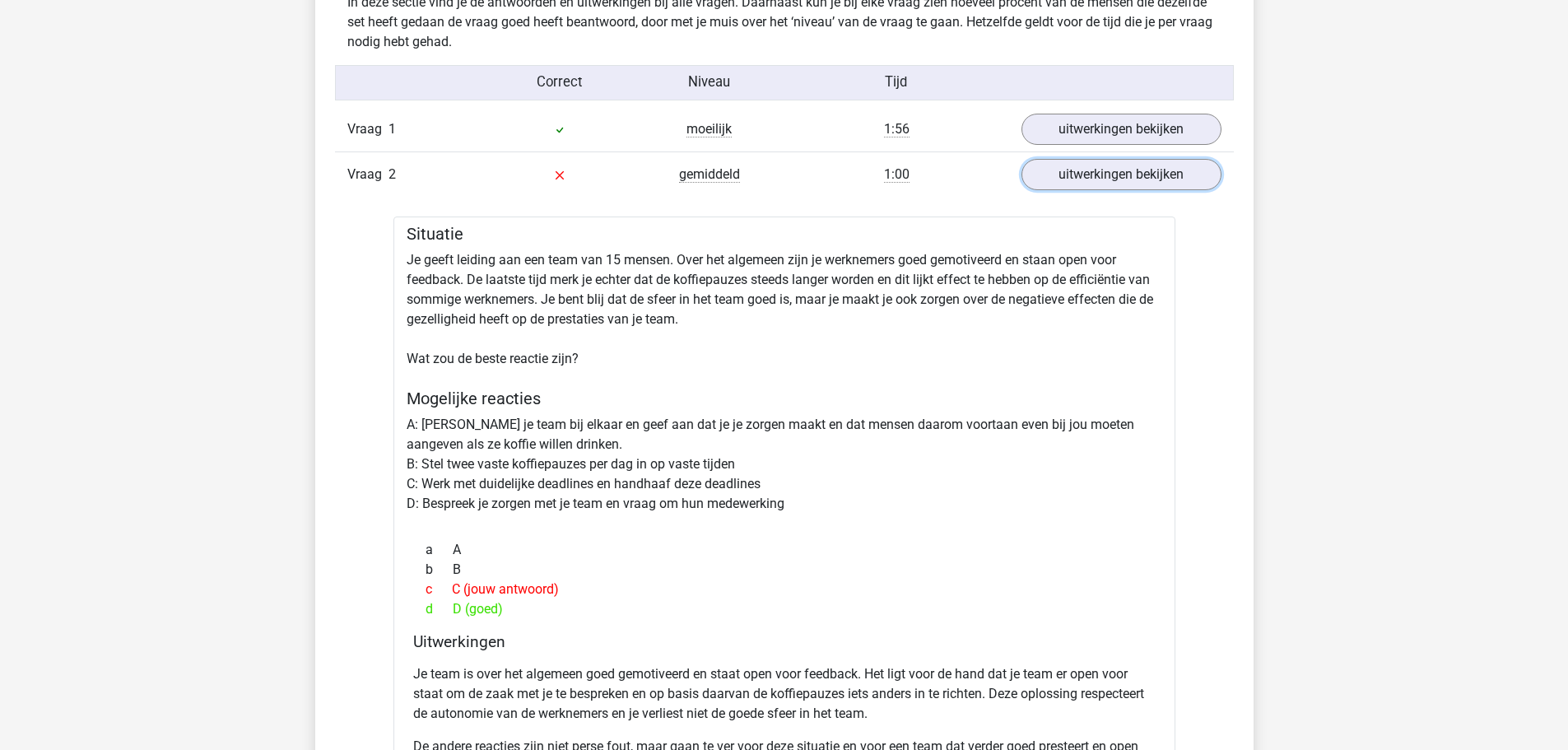
scroll to position [1317, 0]
click at [1122, 175] on link "uitwerkingen bekijken" at bounding box center [1120, 175] width 229 height 37
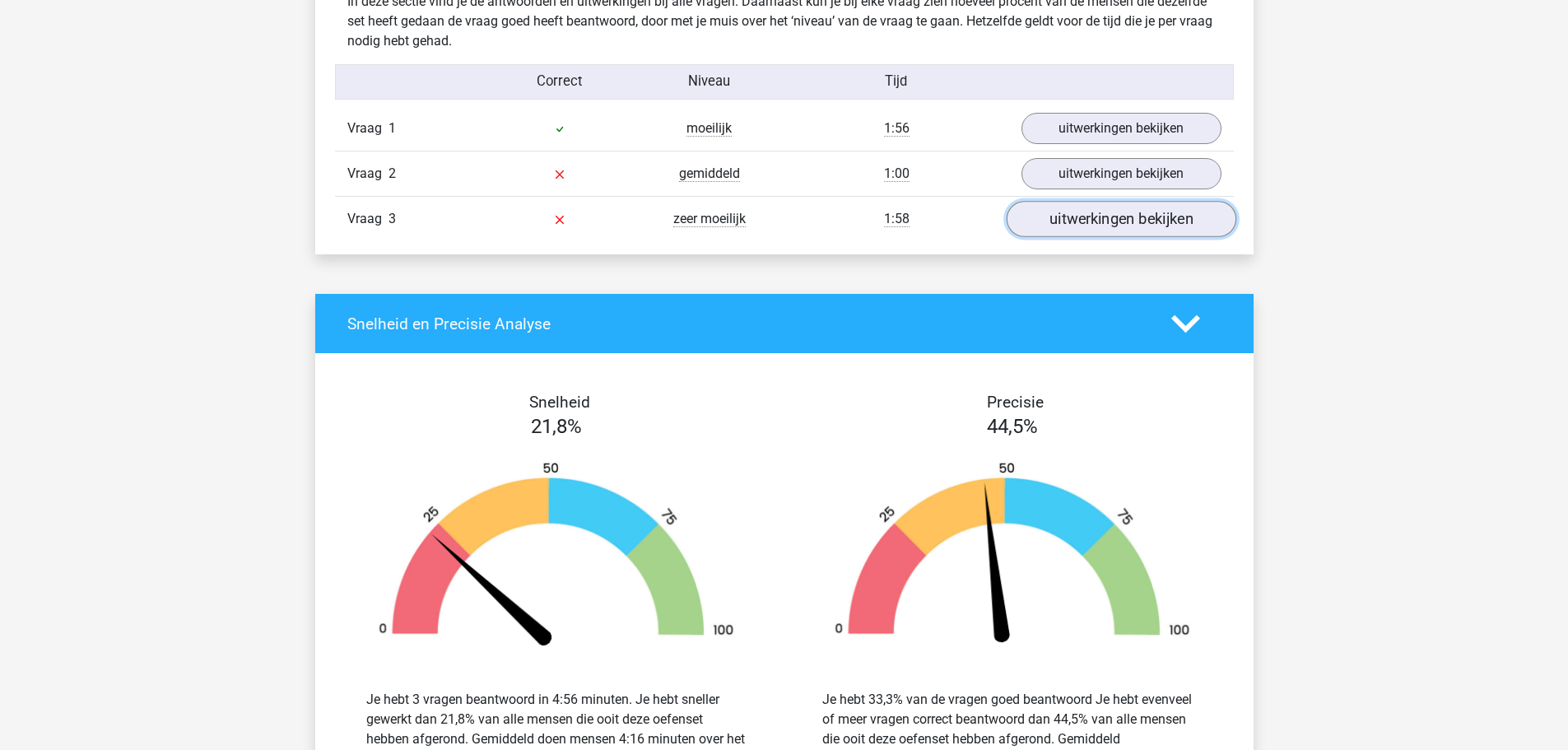
click at [1108, 234] on link "uitwerkingen bekijken" at bounding box center [1120, 220] width 229 height 37
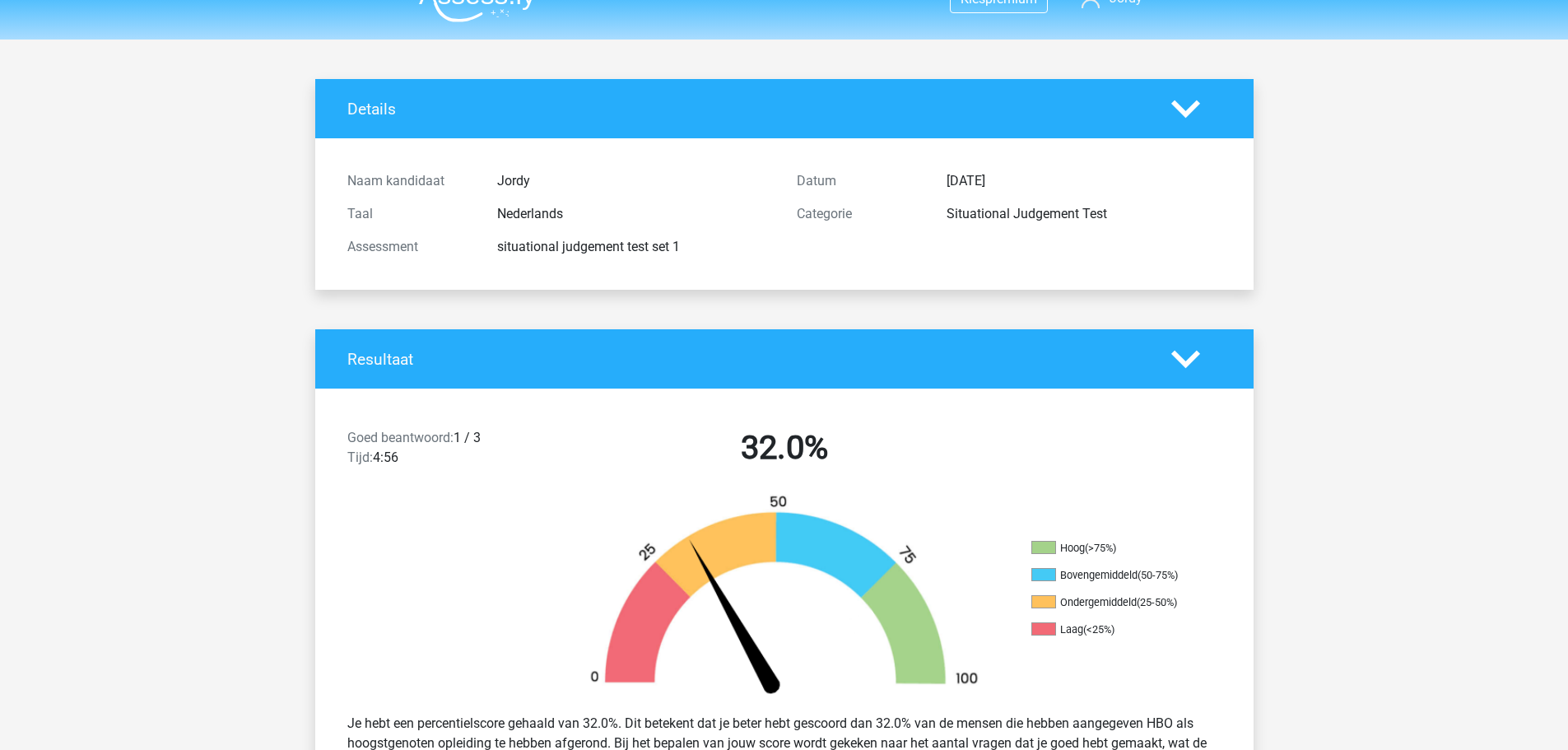
scroll to position [0, 0]
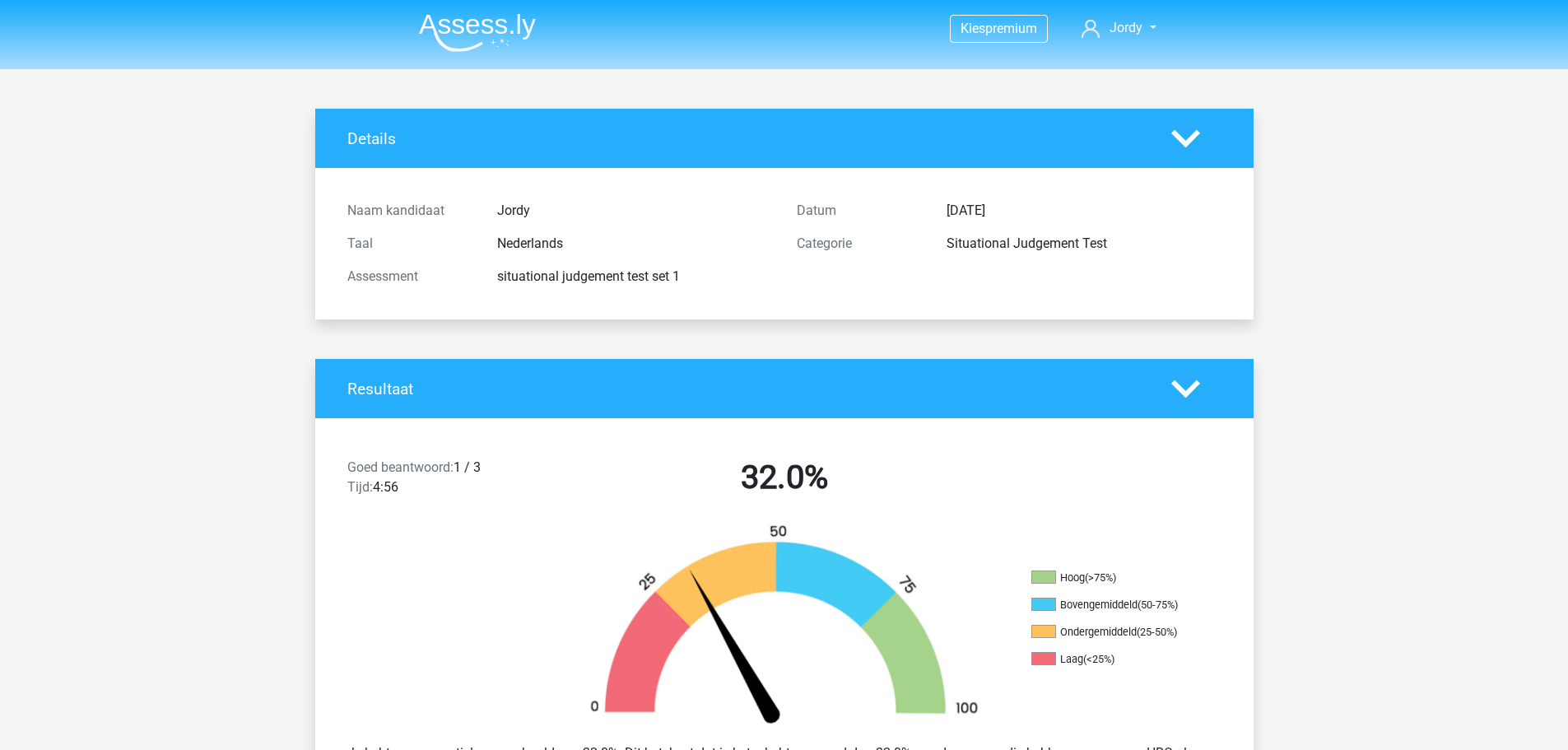
click at [451, 27] on img at bounding box center [477, 32] width 117 height 39
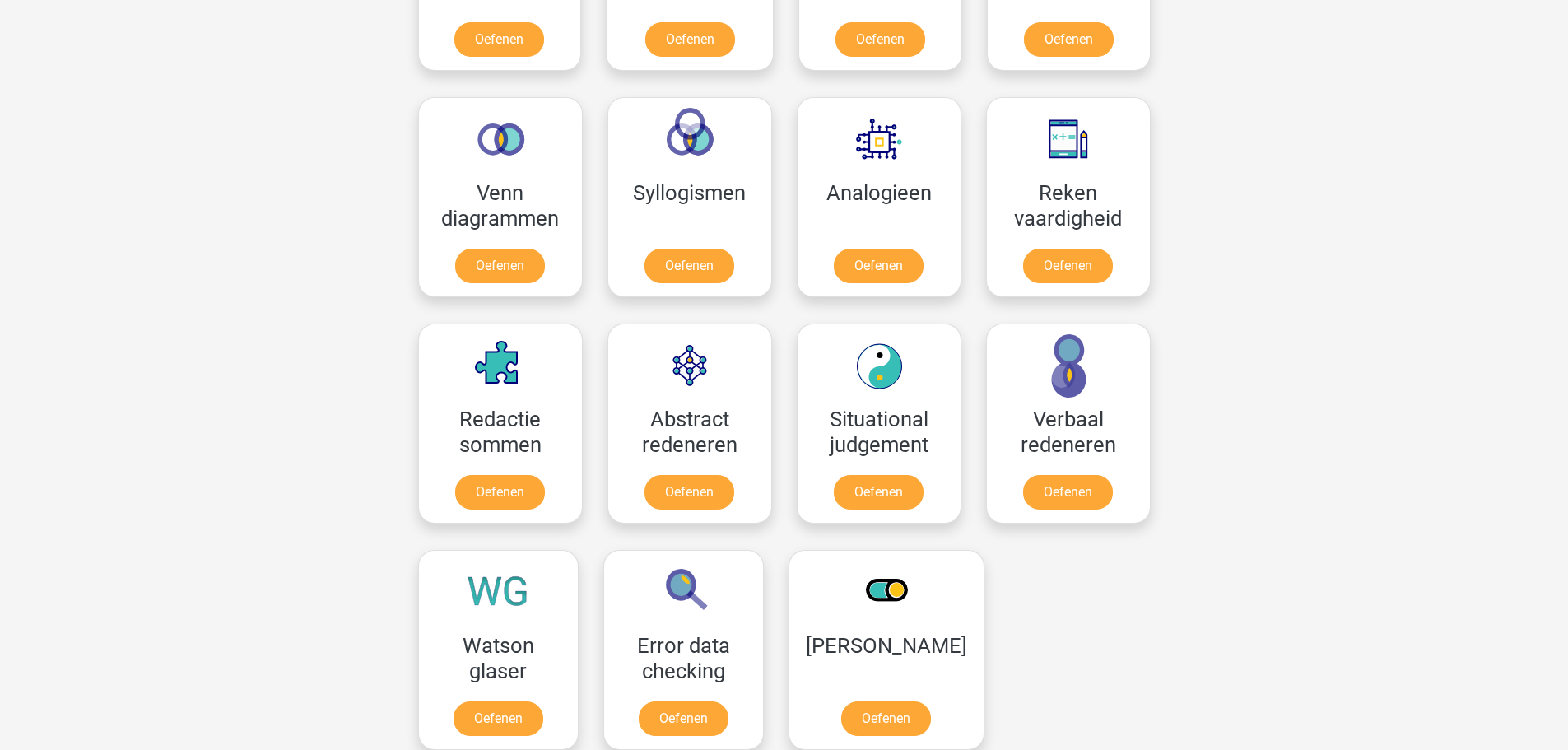
scroll to position [905, 0]
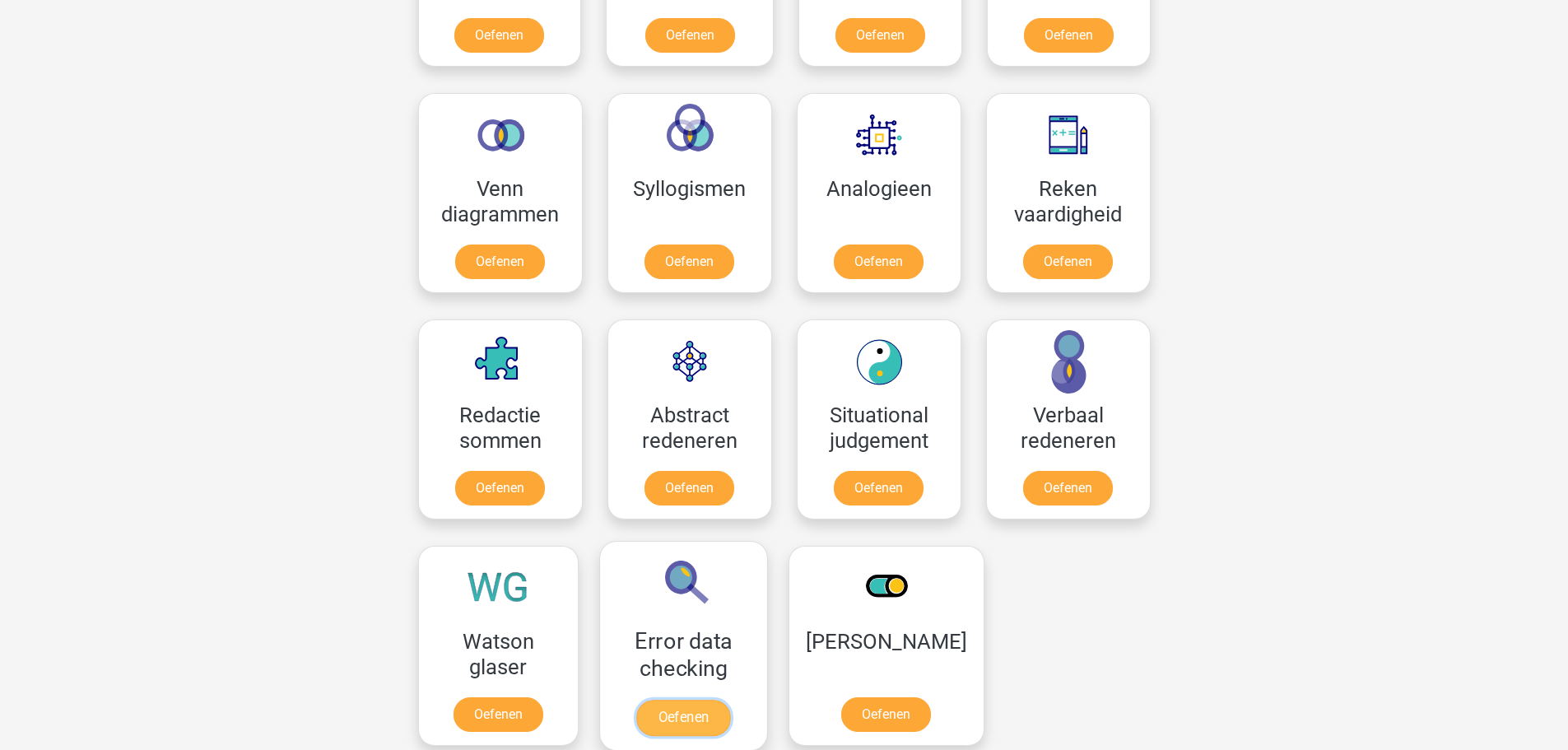
click at [699, 728] on link "Oefenen" at bounding box center [683, 718] width 94 height 37
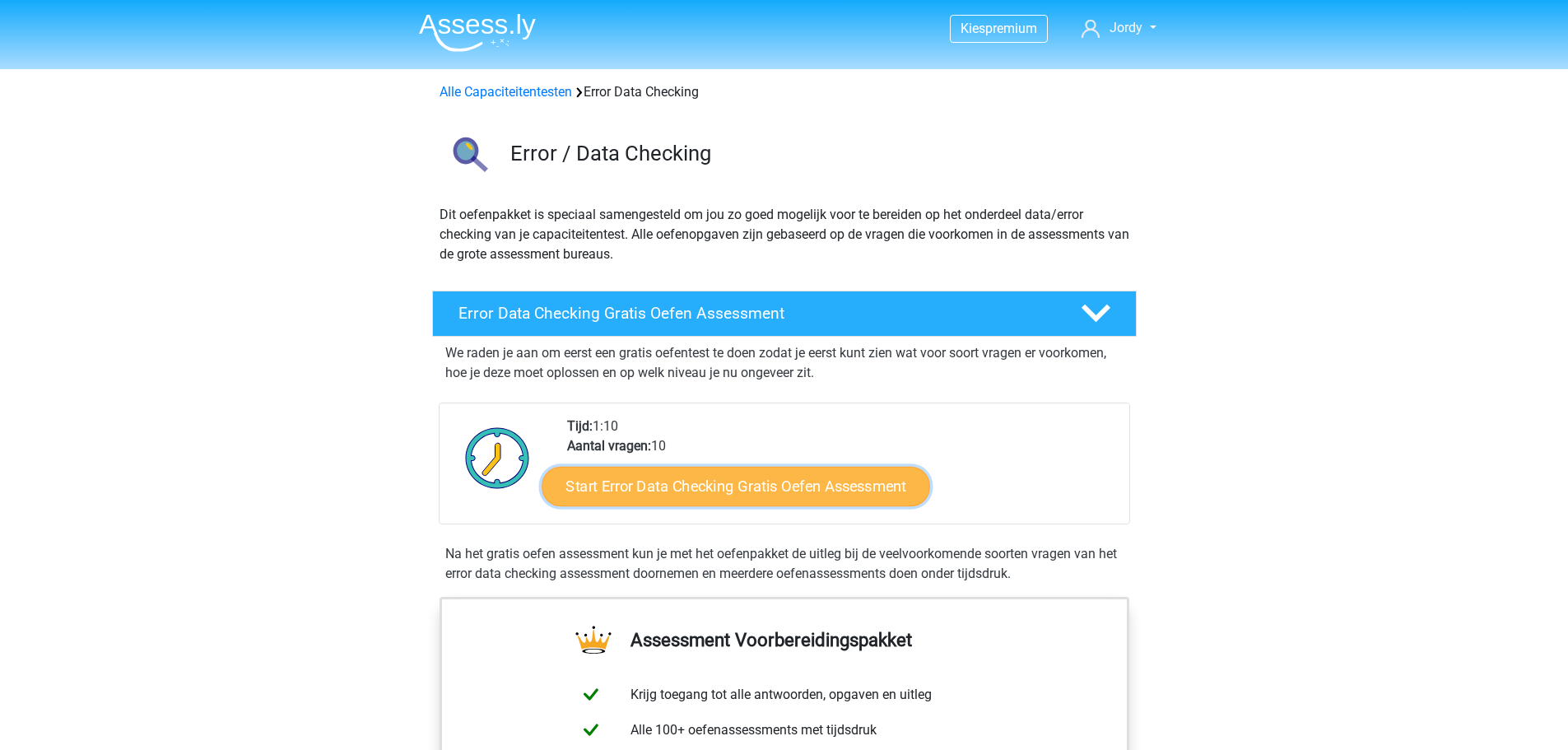
click at [862, 481] on link "Start Error Data Checking Gratis Oefen Assessment" at bounding box center [735, 486] width 388 height 40
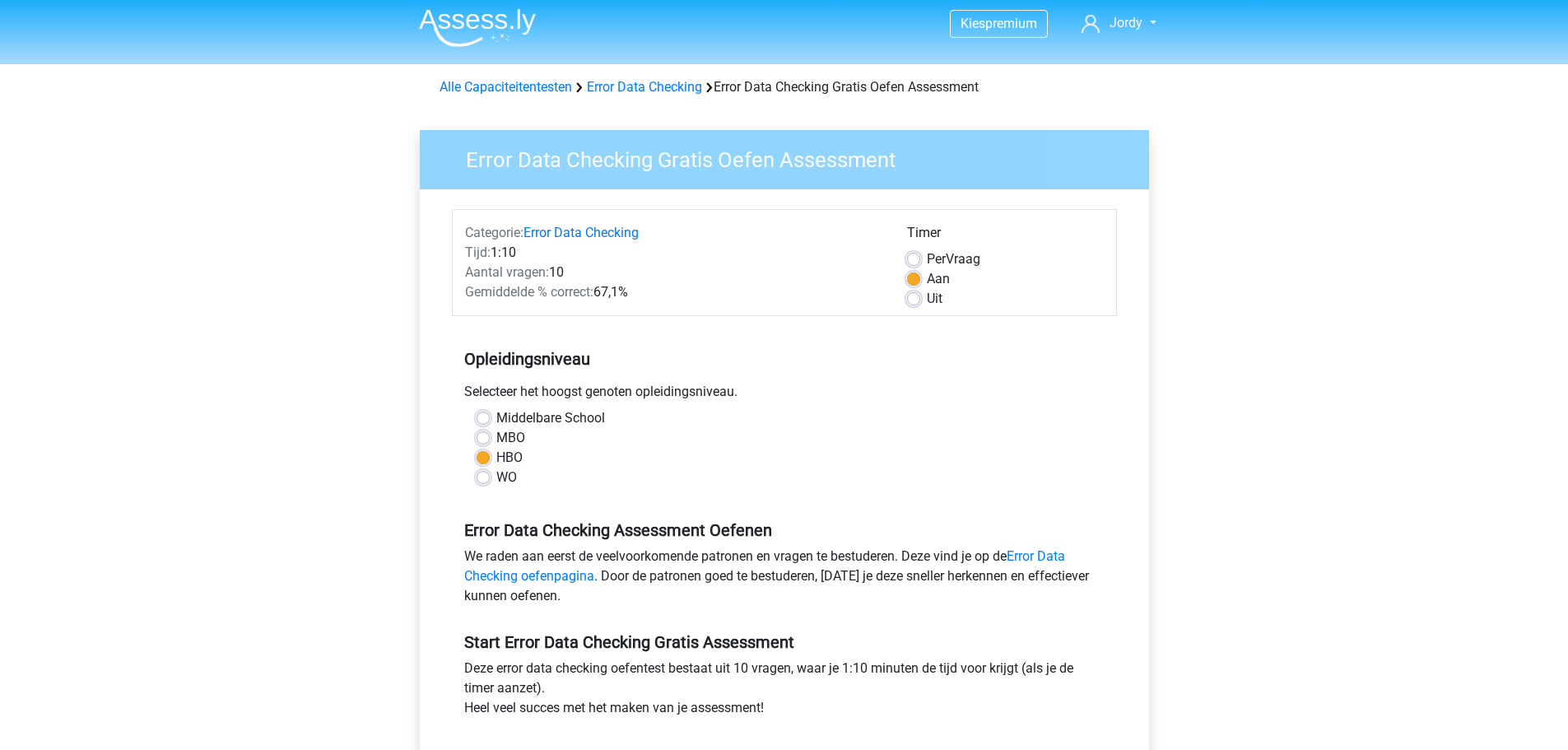
scroll to position [82, 0]
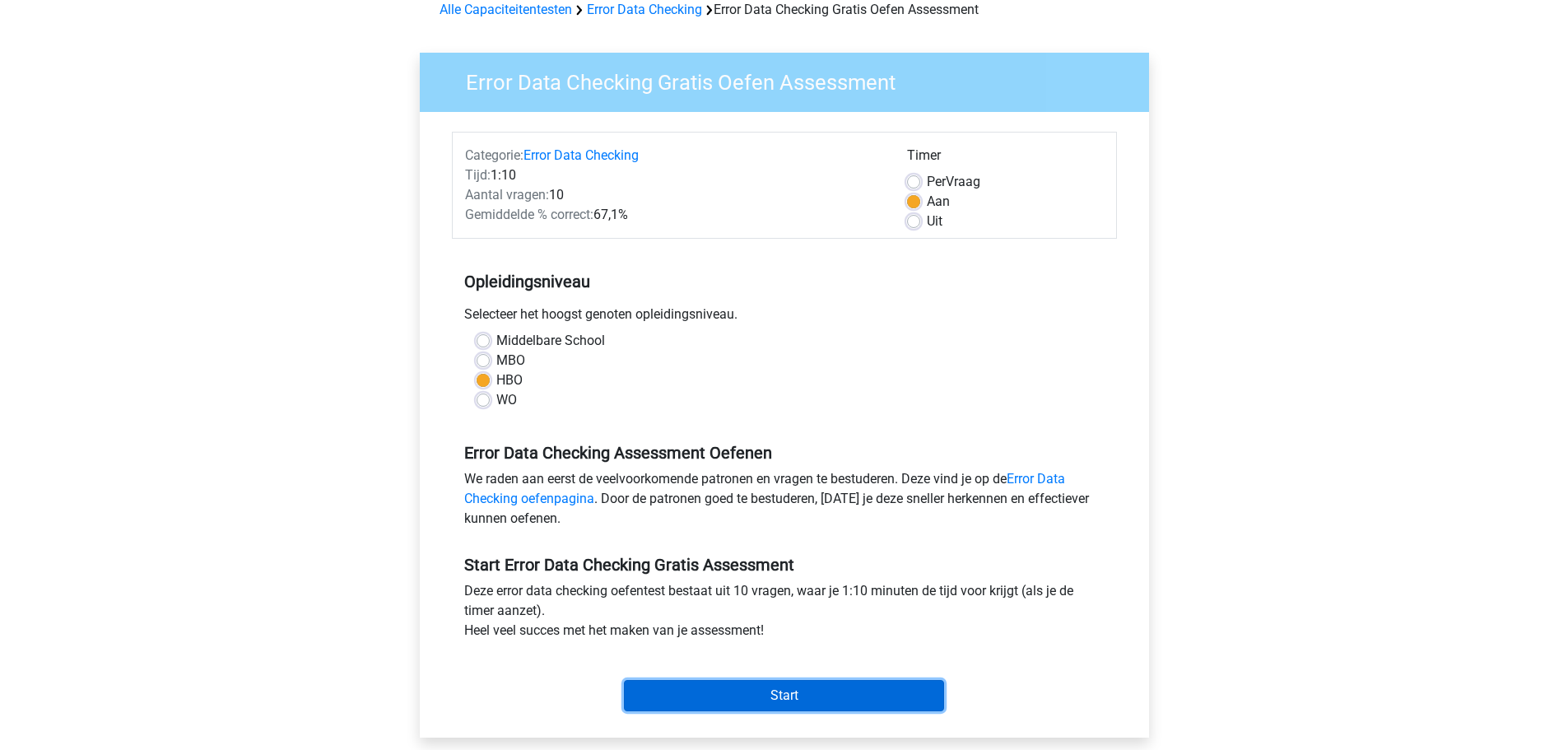
click at [859, 694] on input "Start" at bounding box center [783, 696] width 320 height 32
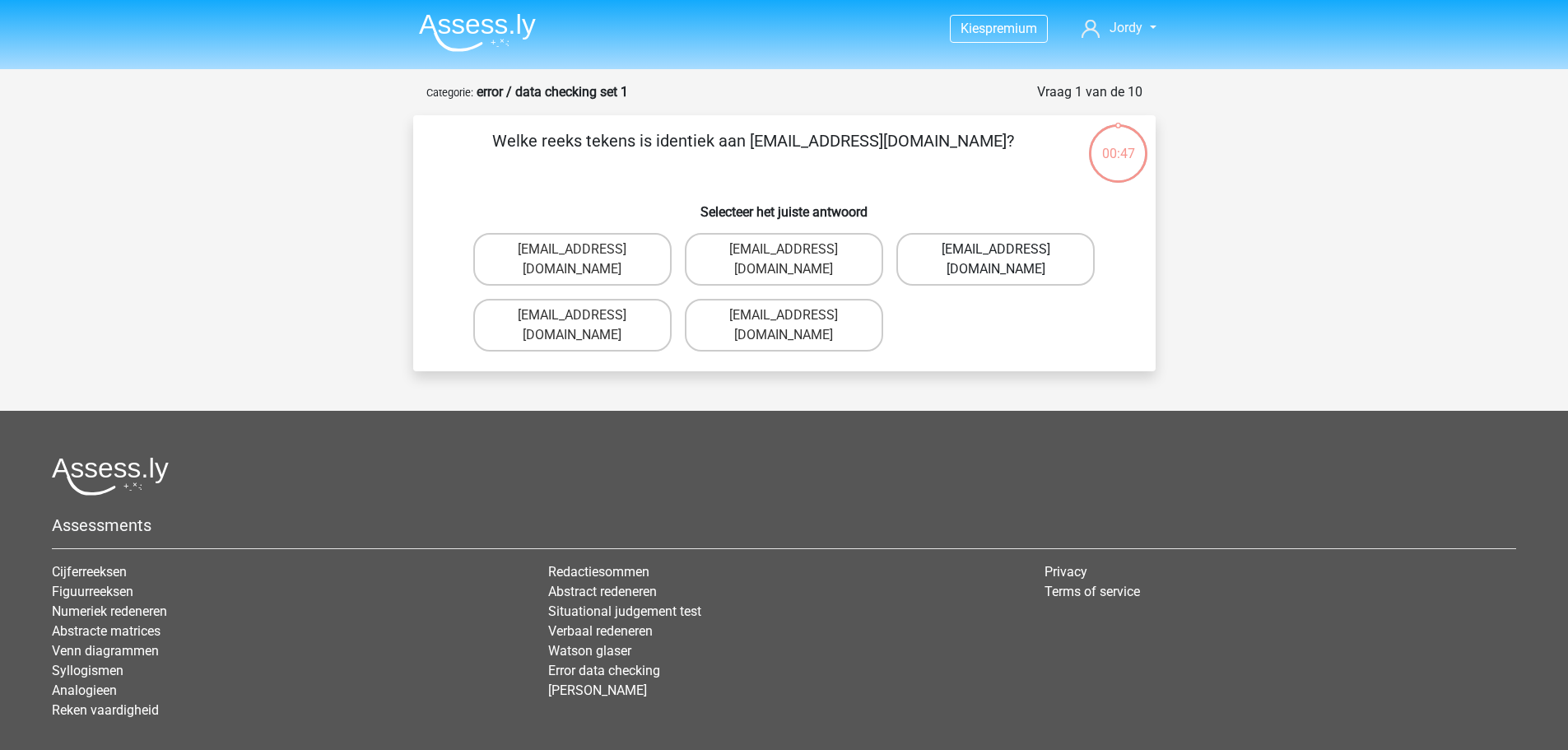
click at [1020, 259] on label "[EMAIL_ADDRESS][DOMAIN_NAME]" at bounding box center [995, 259] width 199 height 52
click at [1006, 259] on input "[EMAIL_ADDRESS][DOMAIN_NAME]" at bounding box center [1001, 254] width 11 height 11
radio input "true"
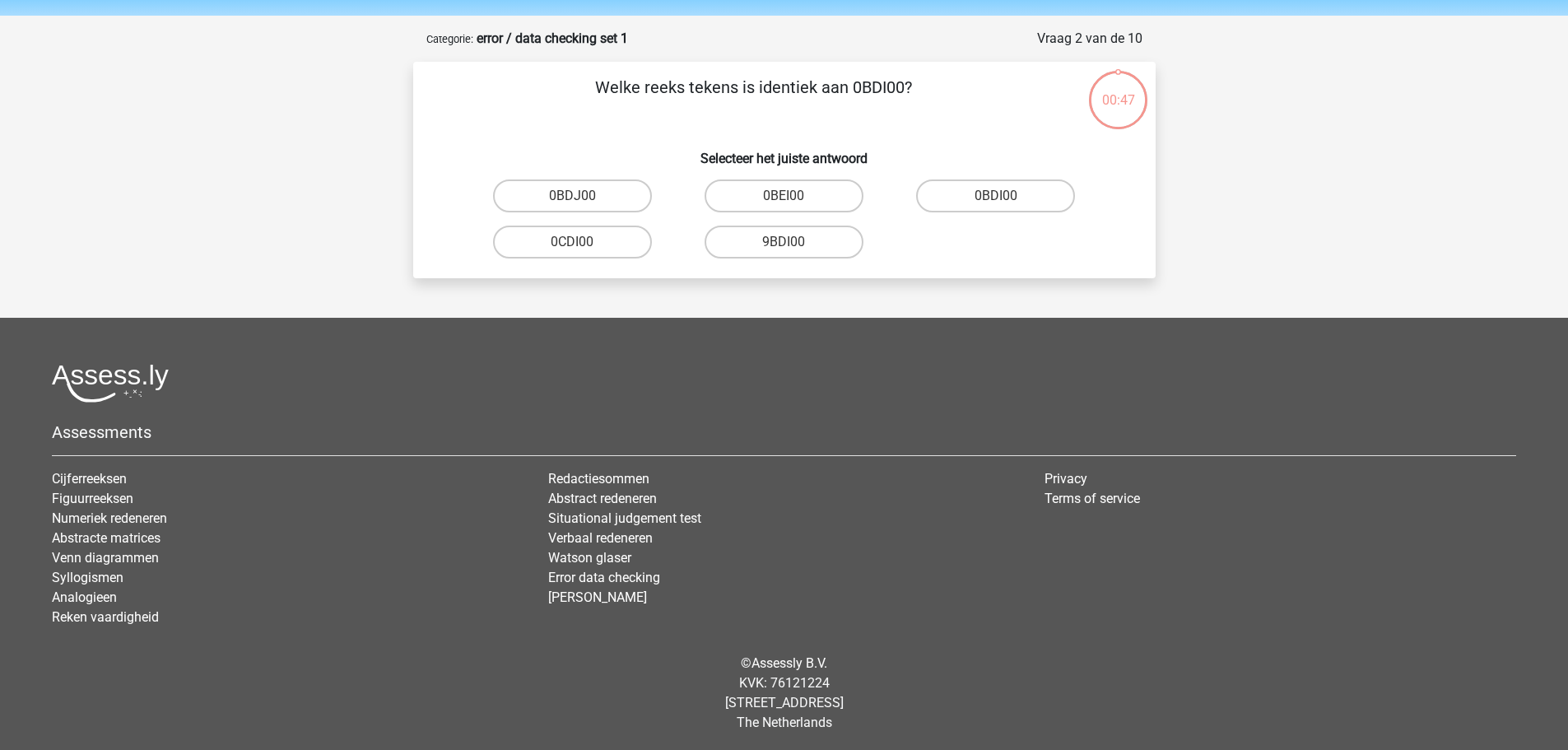
scroll to position [56, 0]
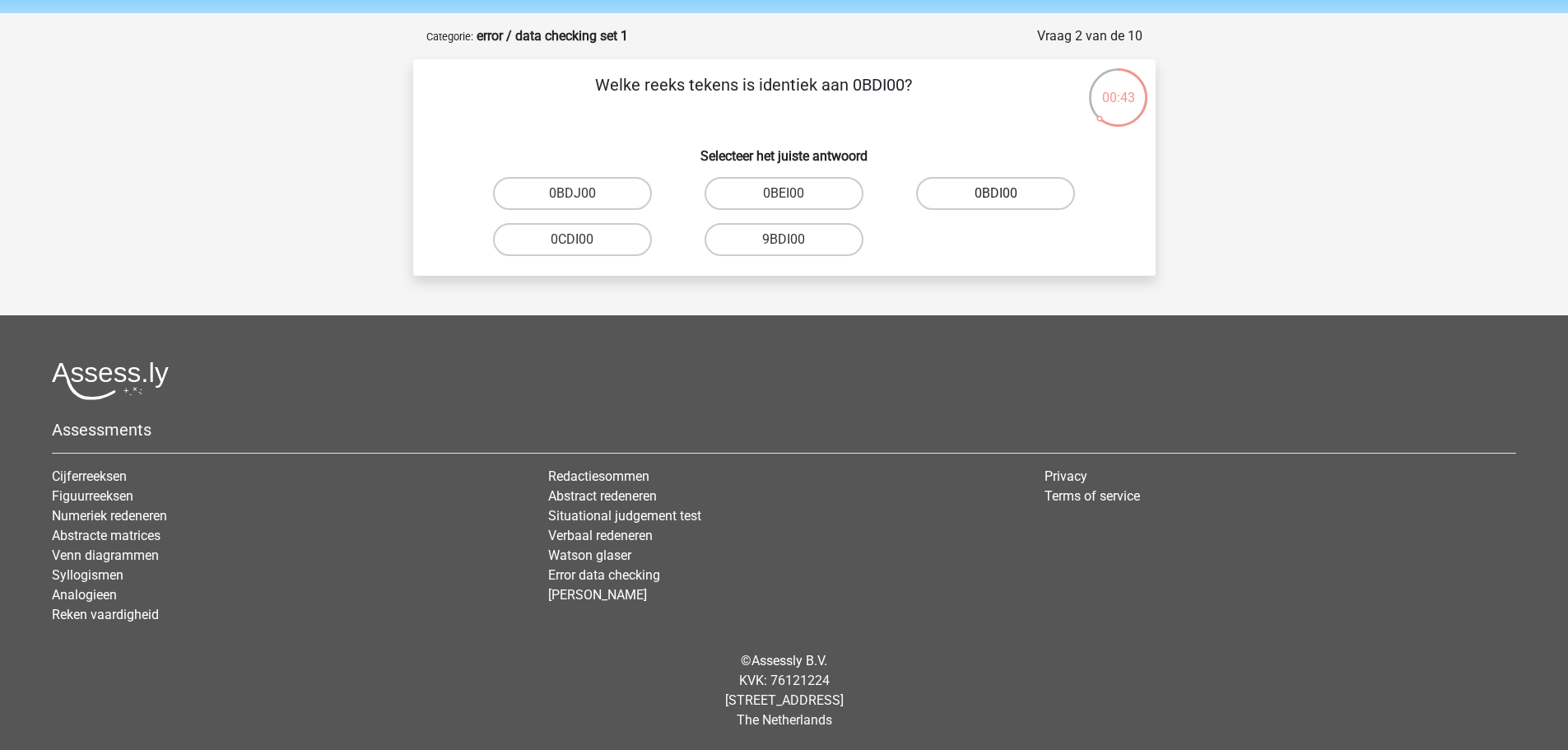
click at [1023, 205] on label "0BDI00" at bounding box center [995, 194] width 159 height 33
click at [1006, 204] on input "0BDI00" at bounding box center [1001, 199] width 11 height 11
radio input "true"
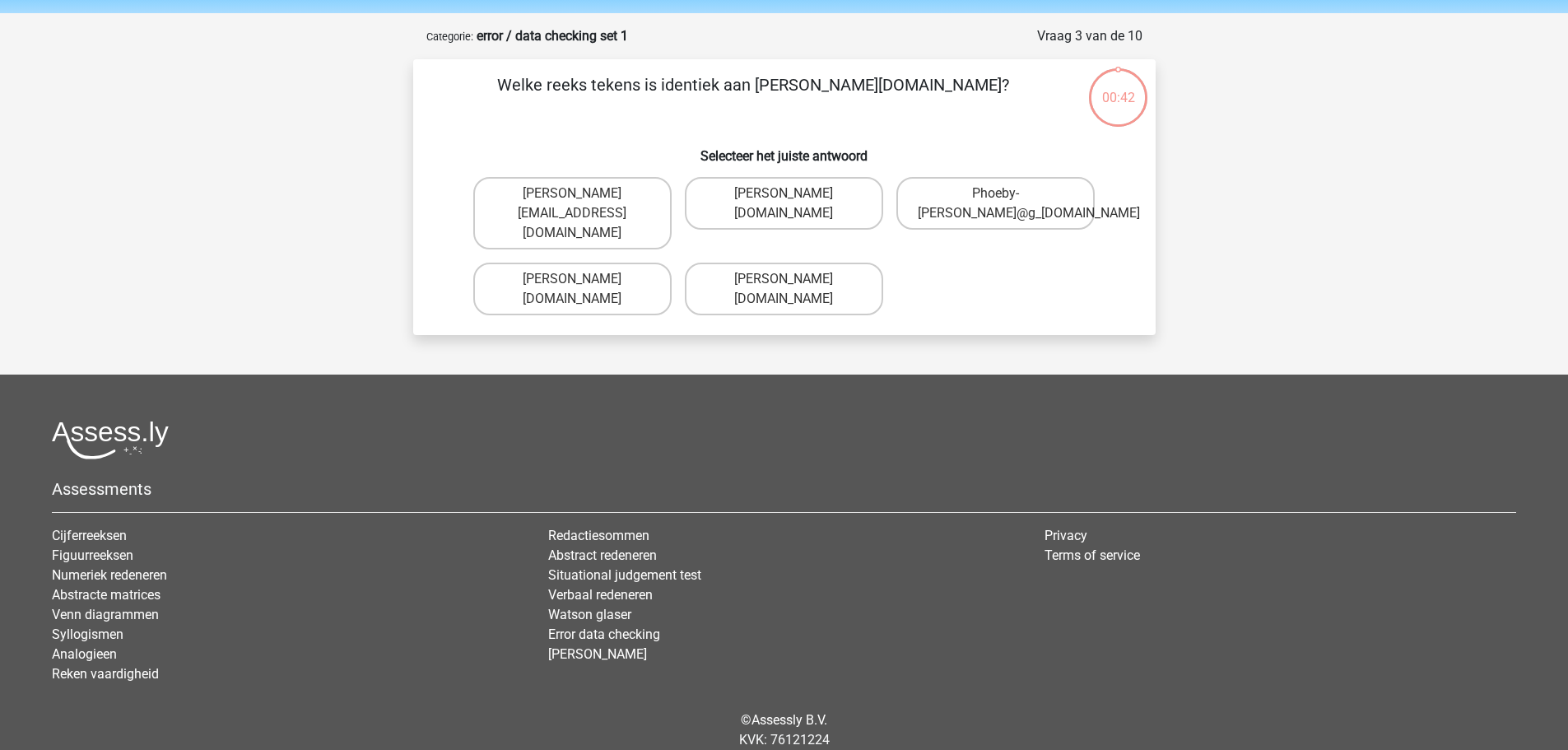
scroll to position [82, 0]
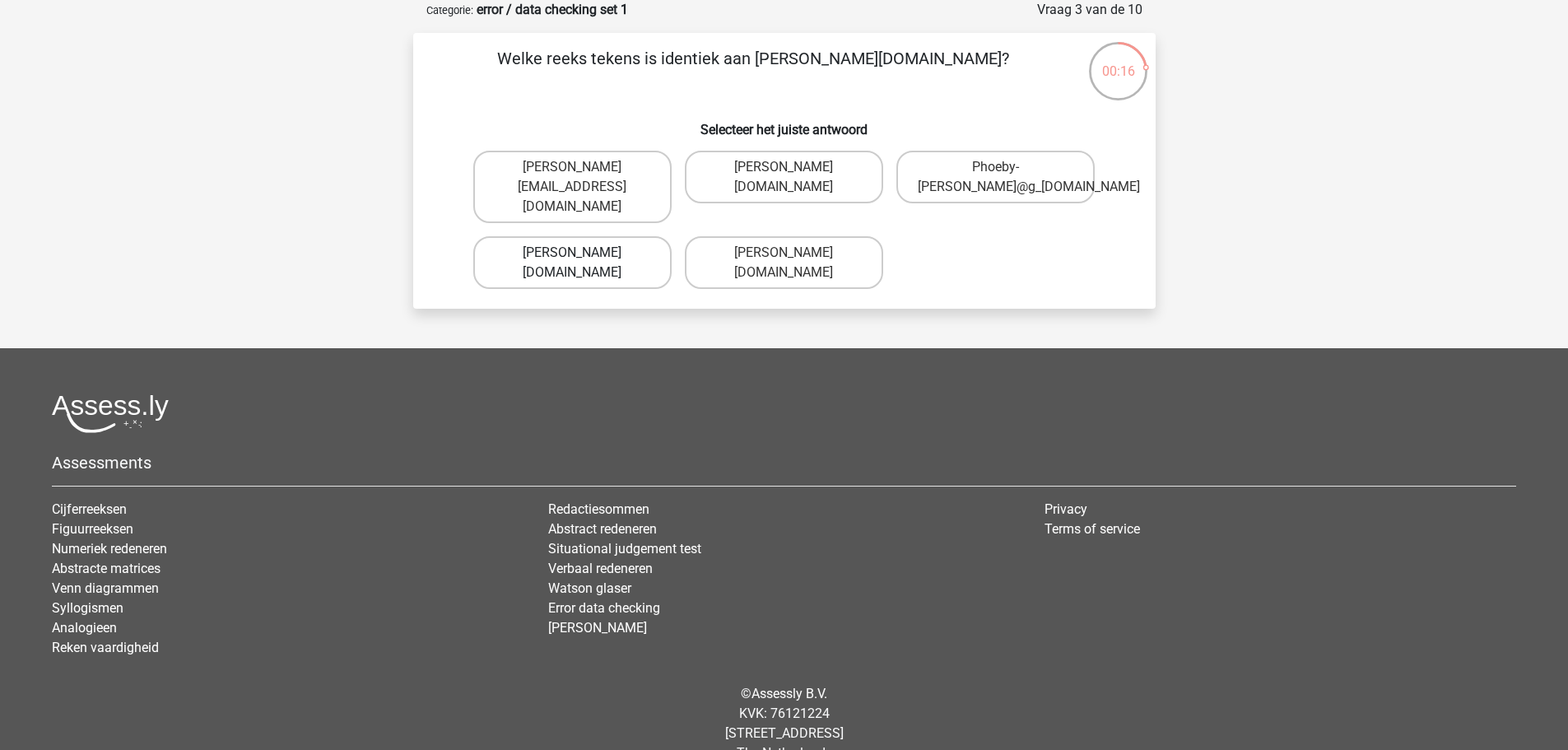
click at [637, 254] on label "[PERSON_NAME][DOMAIN_NAME]" at bounding box center [572, 262] width 199 height 52
click at [583, 254] on input "[PERSON_NAME][DOMAIN_NAME]" at bounding box center [577, 258] width 11 height 11
radio input "true"
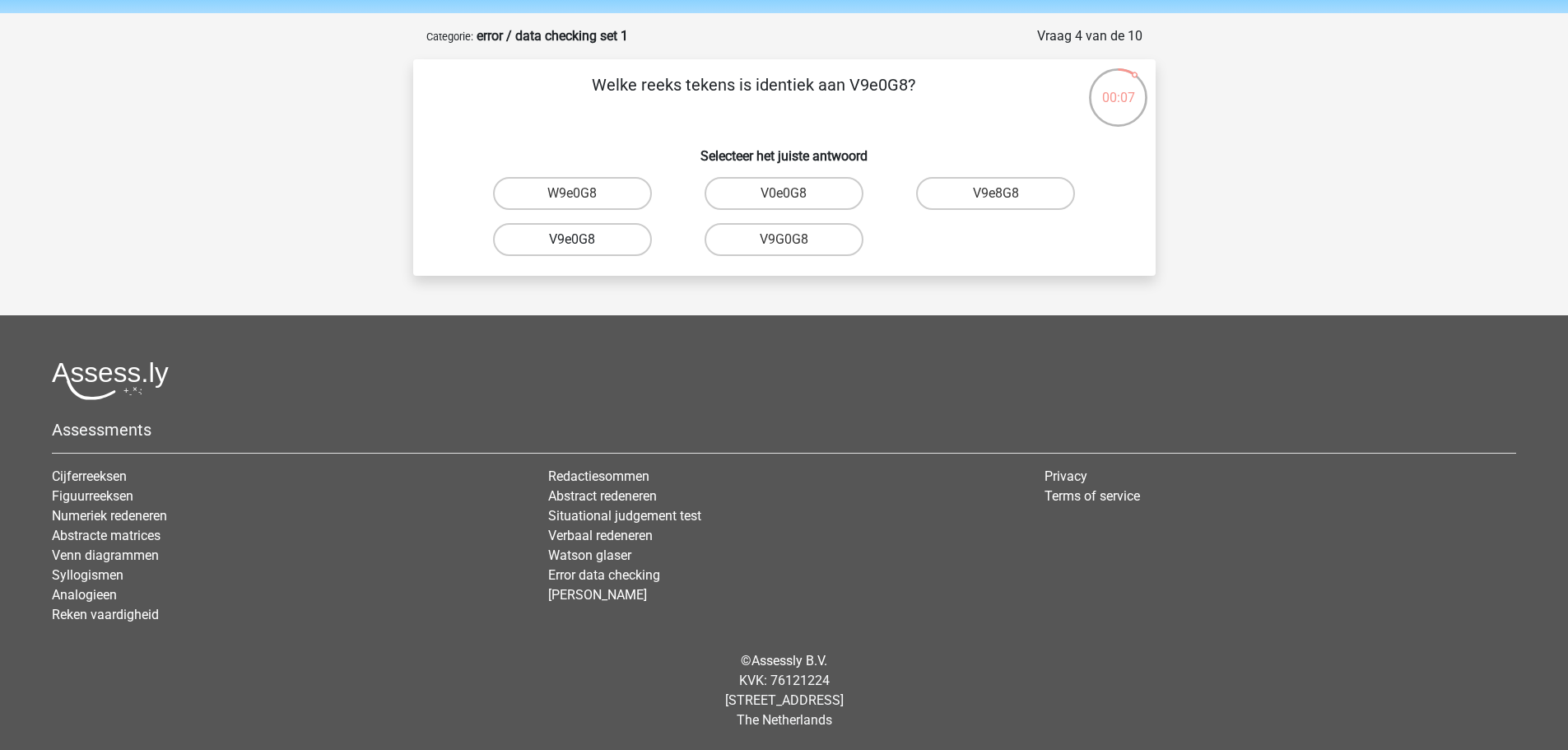
click at [623, 246] on label "V9e0G8" at bounding box center [572, 239] width 159 height 33
click at [583, 246] on input "V9e0G8" at bounding box center [577, 244] width 11 height 11
radio input "true"
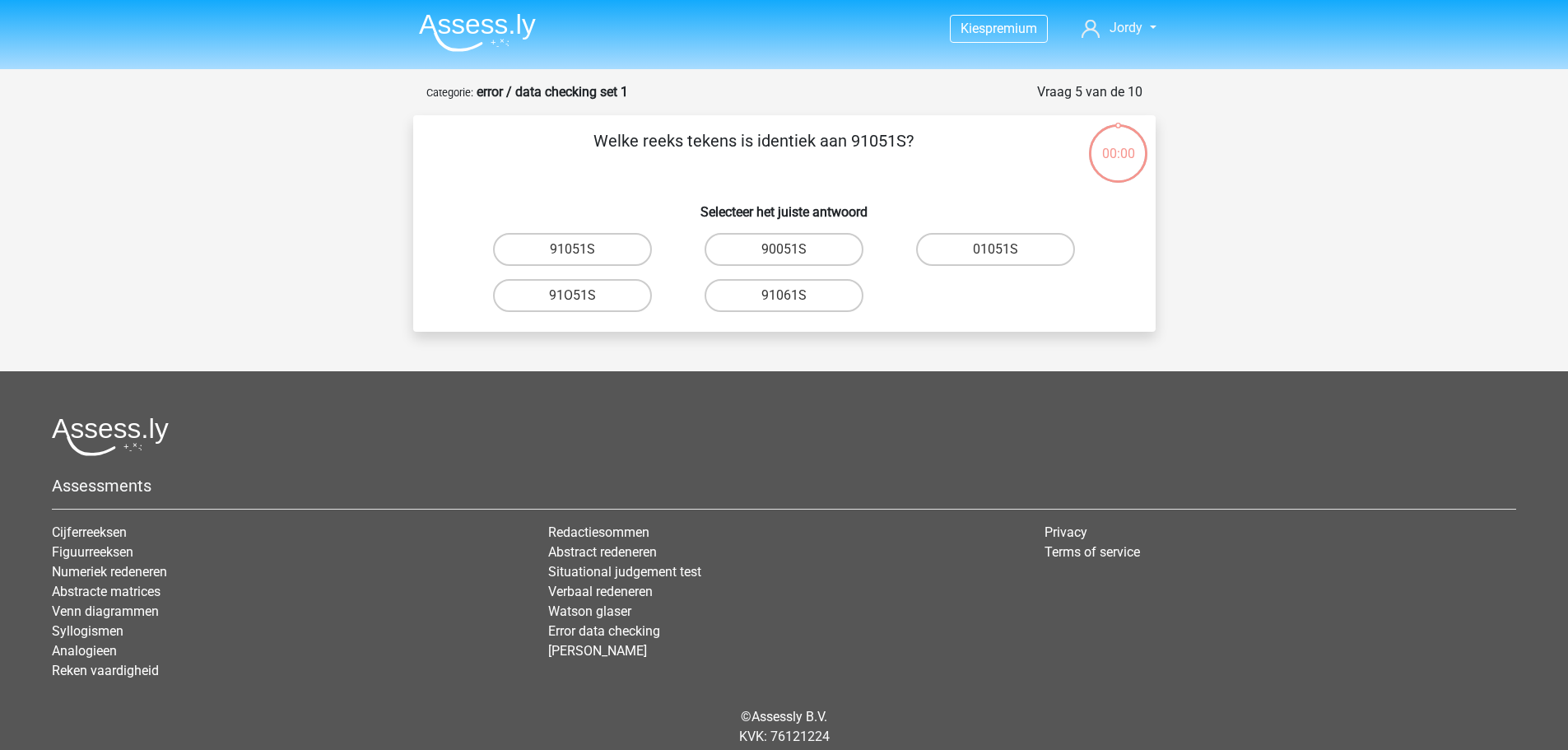
scroll to position [56, 0]
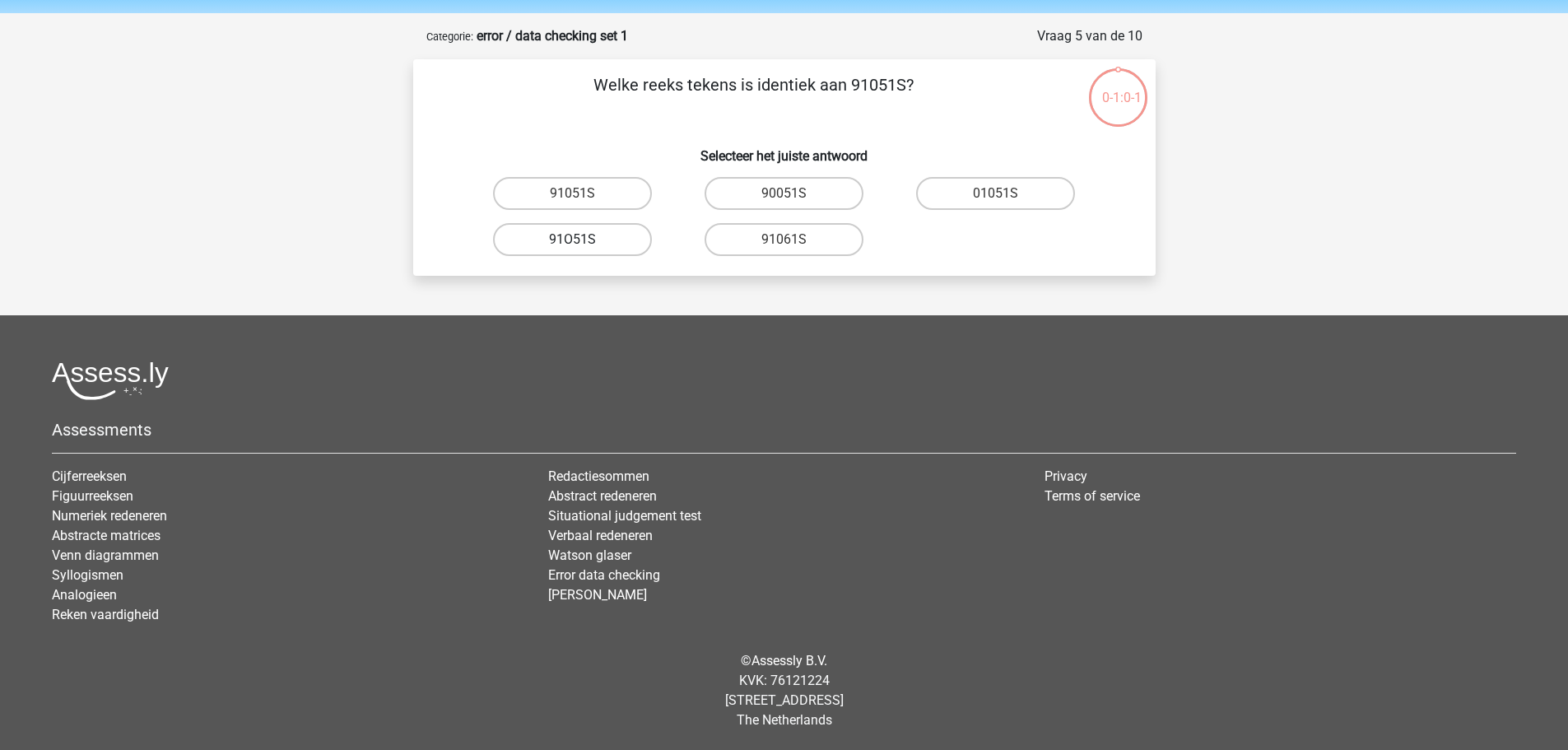
click at [620, 240] on label "91O51S" at bounding box center [572, 239] width 159 height 33
click at [583, 240] on input "91O51S" at bounding box center [577, 244] width 11 height 11
radio input "true"
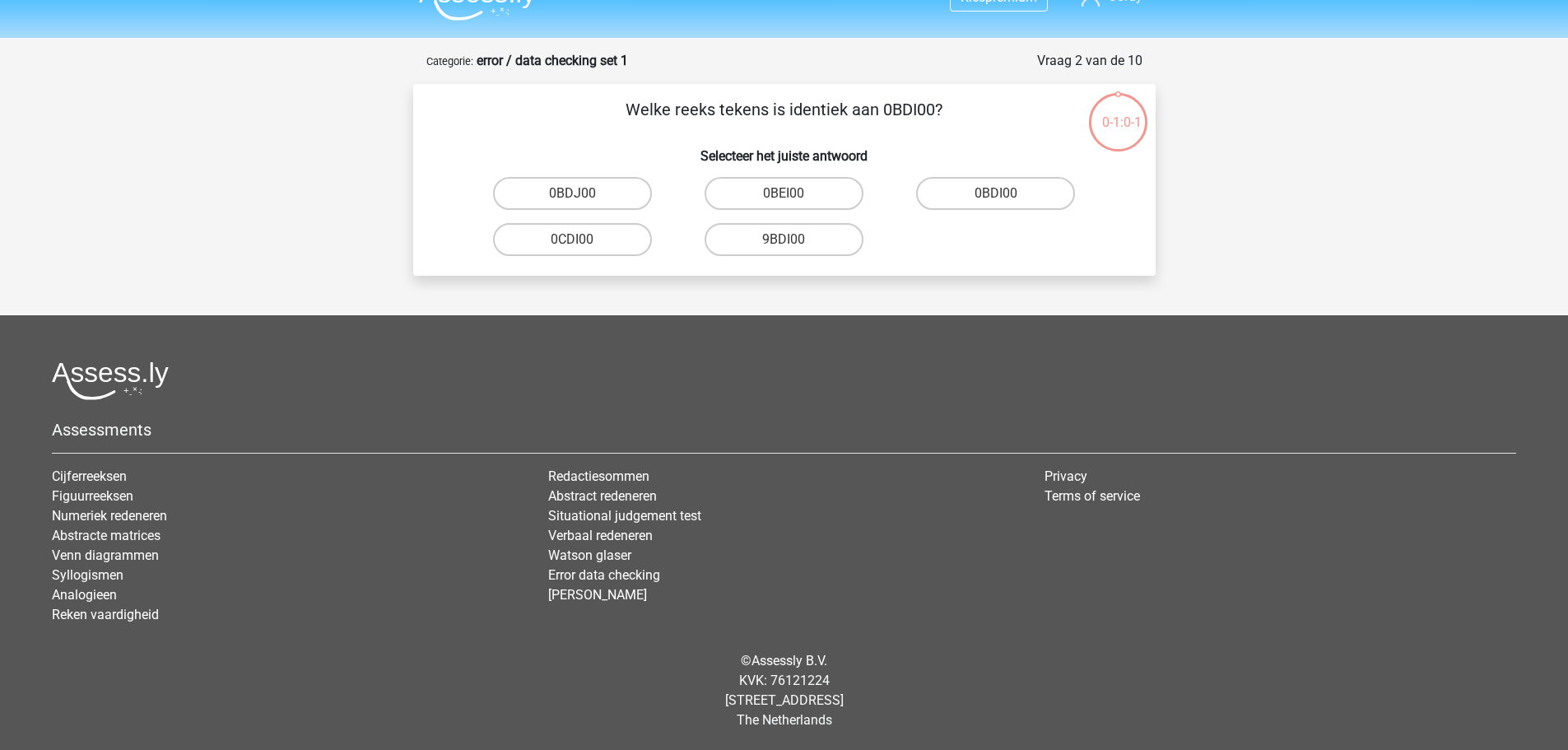
scroll to position [32, 0]
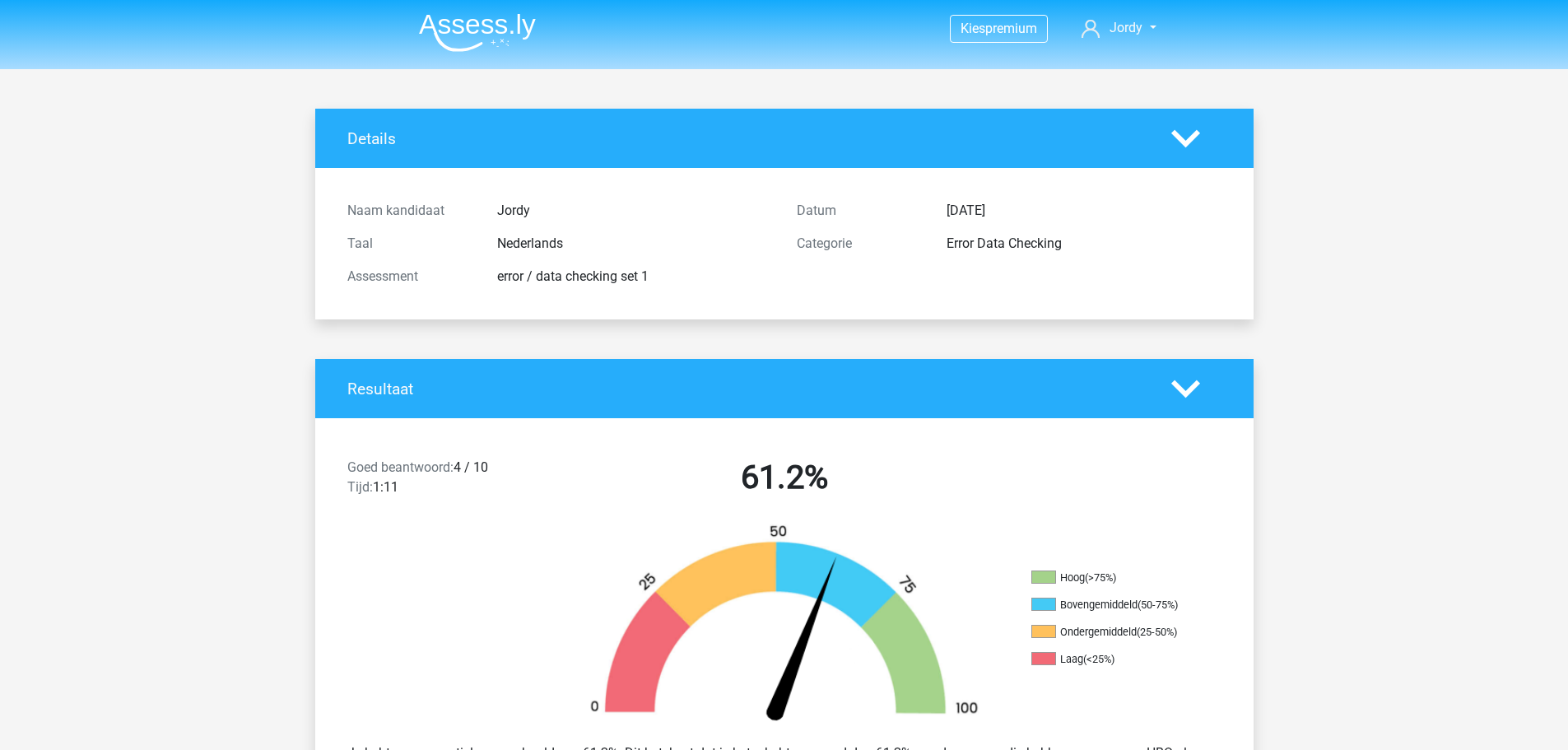
click at [470, 38] on img at bounding box center [477, 32] width 117 height 39
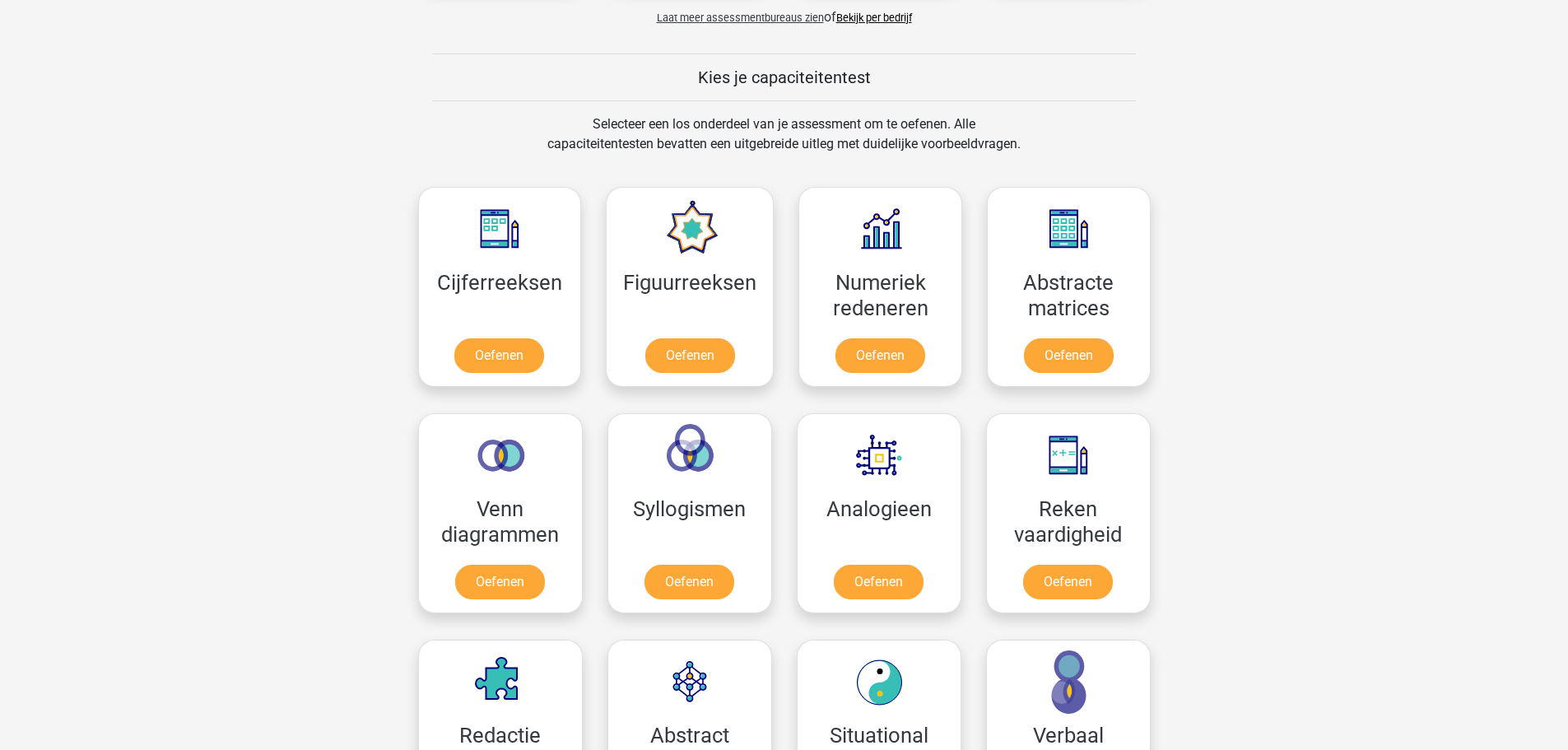
scroll to position [741, 0]
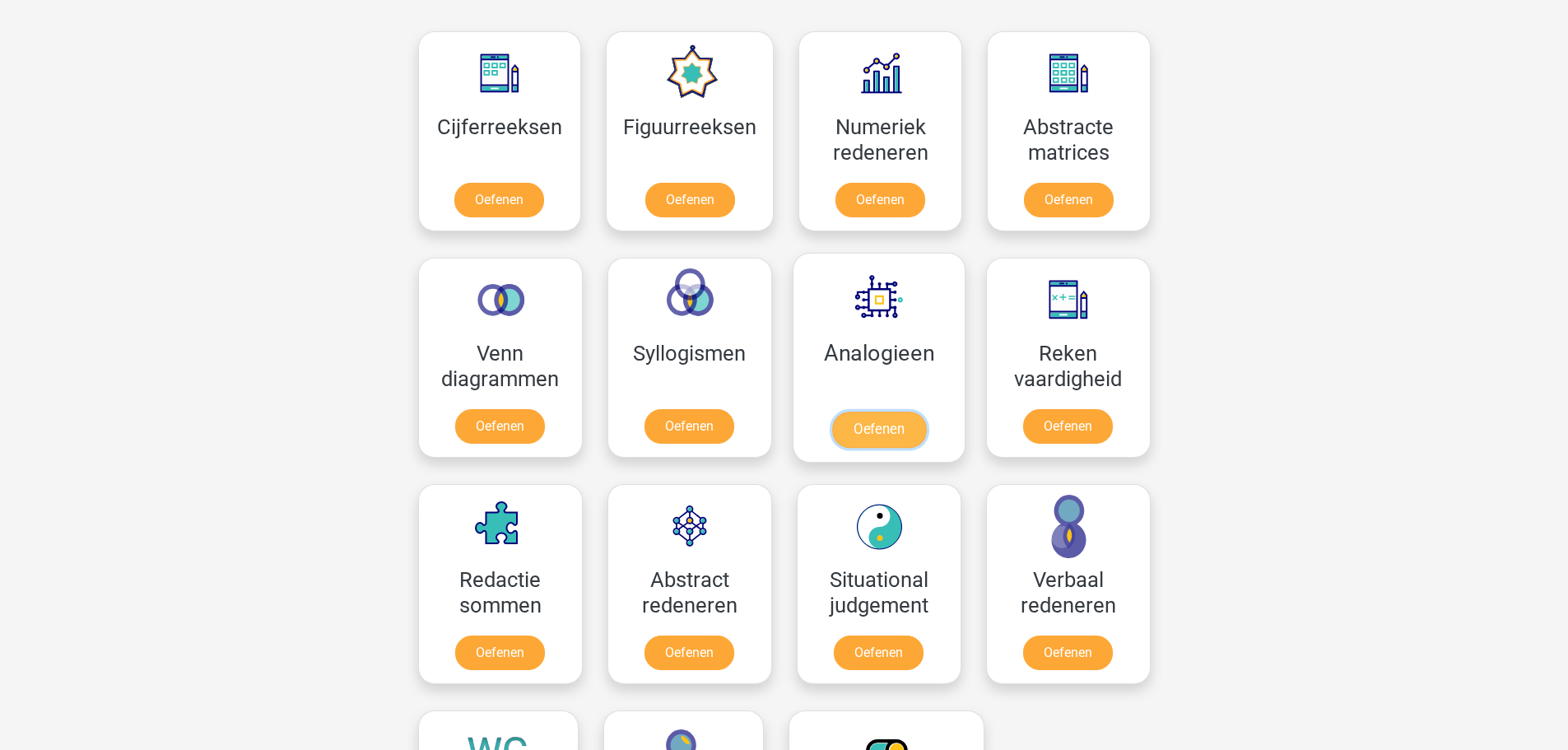
click at [885, 435] on link "Oefenen" at bounding box center [878, 430] width 94 height 37
click at [1060, 639] on link "Oefenen" at bounding box center [1067, 656] width 94 height 37
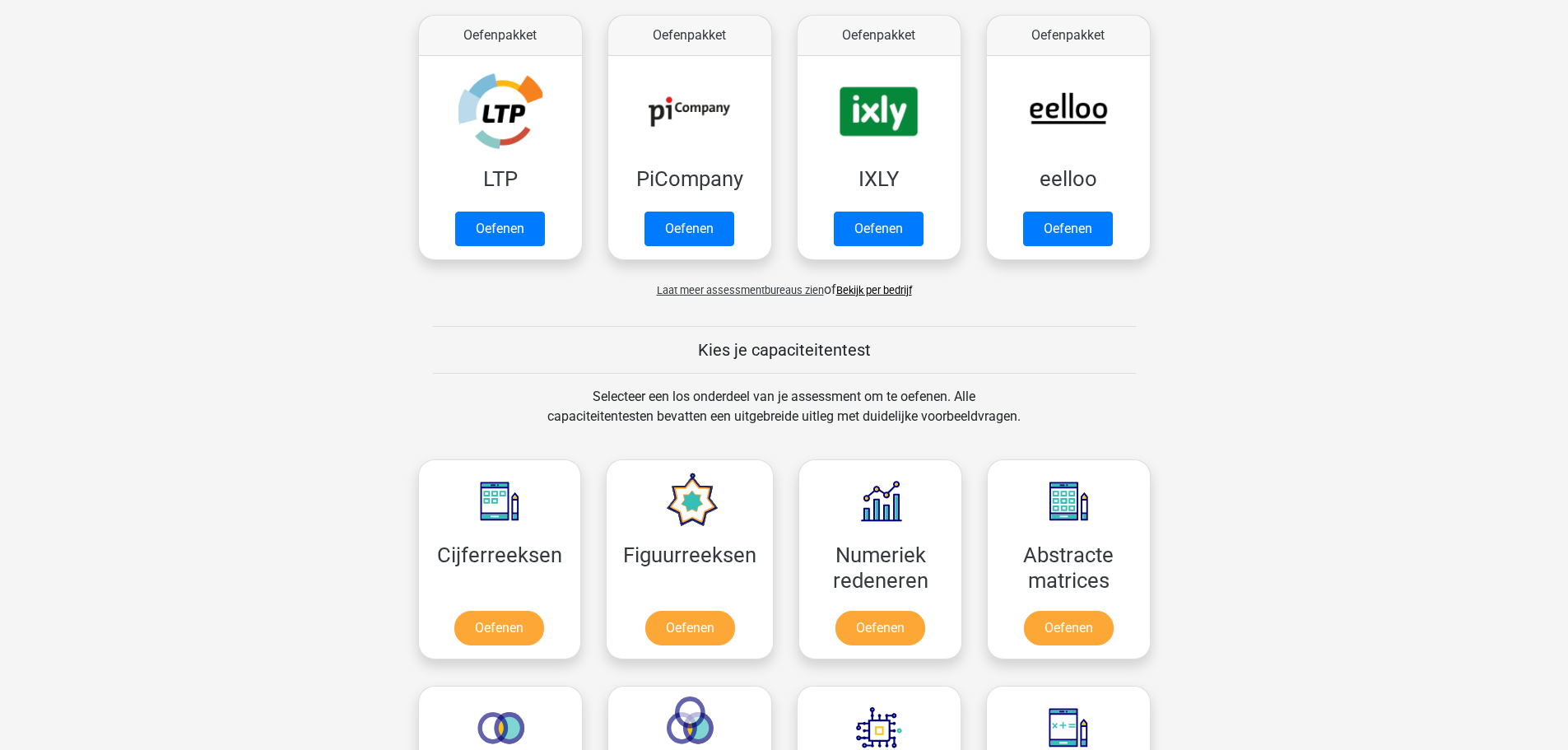
scroll to position [247, 0]
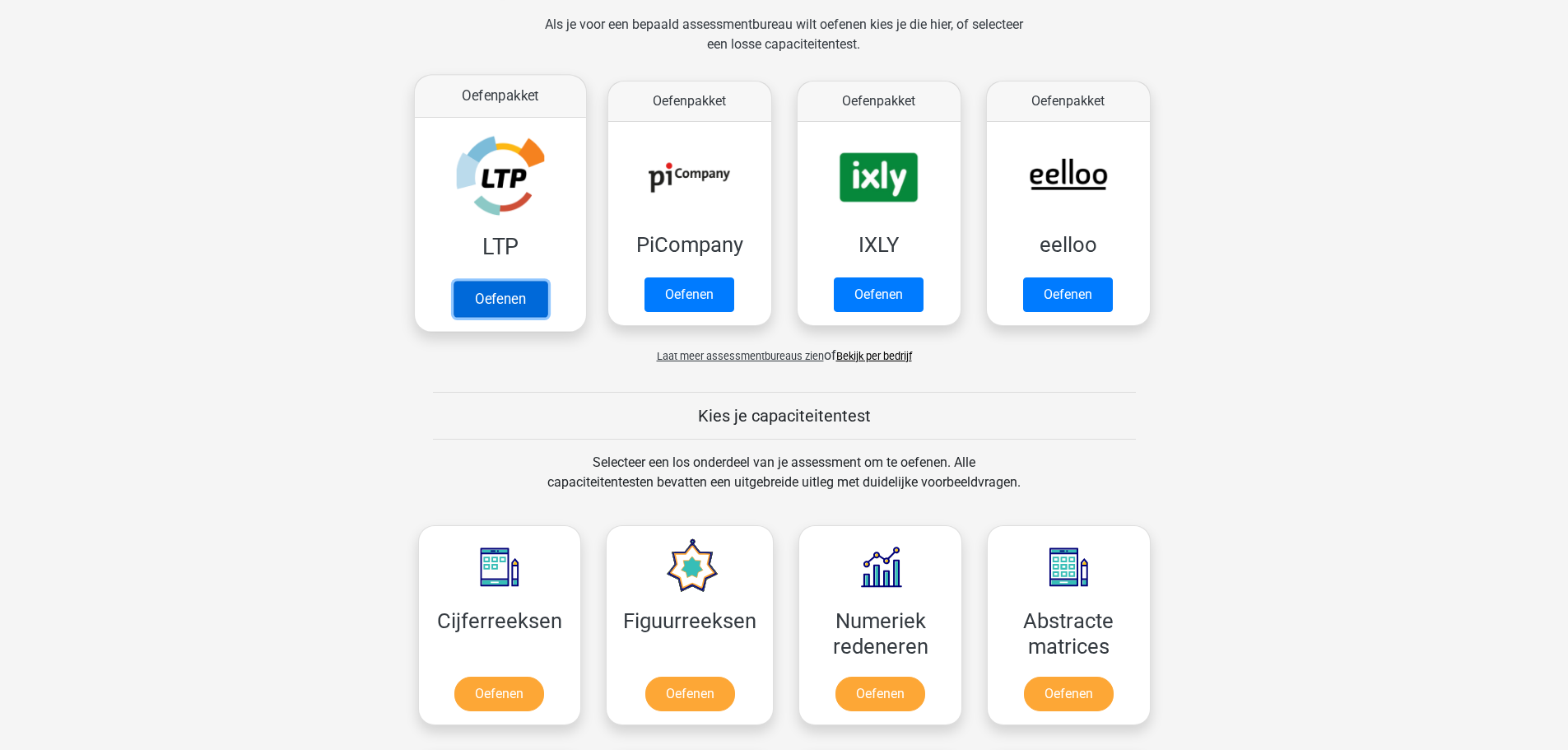
click at [503, 304] on link "Oefenen" at bounding box center [499, 299] width 94 height 37
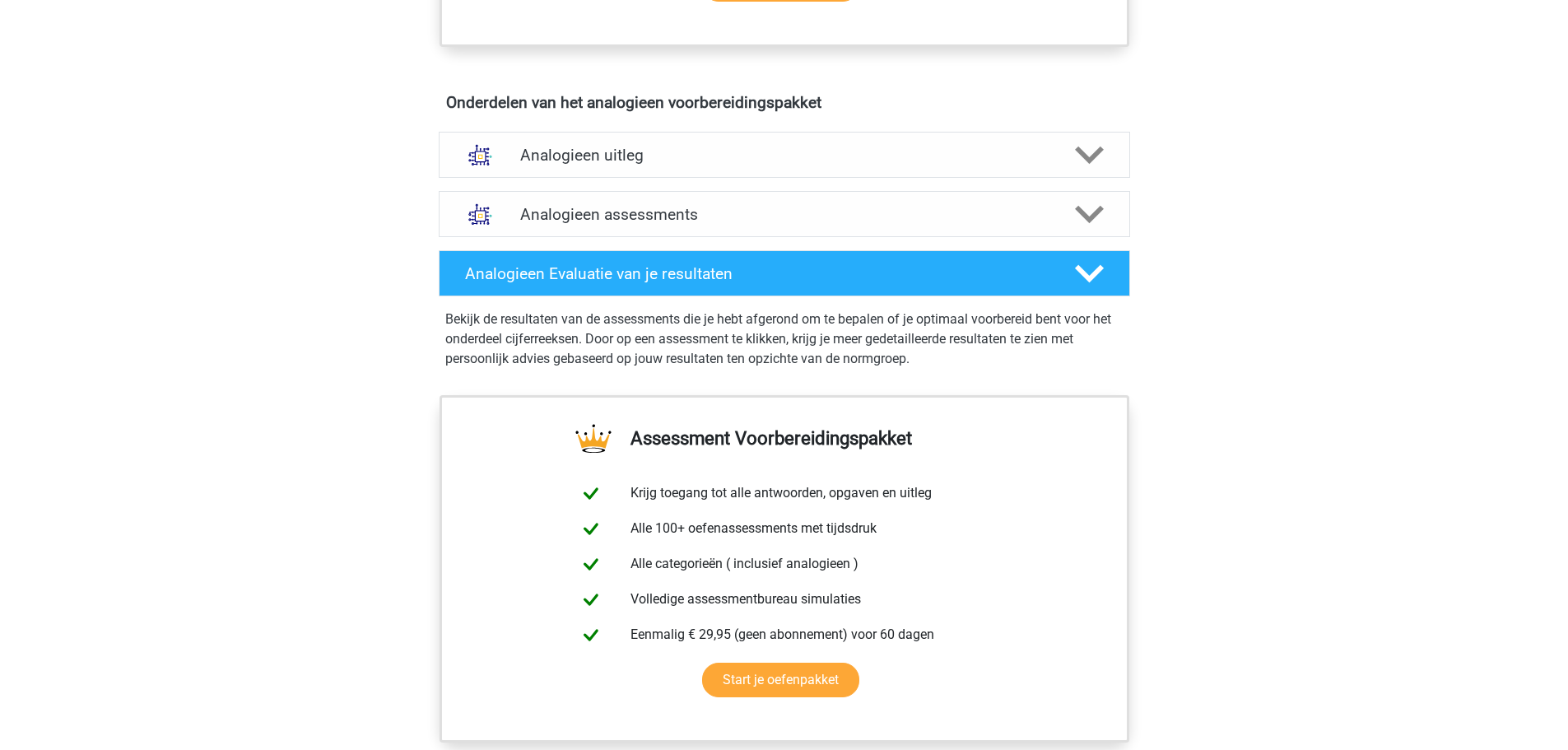
scroll to position [905, 0]
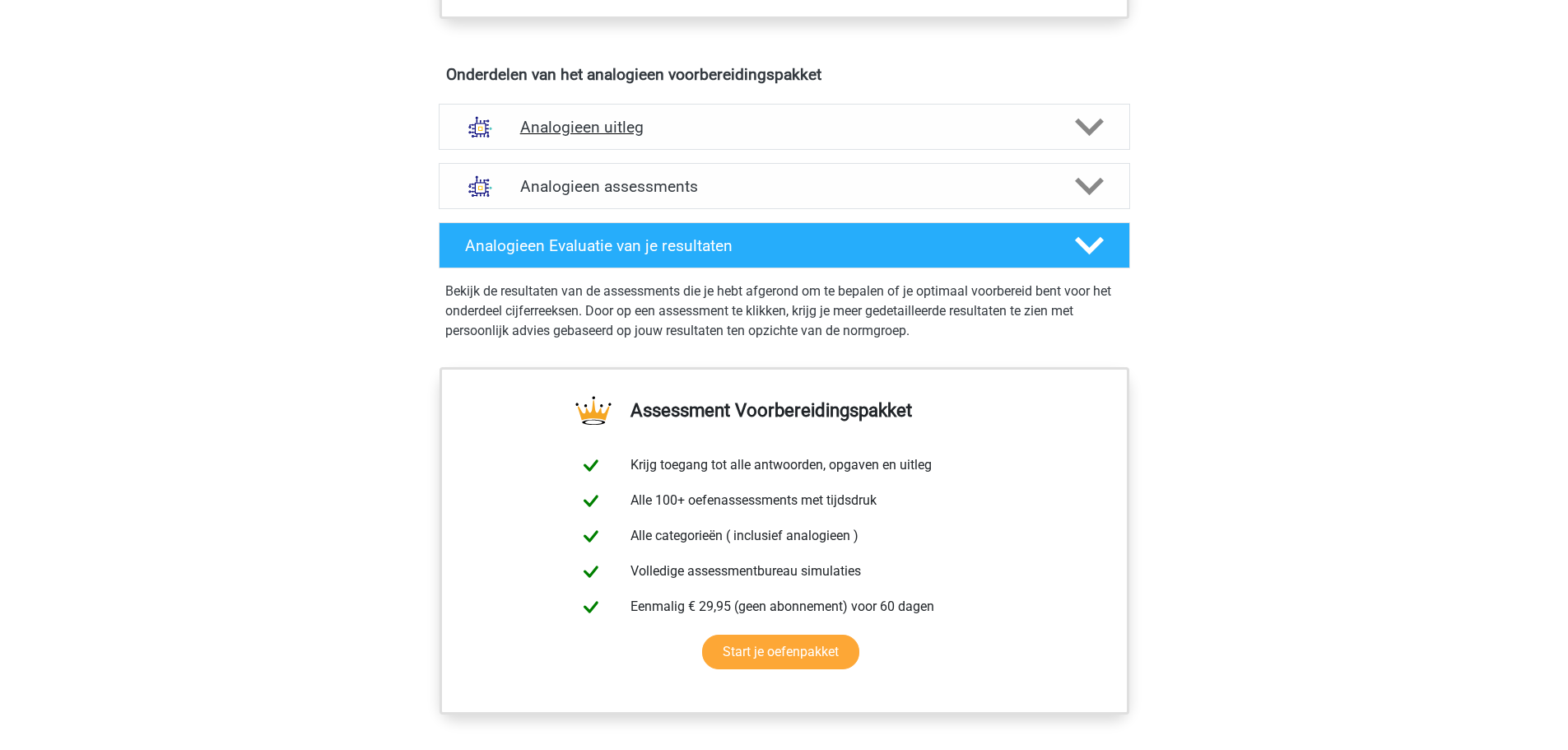
click at [686, 130] on h4 "Analogieen uitleg" at bounding box center [784, 127] width 528 height 19
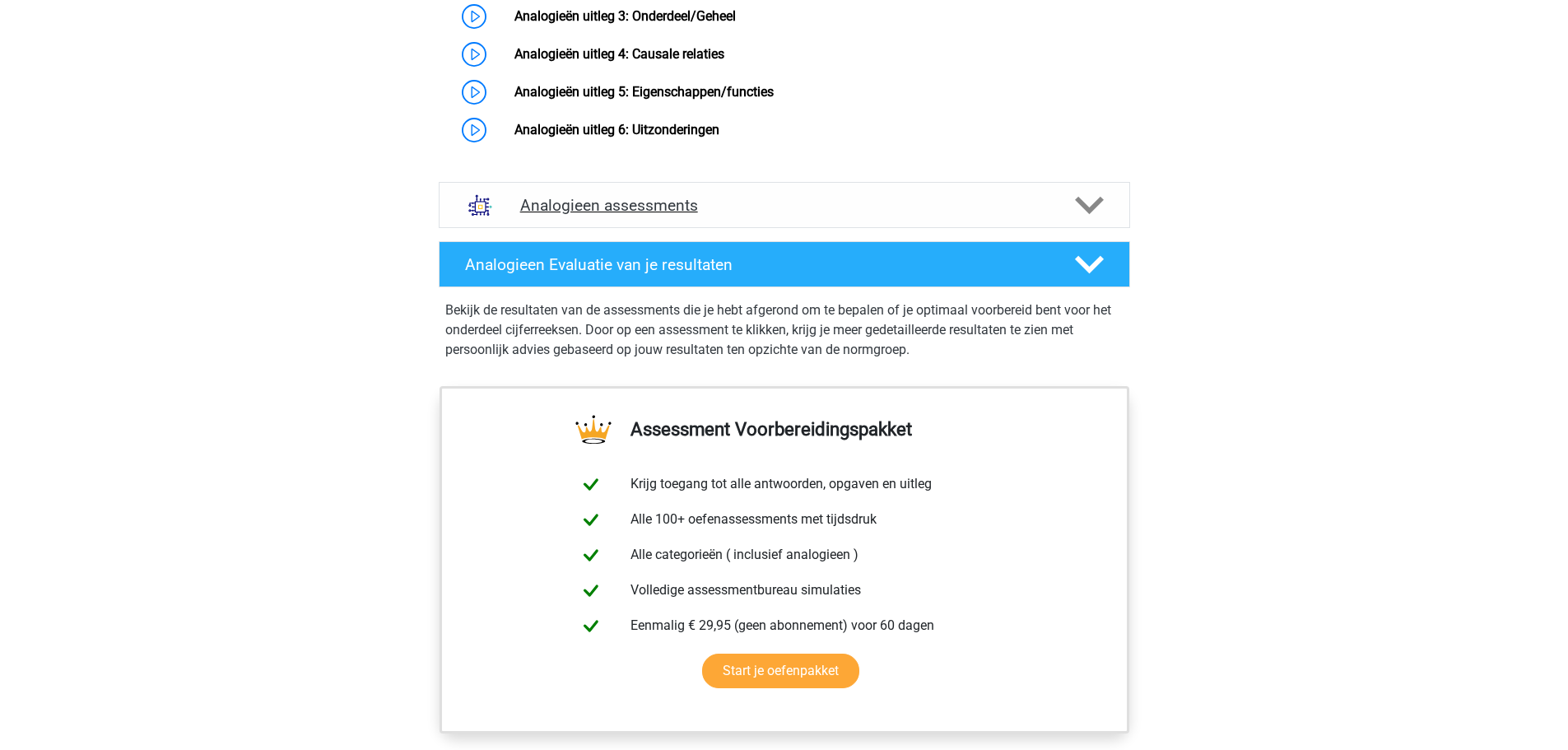
scroll to position [1317, 0]
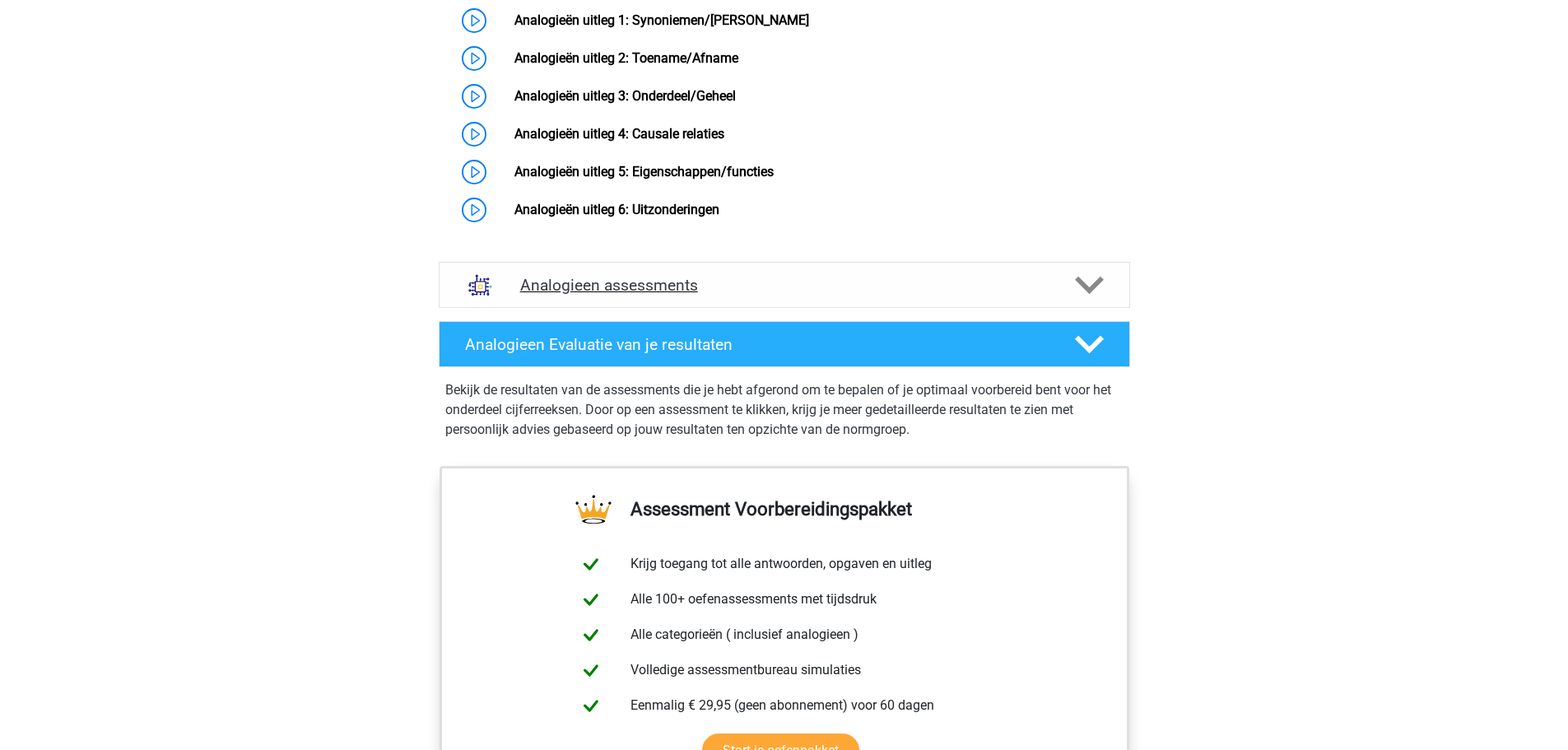
click at [785, 294] on h4 "Analogieen assessments" at bounding box center [784, 285] width 528 height 19
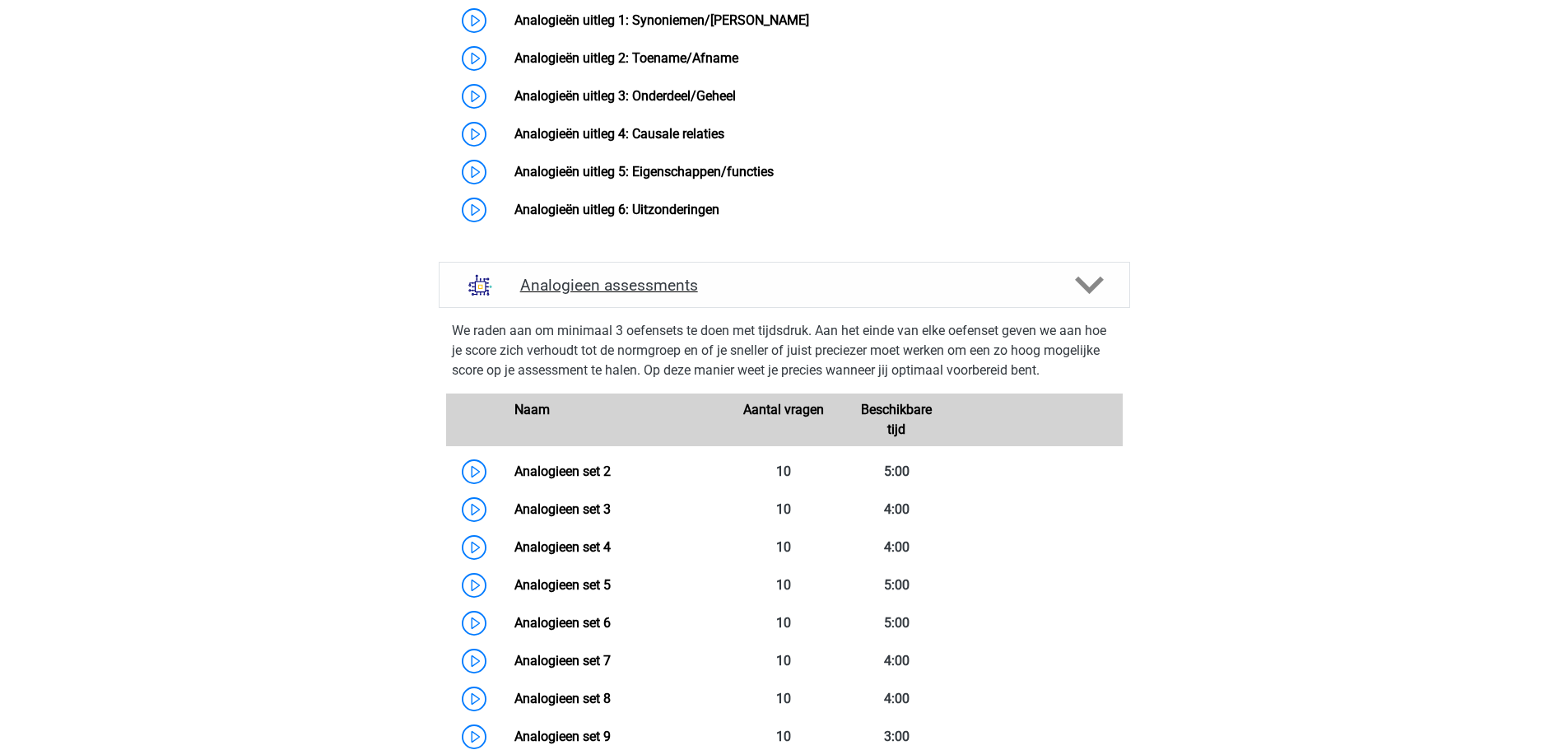
click at [782, 294] on h4 "Analogieen assessments" at bounding box center [784, 285] width 528 height 19
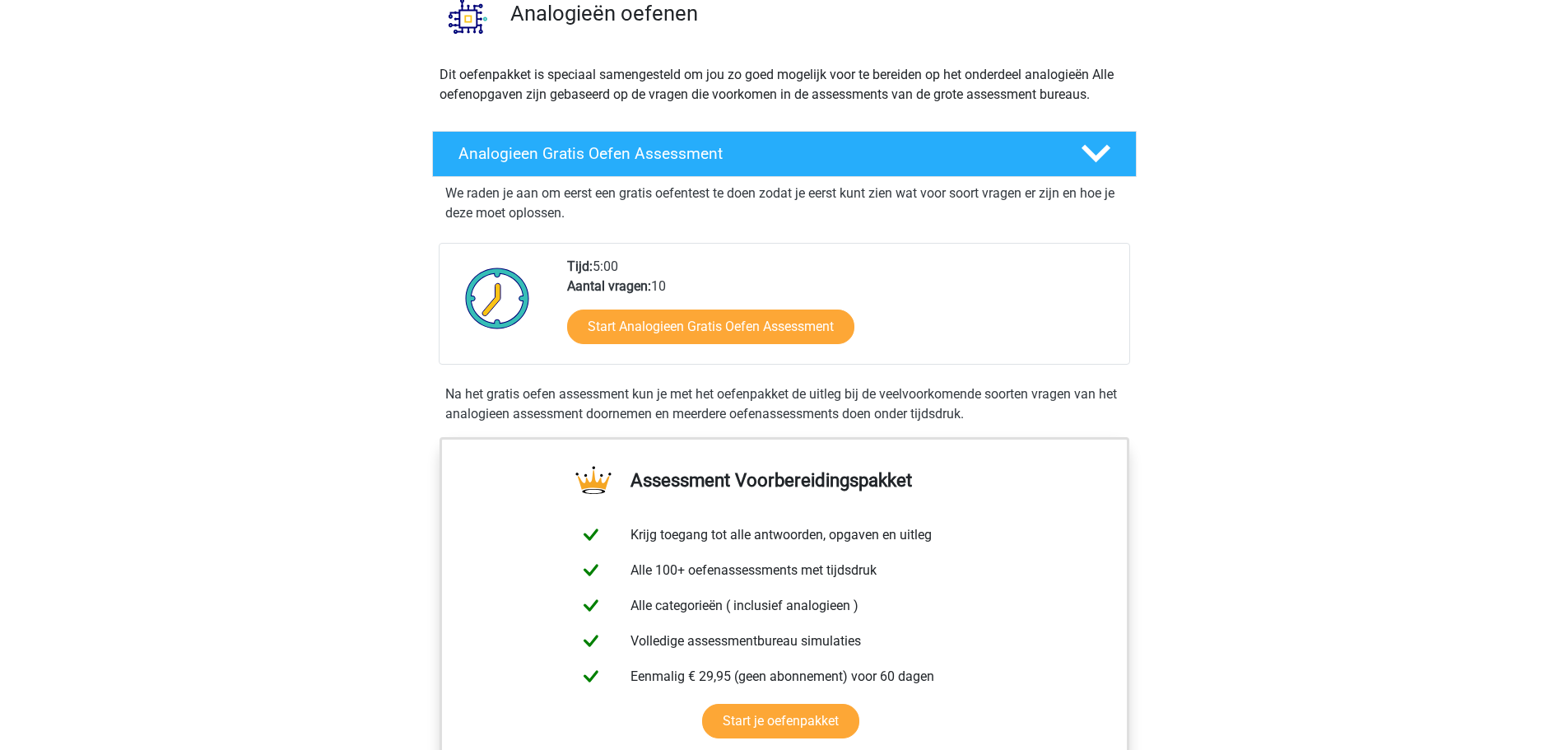
scroll to position [165, 0]
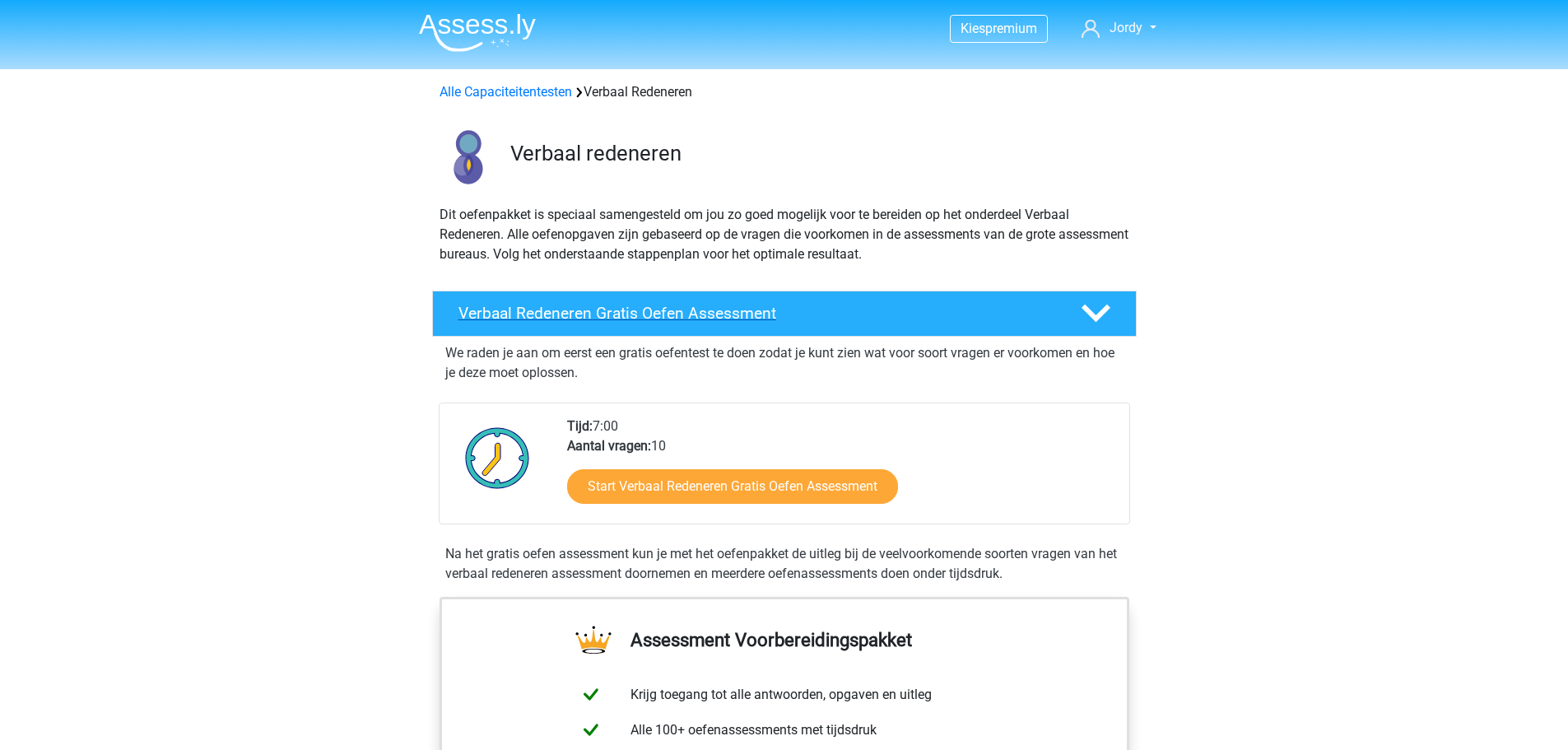
click at [790, 331] on div "Verbaal Redeneren Gratis Oefen Assessment" at bounding box center [784, 313] width 704 height 46
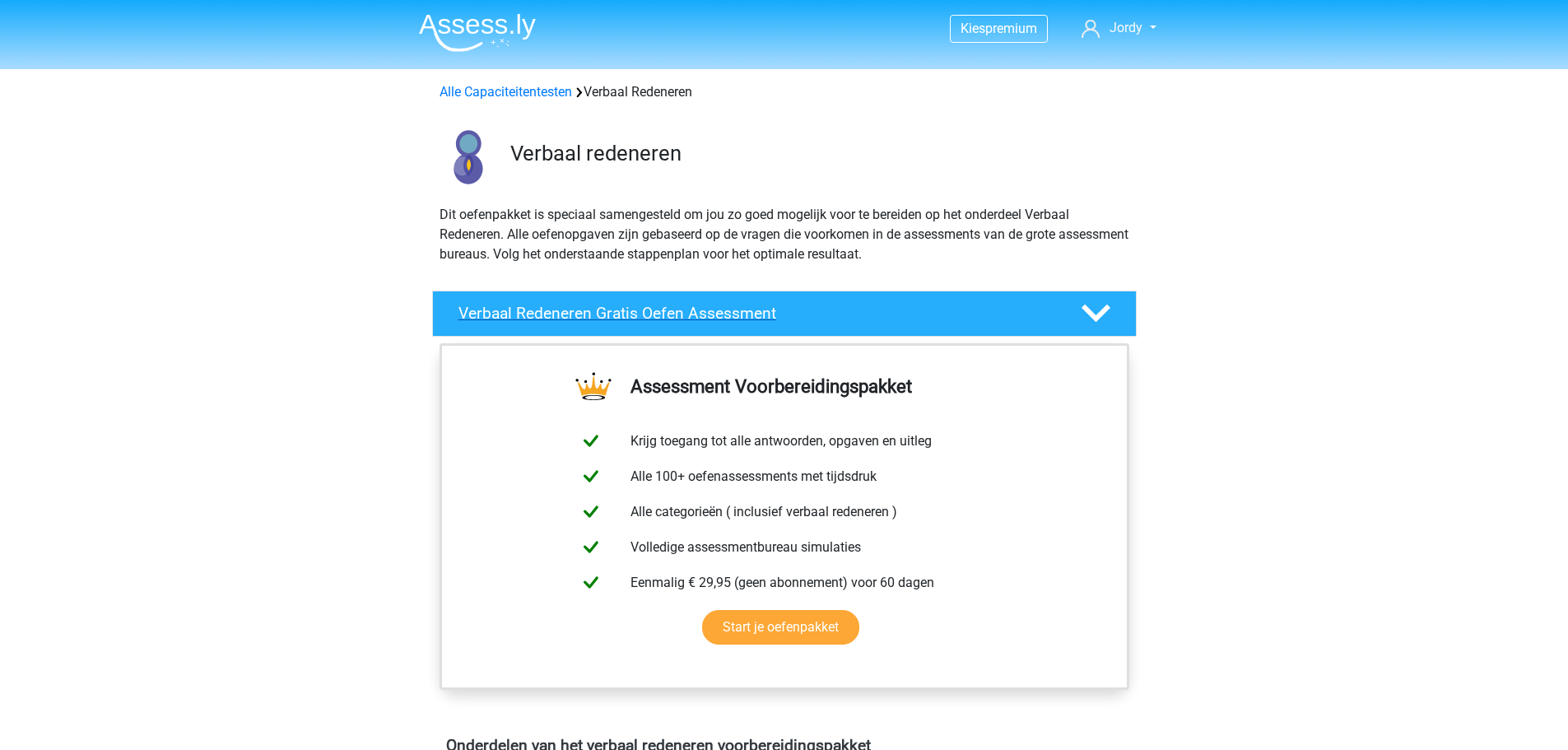
click at [819, 308] on h4 "Verbaal Redeneren Gratis Oefen Assessment" at bounding box center [756, 313] width 596 height 19
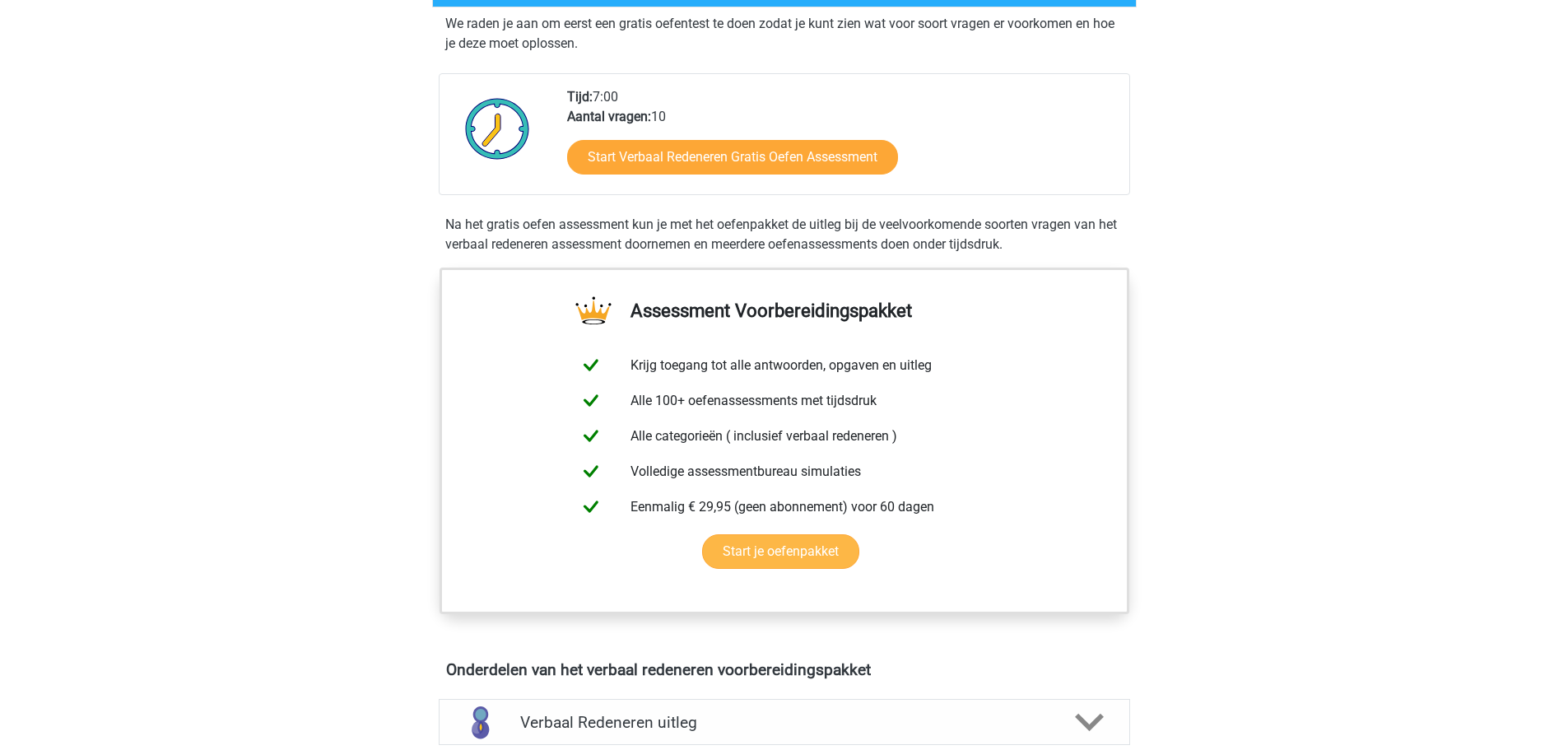
scroll to position [823, 0]
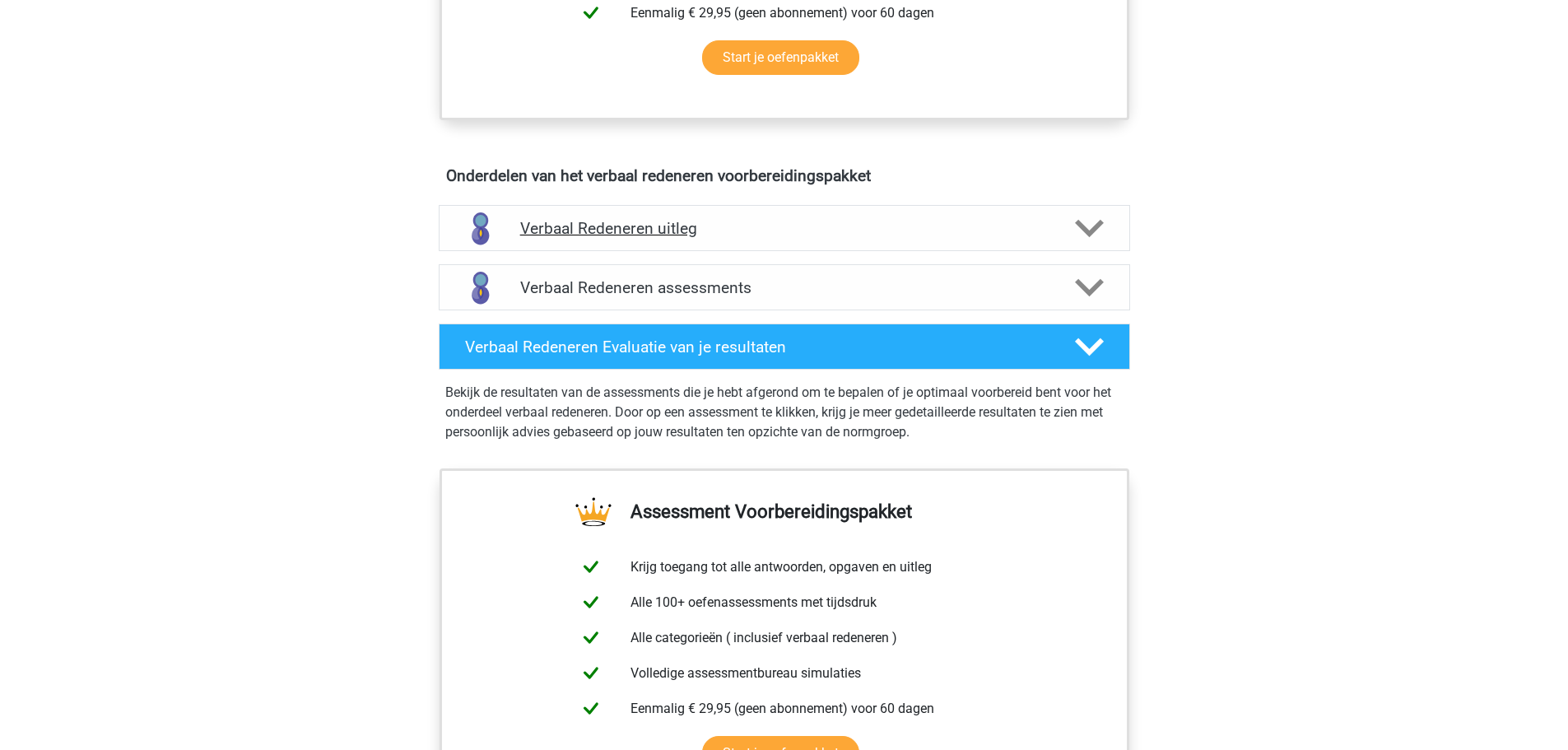
click at [762, 239] on div "Verbaal Redeneren uitleg" at bounding box center [784, 227] width 691 height 46
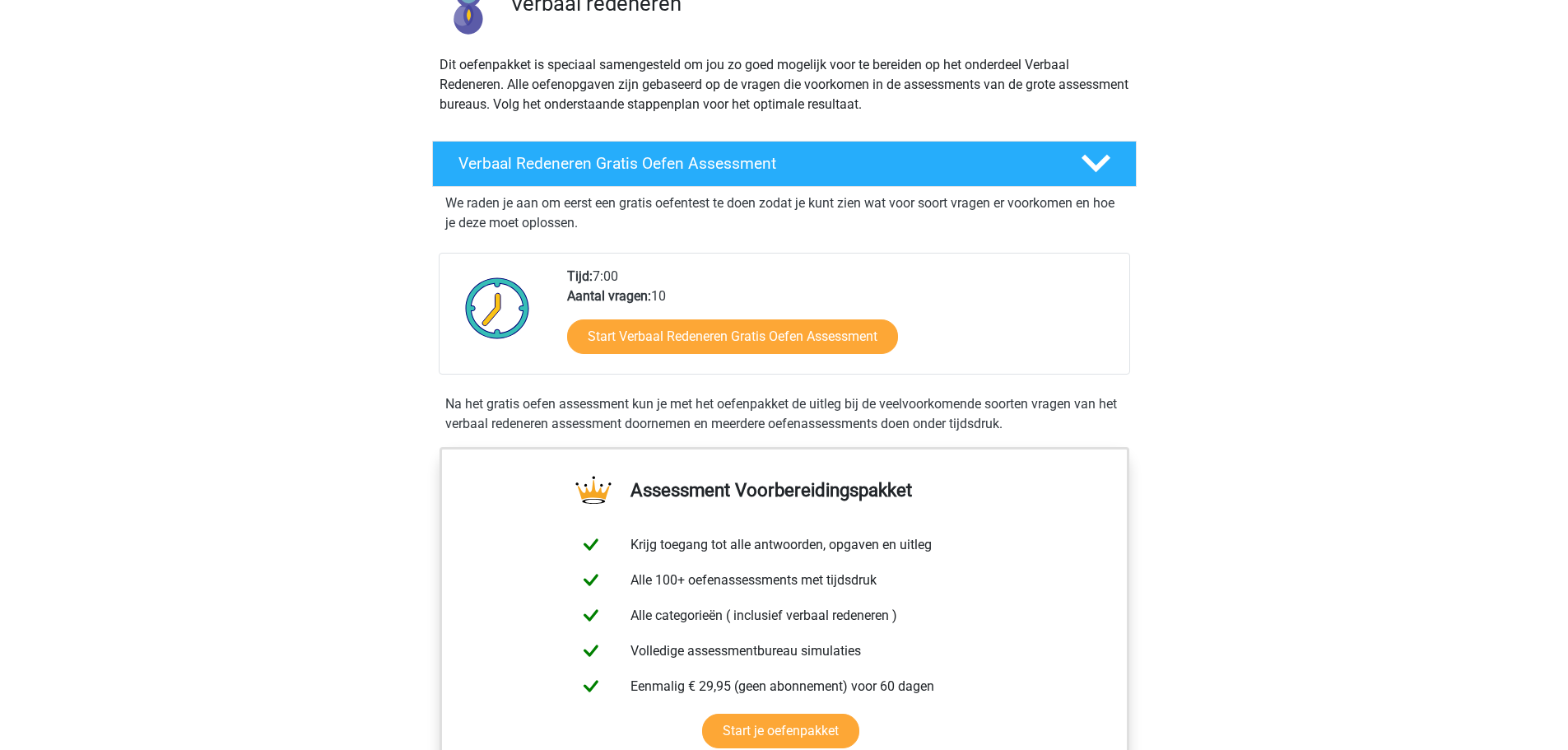
scroll to position [0, 0]
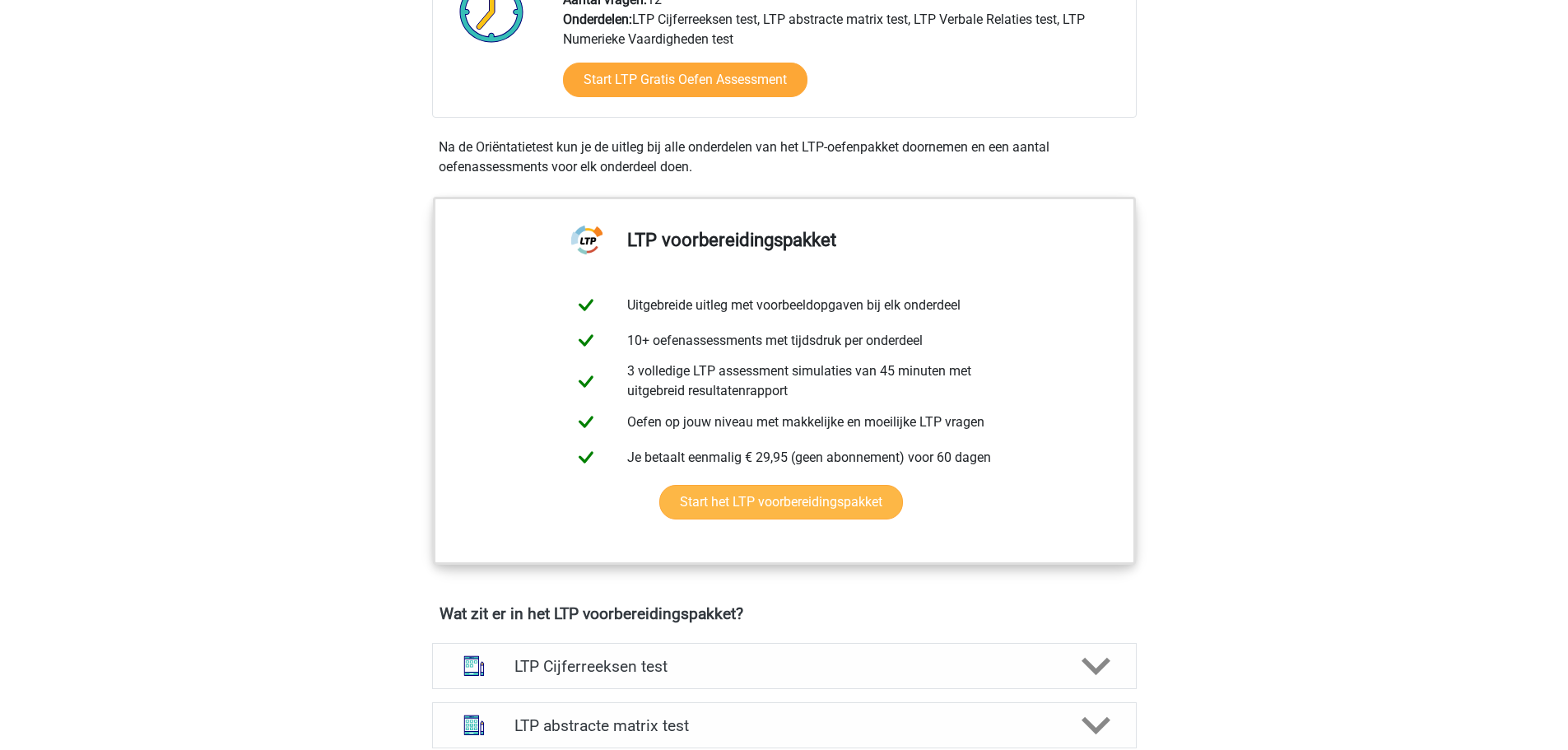
scroll to position [329, 0]
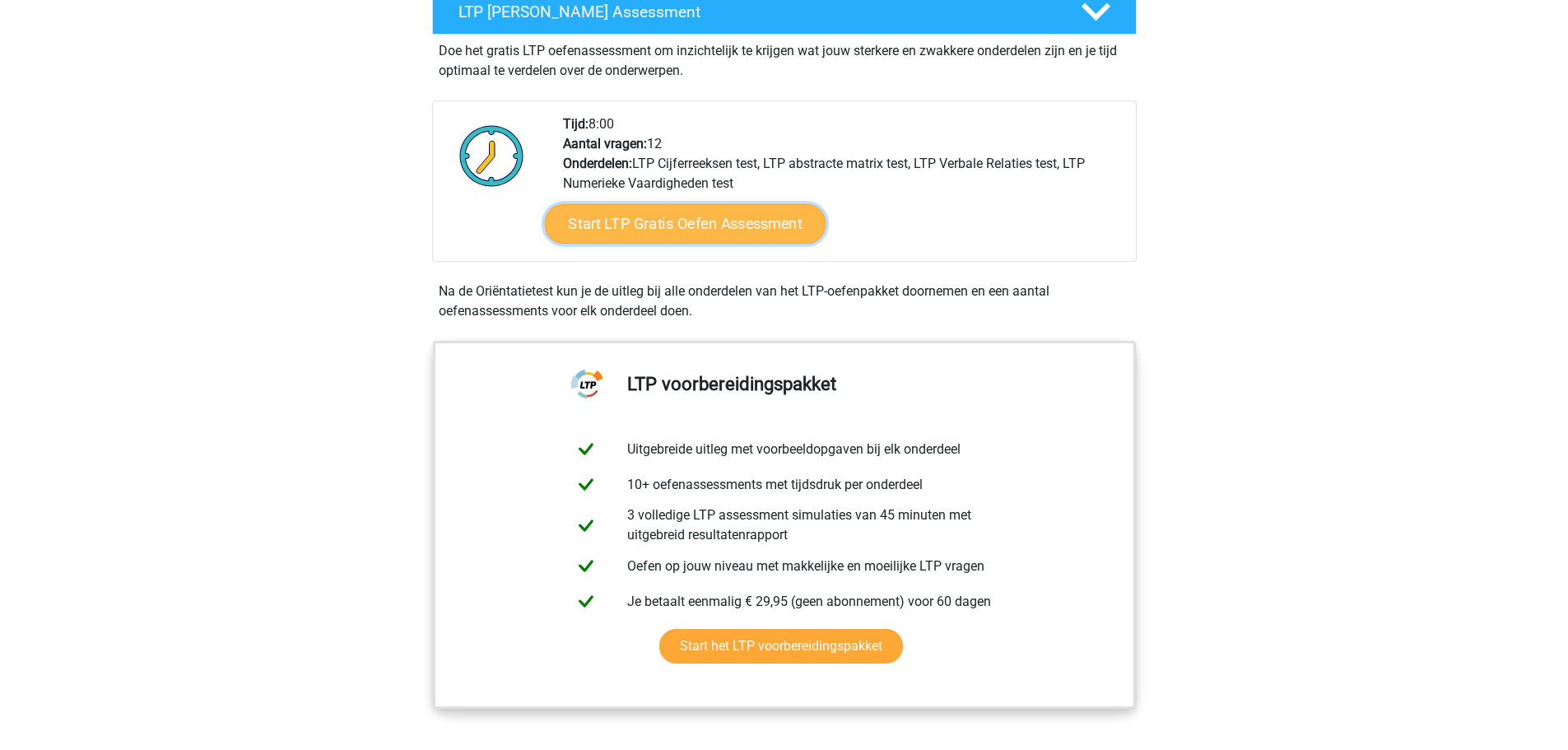
click at [650, 231] on link "Start LTP Gratis Oefen Assessment" at bounding box center [684, 224] width 282 height 40
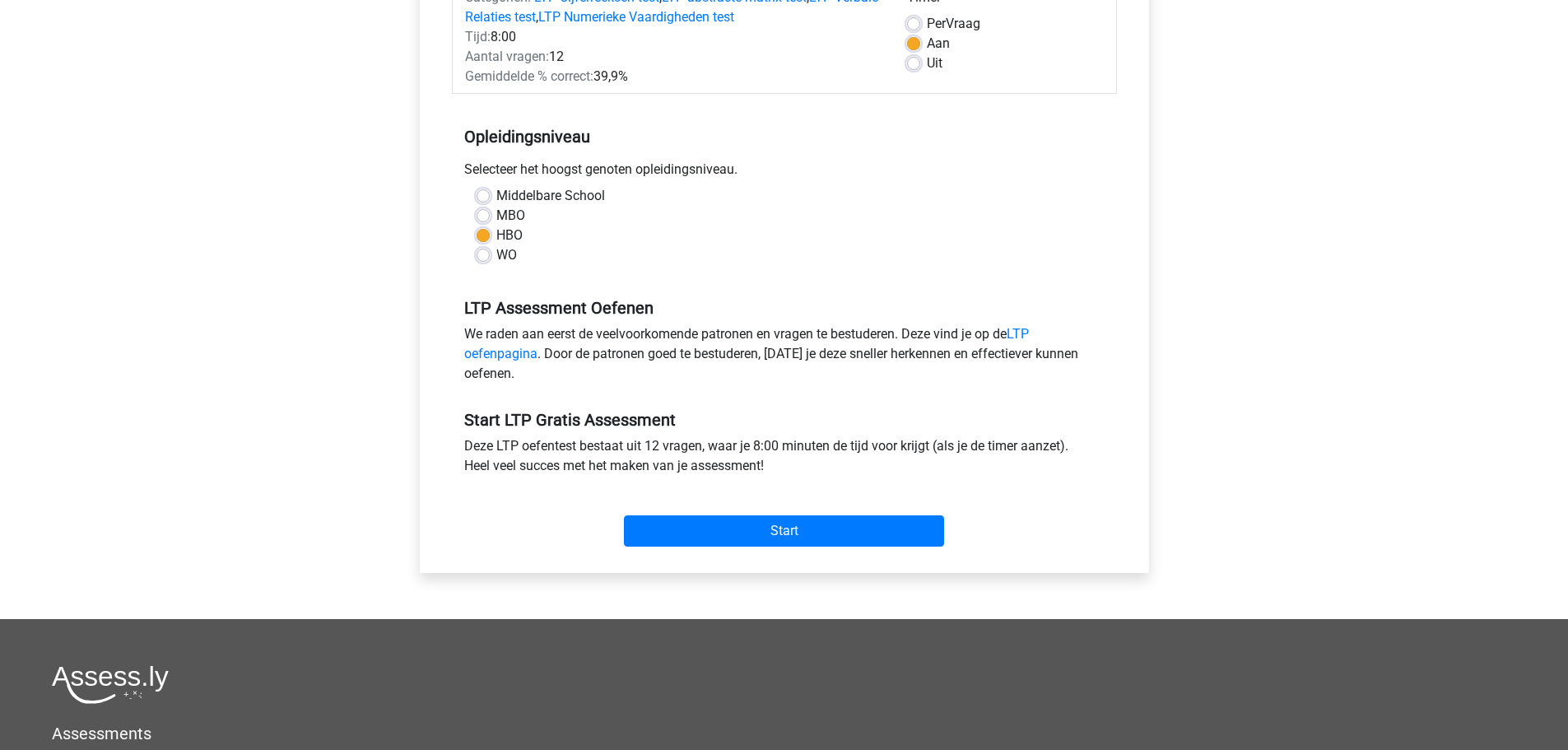
scroll to position [247, 0]
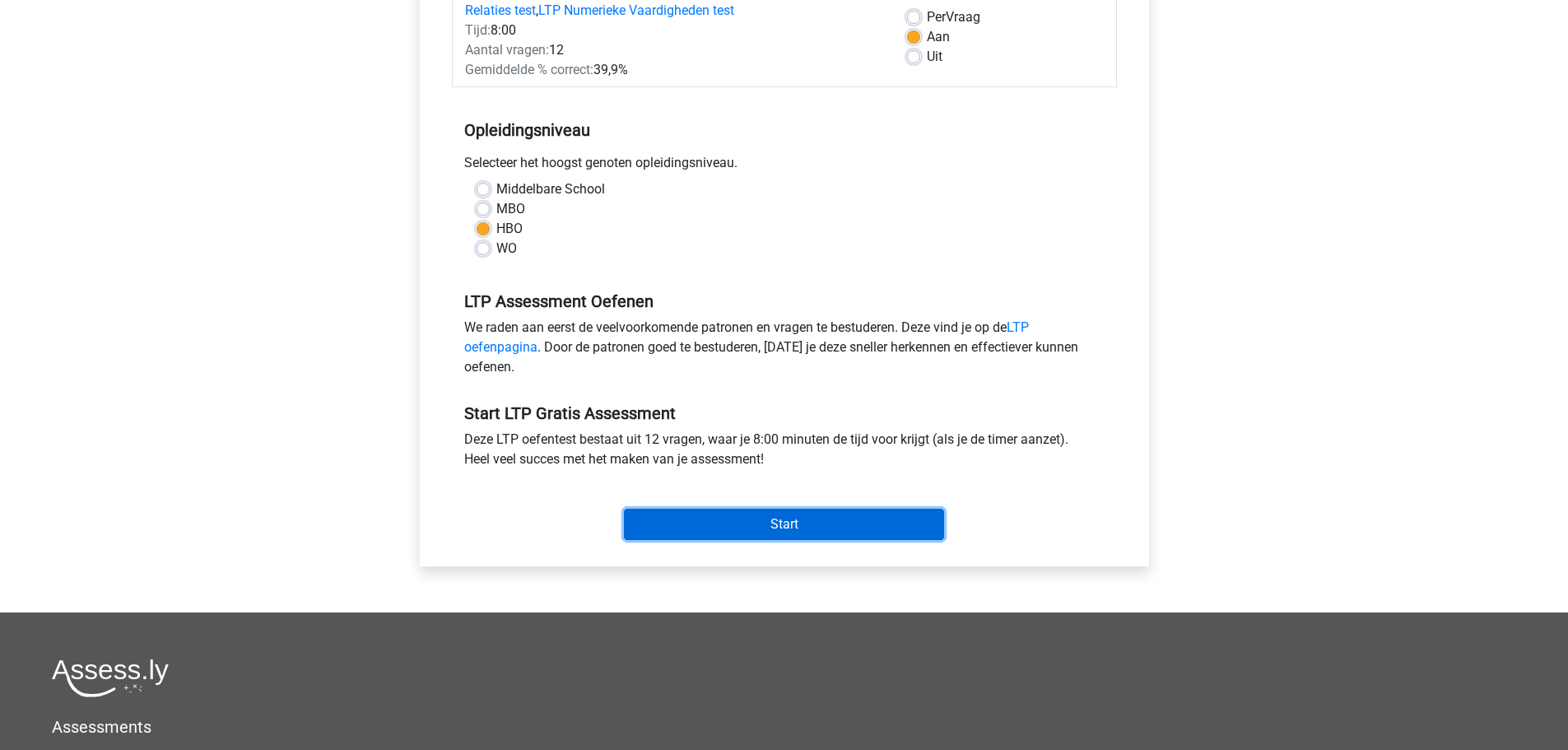
click at [765, 522] on input "Start" at bounding box center [783, 525] width 320 height 32
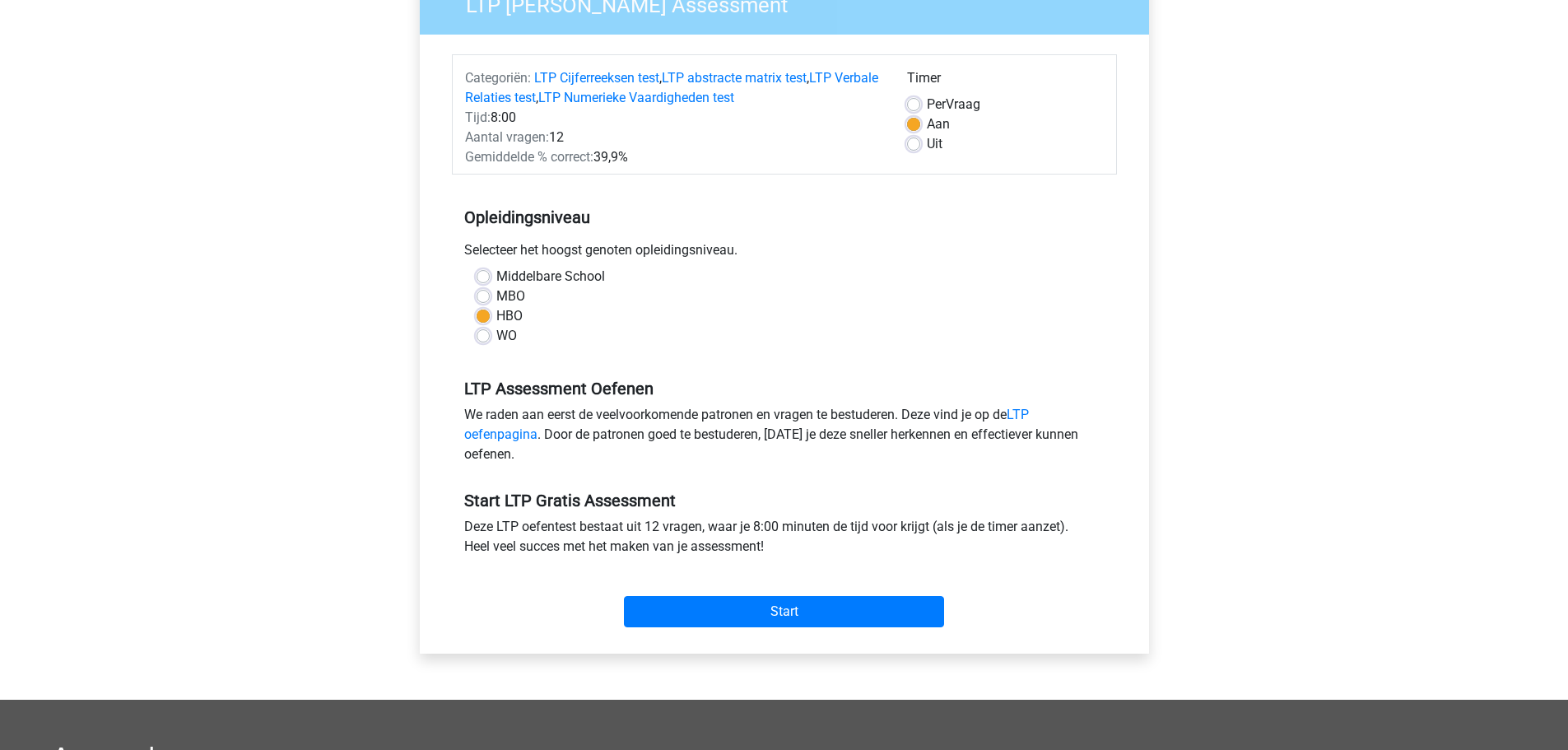
scroll to position [329, 0]
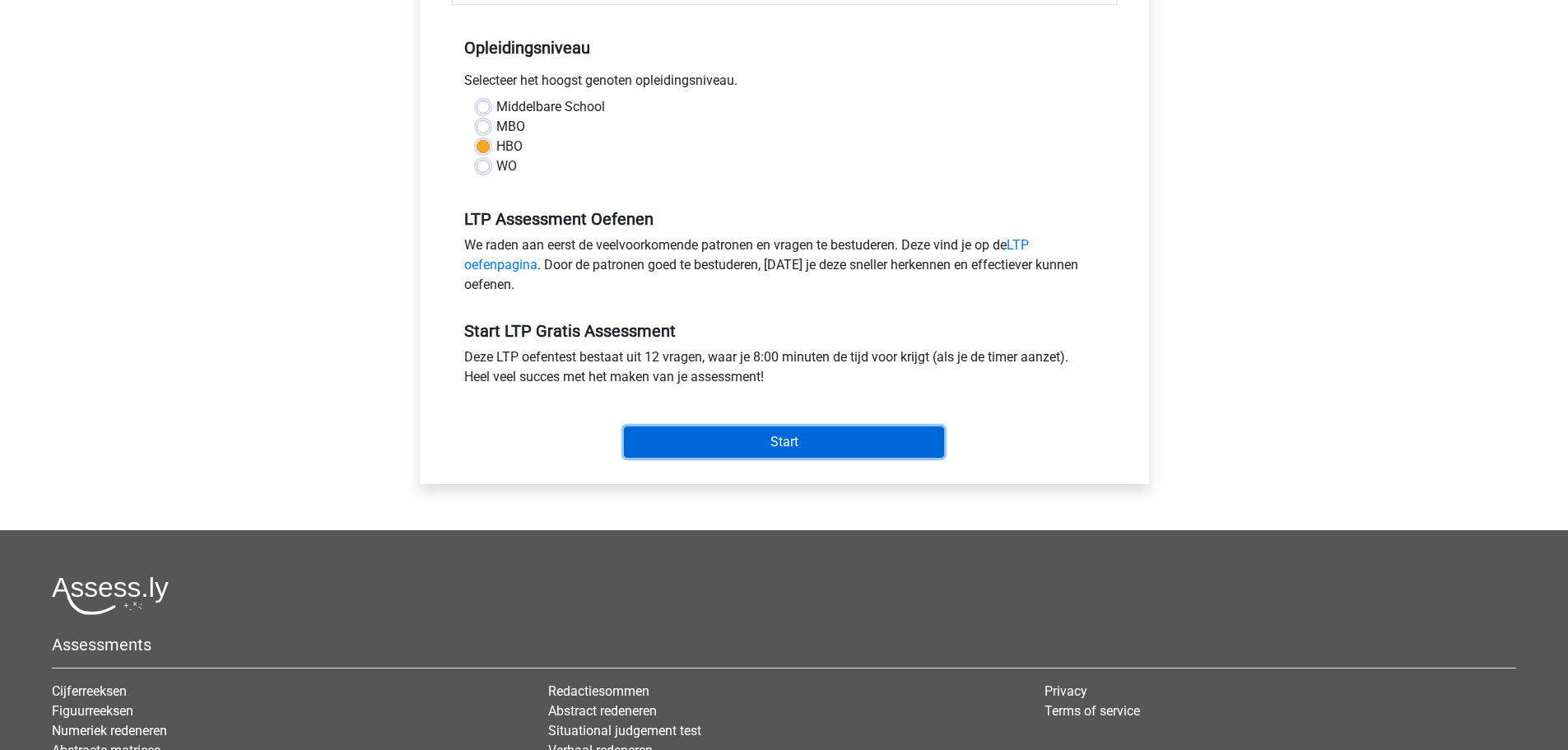
click at [717, 447] on input "Start" at bounding box center [783, 442] width 320 height 32
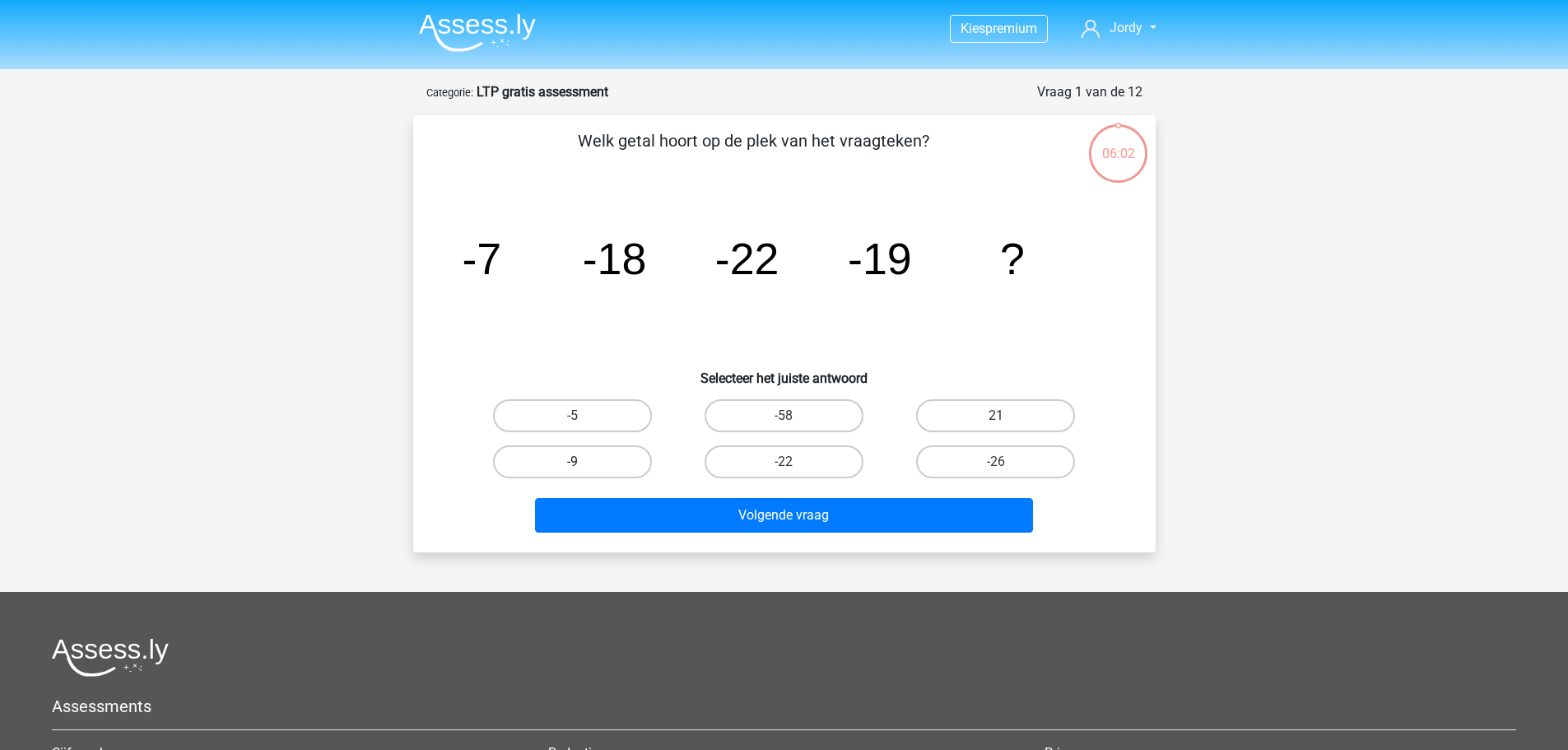
click at [620, 452] on label "-9" at bounding box center [572, 461] width 159 height 33
click at [583, 461] on input "-9" at bounding box center [577, 466] width 11 height 11
radio input "true"
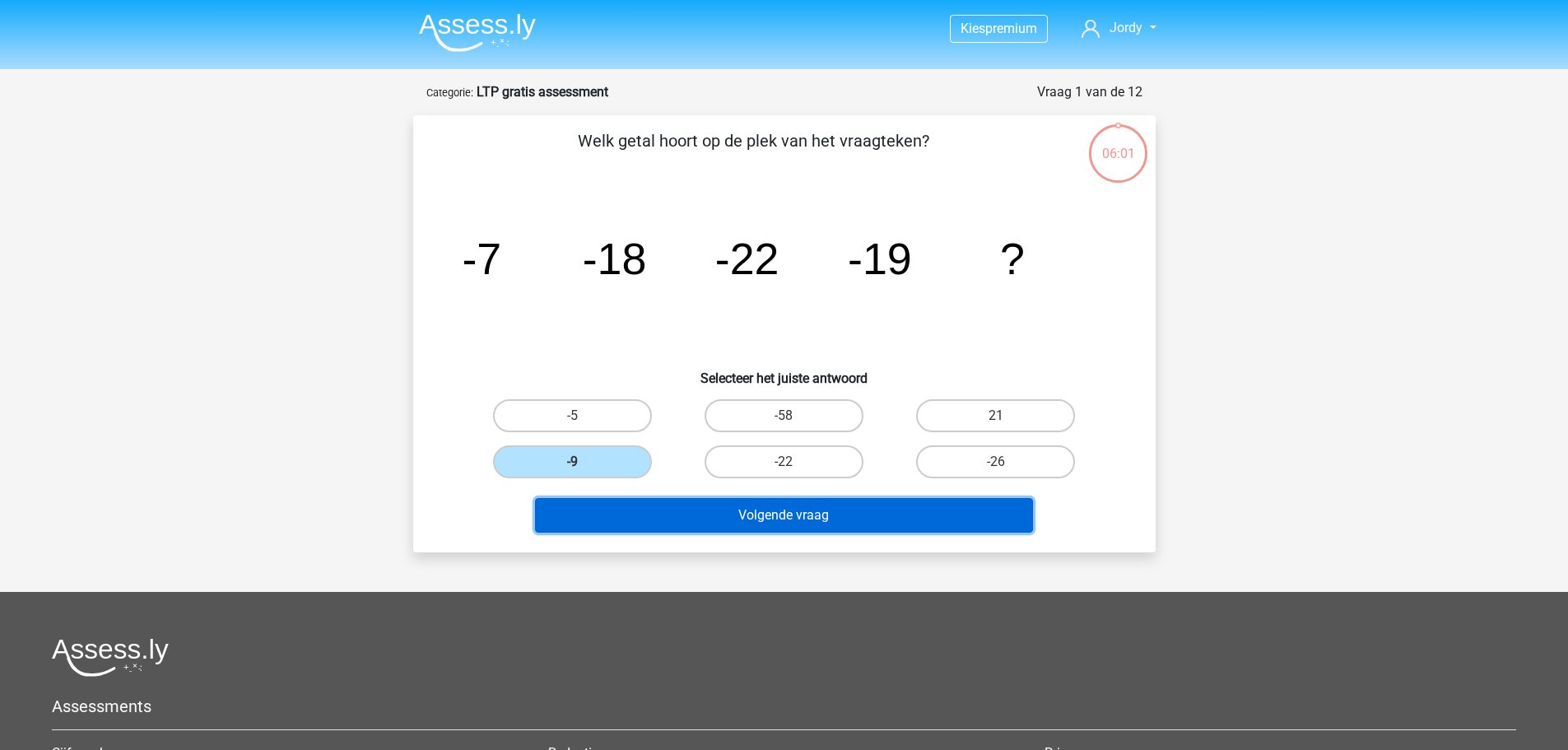
click at [744, 530] on button "Volgende vraag" at bounding box center [783, 516] width 498 height 35
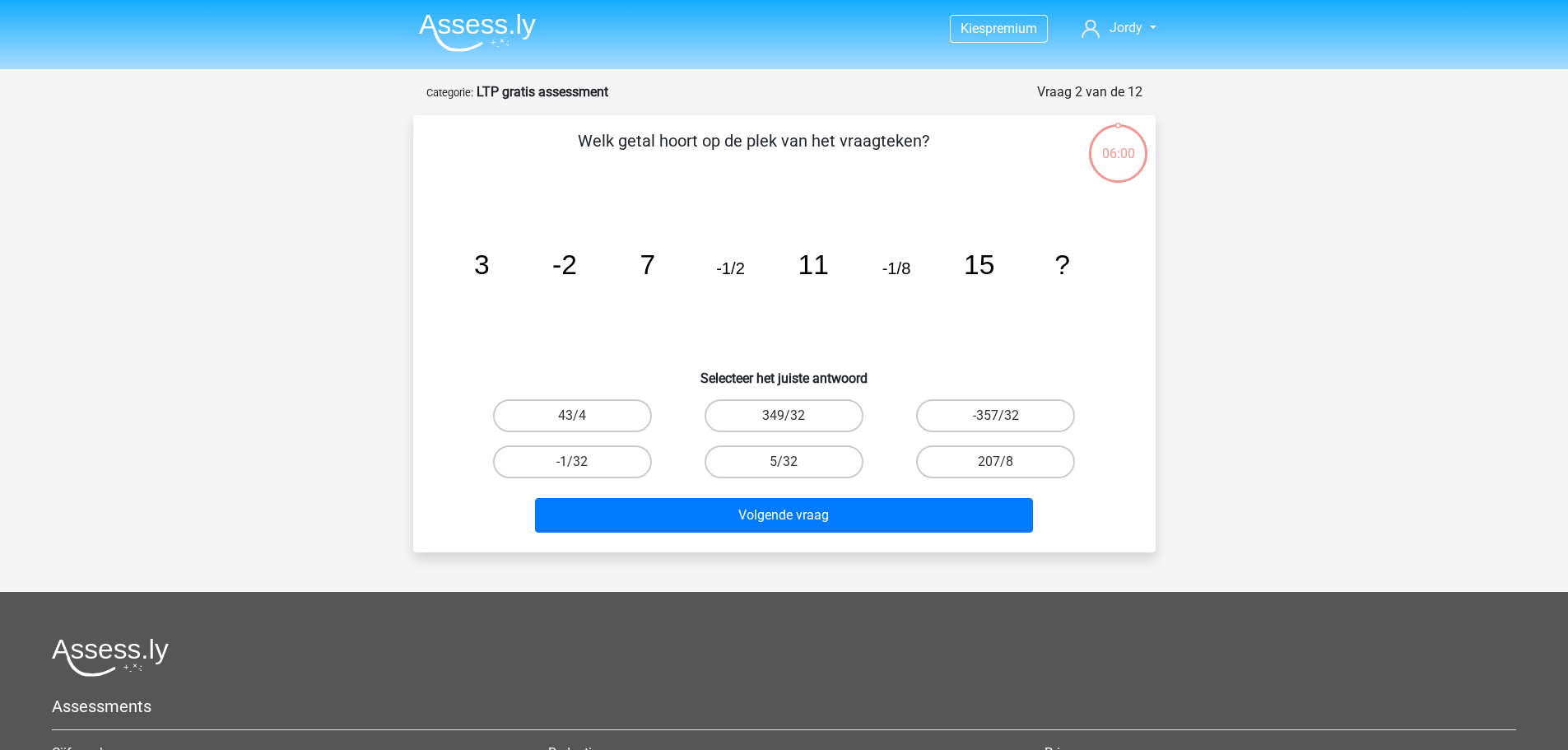
scroll to position [82, 0]
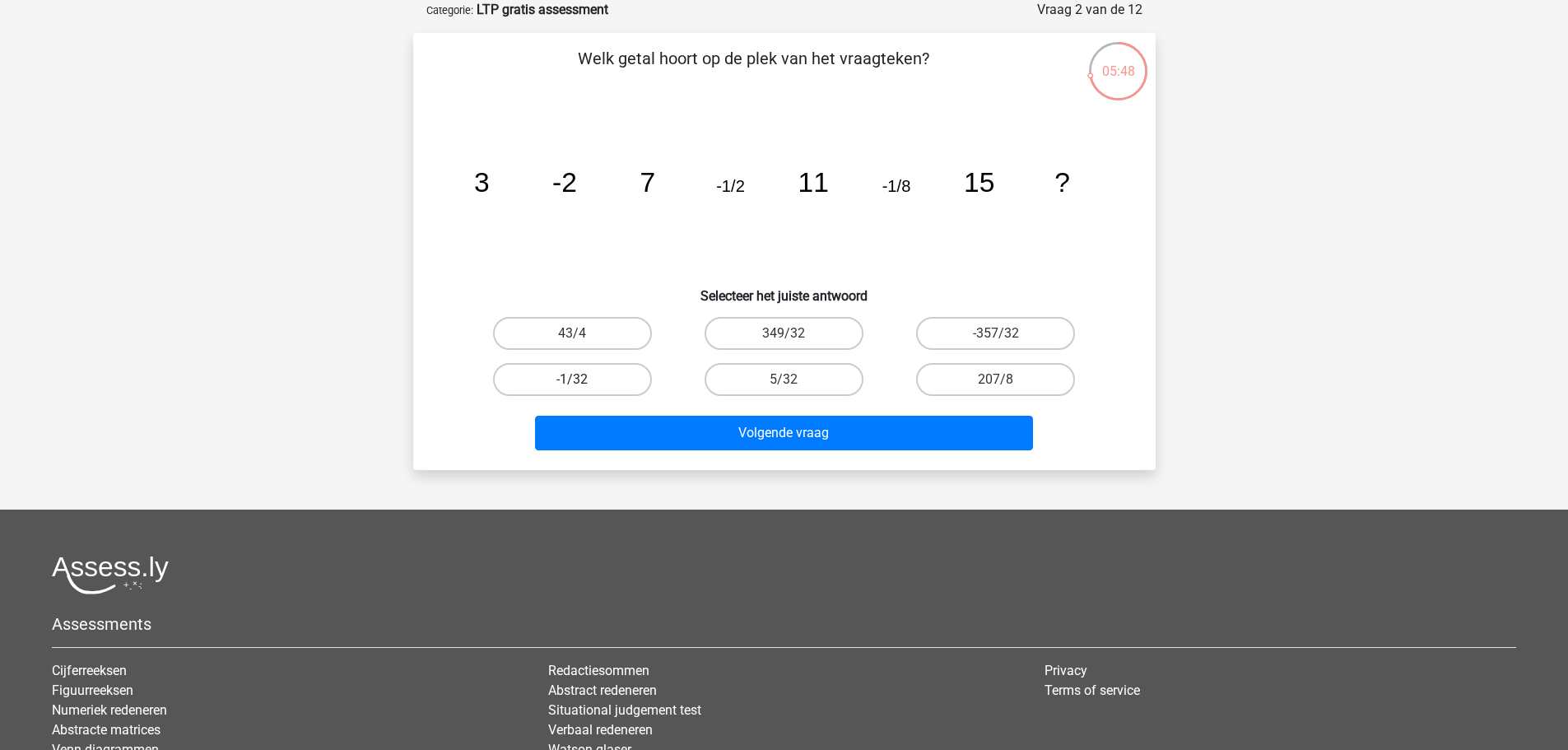
click at [617, 383] on label "-1/32" at bounding box center [572, 379] width 159 height 33
click at [583, 383] on input "-1/32" at bounding box center [577, 384] width 11 height 11
radio input "true"
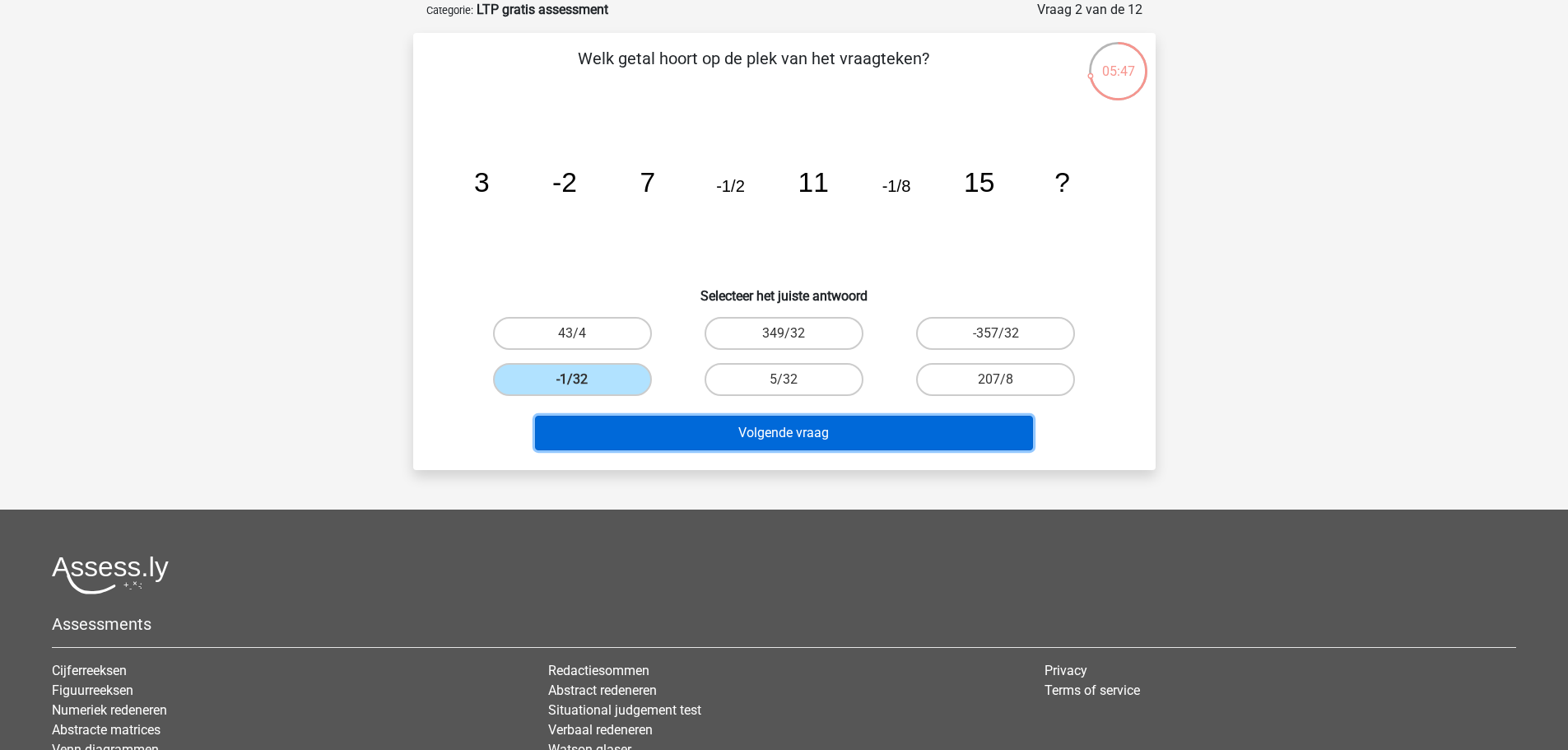
click at [756, 424] on button "Volgende vraag" at bounding box center [783, 433] width 498 height 35
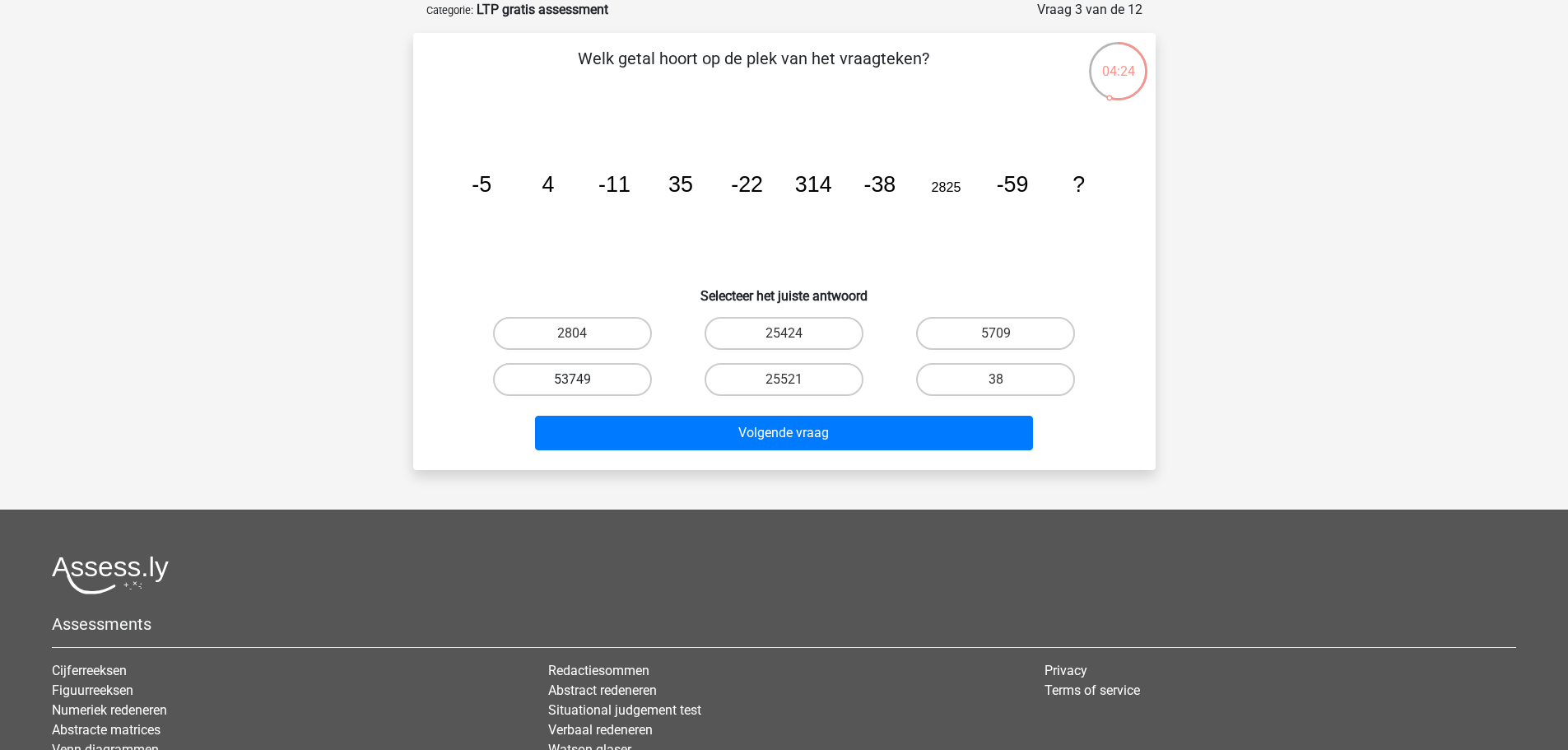
click at [624, 375] on label "53749" at bounding box center [572, 379] width 159 height 33
click at [583, 379] on input "53749" at bounding box center [577, 384] width 11 height 11
radio input "true"
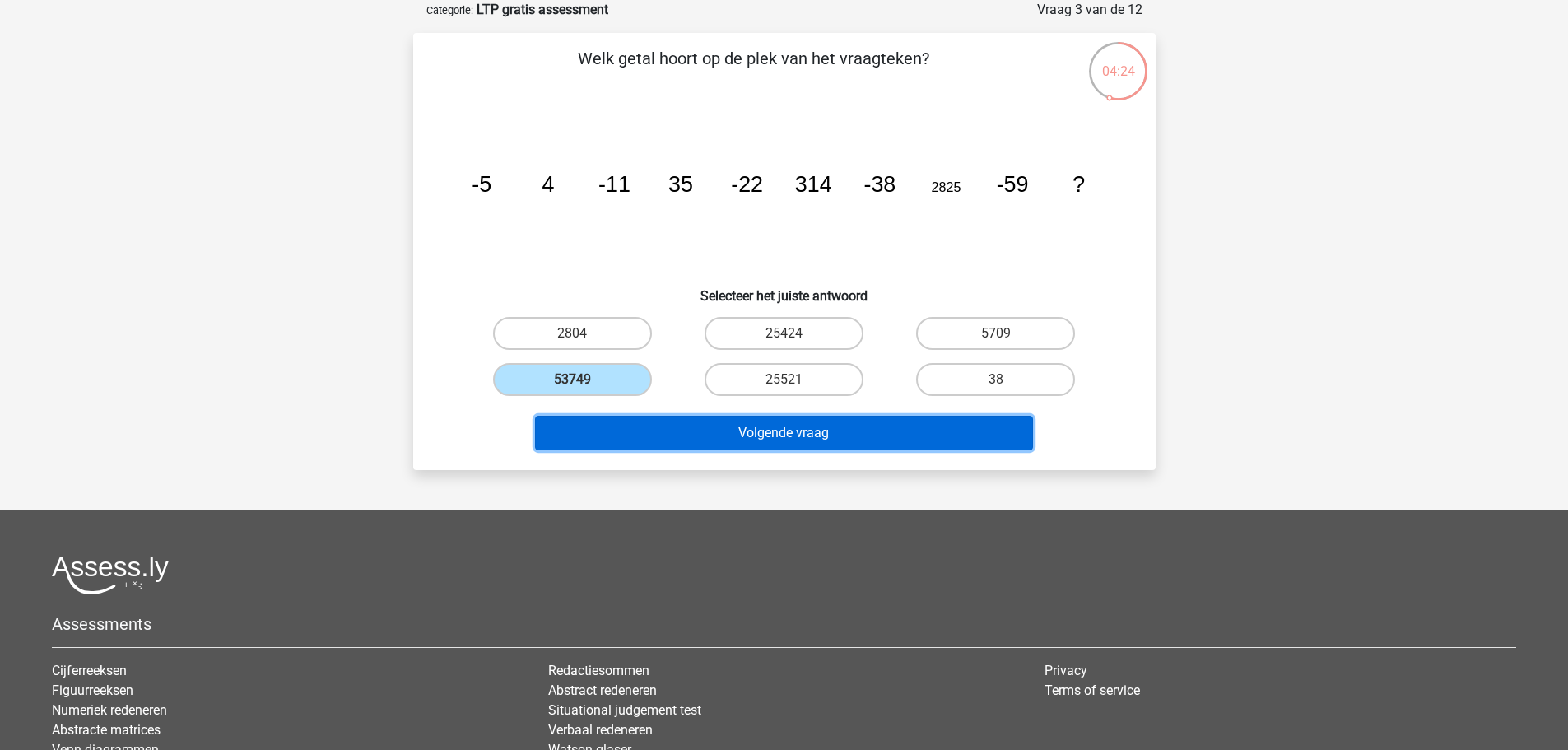
click at [703, 432] on button "Volgende vraag" at bounding box center [783, 433] width 498 height 35
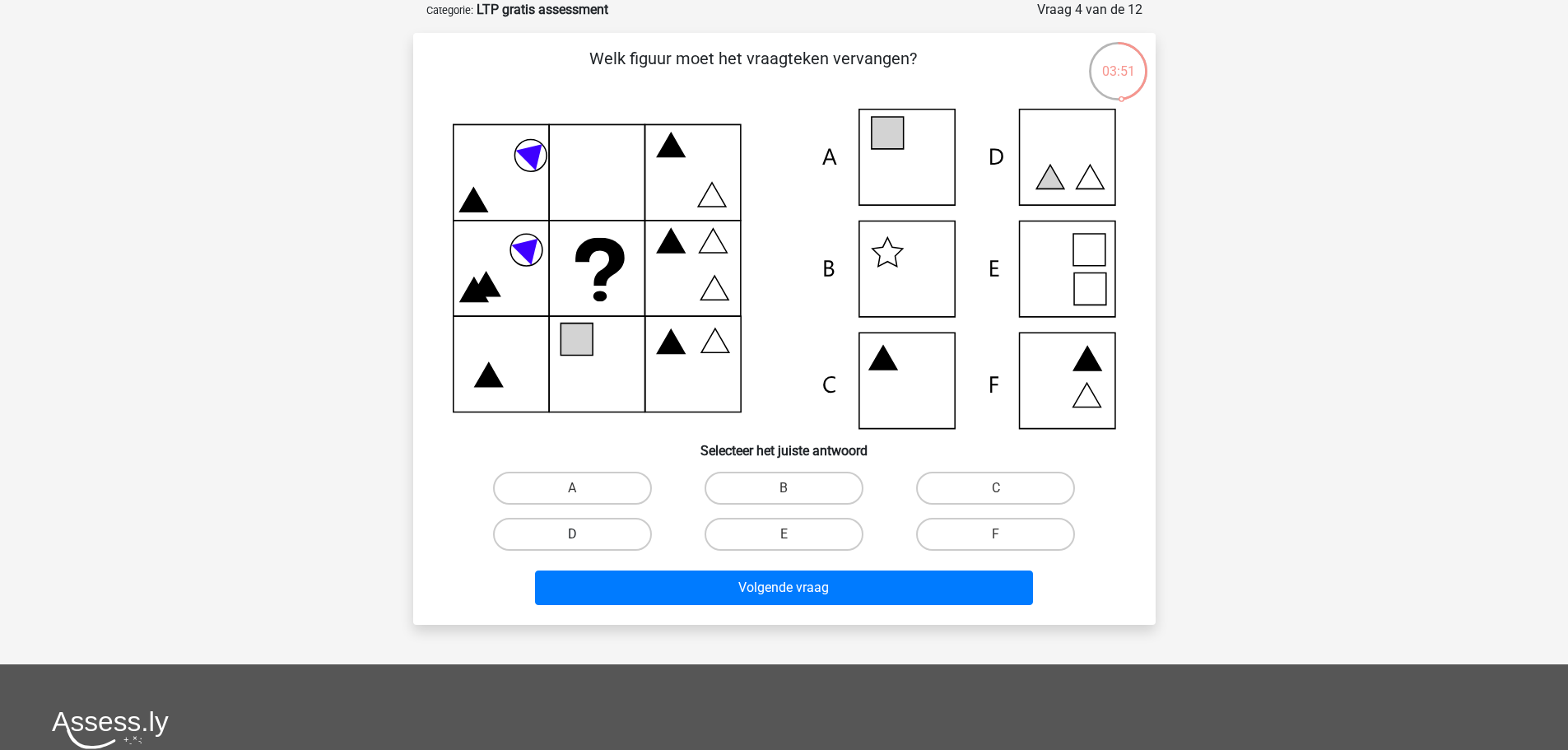
click at [599, 537] on label "D" at bounding box center [572, 535] width 159 height 33
click at [583, 537] on input "D" at bounding box center [577, 539] width 11 height 11
radio input "true"
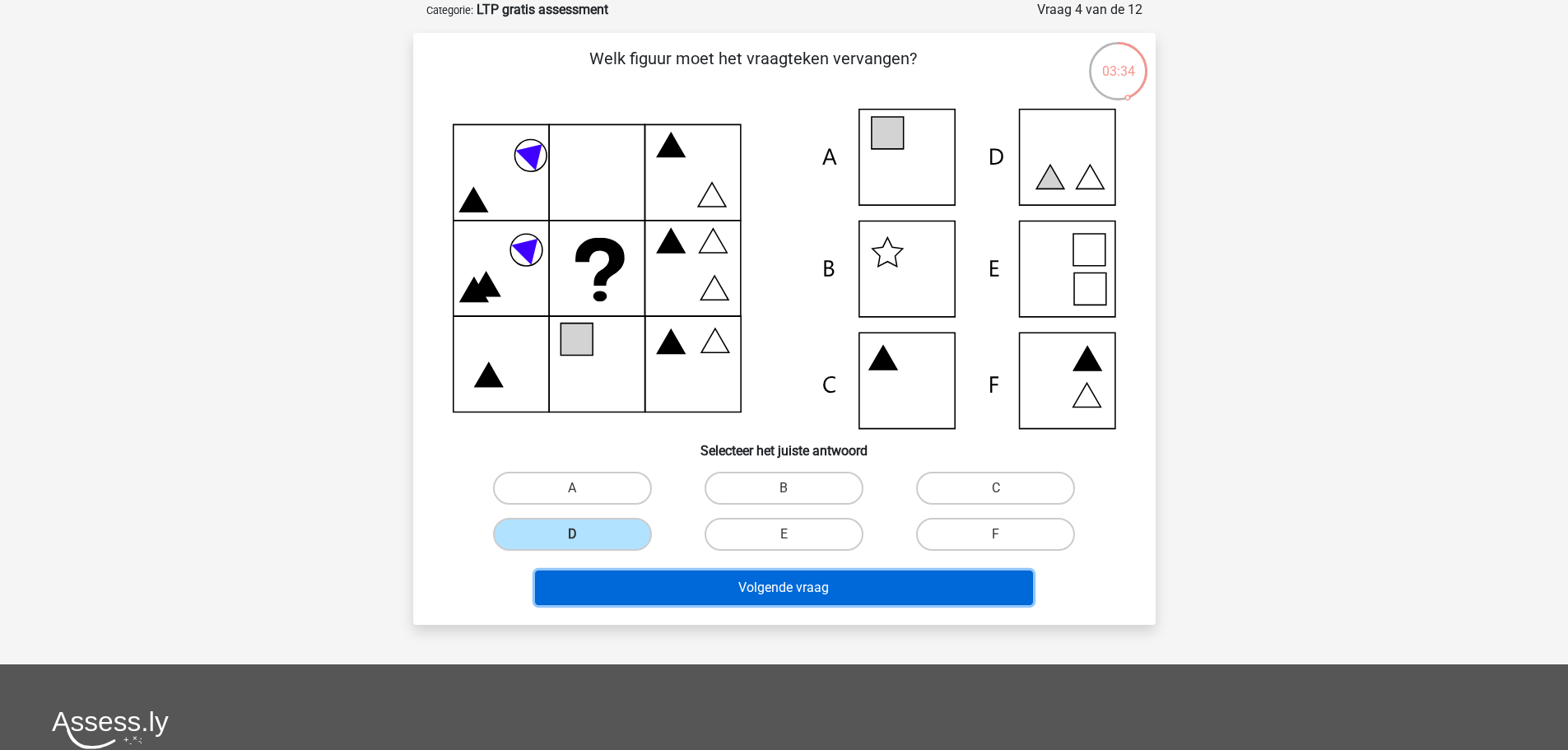
click at [757, 594] on button "Volgende vraag" at bounding box center [783, 588] width 498 height 35
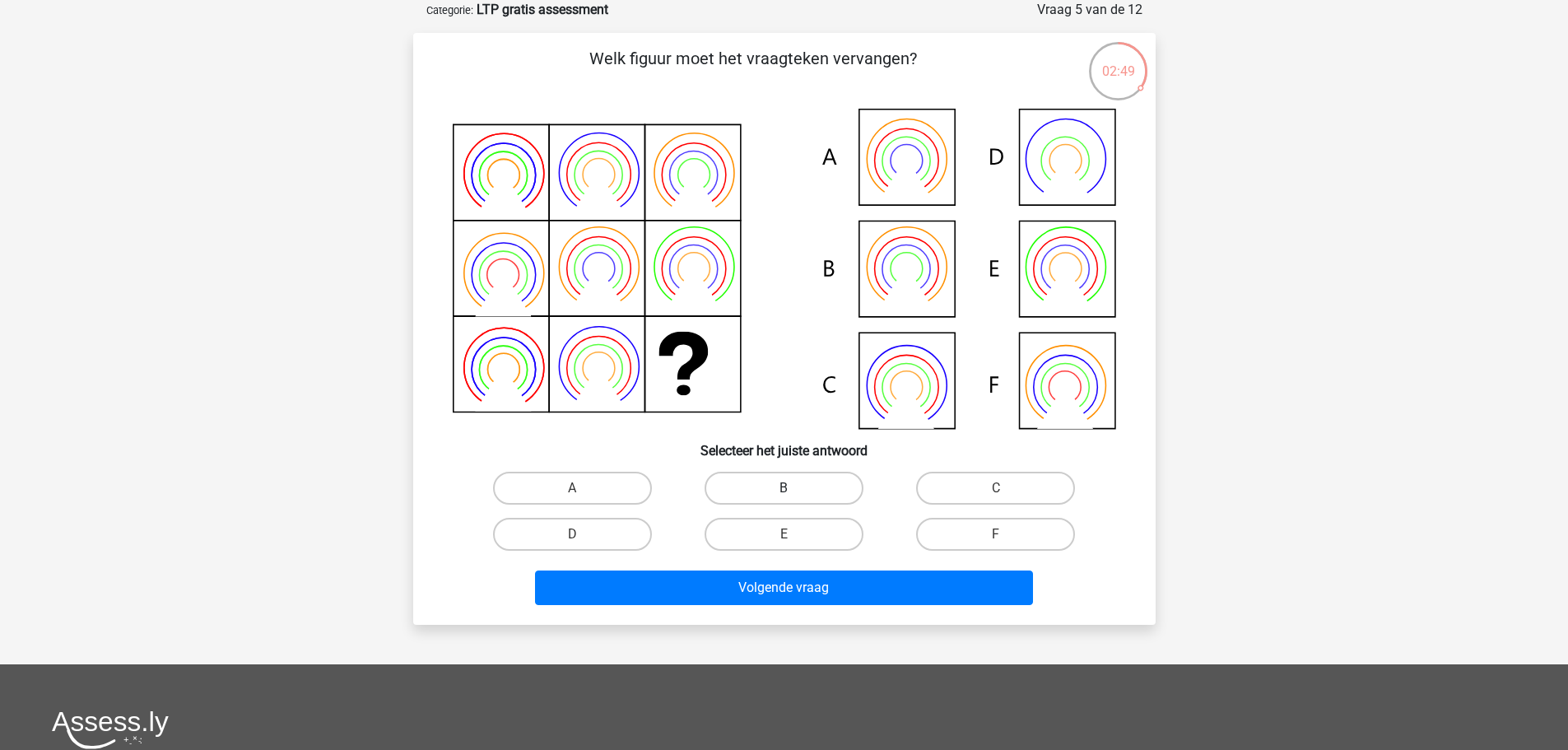
click at [755, 485] on label "B" at bounding box center [783, 488] width 159 height 33
click at [783, 488] on input "B" at bounding box center [788, 493] width 11 height 11
radio input "true"
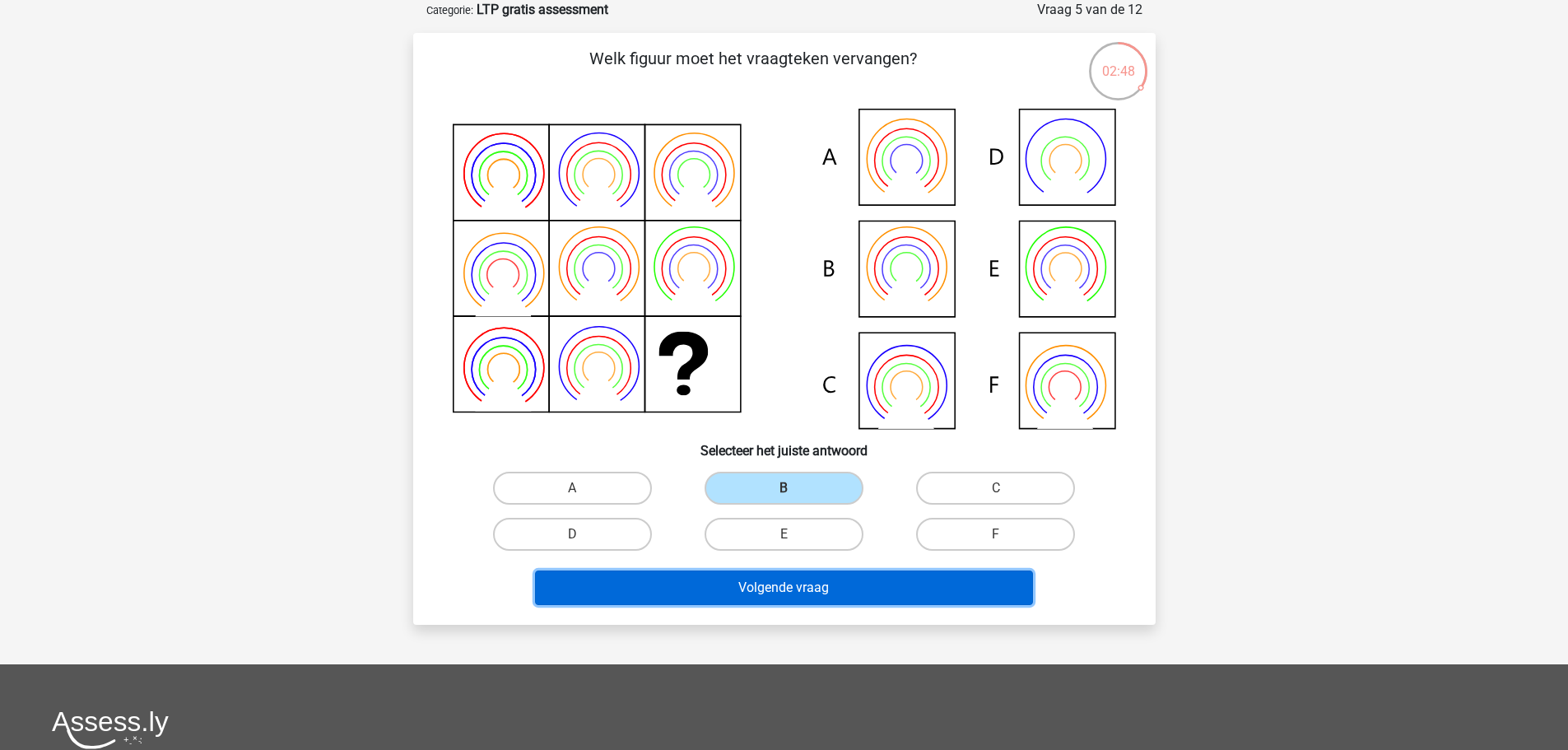
click at [767, 581] on button "Volgende vraag" at bounding box center [783, 588] width 498 height 35
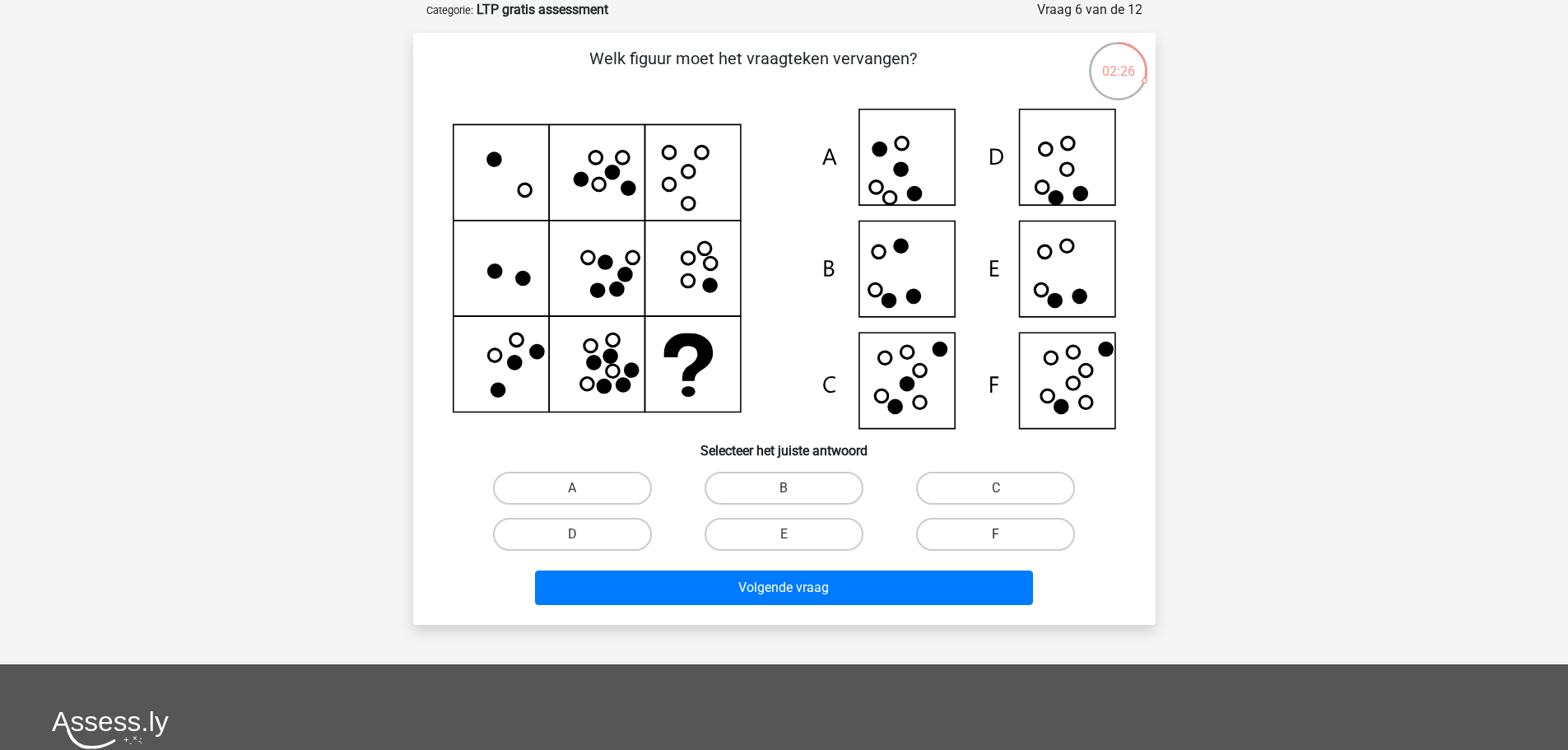
click at [968, 536] on label "F" at bounding box center [995, 535] width 159 height 33
click at [996, 536] on input "F" at bounding box center [1001, 539] width 11 height 11
radio input "true"
click at [932, 622] on div "Welk figuur moet het vraagteken vervangen?" at bounding box center [784, 329] width 742 height 592
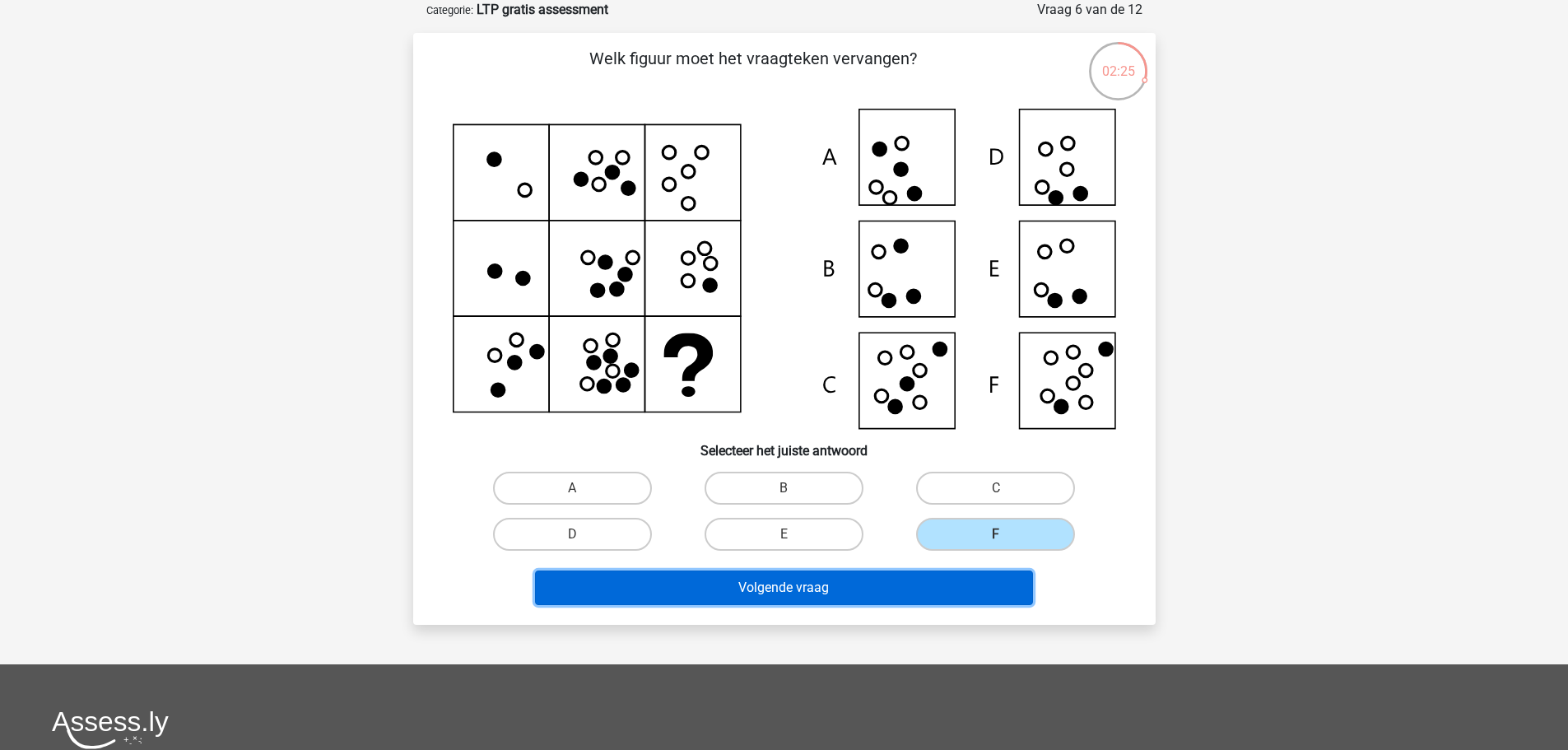
click at [929, 592] on button "Volgende vraag" at bounding box center [783, 588] width 498 height 35
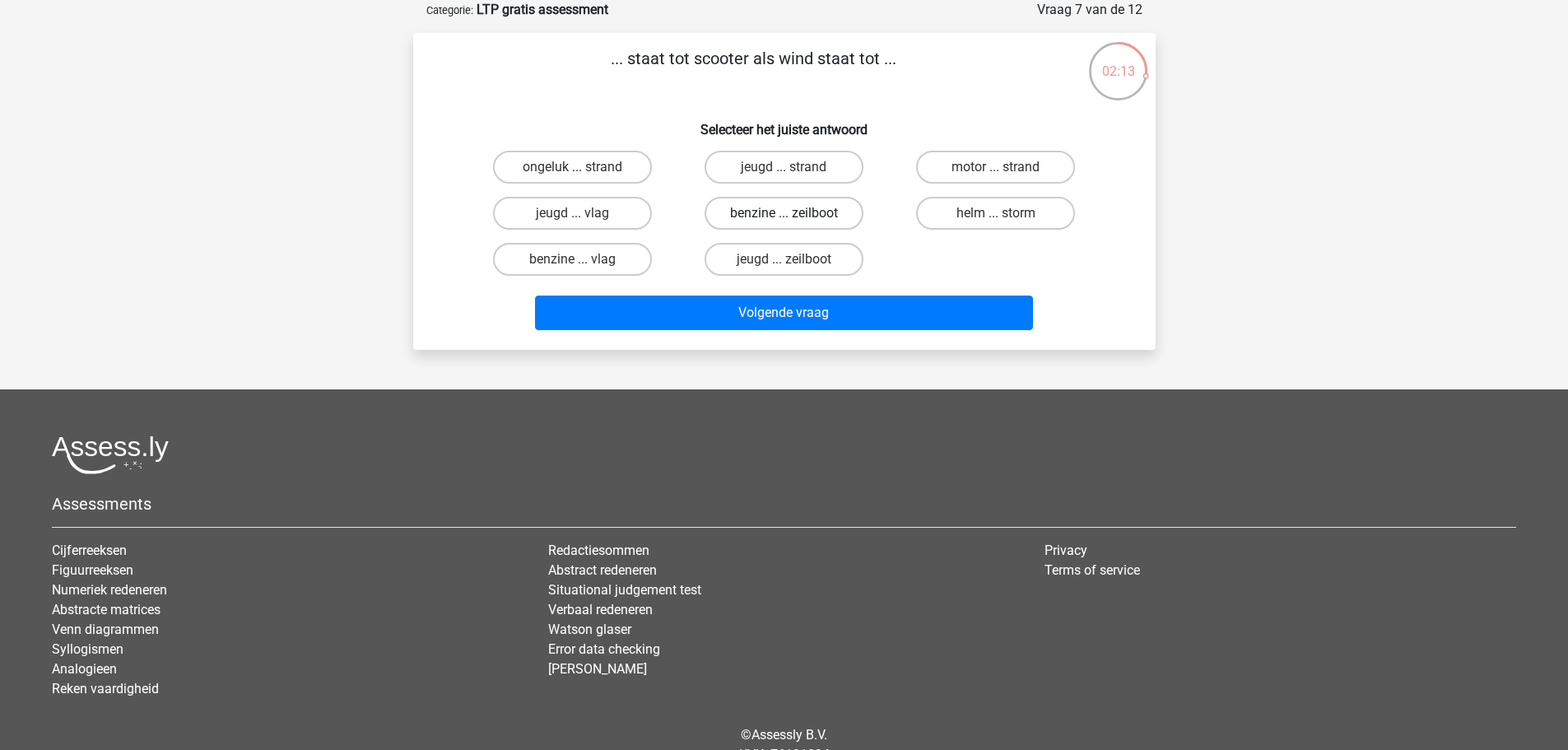
click at [826, 217] on label "benzine ... zeilboot" at bounding box center [783, 214] width 159 height 33
click at [794, 217] on input "benzine ... zeilboot" at bounding box center [788, 218] width 11 height 11
radio input "true"
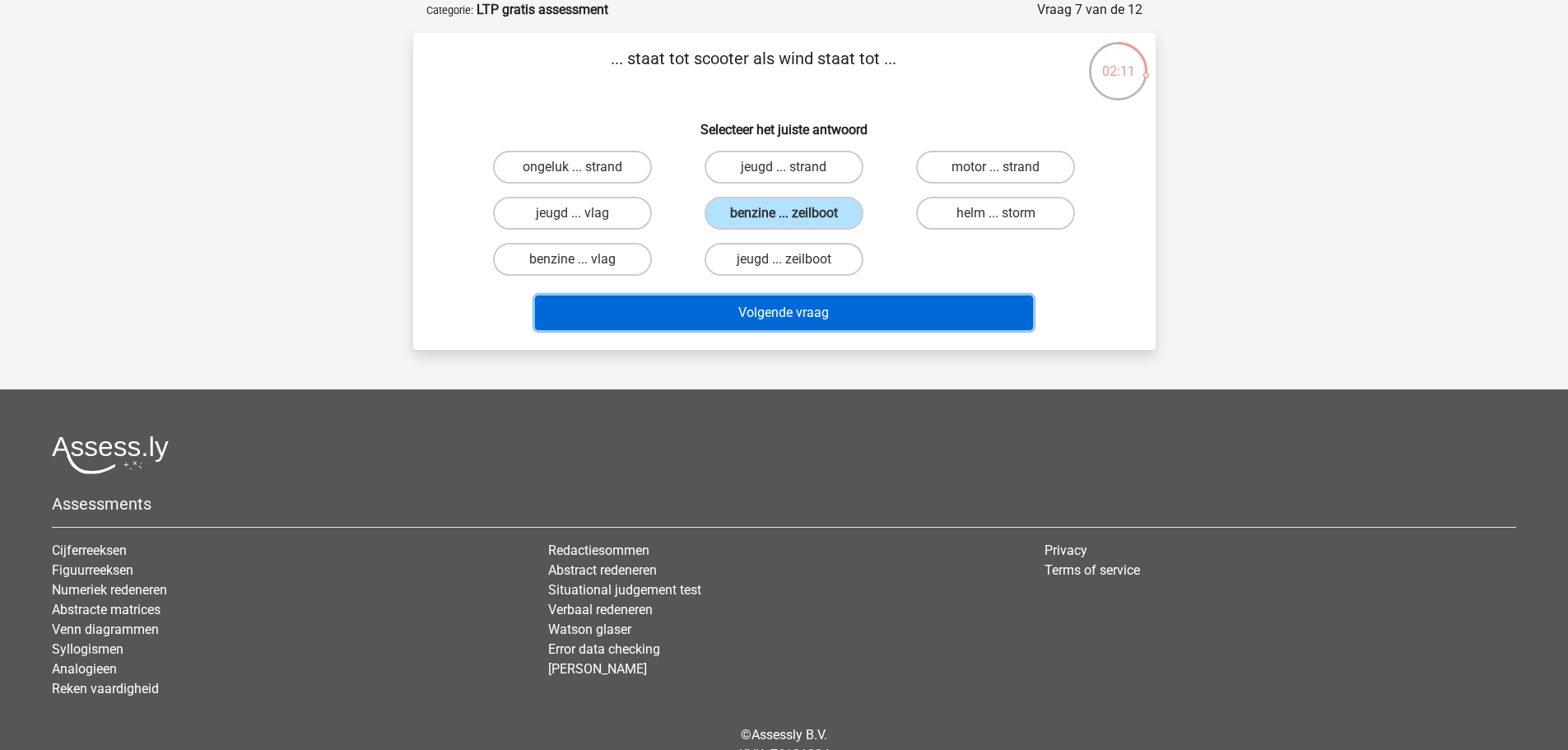
click at [809, 318] on button "Volgende vraag" at bounding box center [783, 313] width 498 height 35
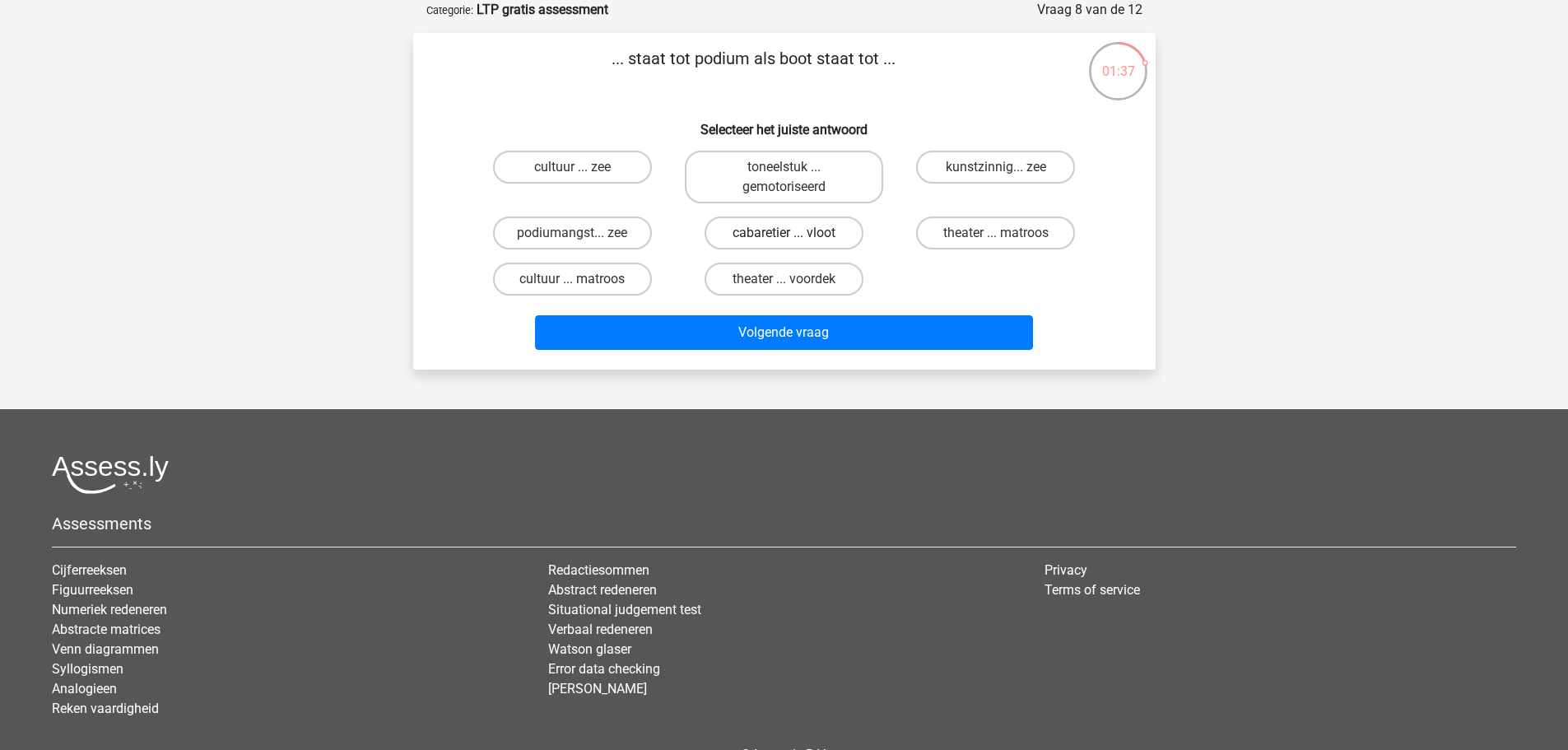
click at [806, 230] on label "cabaretier ... vloot" at bounding box center [783, 233] width 159 height 33
click at [794, 233] on input "cabaretier ... vloot" at bounding box center [788, 238] width 11 height 11
radio input "true"
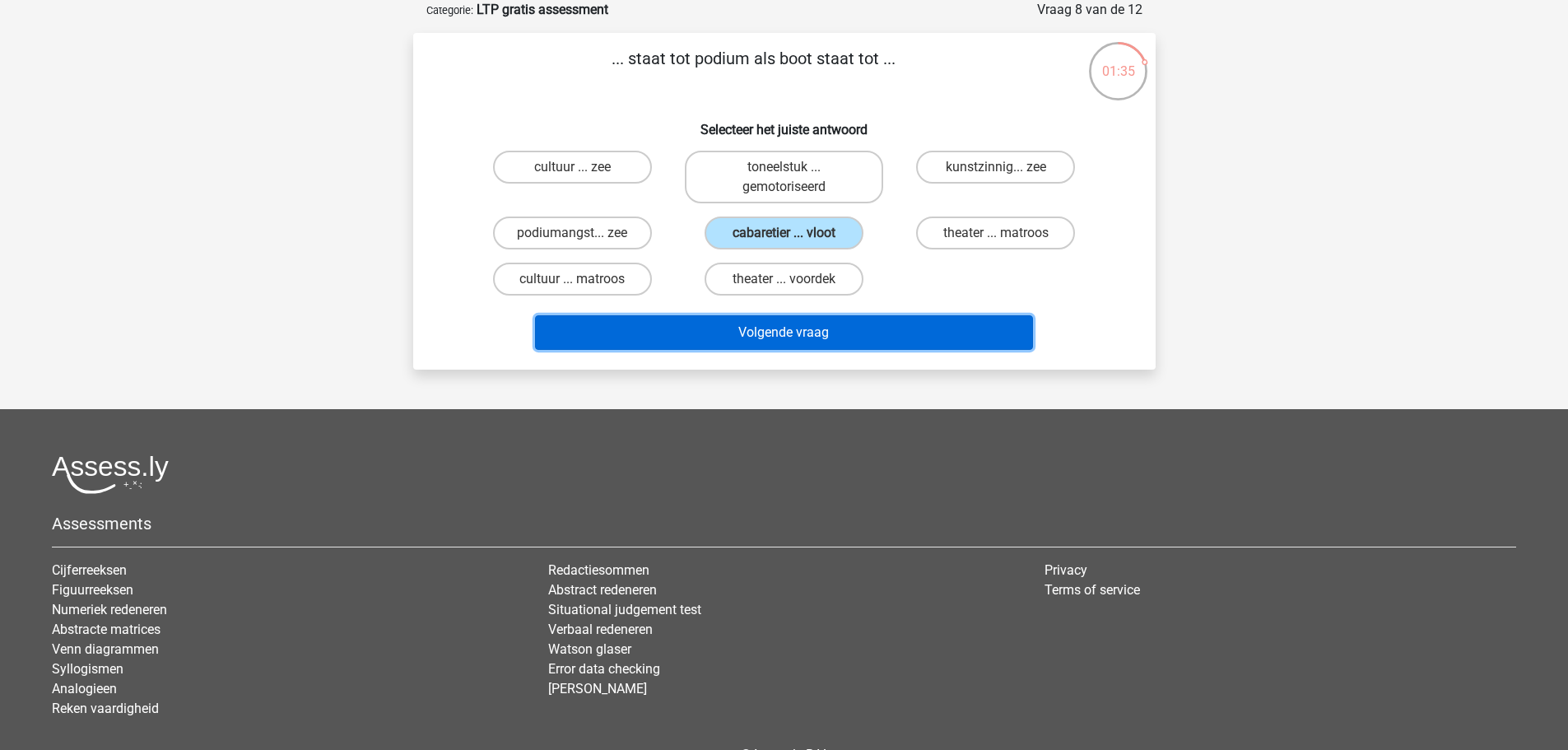
click at [832, 340] on button "Volgende vraag" at bounding box center [783, 333] width 498 height 35
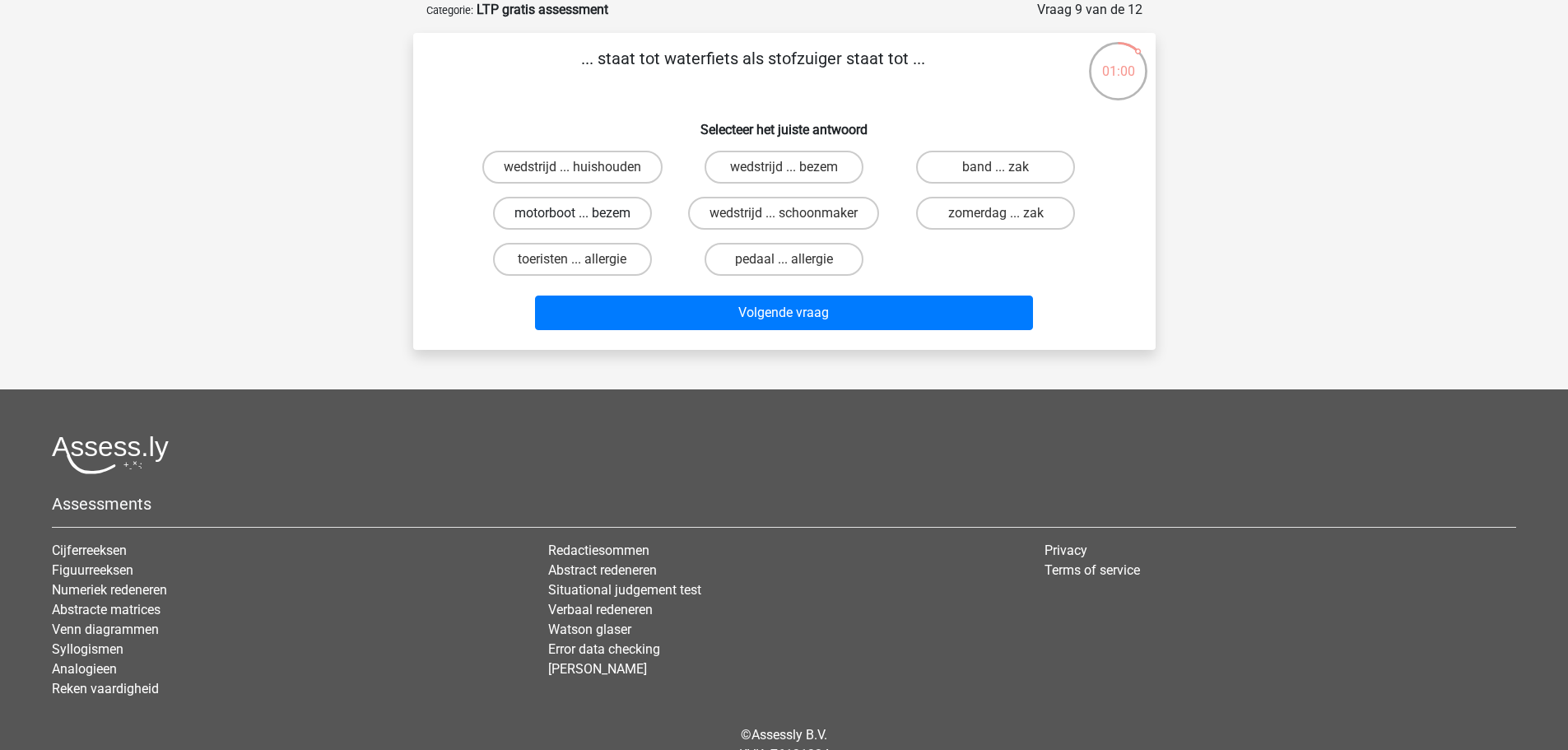
click at [587, 213] on label "motorboot ... bezem" at bounding box center [572, 214] width 159 height 33
click at [583, 213] on input "motorboot ... bezem" at bounding box center [577, 218] width 11 height 11
radio input "true"
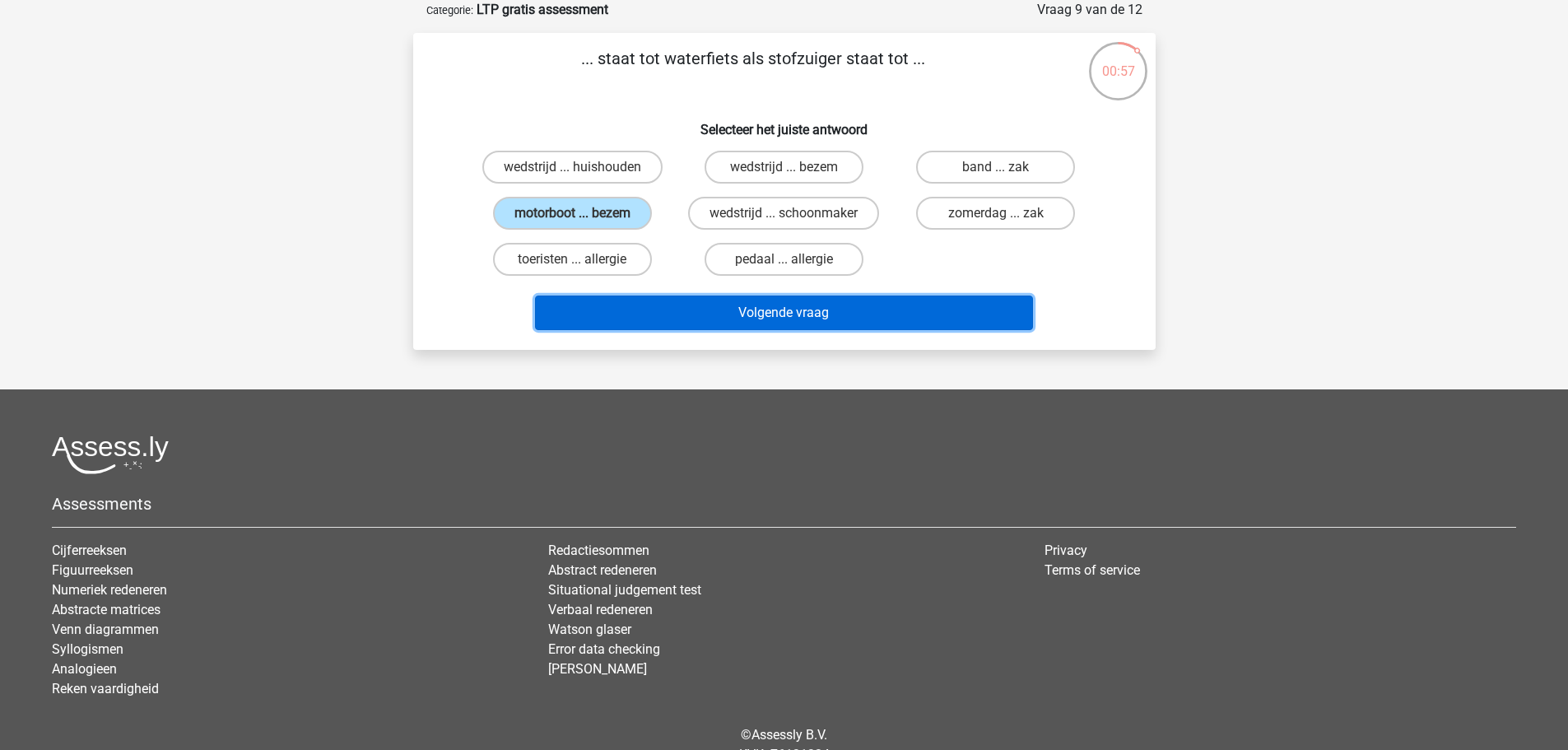
click at [677, 312] on button "Volgende vraag" at bounding box center [783, 313] width 498 height 35
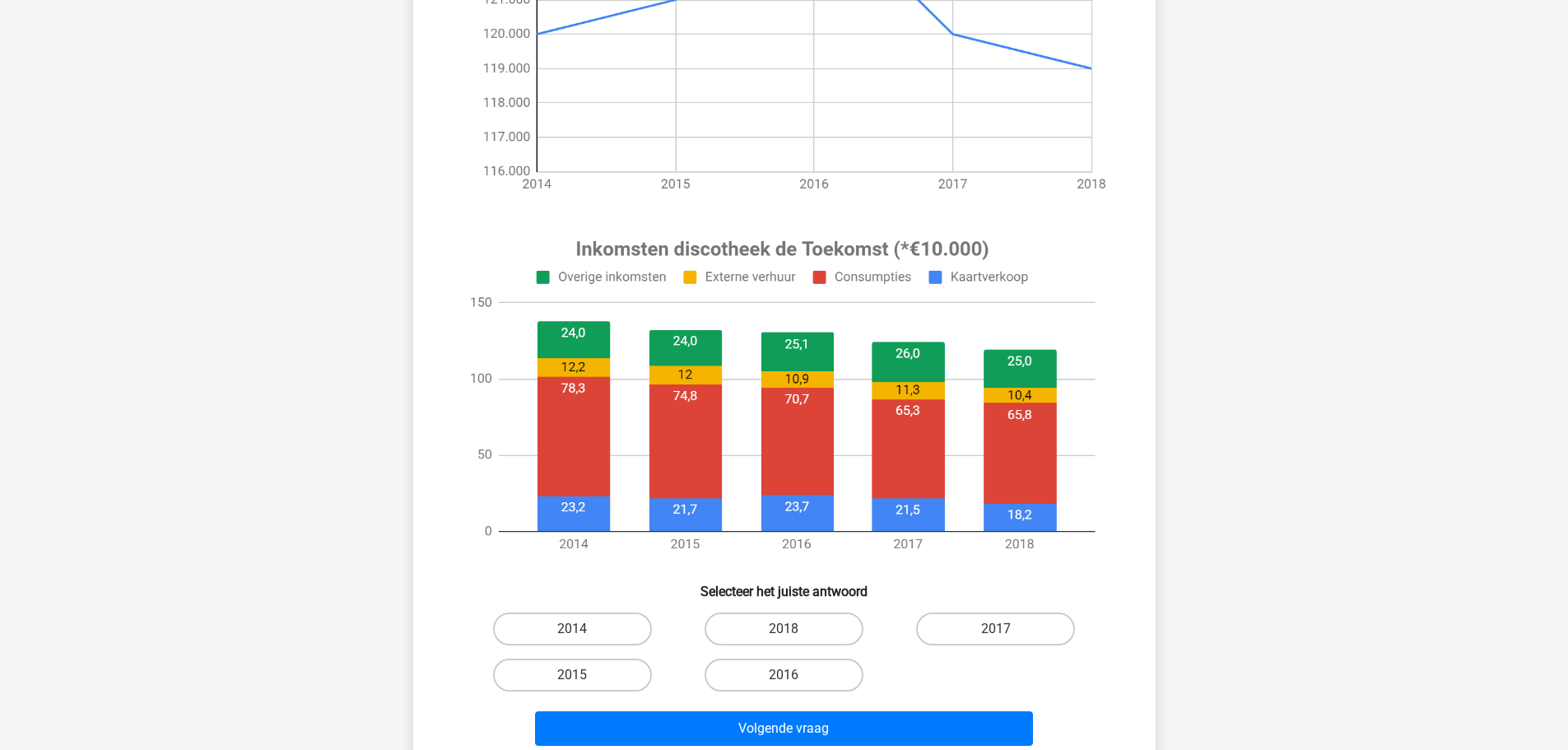
scroll to position [412, 0]
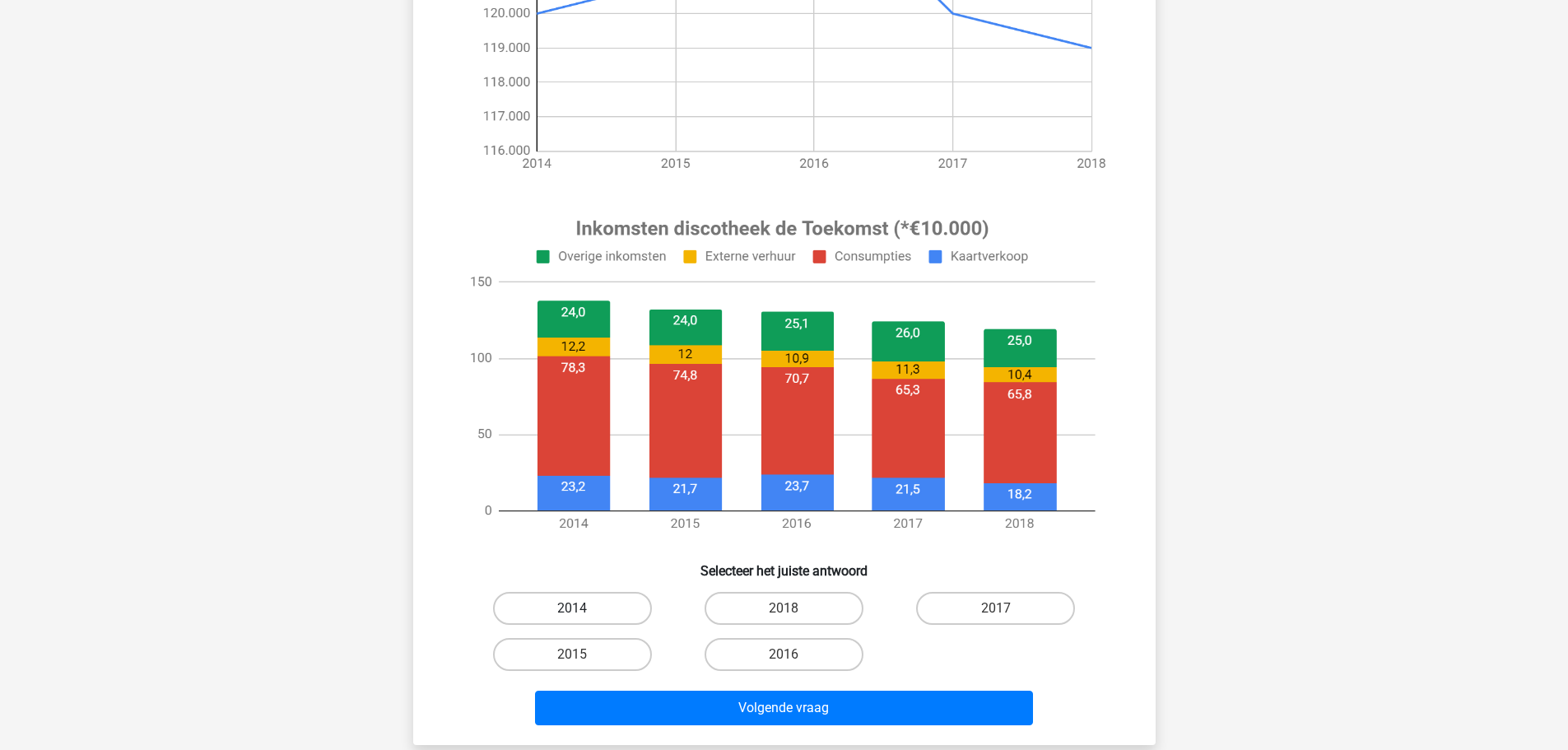
click at [604, 606] on label "2014" at bounding box center [572, 609] width 159 height 33
click at [583, 608] on input "2014" at bounding box center [577, 613] width 11 height 11
radio input "true"
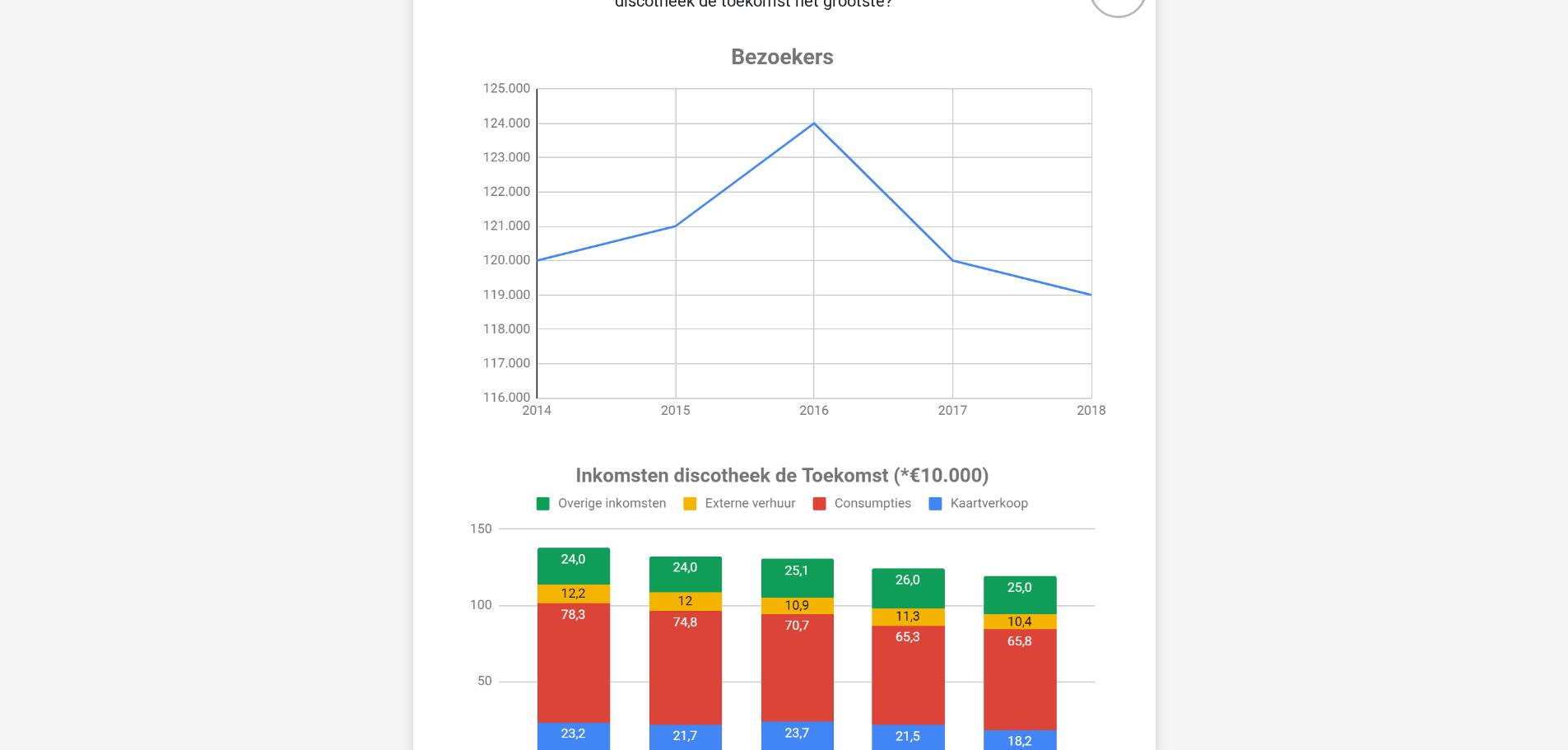
scroll to position [0, 0]
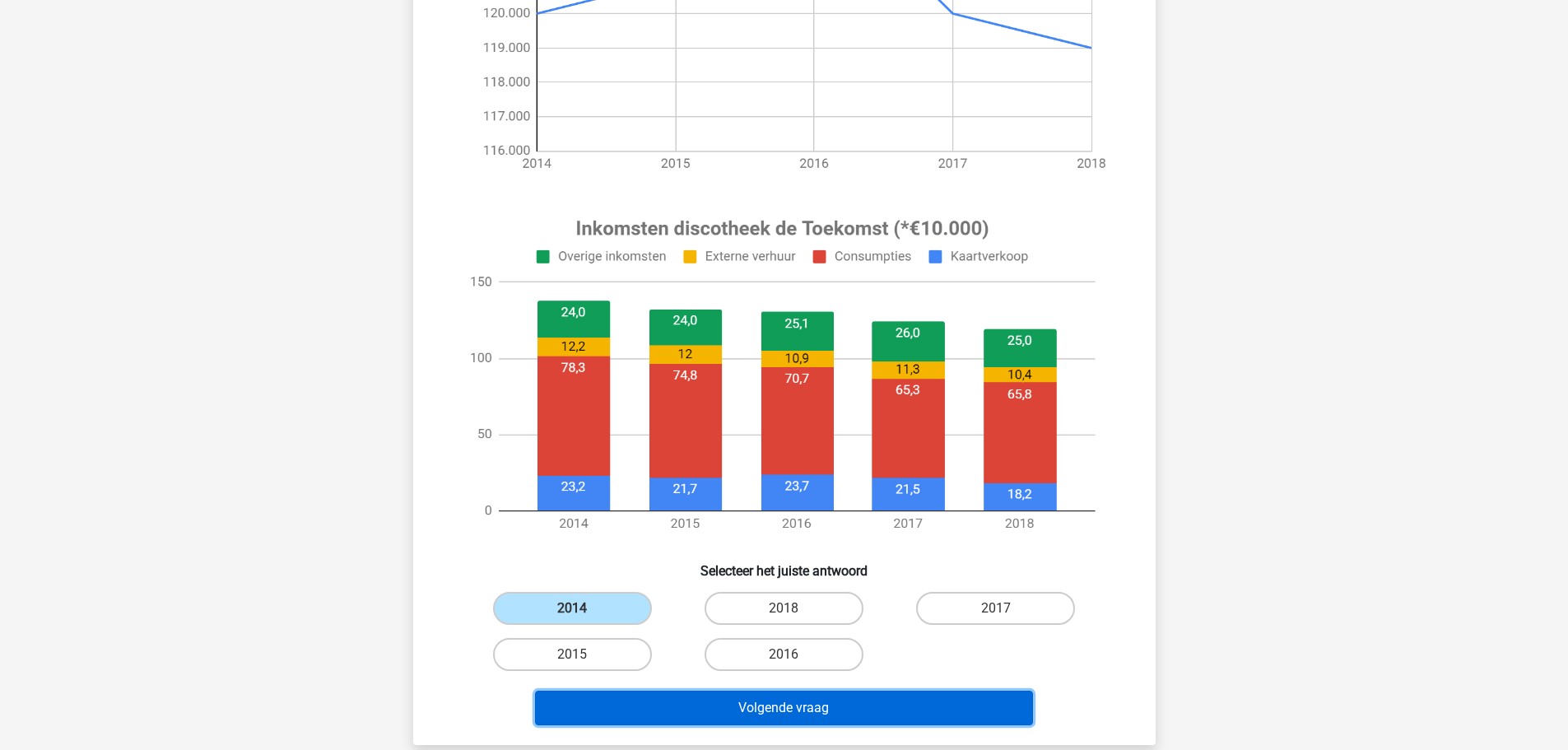
click at [794, 701] on button "Volgende vraag" at bounding box center [783, 708] width 498 height 35
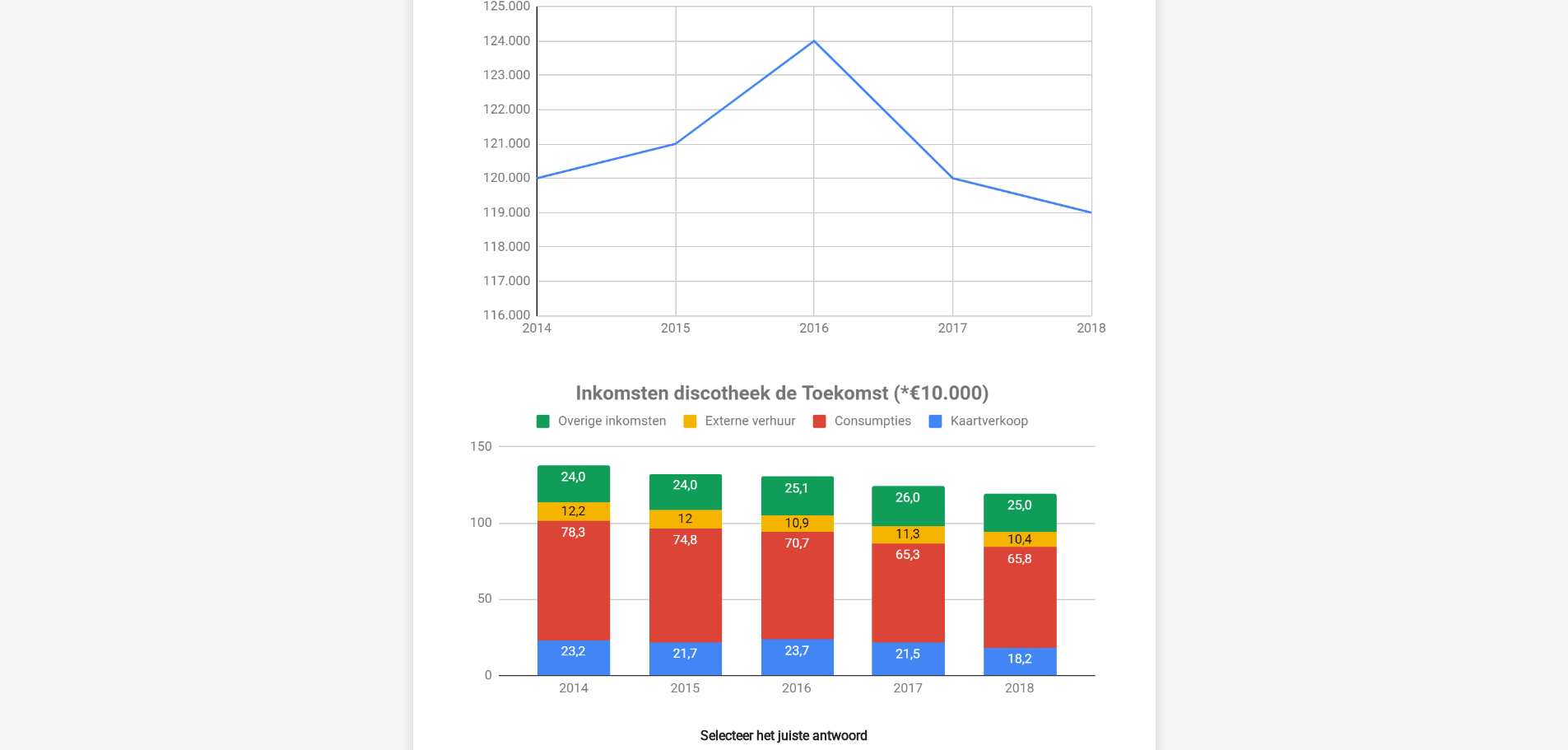
scroll to position [576, 0]
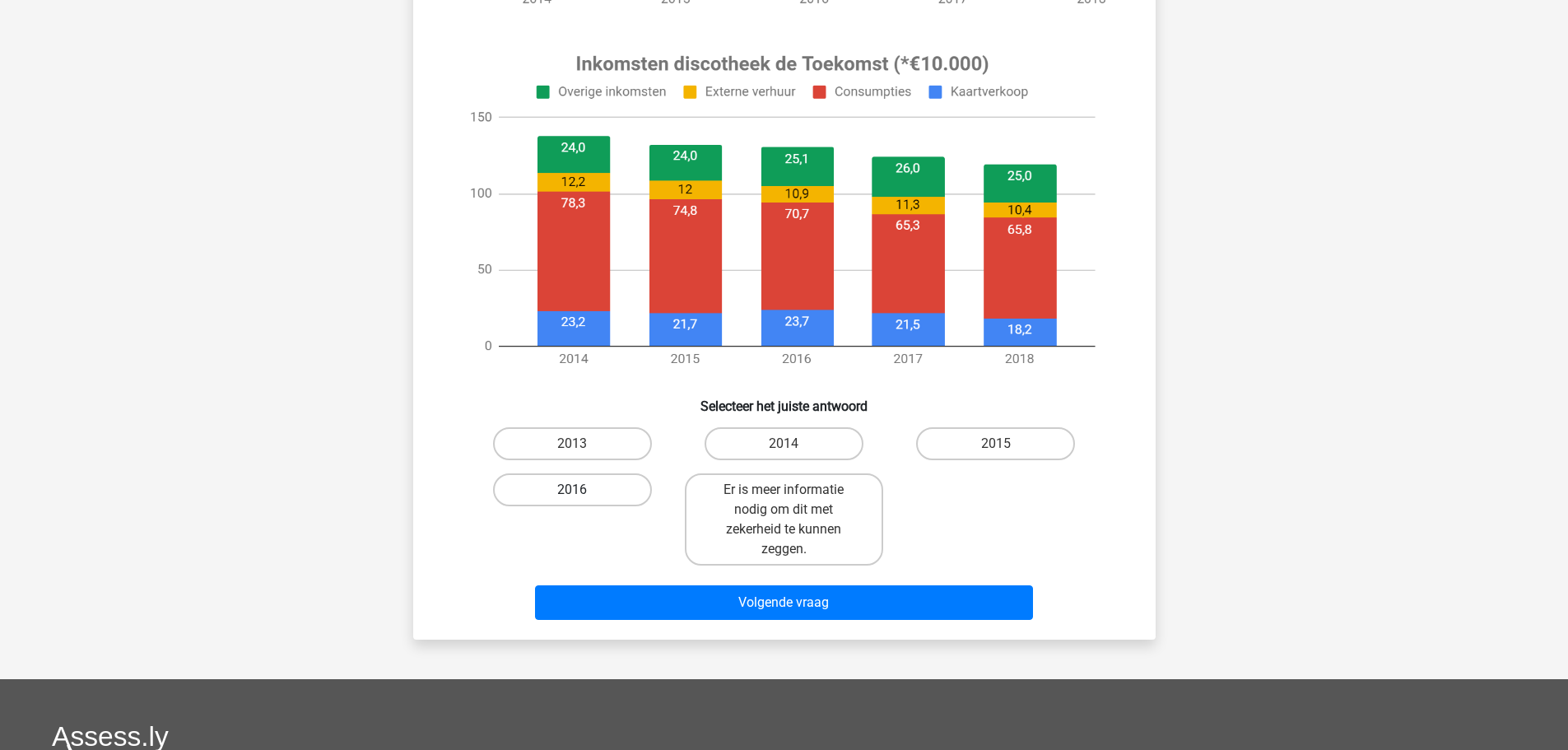
click at [593, 499] on label "2016" at bounding box center [572, 490] width 159 height 33
click at [583, 499] on input "2016" at bounding box center [577, 495] width 11 height 11
radio input "true"
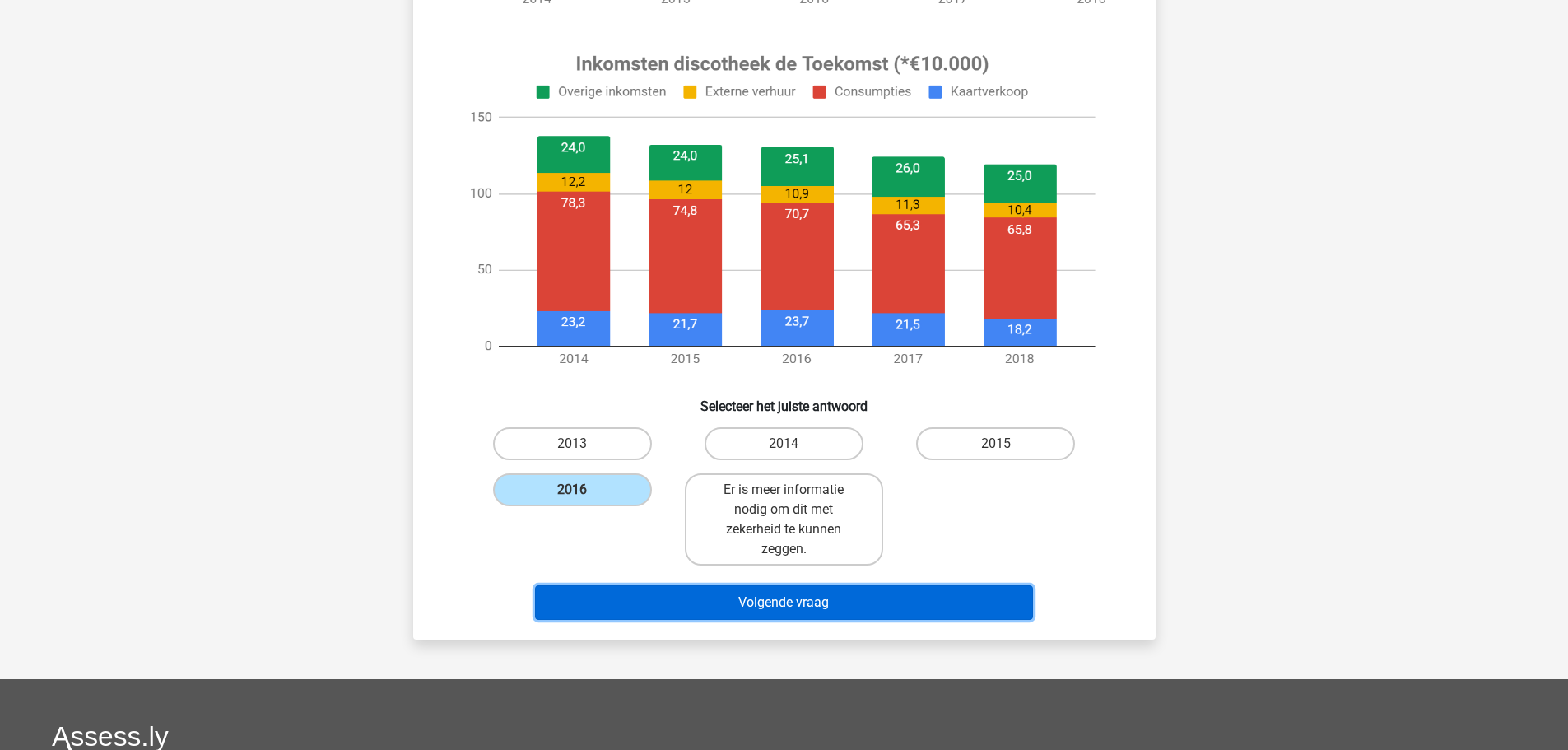
click at [786, 597] on button "Volgende vraag" at bounding box center [783, 603] width 498 height 35
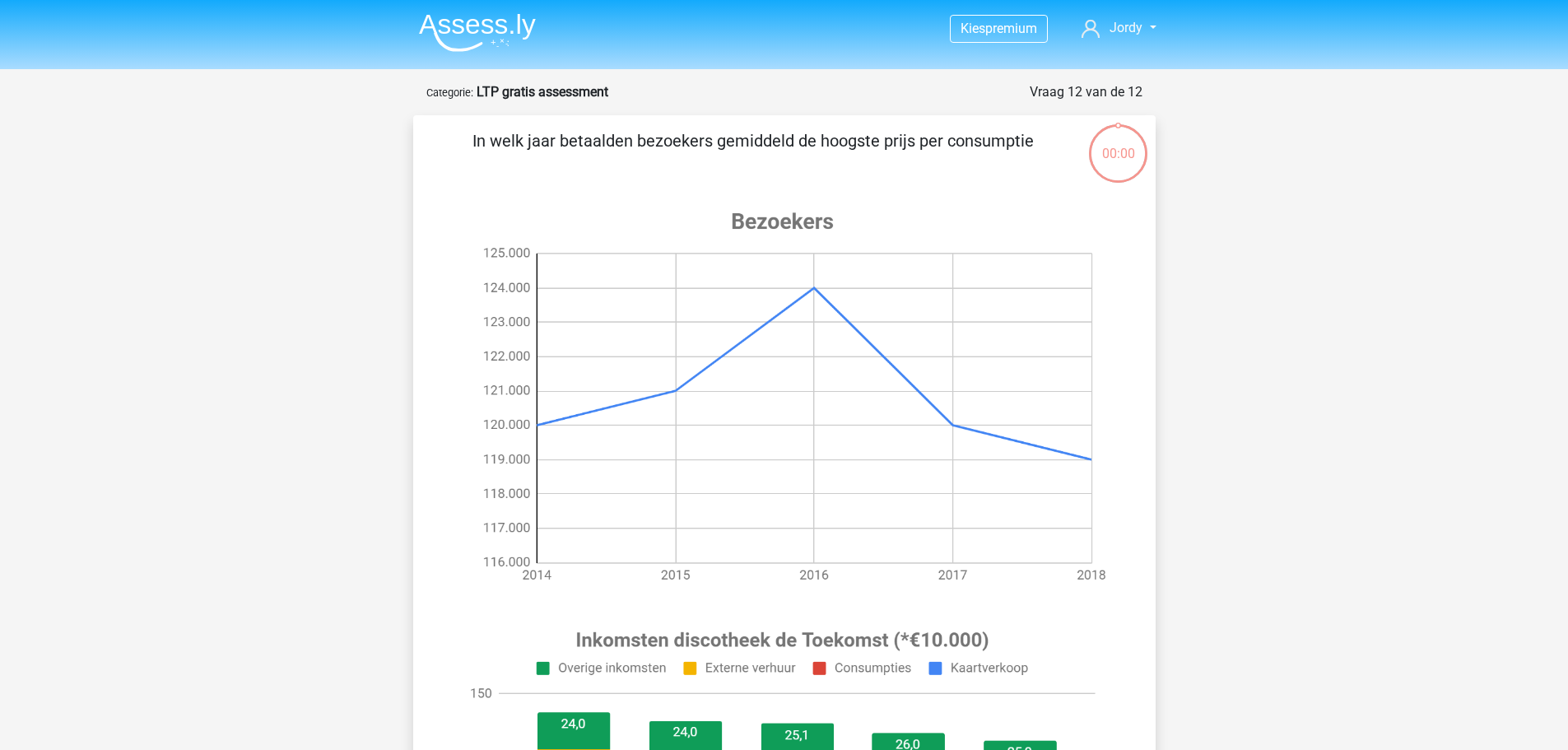
scroll to position [576, 0]
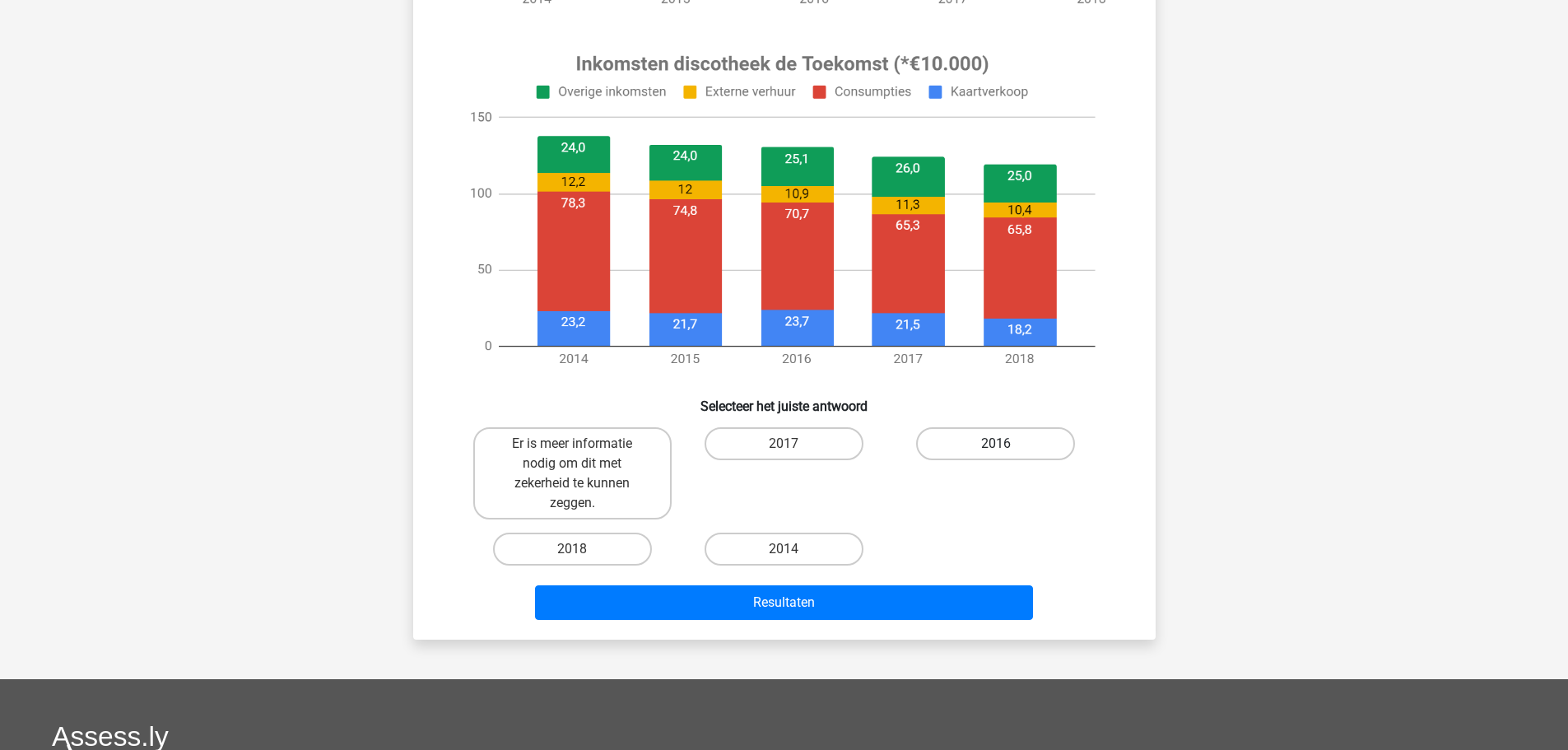
click at [955, 449] on label "2016" at bounding box center [995, 444] width 159 height 33
click at [996, 449] on input "2016" at bounding box center [1001, 448] width 11 height 11
radio input "true"
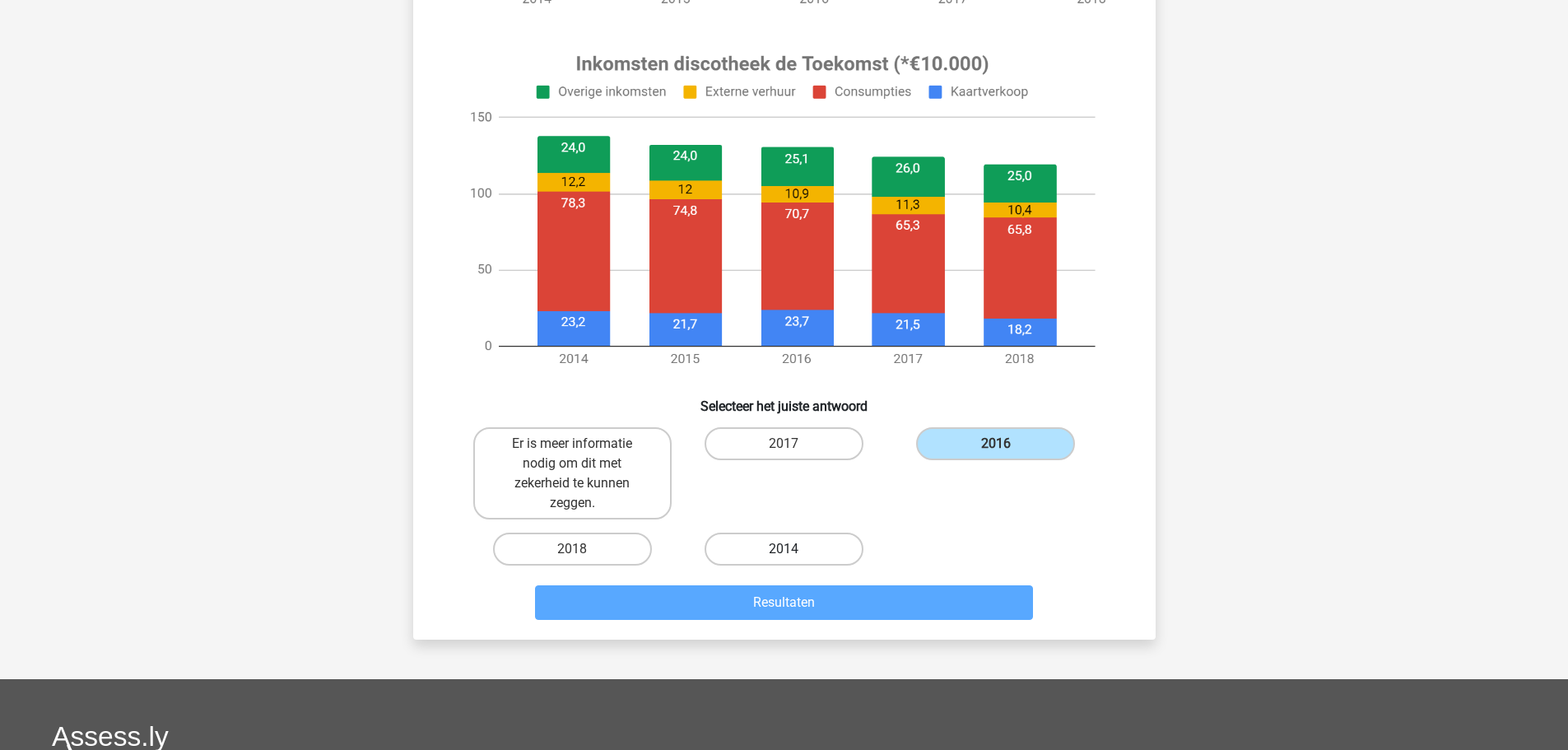
click at [809, 550] on label "2014" at bounding box center [783, 549] width 159 height 33
click at [794, 550] on input "2014" at bounding box center [788, 554] width 11 height 11
radio input "true"
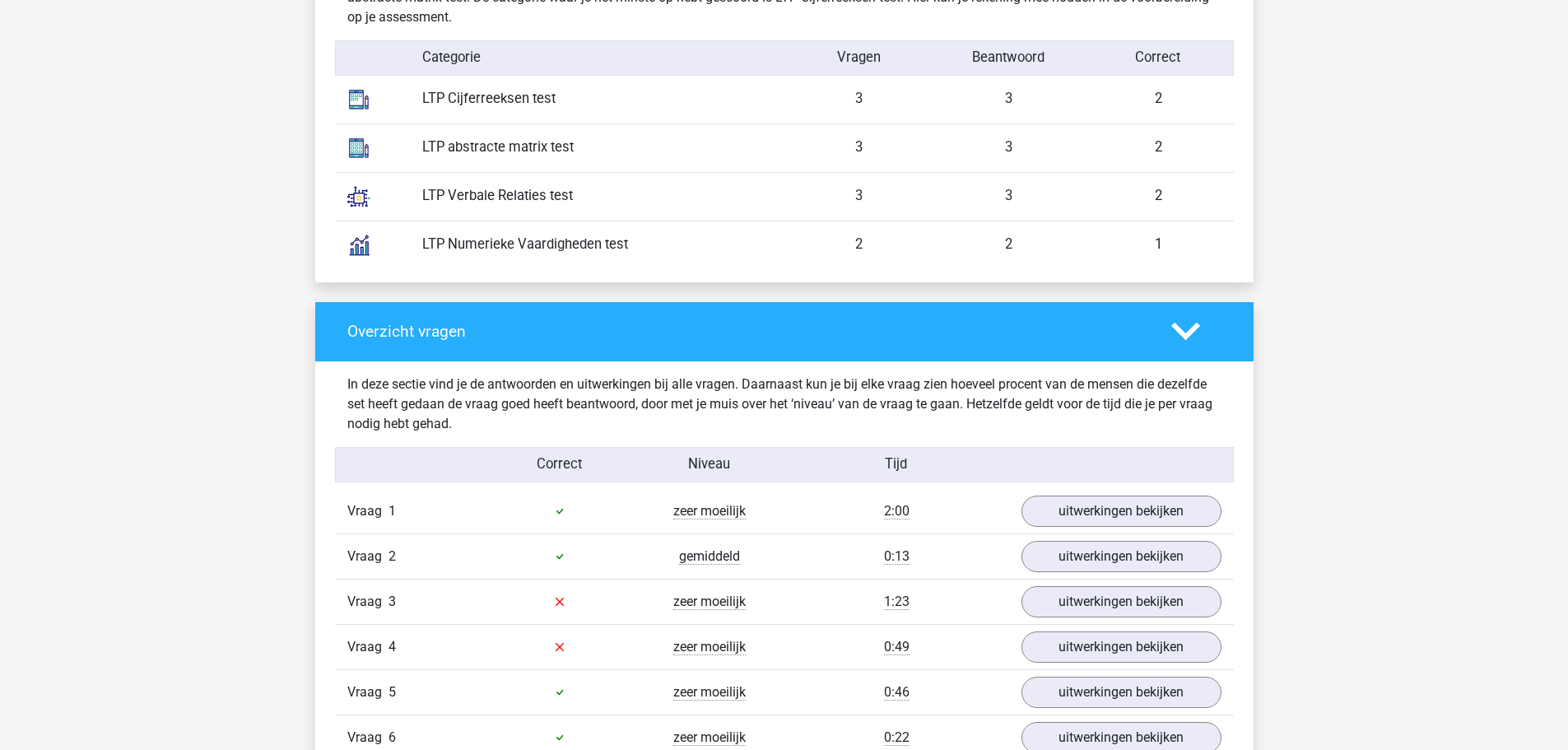
scroll to position [1729, 0]
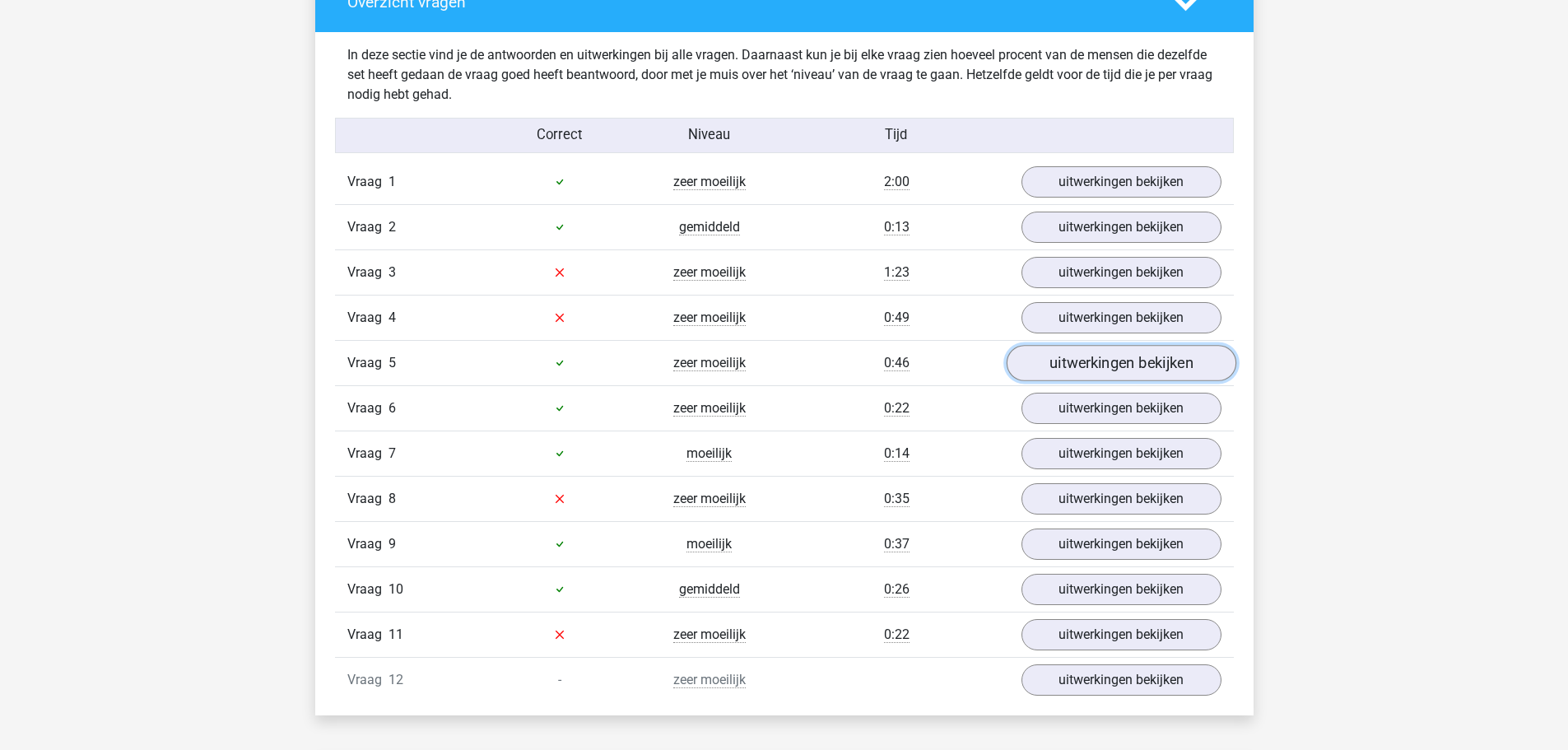
click at [1102, 363] on link "uitwerkingen bekijken" at bounding box center [1120, 363] width 229 height 37
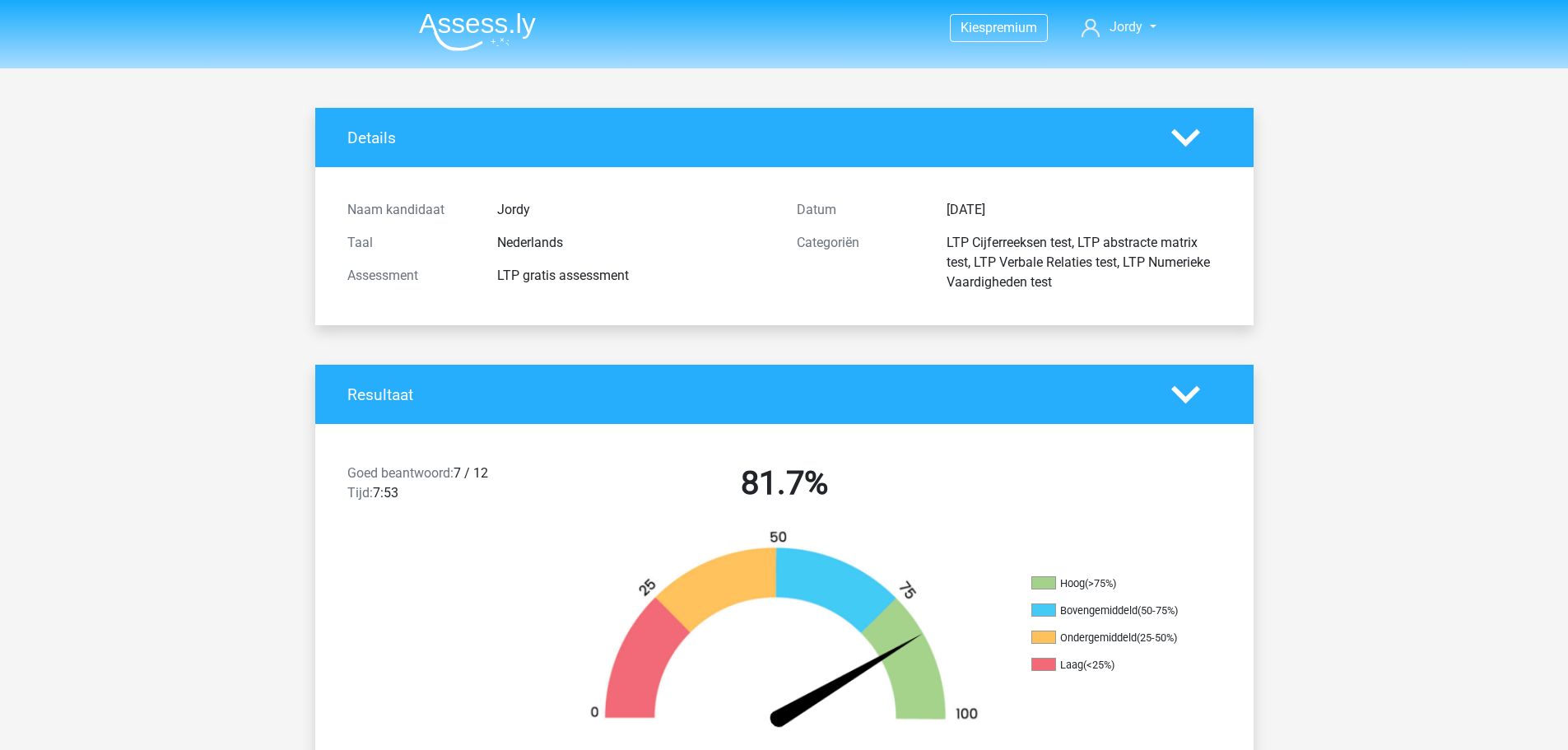
scroll to position [0, 0]
